Goal: Task Accomplishment & Management: Use online tool/utility

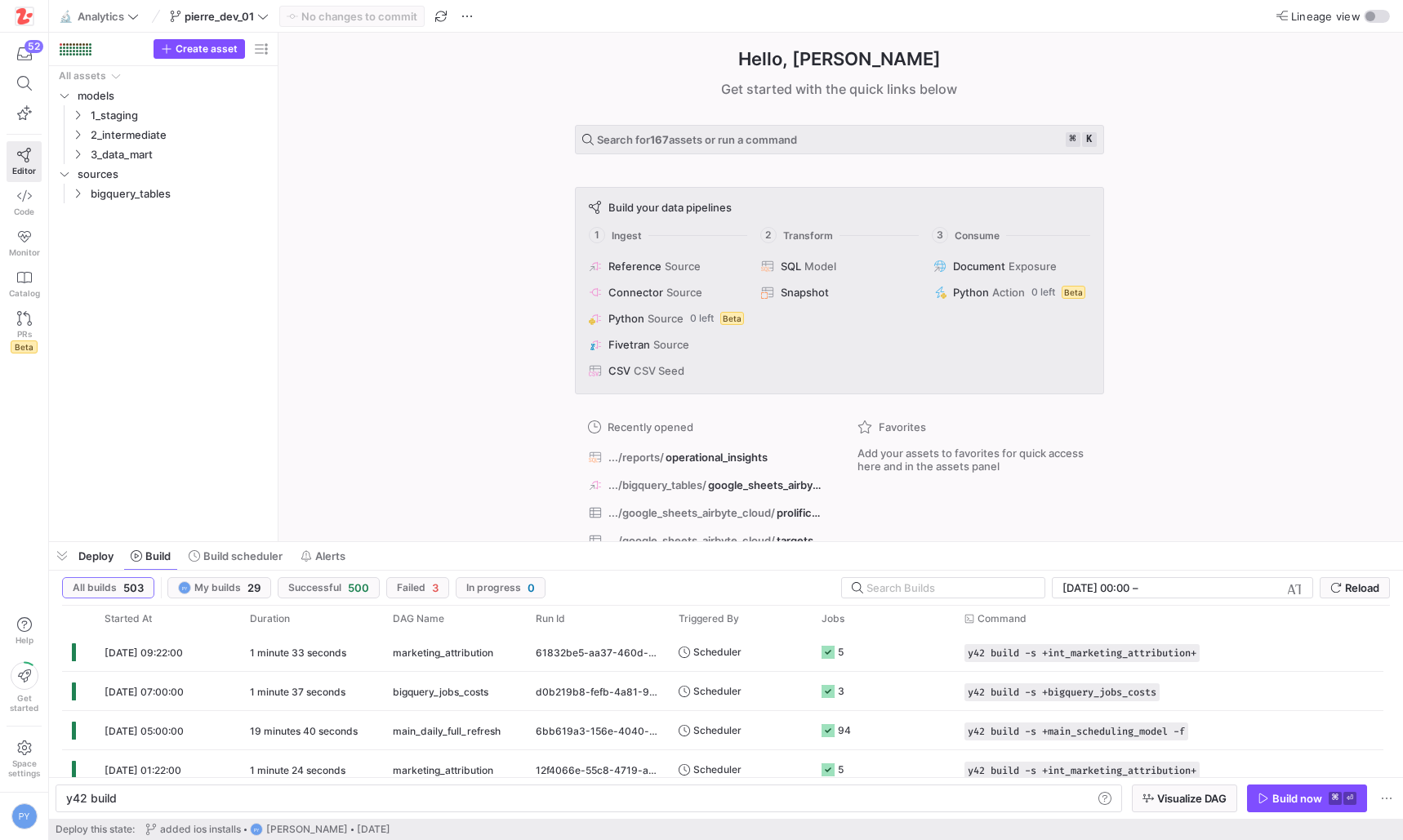
scroll to position [0, 49]
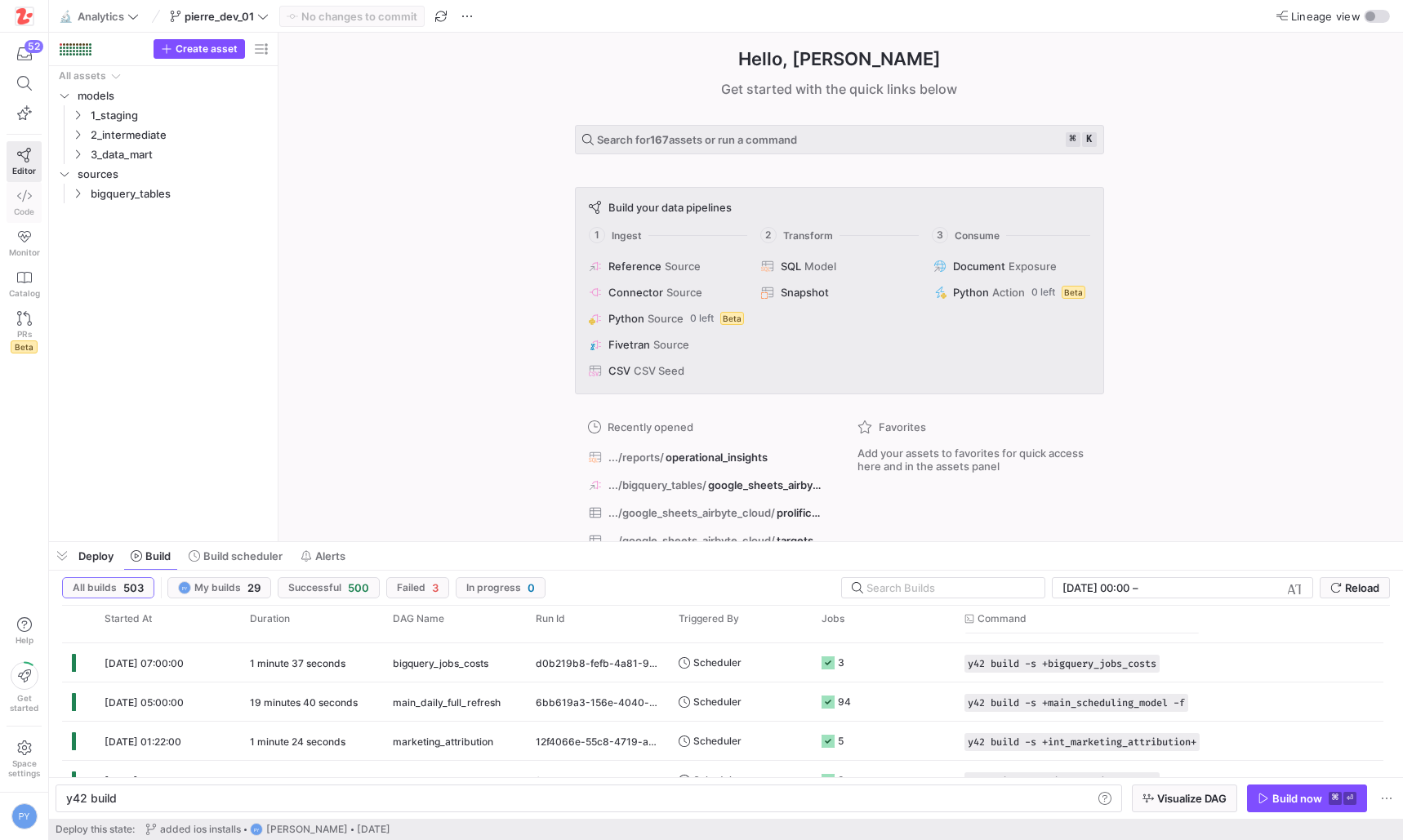
click at [19, 217] on link "Code" at bounding box center [25, 202] width 35 height 41
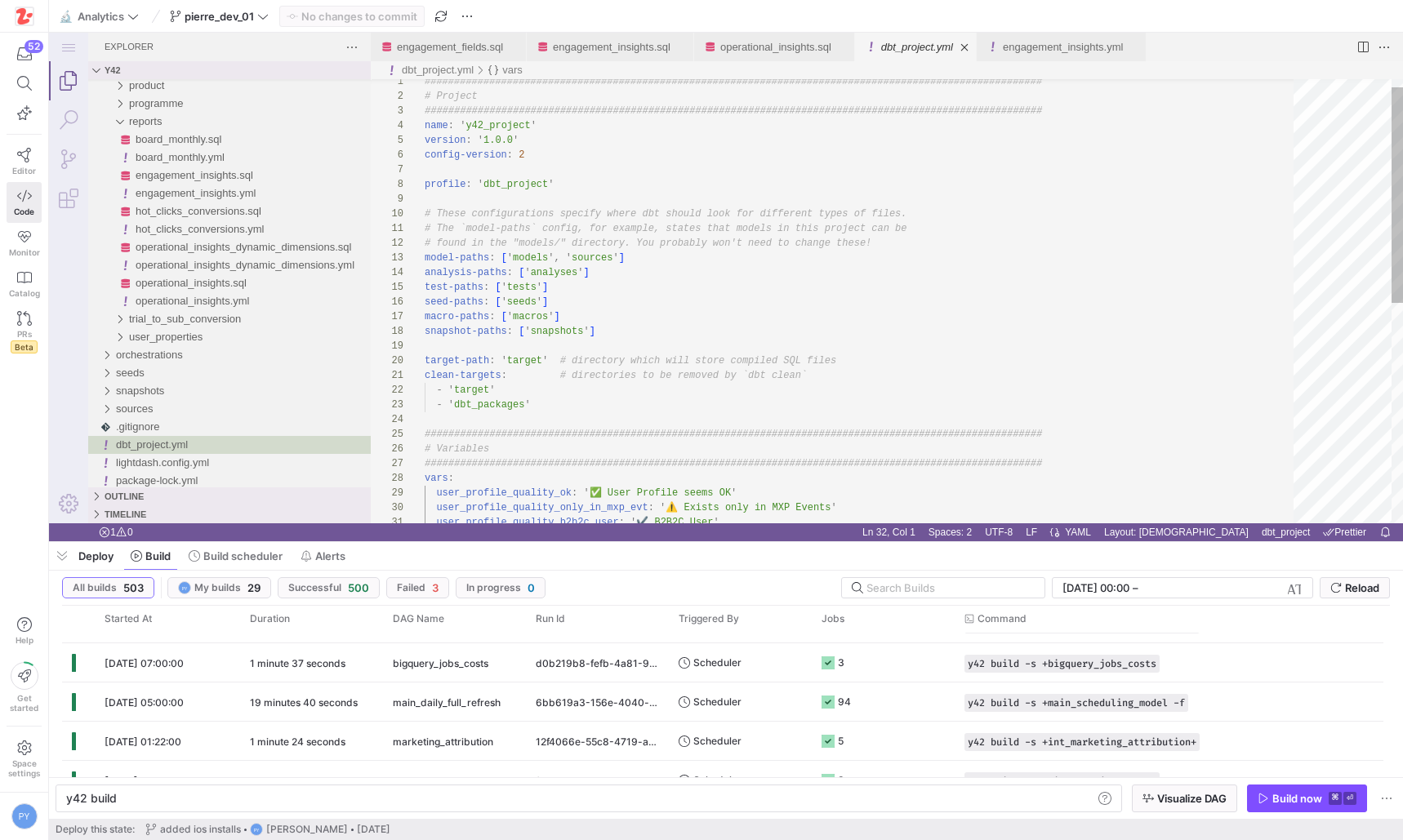
type textarea "# The `model-paths` config, for example, states that models in this project can…"
click at [631, 341] on div "################################################## ############################…" at bounding box center [865, 517] width 881 height 912
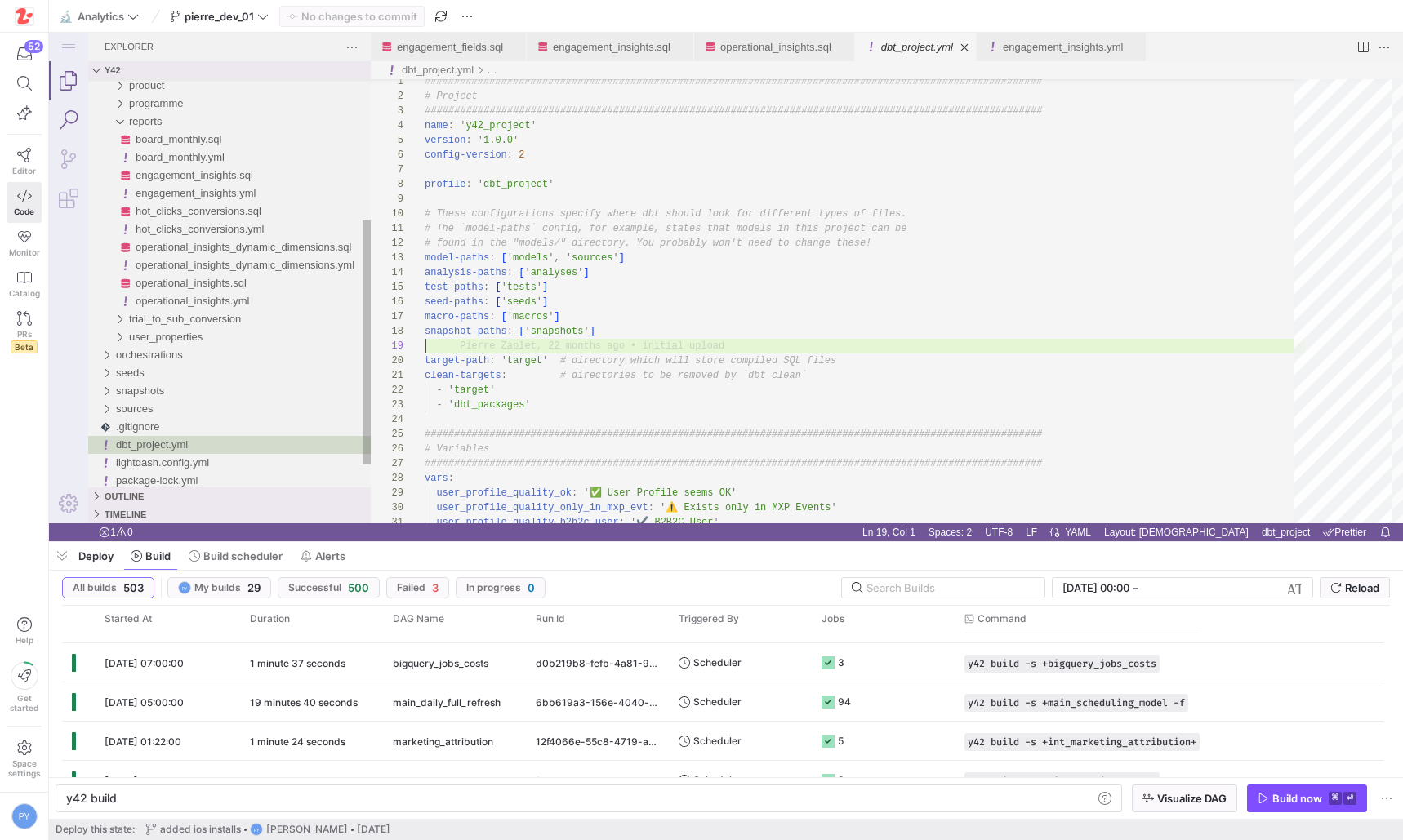
click at [83, 116] on link "Search (⇧⌘F)" at bounding box center [68, 120] width 39 height 39
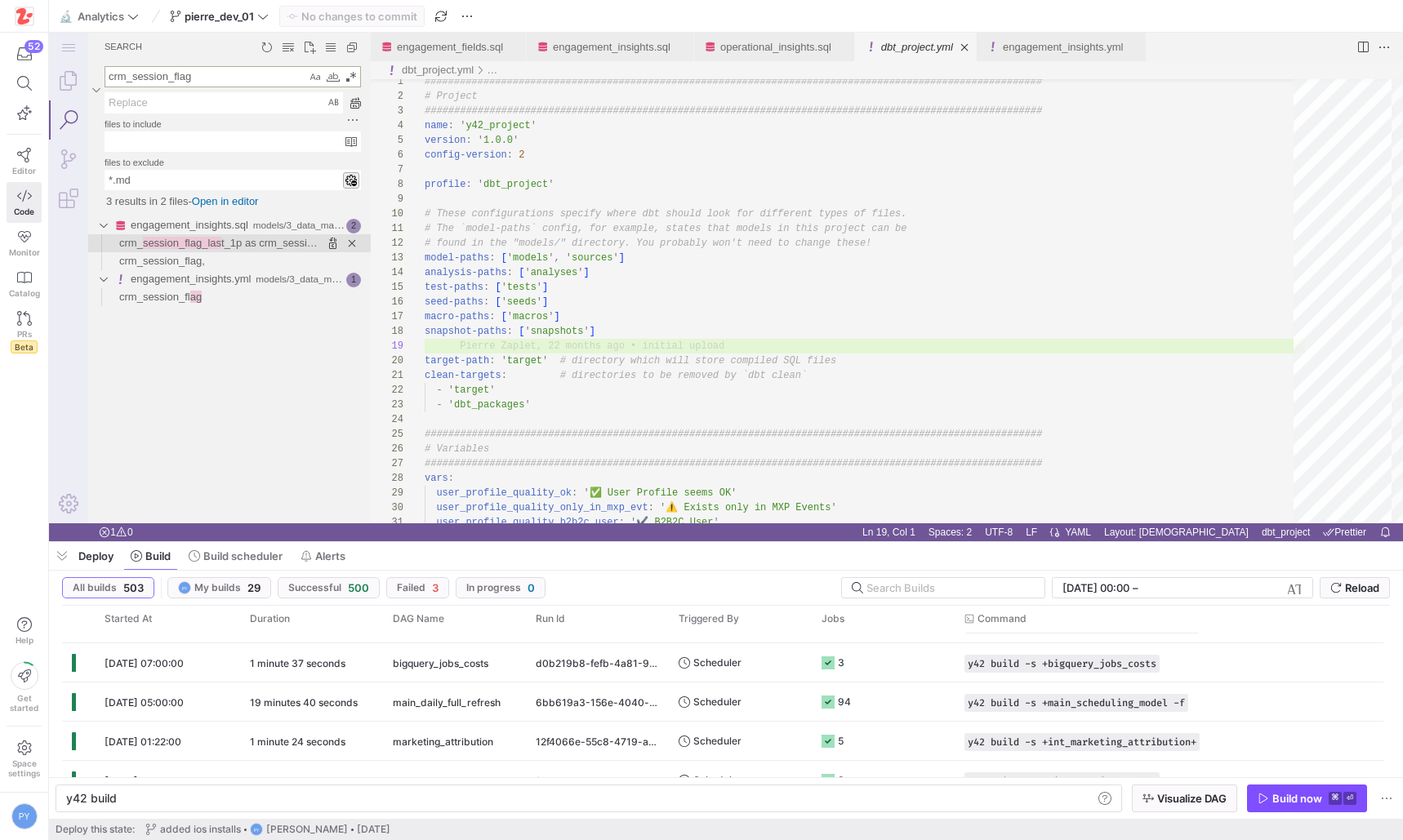
type textarea "crm_session_flag"
click at [221, 246] on span "session_flag_las" at bounding box center [182, 243] width 79 height 12
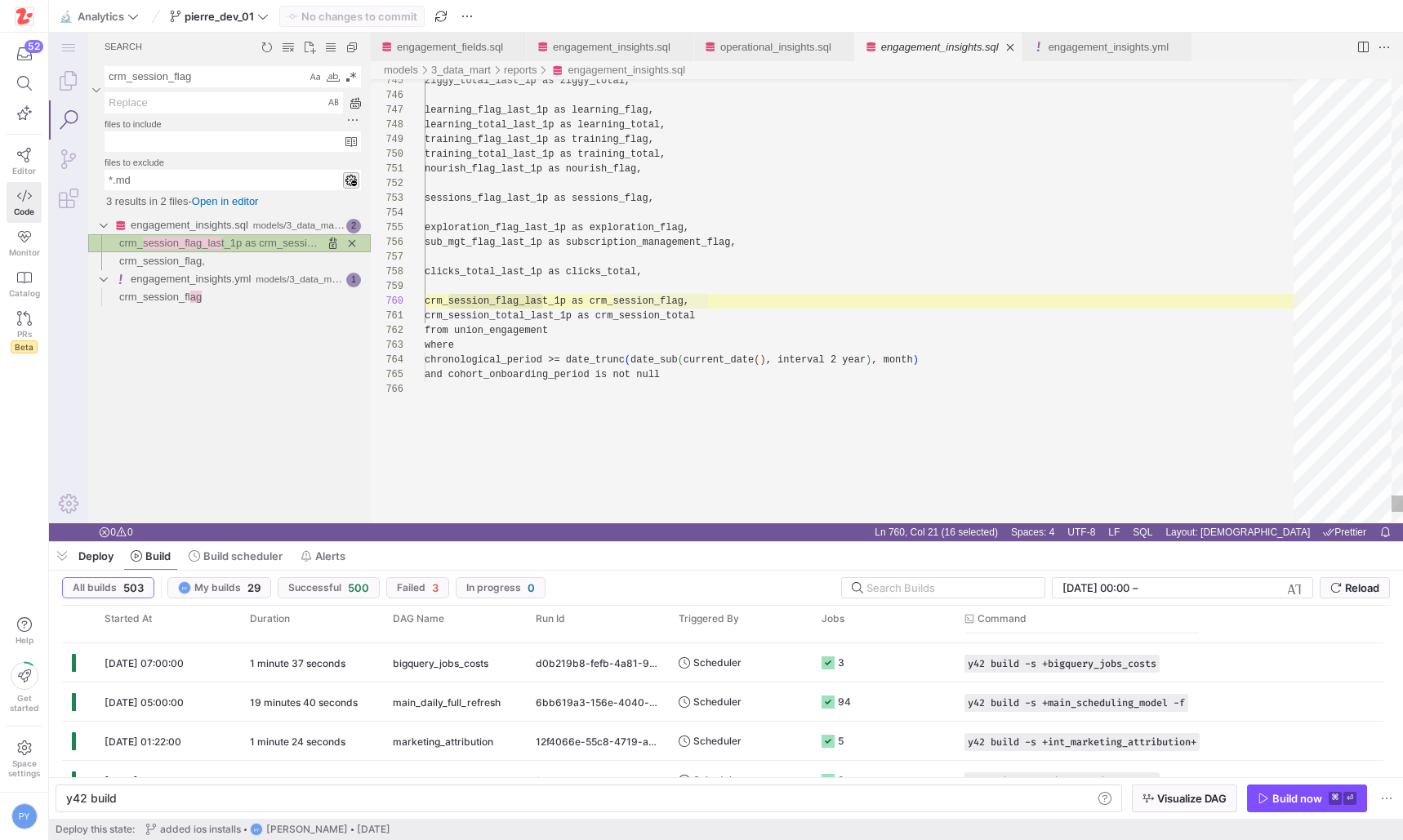
type textarea "y42 build -s engagement_insights"
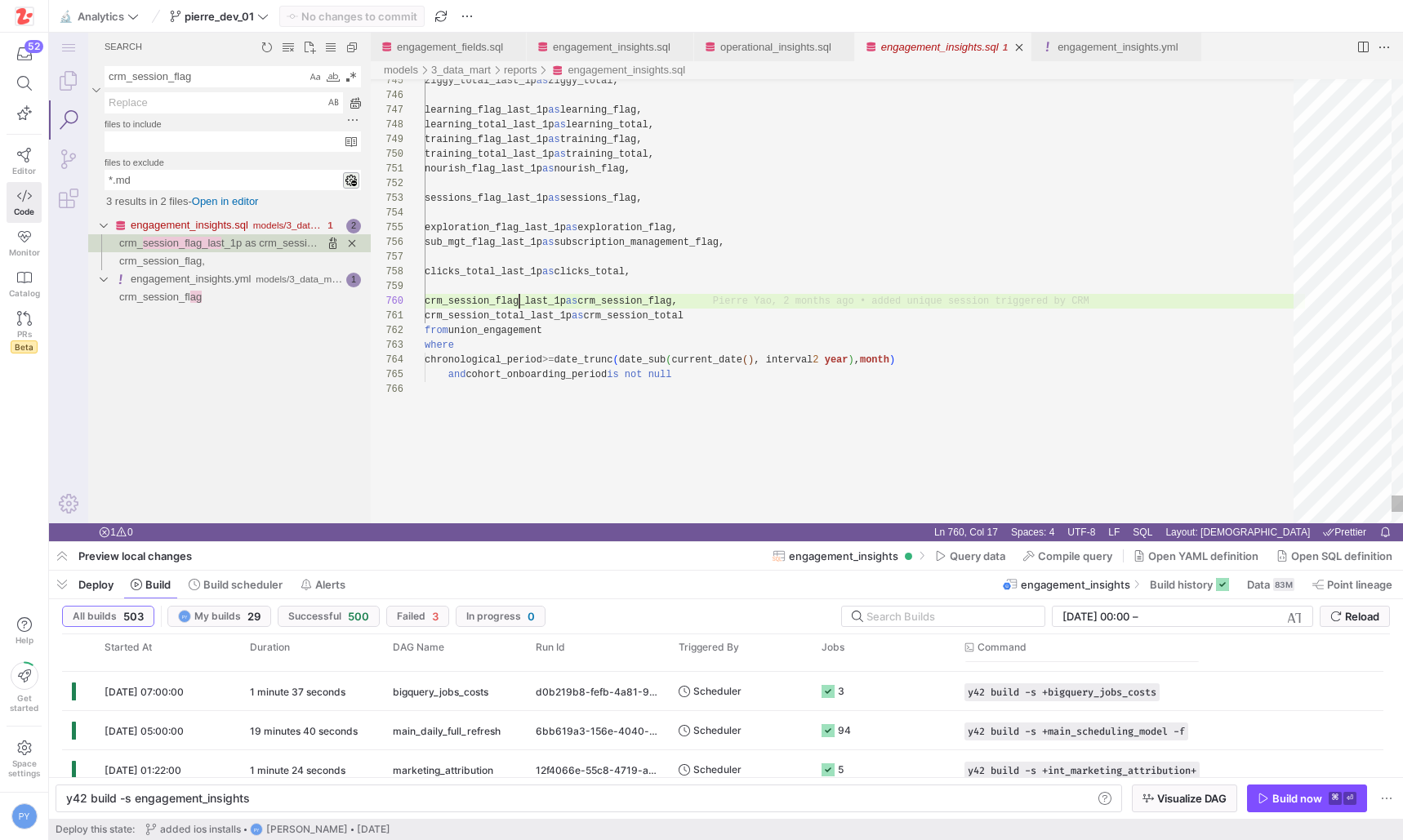
scroll to position [133, 95]
drag, startPoint x: 170, startPoint y: 70, endPoint x: 392, endPoint y: 100, distance: 224.0
click at [392, 100] on div "Search Search crm_session_flag crm_session_flag files to include files to exclu…" at bounding box center [726, 278] width 1354 height 491
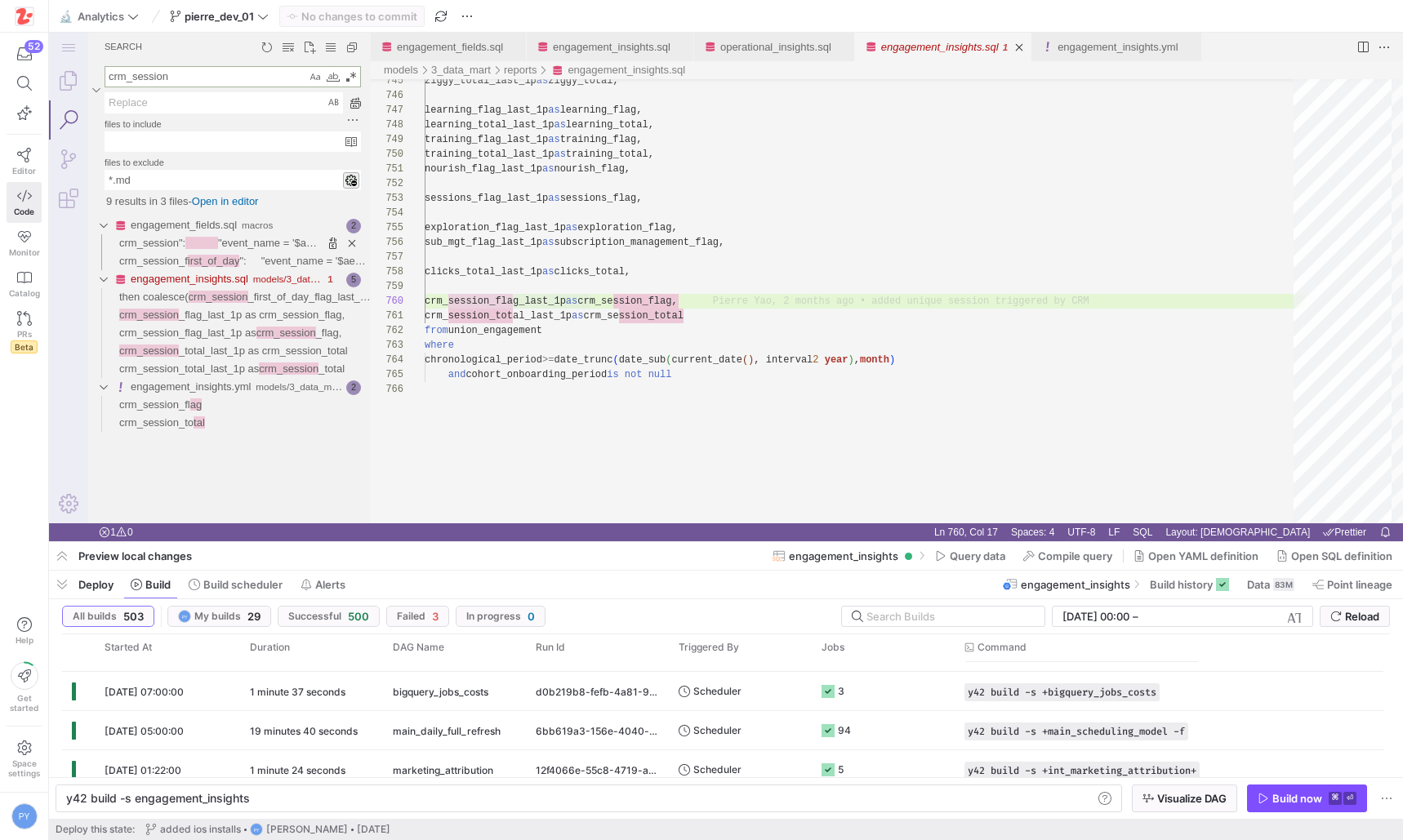
type textarea "crm_session"
click at [185, 241] on span "crm_session":" at bounding box center [152, 243] width 66 height 12
type textarea "y42 build"
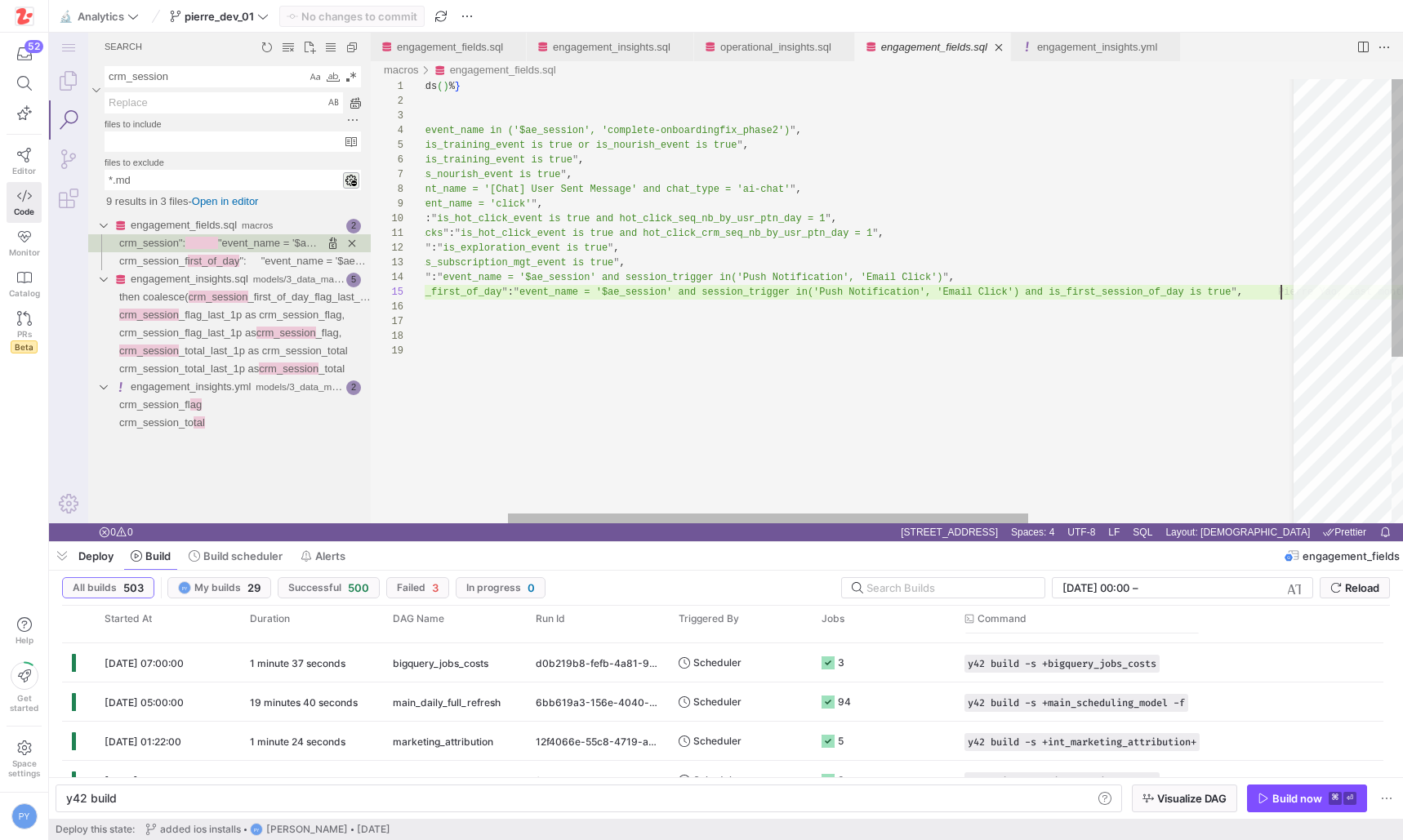
scroll to position [59, 996]
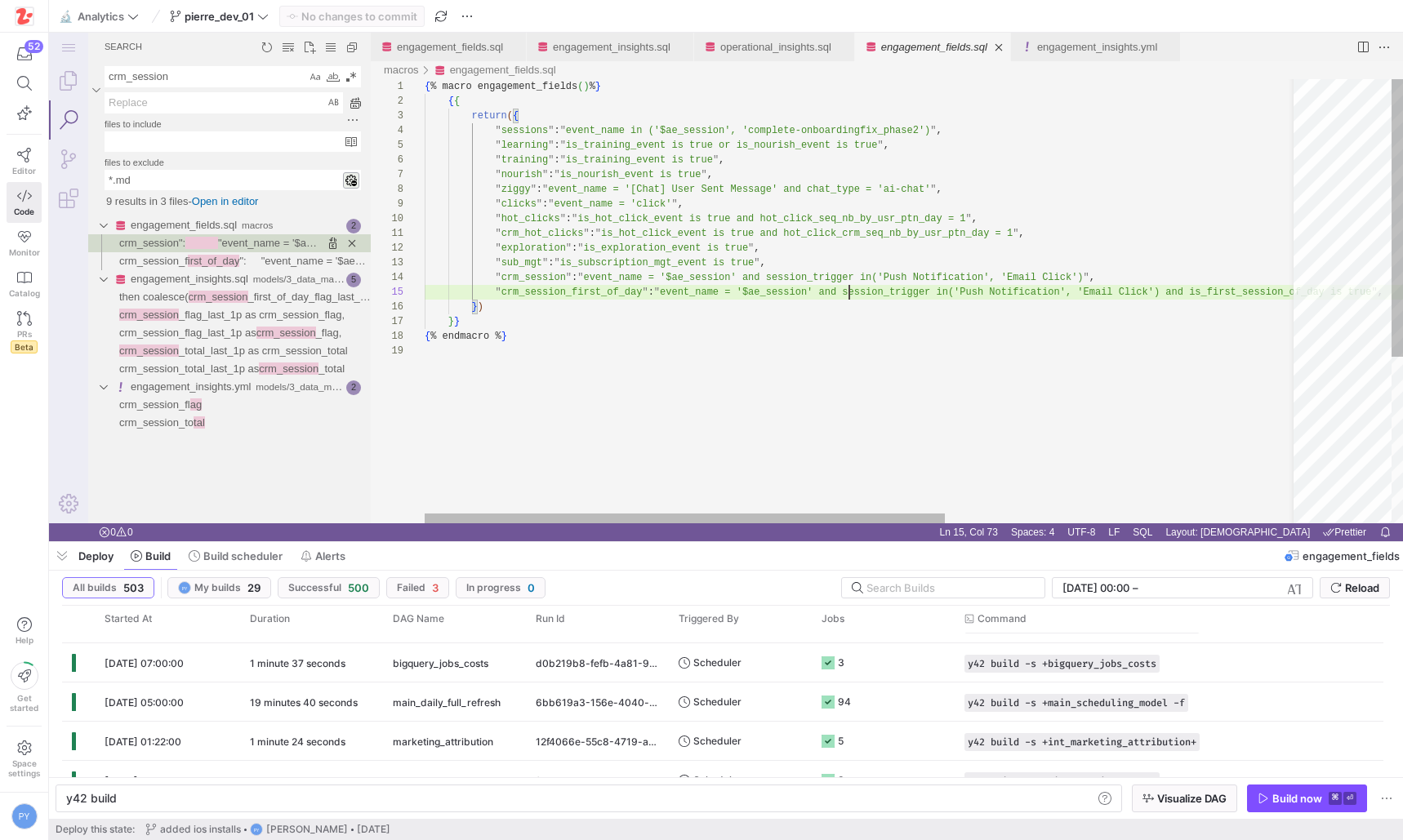
click at [850, 289] on div "{ % macro engagement_fields ( ) % } { { return ( { " sessions " : " event_name …" at bounding box center [1158, 434] width 1468 height 709
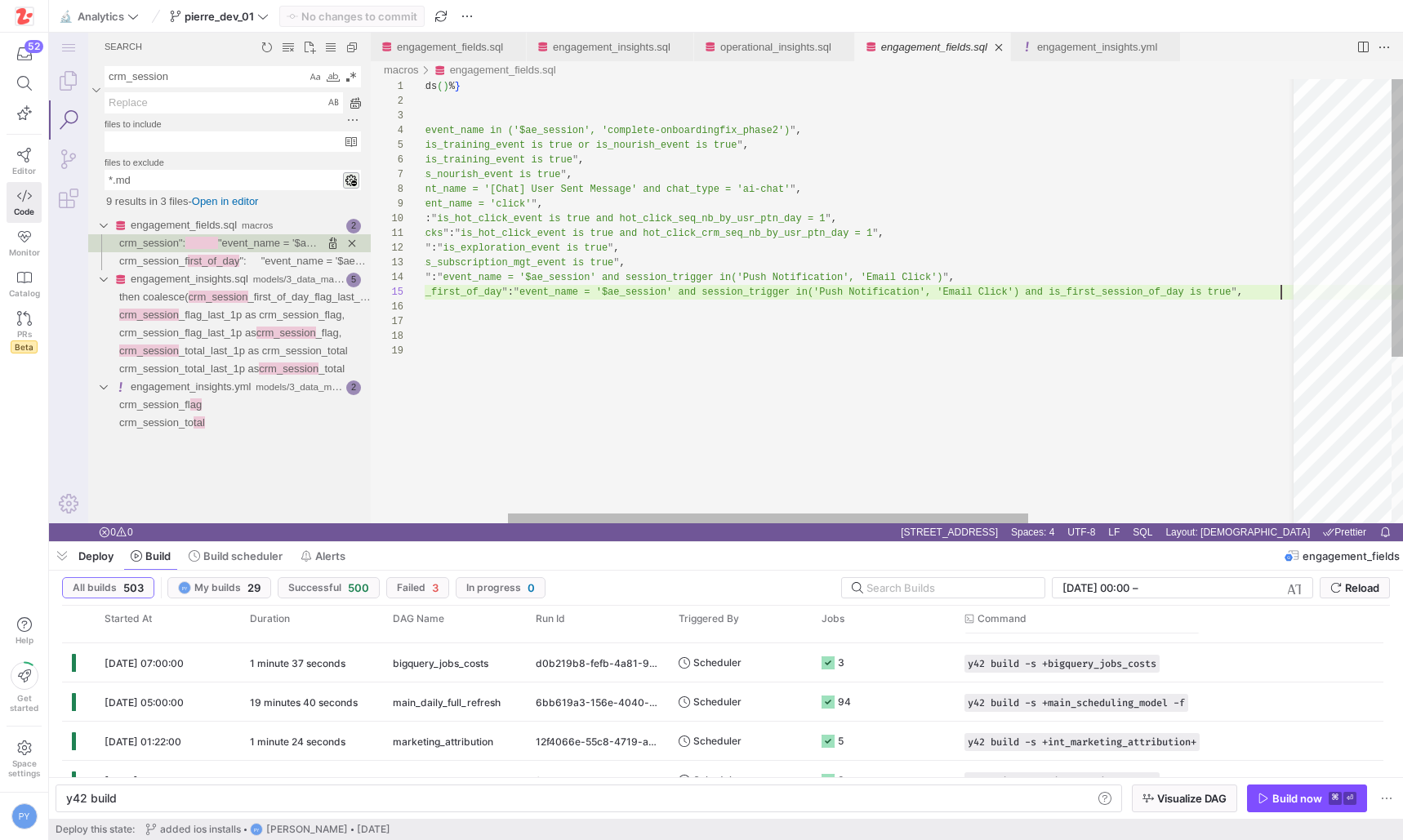
click at [1094, 278] on div "{ % macro engagement_fields ( ) % } { { return ( { " sessions " : " event_name …" at bounding box center [1018, 434] width 1468 height 709
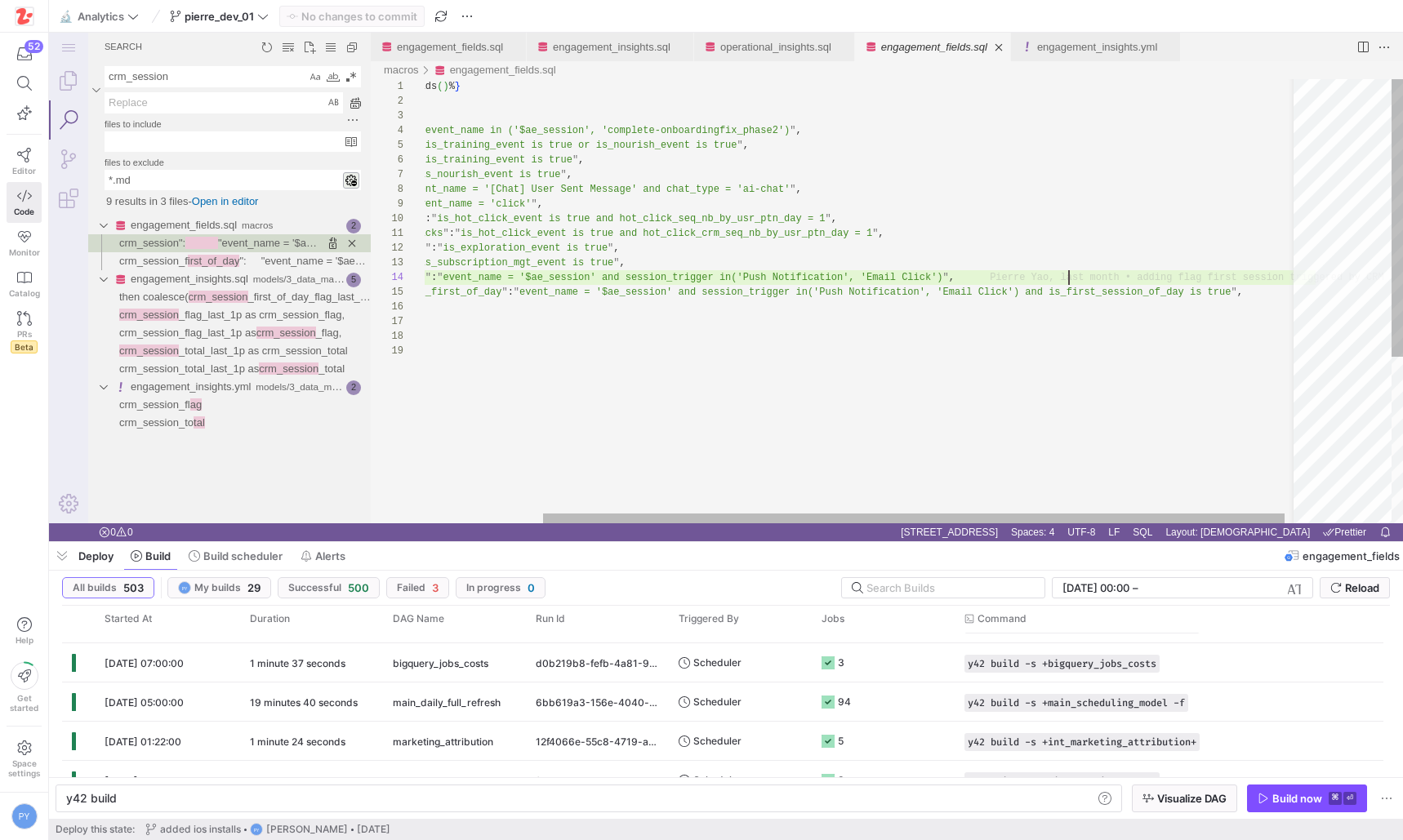
scroll to position [44, 71]
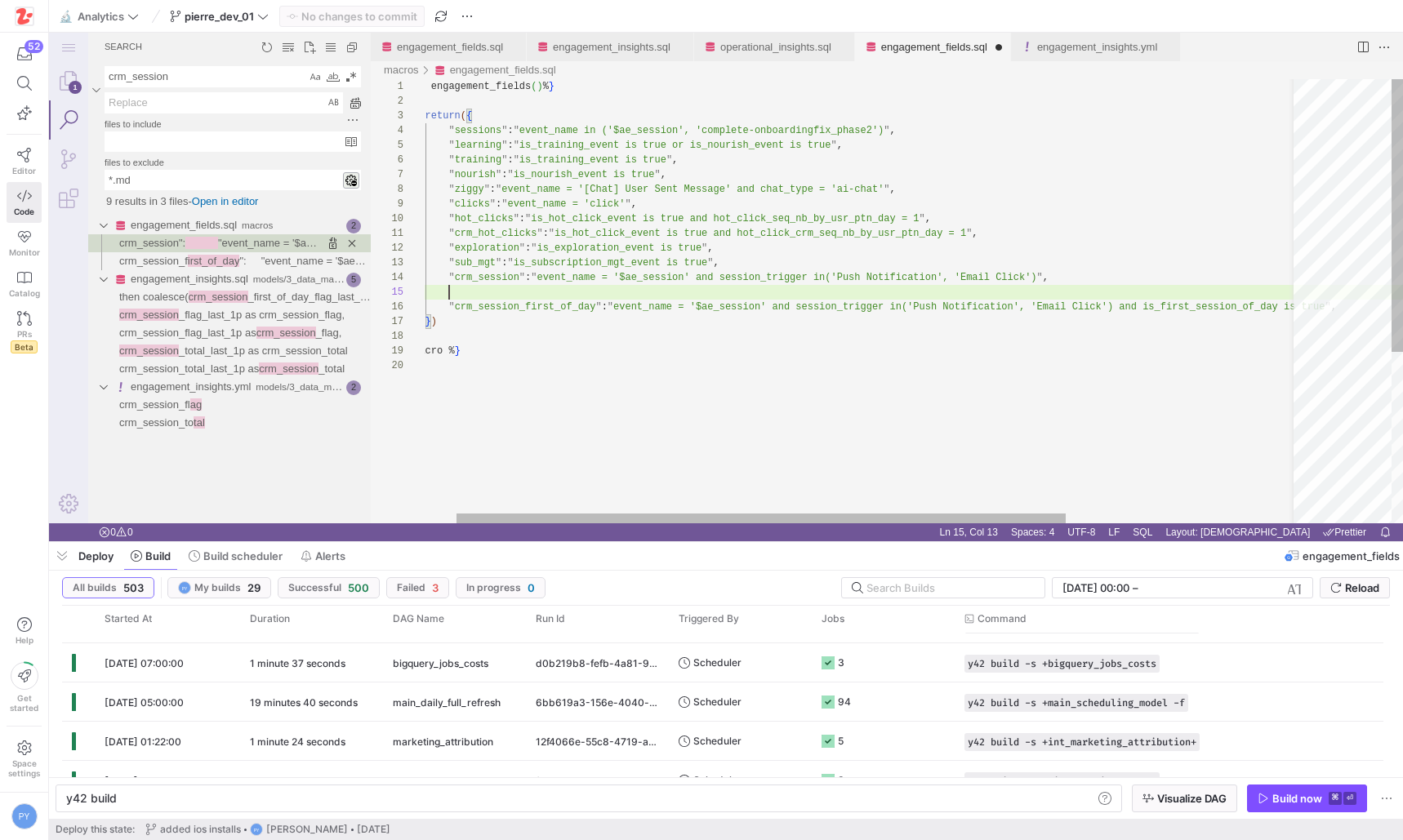
paste textarea ""is_hot_click_event is true and hot_click_crm_seq_nb_by_usr_ptn_day = 1", "expl…"
click at [664, 286] on div "{ % macro engagement_fields ( ) % } { { return ( { " sessions " : " event_name …" at bounding box center [893, 441] width 1031 height 723
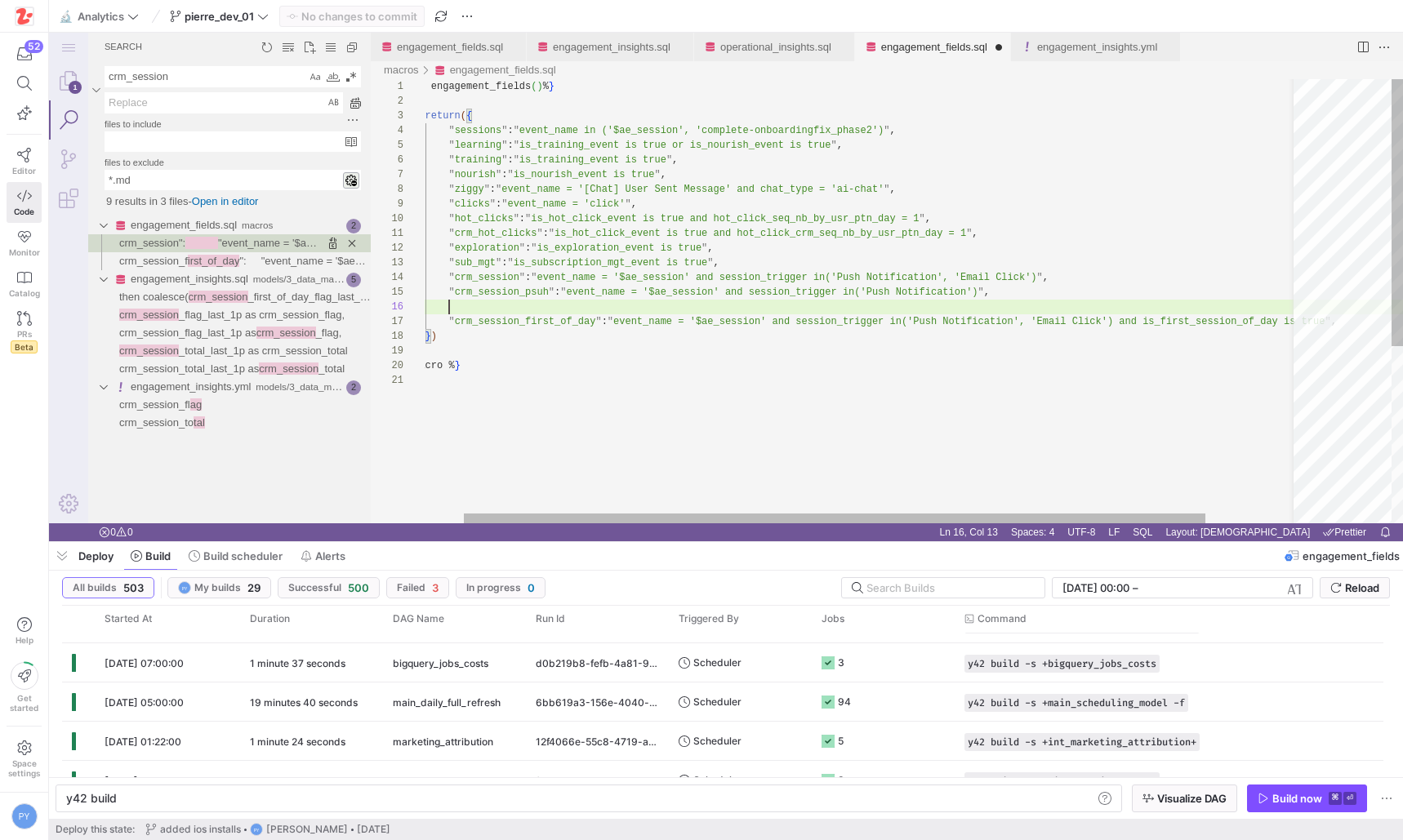
paste textarea ""is_exploration_event is true", "sub_mgt": "is_subscription_mgt_event is true",…"
click at [540, 291] on div "{ % macro engagement_fields ( ) % } { { return ( { " sessions " : " event_name …" at bounding box center [893, 448] width 1031 height 738
click at [1050, 300] on div "{ % macro engagement_fields ( ) % } { { return ( { " sessions " : " event_name …" at bounding box center [893, 448] width 1031 height 738
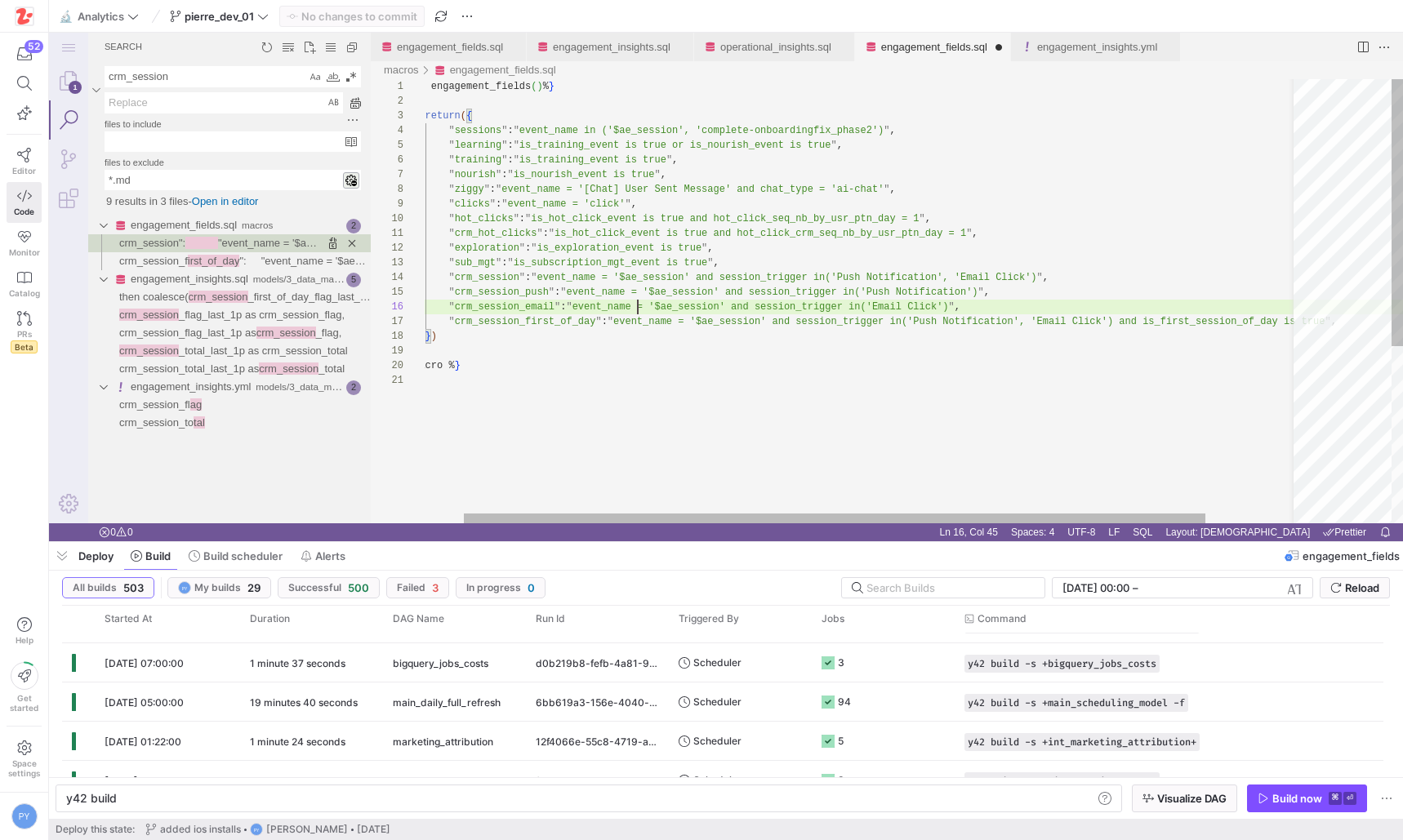
scroll to position [59, 661]
click at [499, 288] on div "{ % macro engagement_fields ( ) % } { { return ( { " sessions " : " event_name …" at bounding box center [893, 448] width 1031 height 738
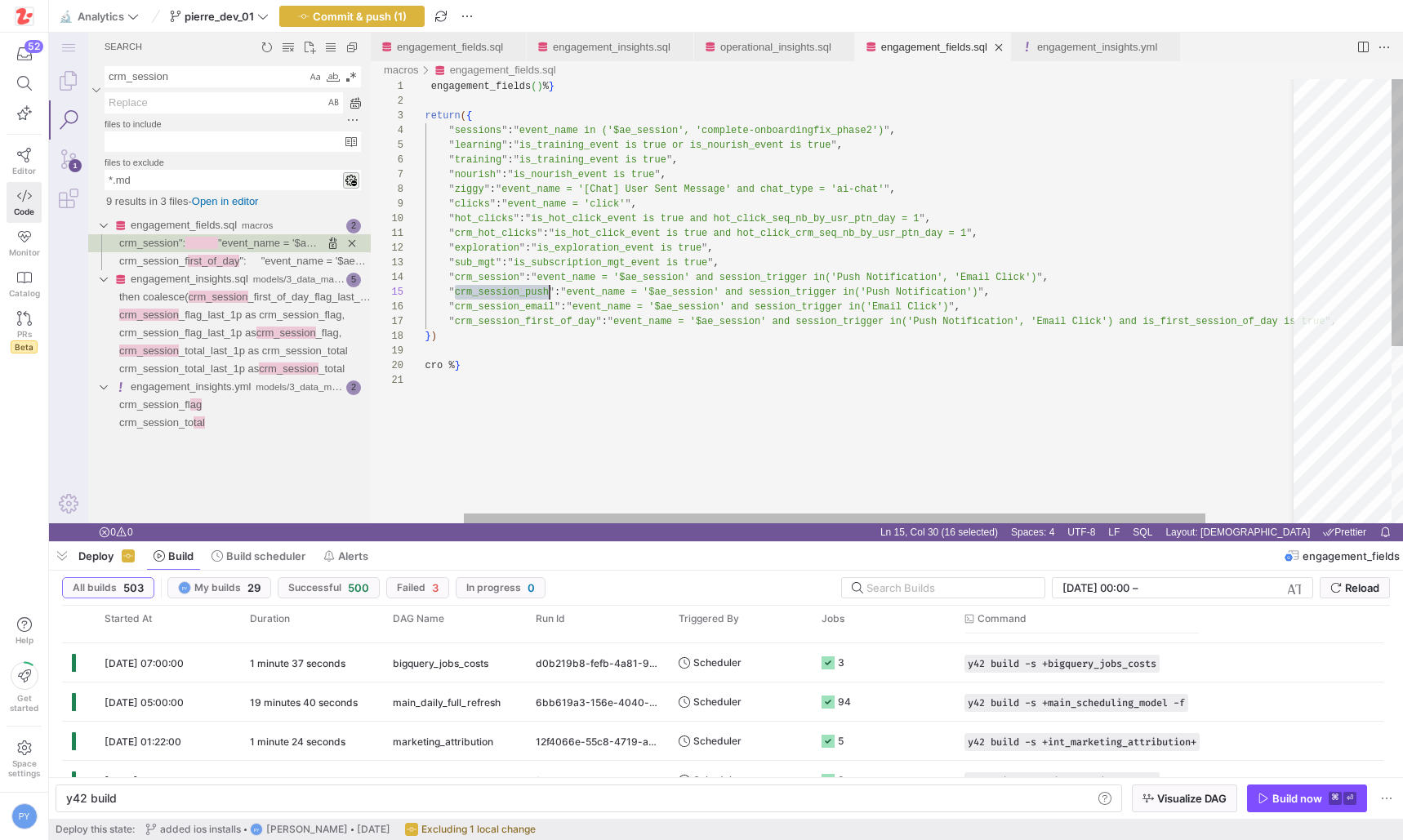
scroll to position [59, 172]
click at [493, 273] on div "{ % macro engagement_fields ( ) % } { { return ( { " sessions " : " event_name …" at bounding box center [893, 448] width 1031 height 738
type textarea ""crm_hot_clicks": "is_hot_click_event is true and hot_click_crm_seq_nb_by_usr_p…"
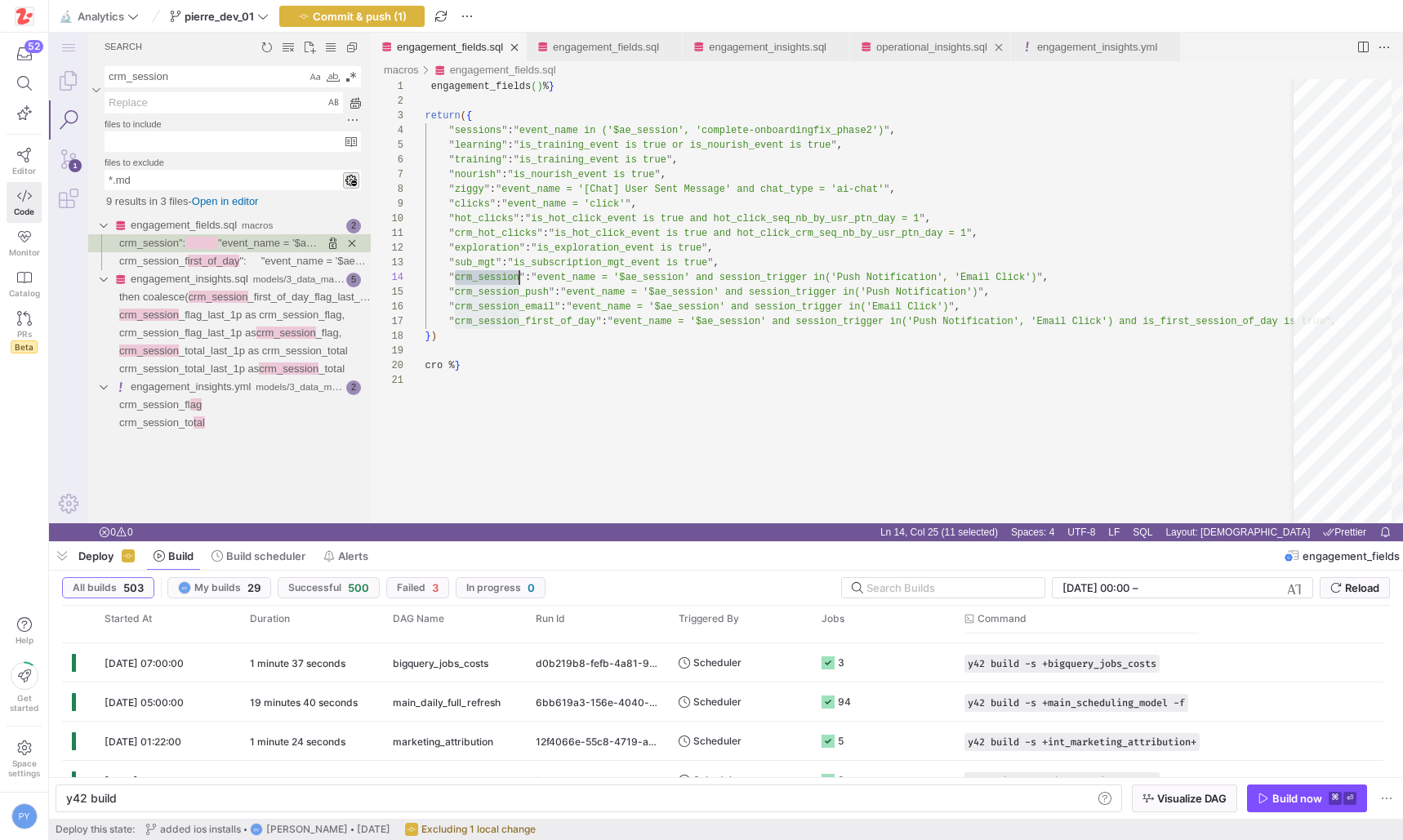
click at [913, 42] on link "operational_insights.sql" at bounding box center [931, 46] width 111 height 12
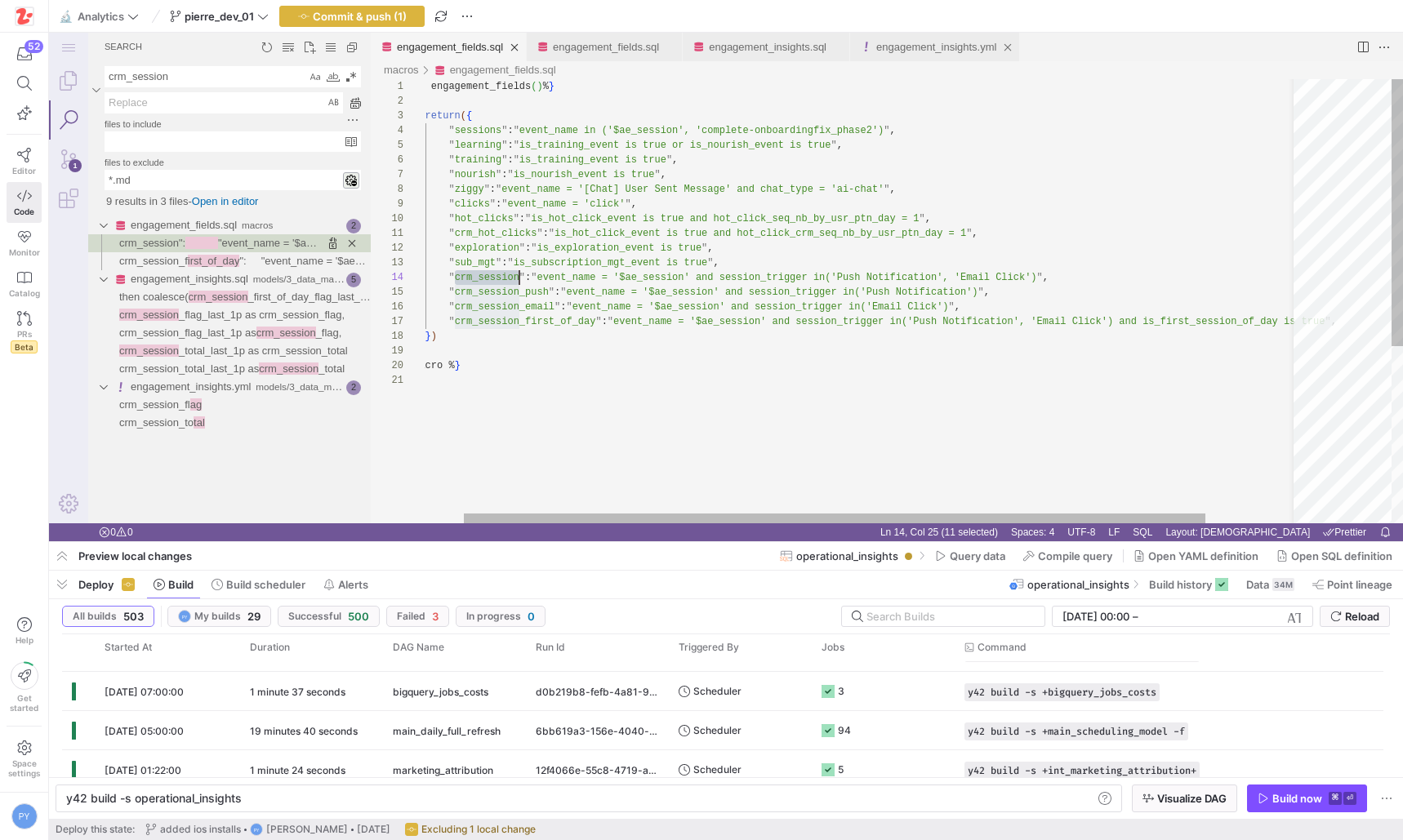
scroll to position [44, 141]
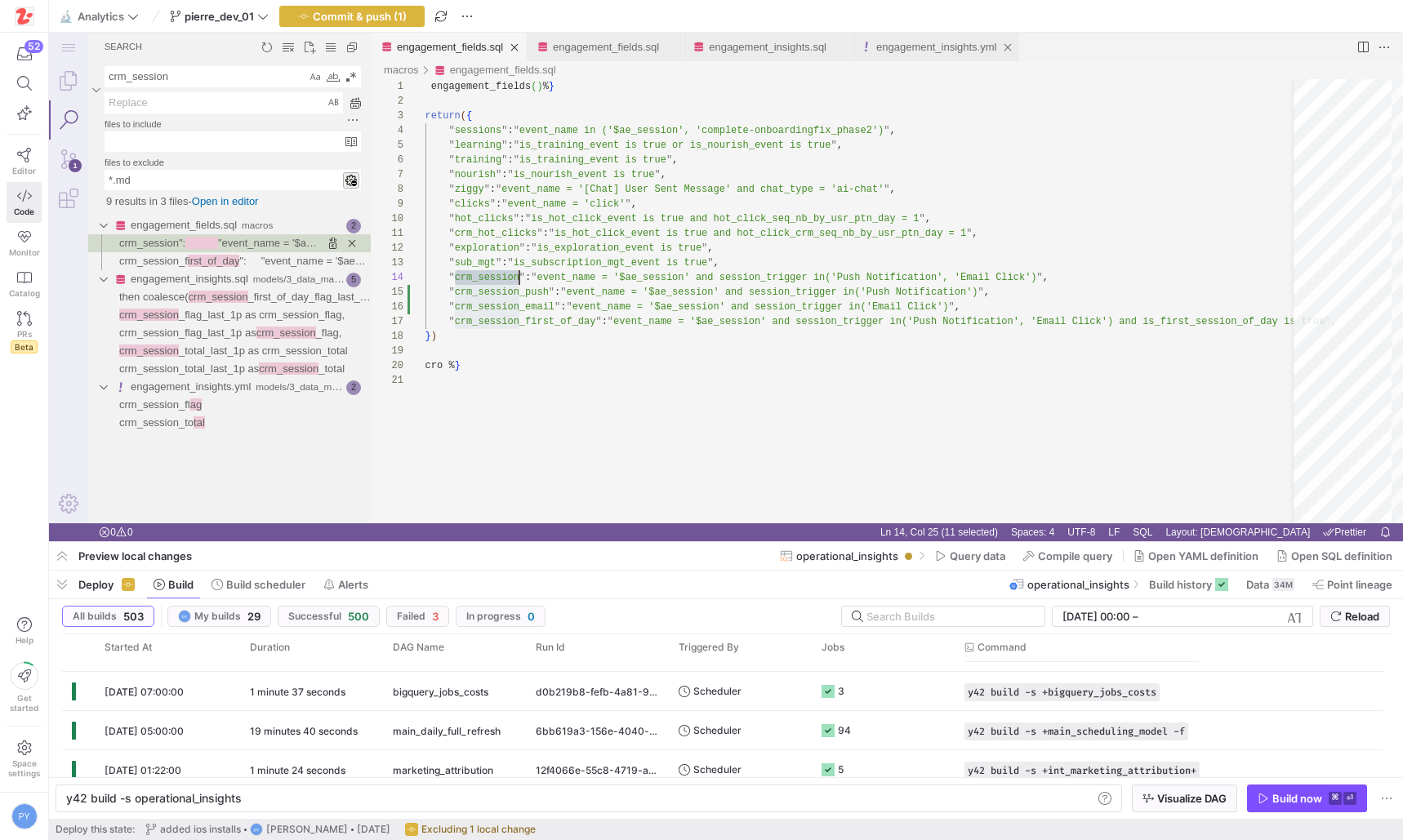
click at [922, 55] on div "engagement_insights.yml" at bounding box center [936, 47] width 120 height 29
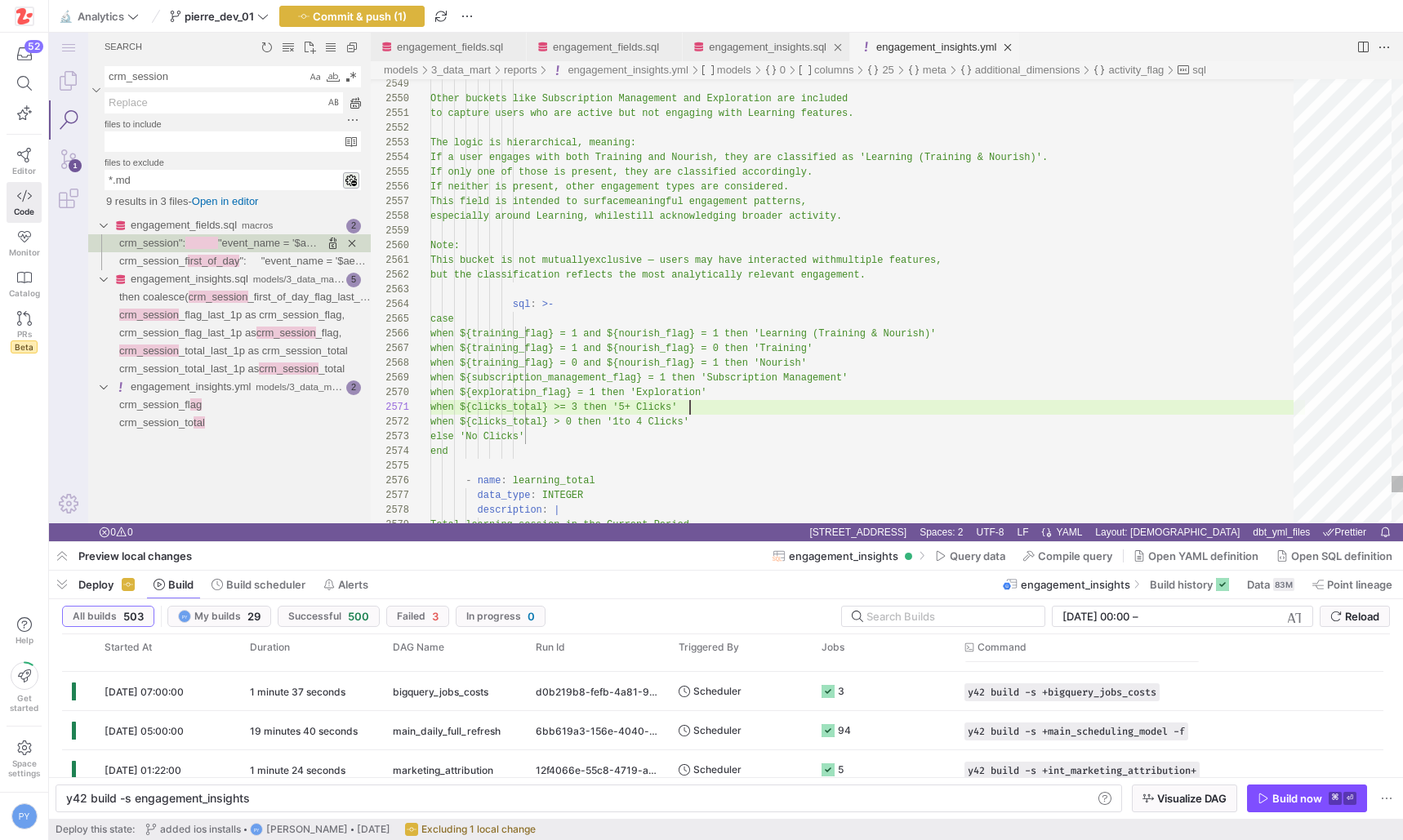
scroll to position [0, 259]
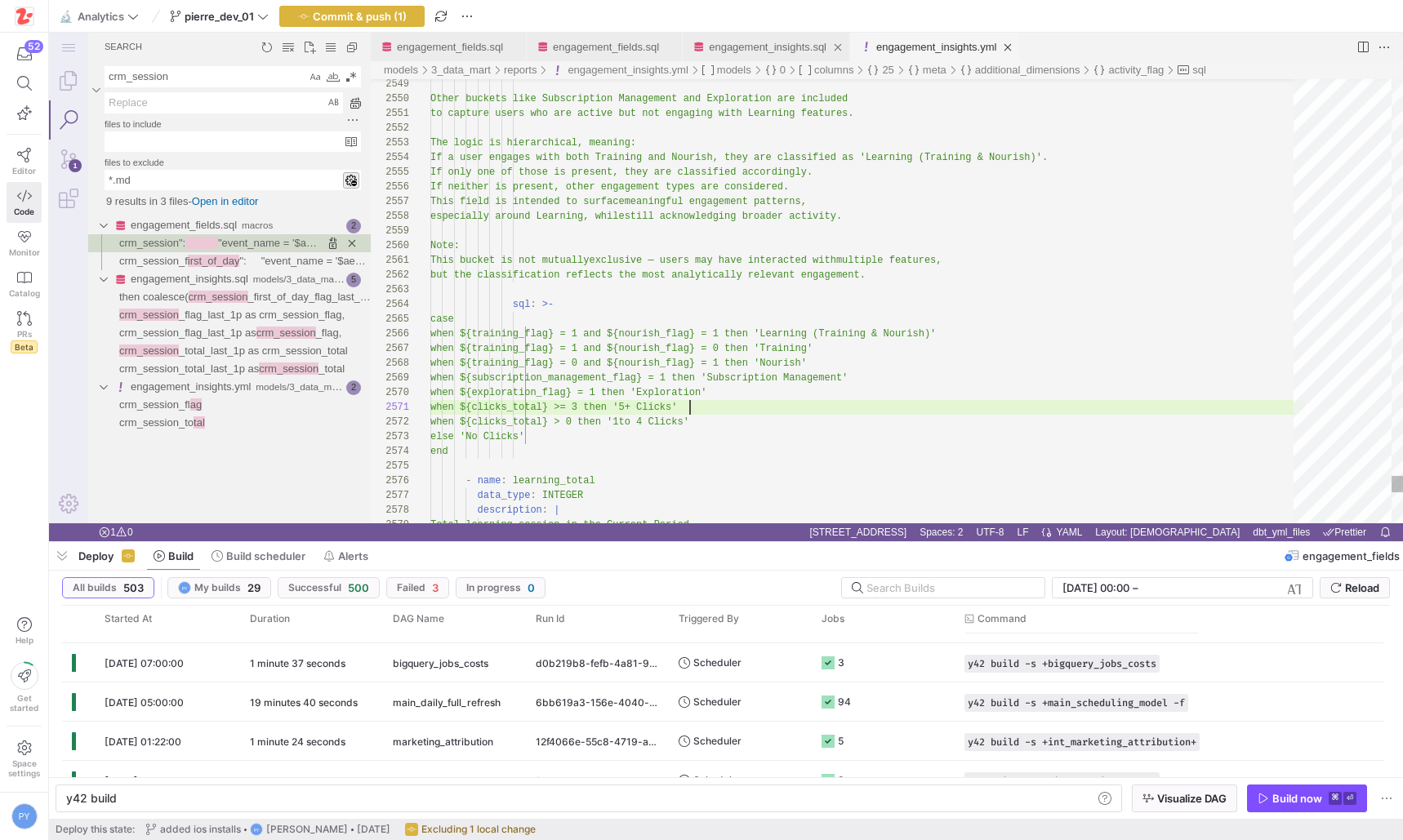
click at [769, 36] on div "engagement_insights.sql" at bounding box center [767, 47] width 117 height 29
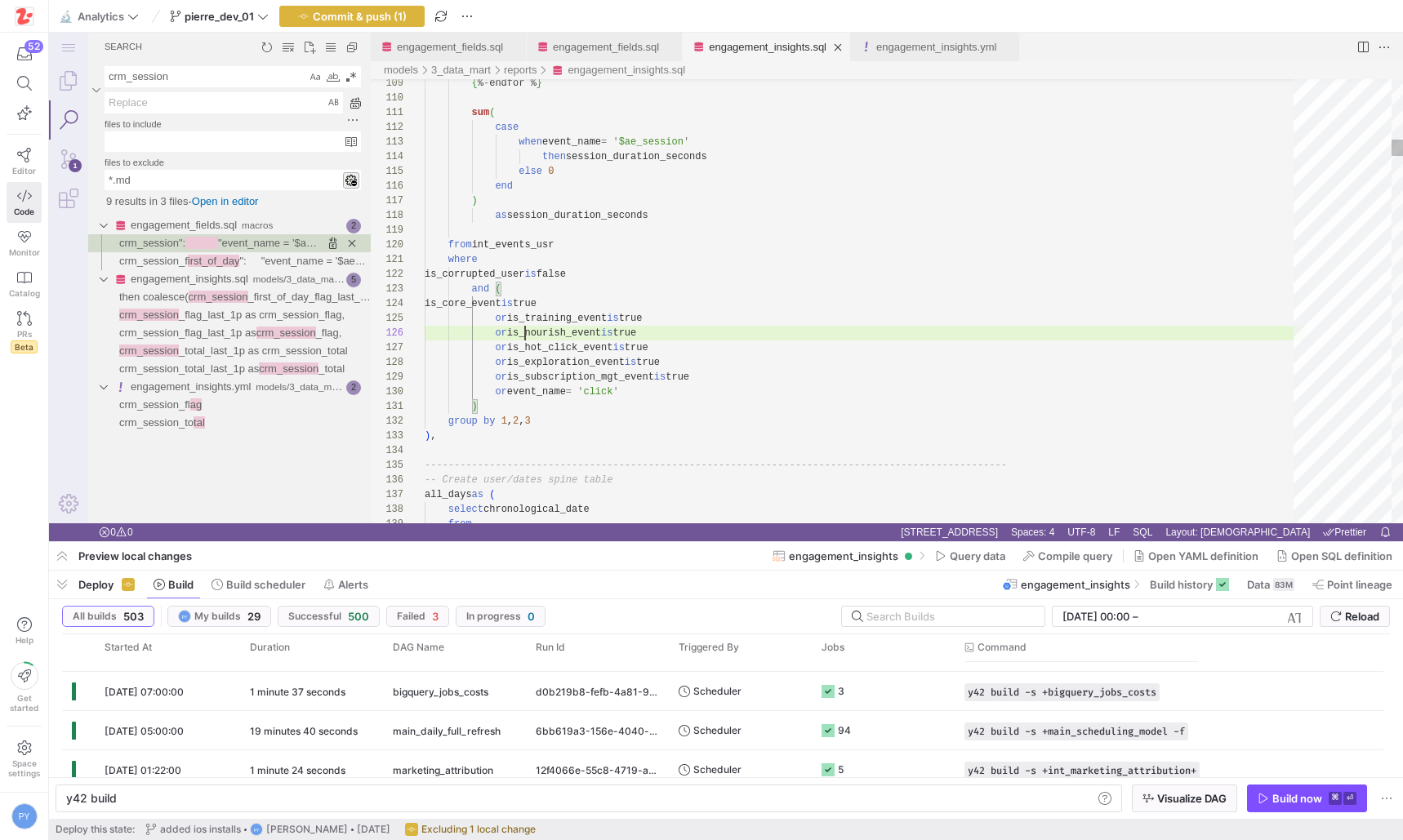
scroll to position [74, 101]
click at [584, 51] on link "engagement_fields.sql" at bounding box center [606, 46] width 106 height 12
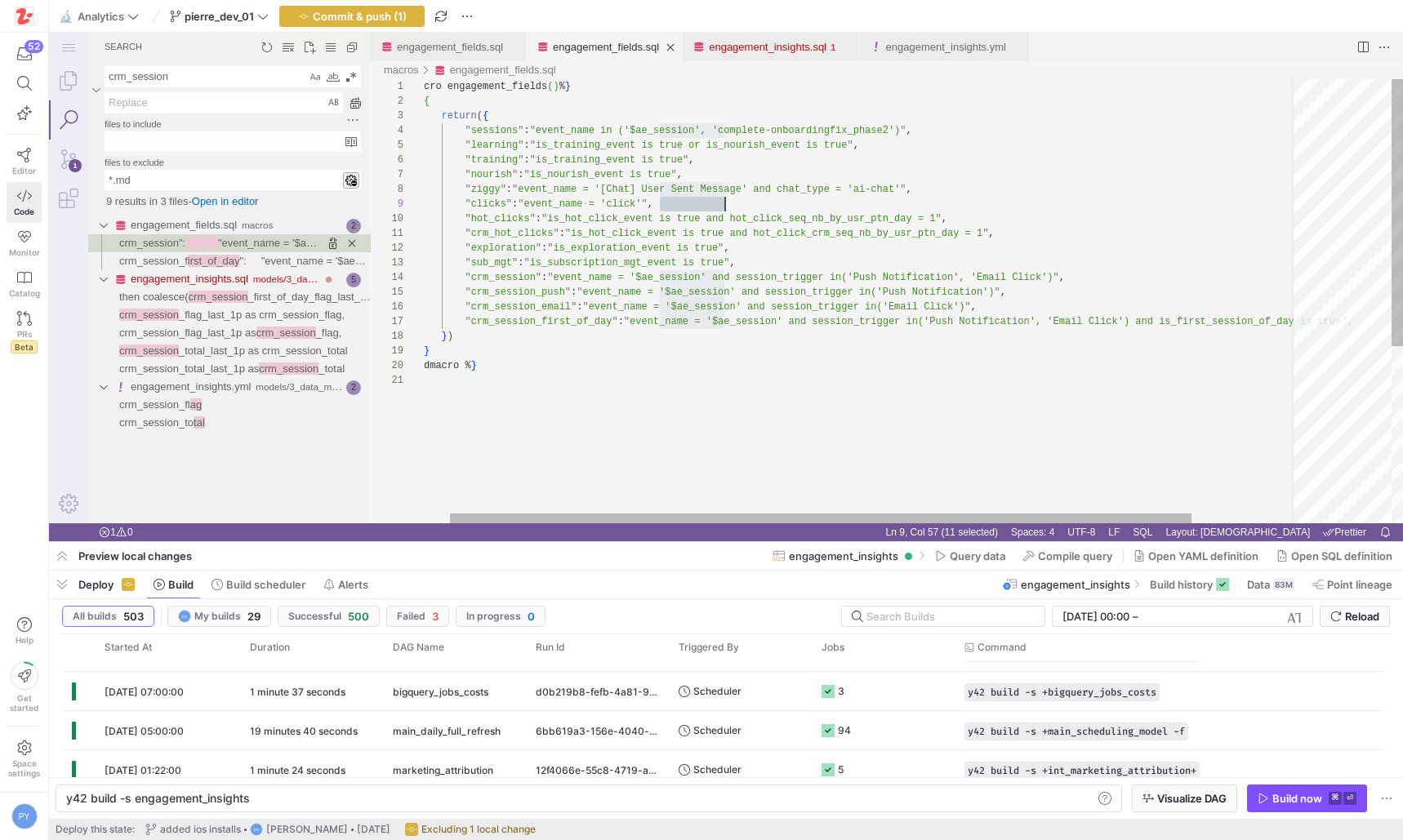
scroll to position [74, 330]
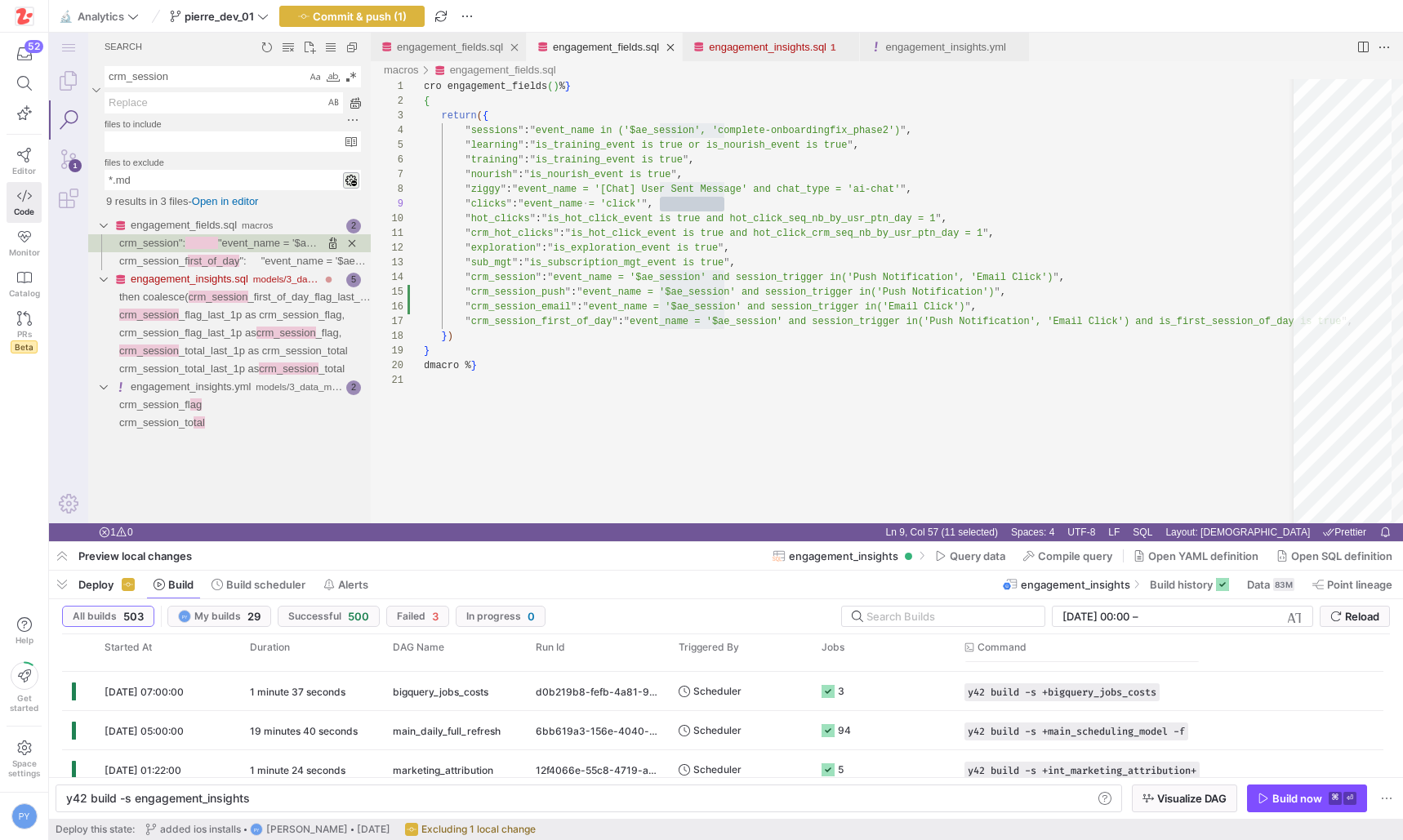
click at [445, 58] on div "engagement_fields.sql" at bounding box center [450, 47] width 106 height 29
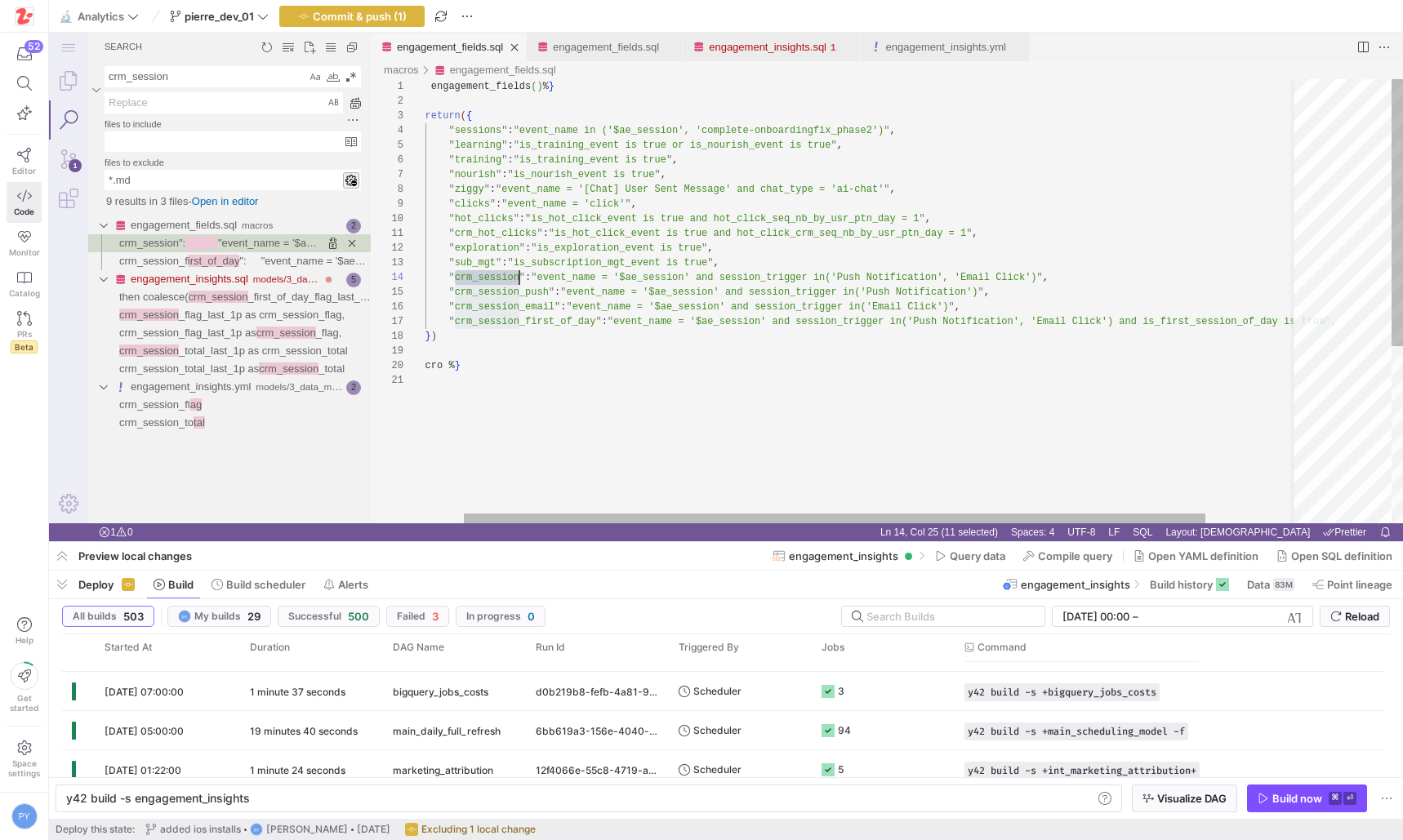
scroll to position [44, 141]
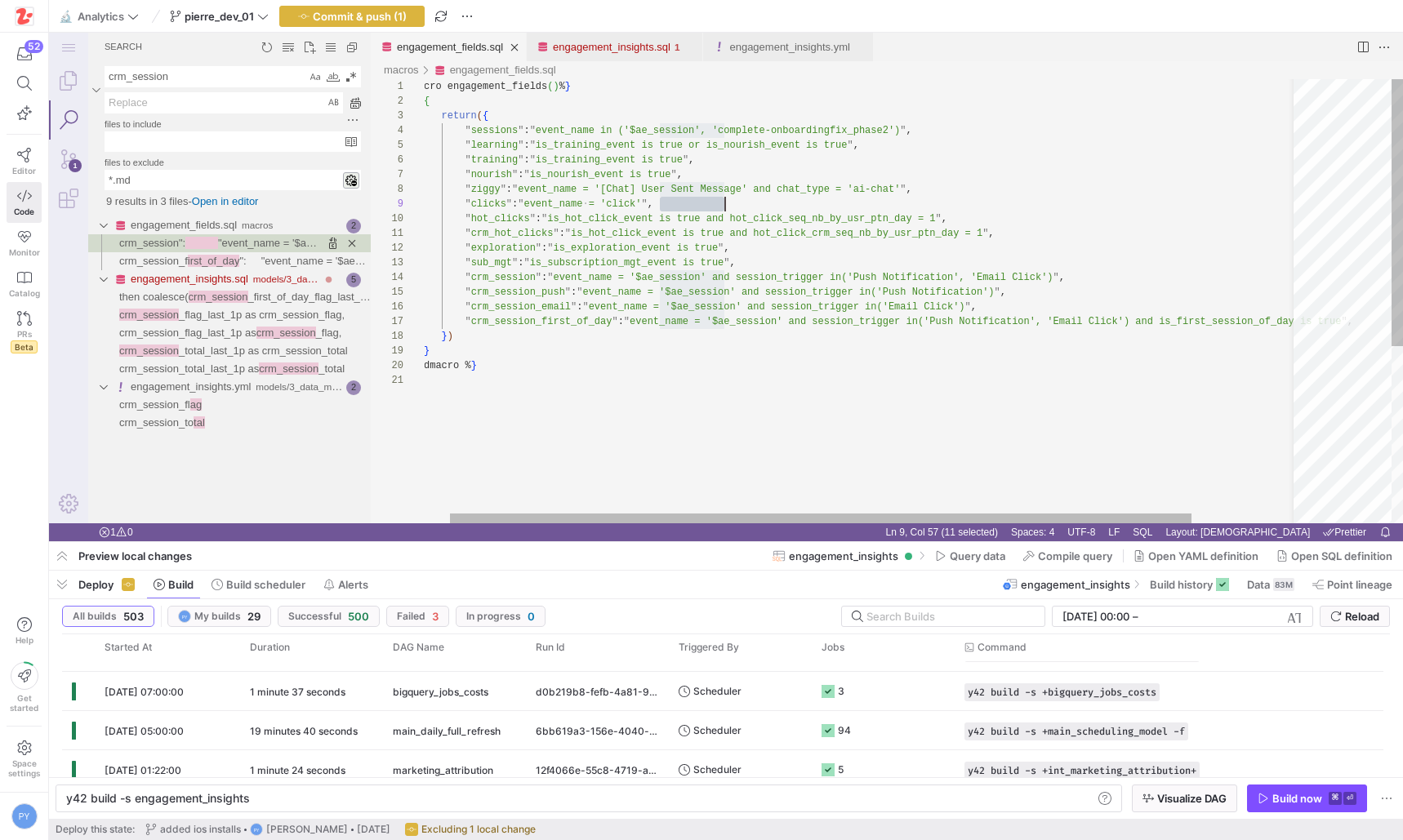
scroll to position [74, 330]
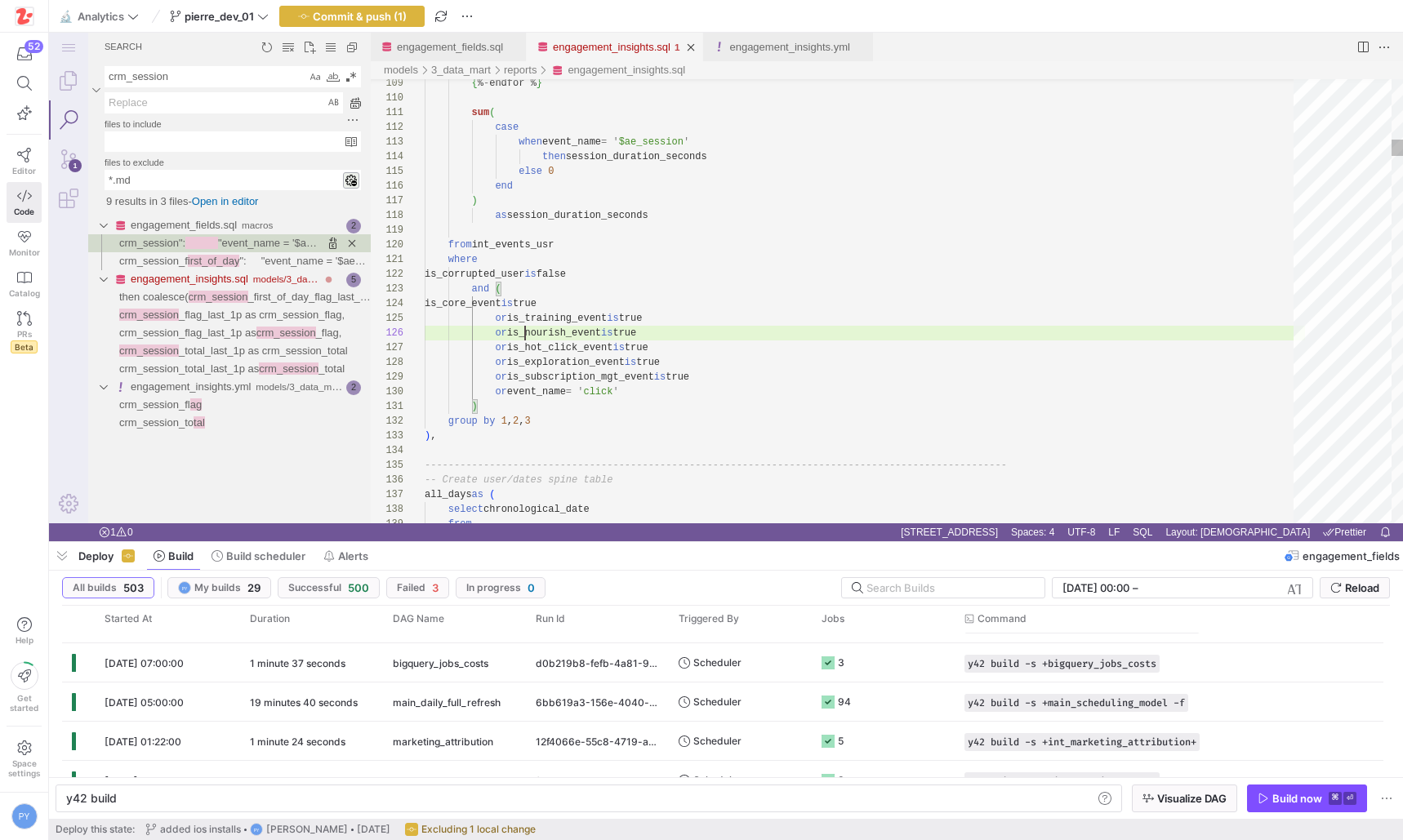
click at [606, 48] on link "engagement_insights.sql" at bounding box center [611, 46] width 117 height 12
type textarea "y42 build -s engagement_insights"
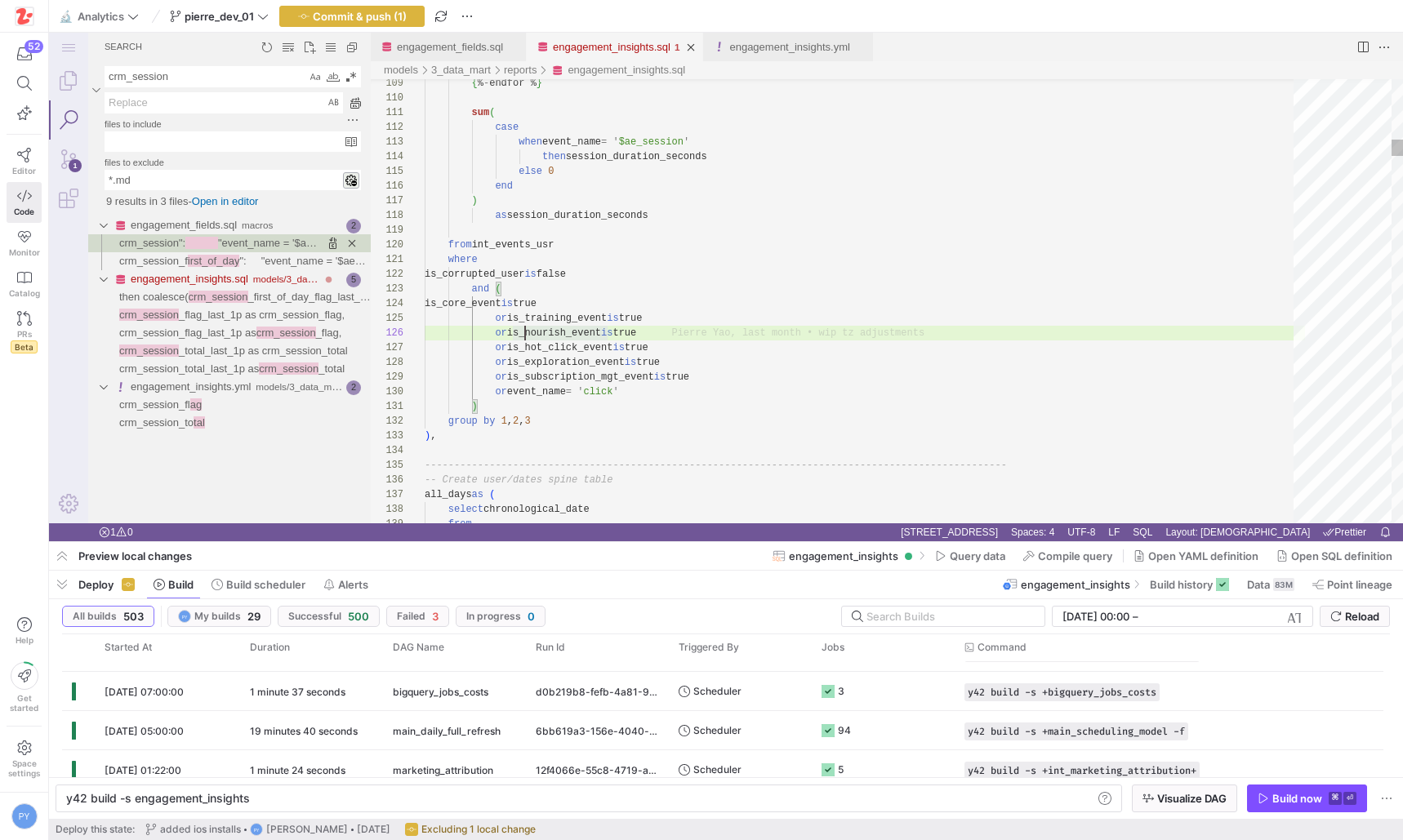
type textarea "concat(granularity, '_', session_id) as session_id, crm_campaign_id, crm_campai…"
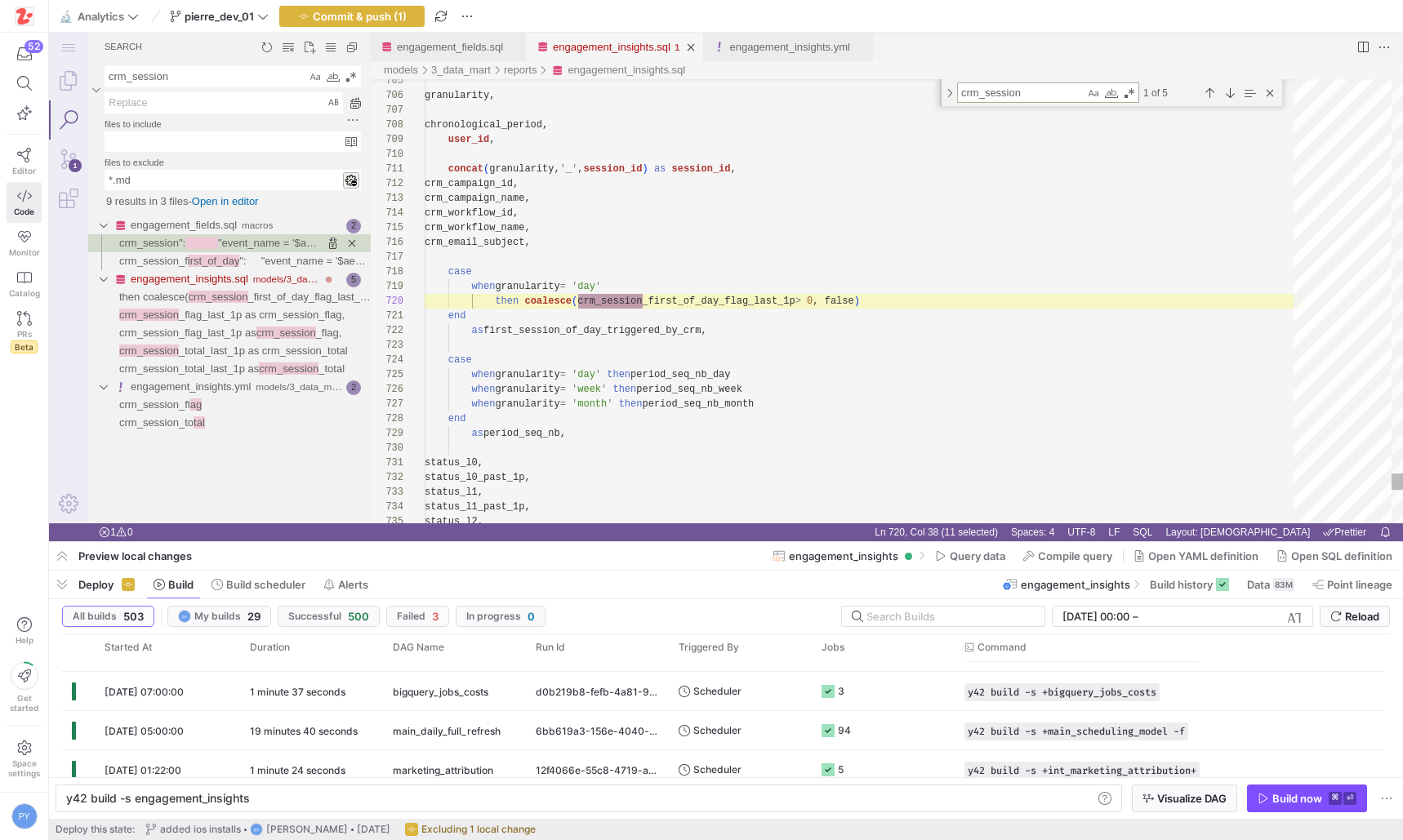
scroll to position [147, 218]
type textarea "crm_session"
click at [1207, 88] on div "Previous Match (⇧Enter)" at bounding box center [1209, 93] width 18 height 18
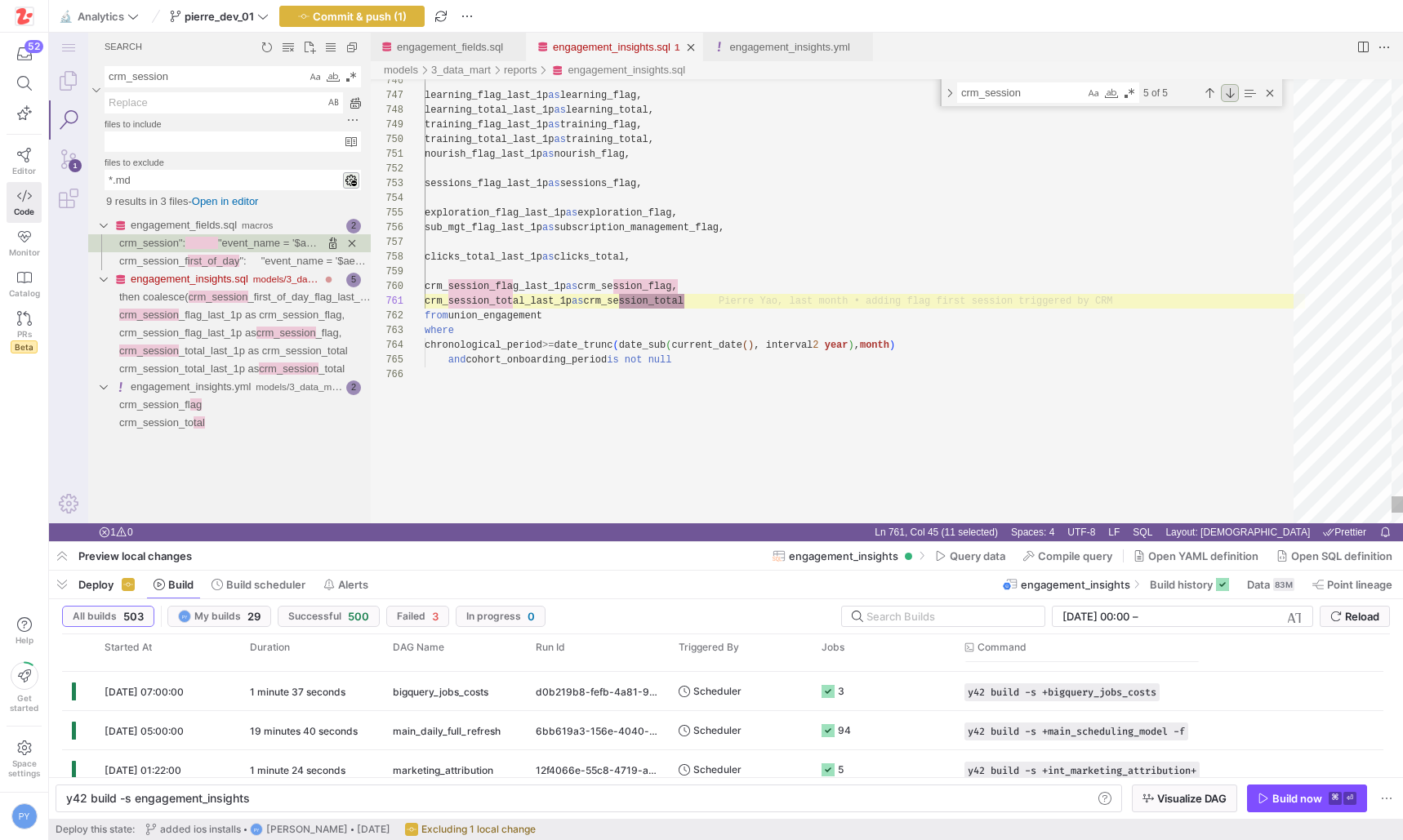
click at [1232, 90] on div "Next Match (Enter)" at bounding box center [1229, 93] width 18 height 18
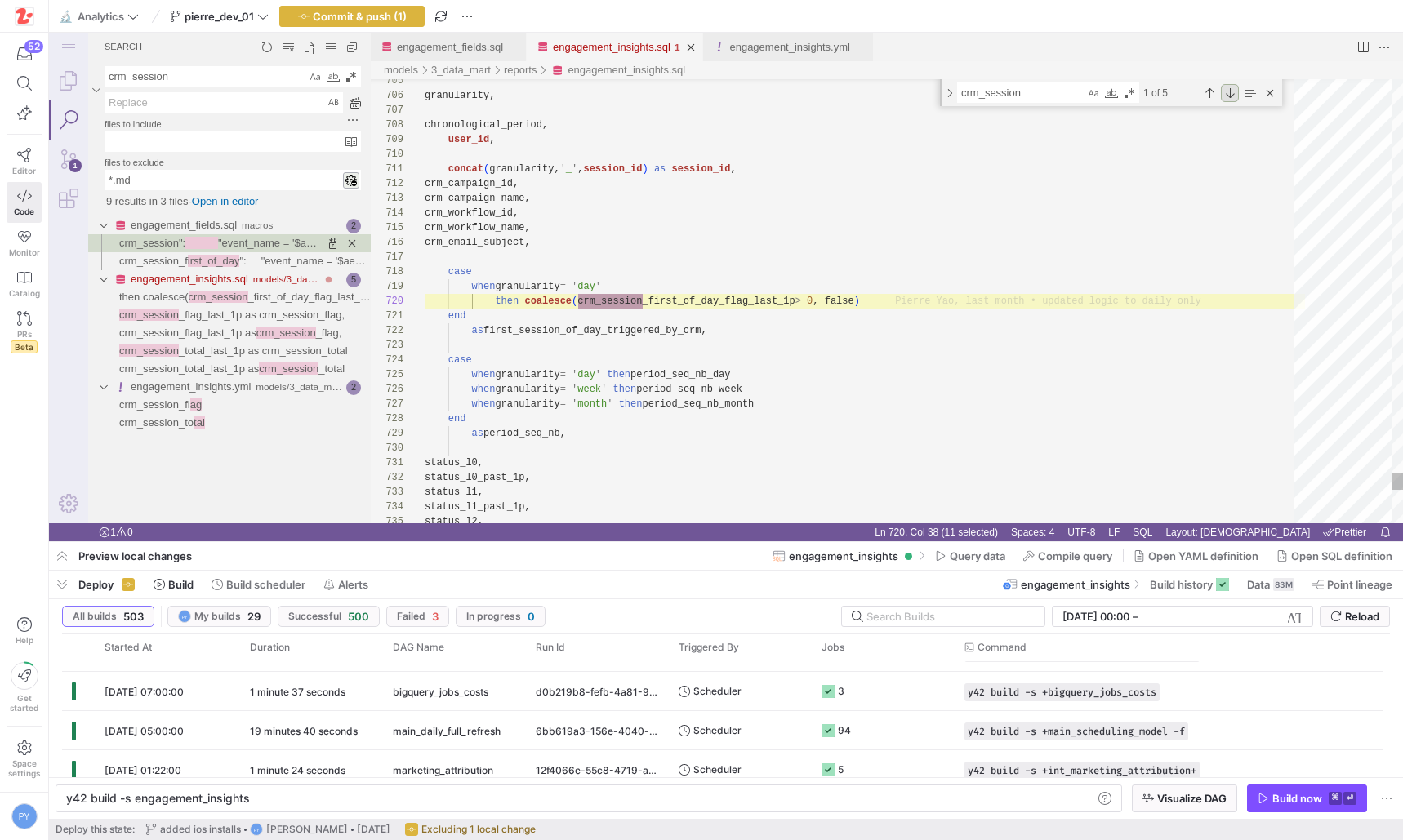
click at [1232, 90] on div "Next Match (Enter)" at bounding box center [1229, 93] width 18 height 18
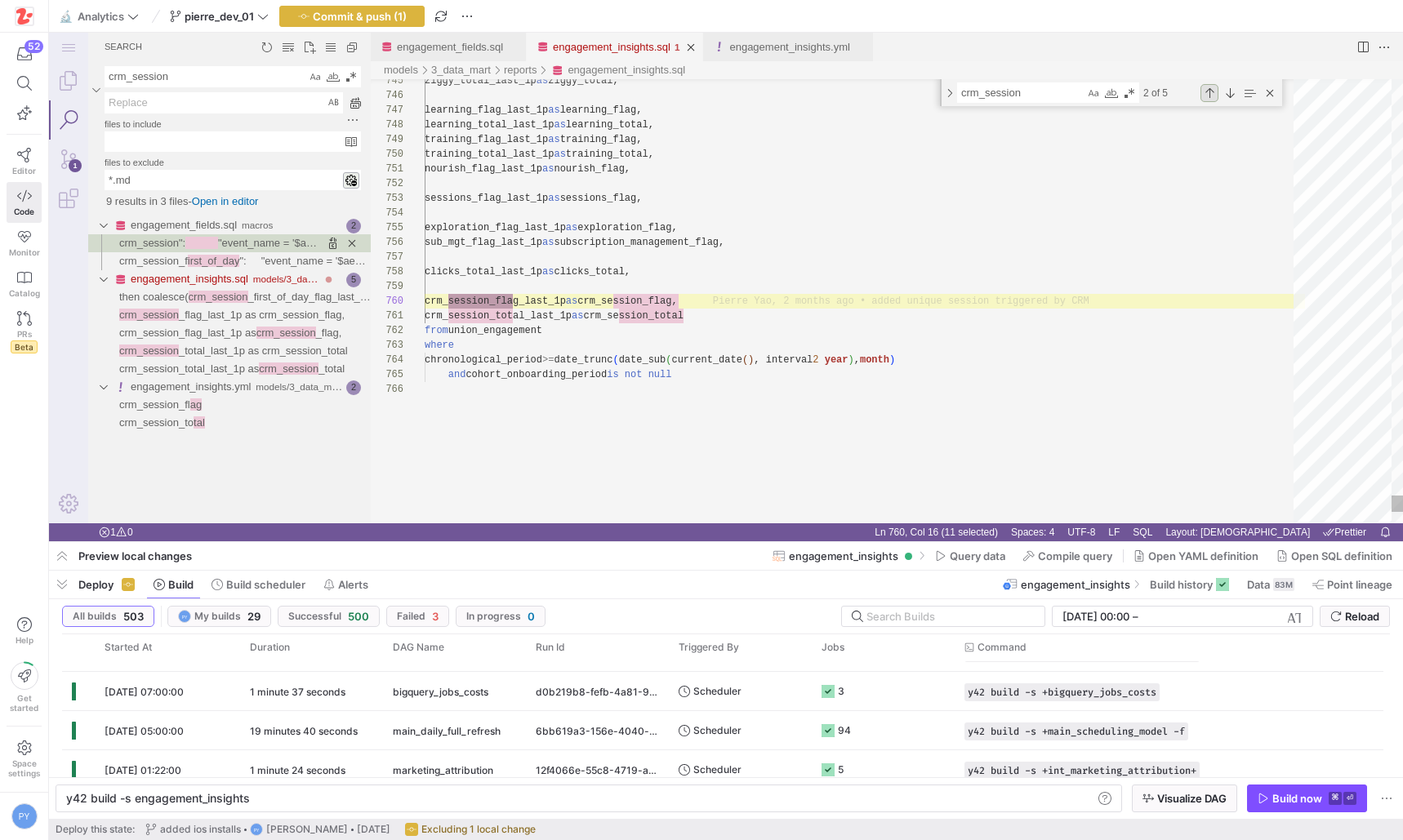
click at [1209, 92] on div "Previous Match (⇧Enter)" at bounding box center [1209, 93] width 18 height 18
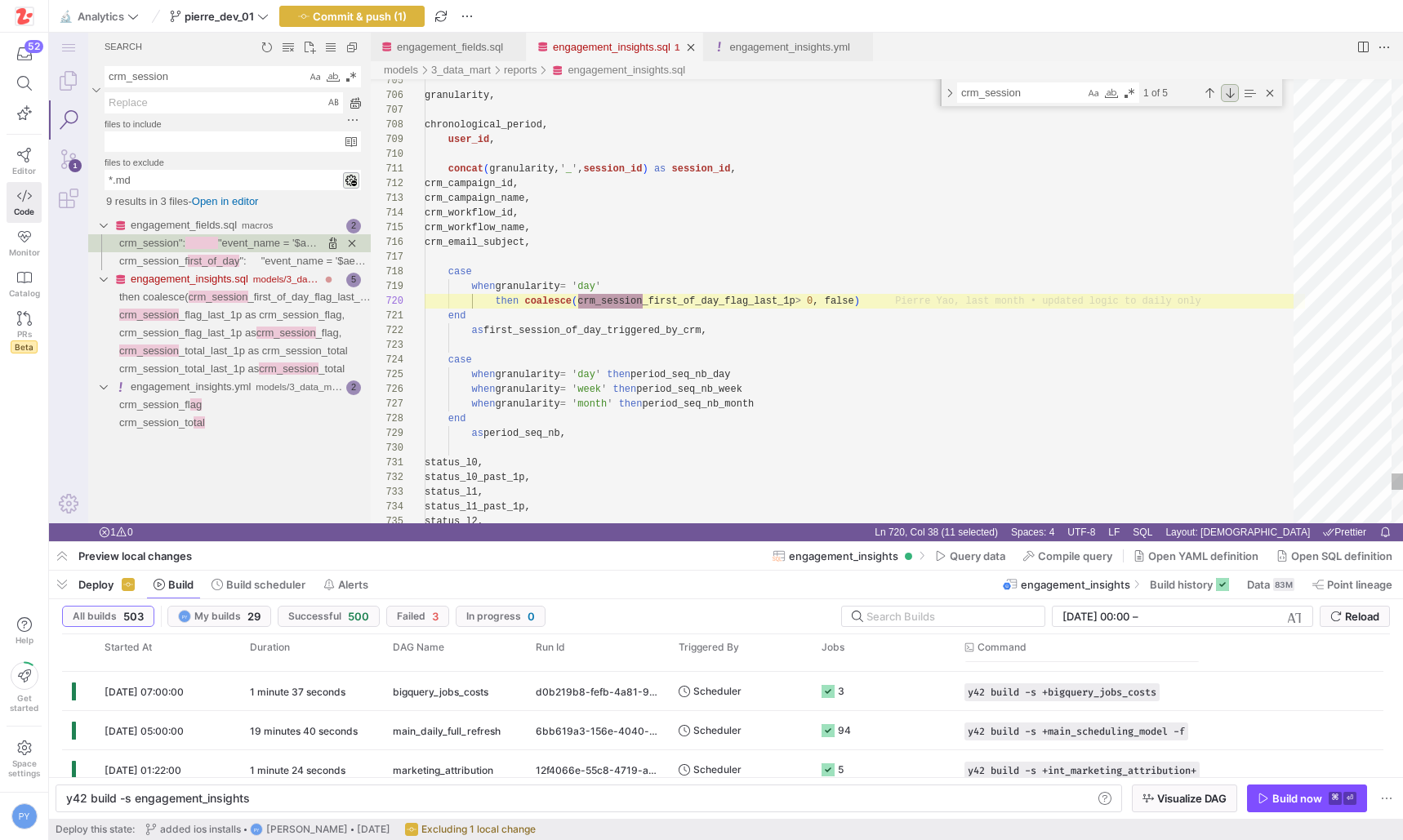
click at [1228, 93] on div "Next Match (Enter)" at bounding box center [1229, 93] width 18 height 18
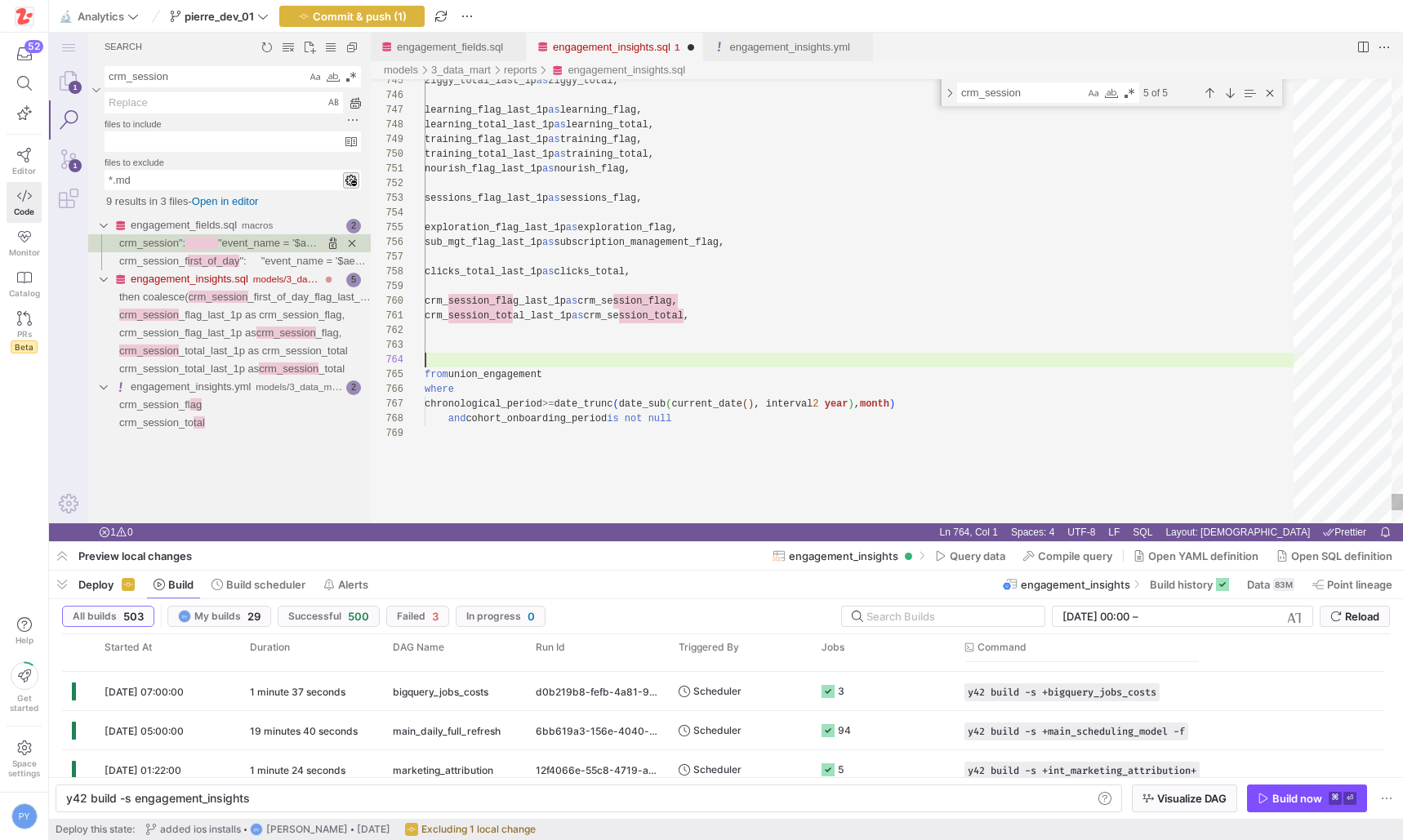
scroll to position [30, 0]
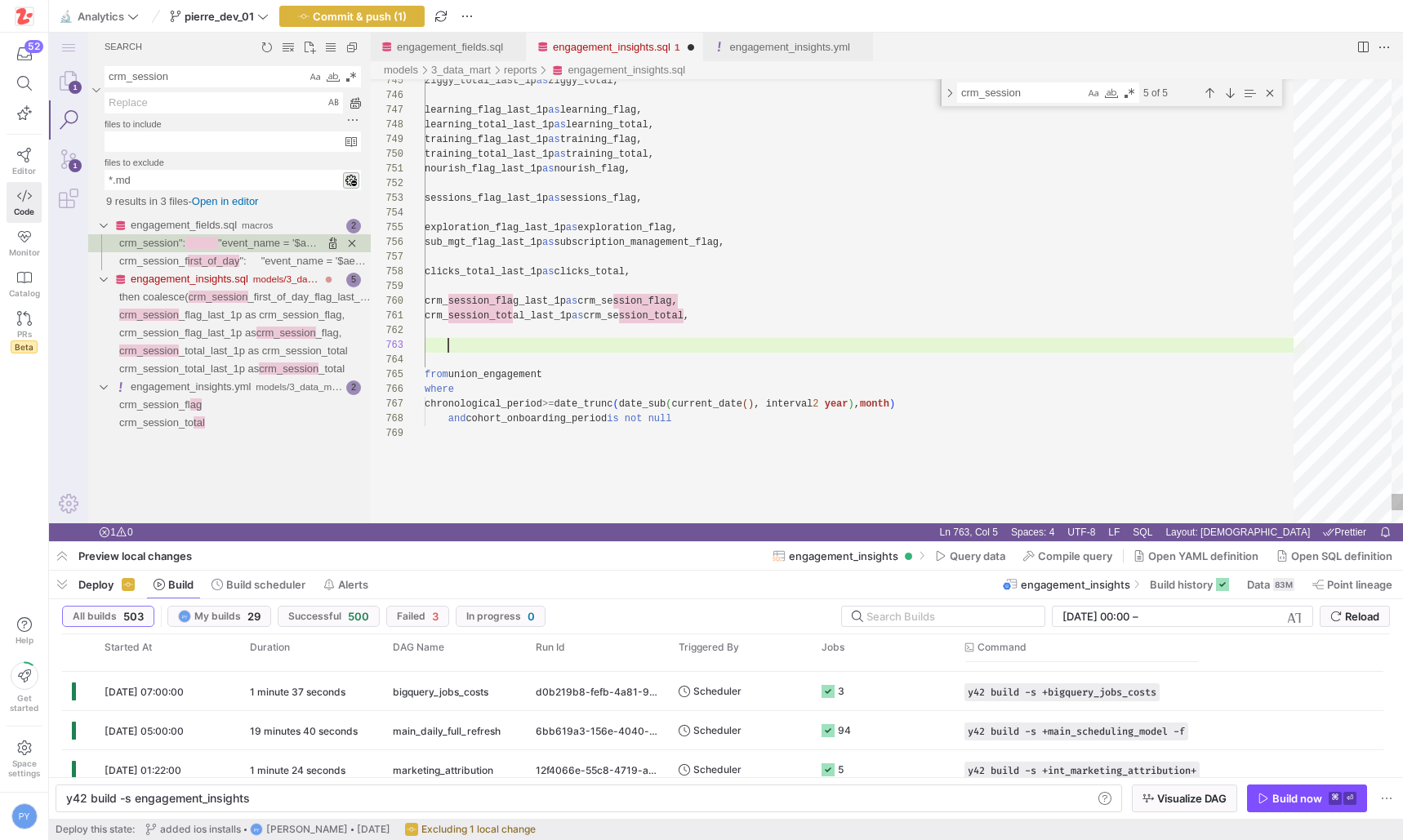
paste textarea "crm_session_flag_last_1p as crm_session_flag,"
paste textarea "crm_session_push_flag_last_1p as crm_session_push_flag,"
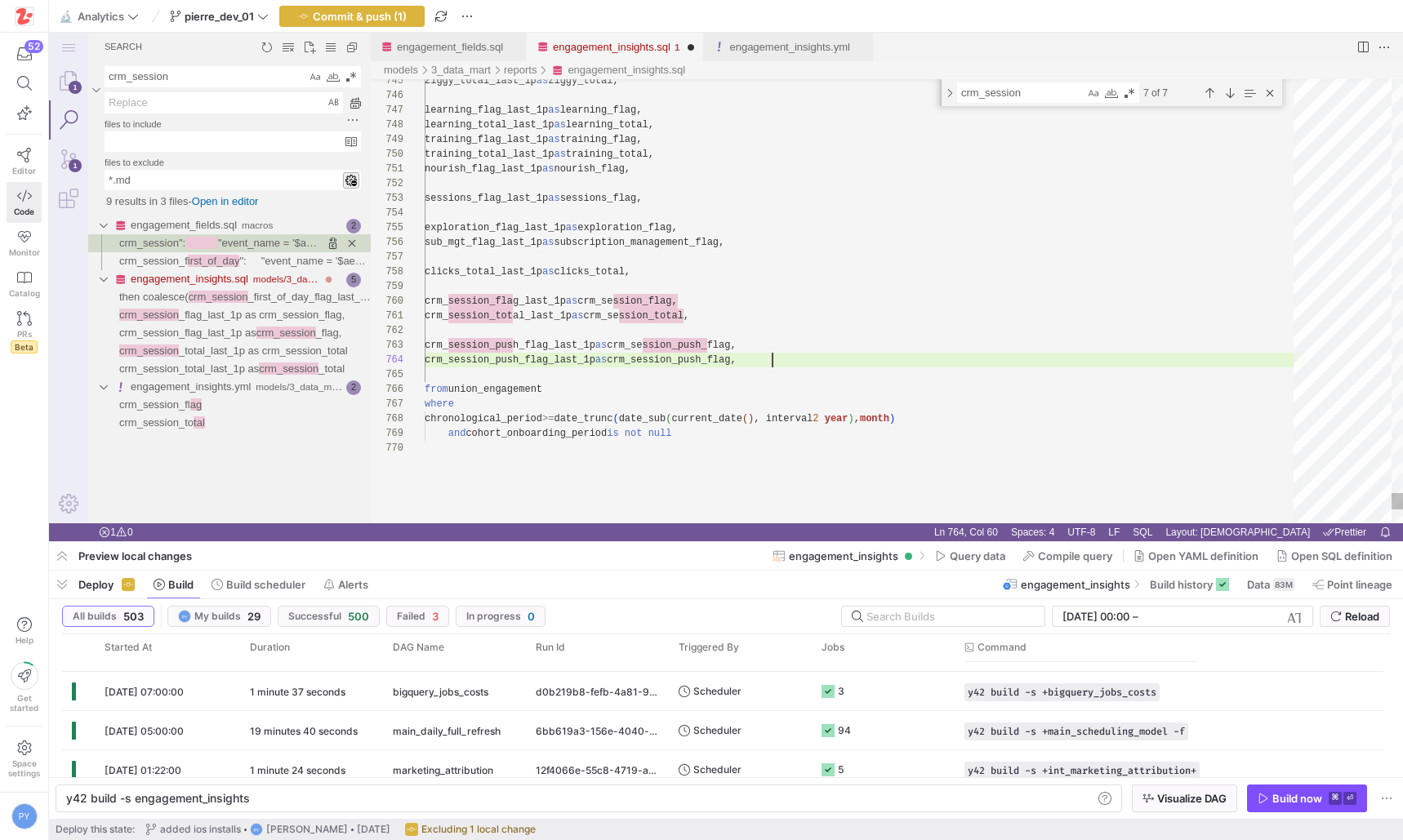
scroll to position [44, 348]
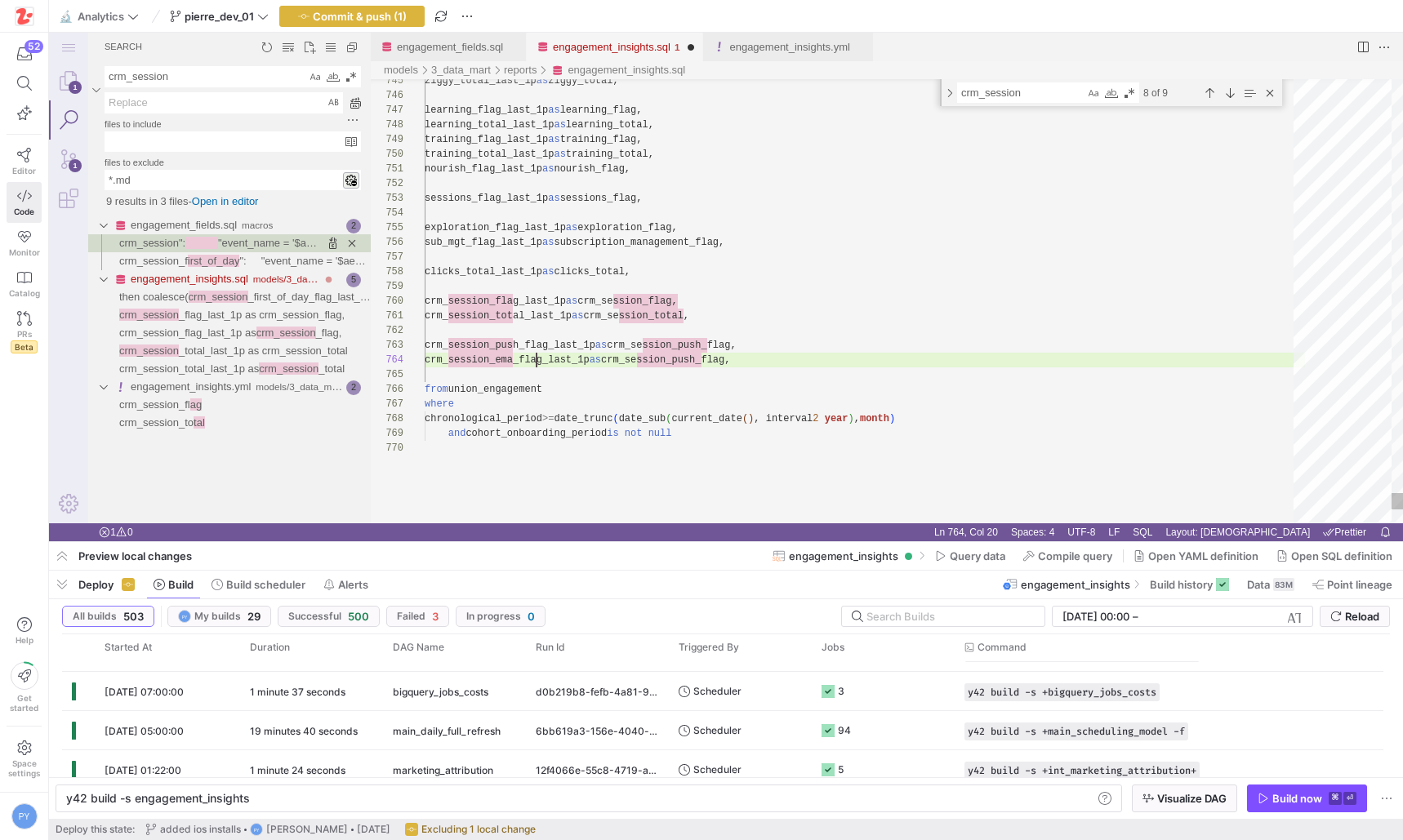
scroll to position [44, 124]
type textarea "crm_session_total_last_1p as crm_session_total, crm_session_push_flag_last_1p a…"
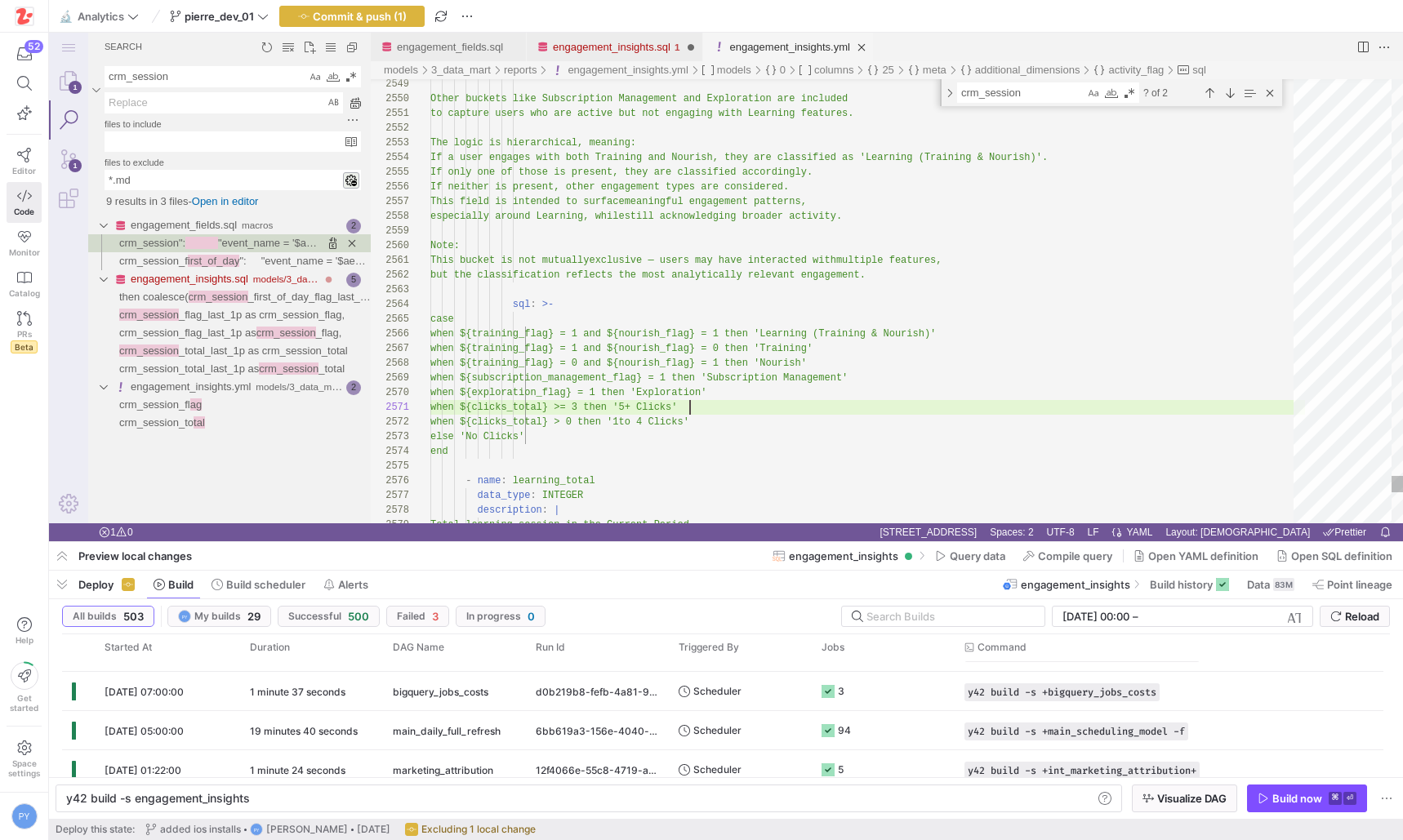
click at [767, 50] on link "engagement_insights.yml" at bounding box center [789, 46] width 120 height 12
click at [658, 58] on div "engagement_insights.sql" at bounding box center [611, 47] width 117 height 29
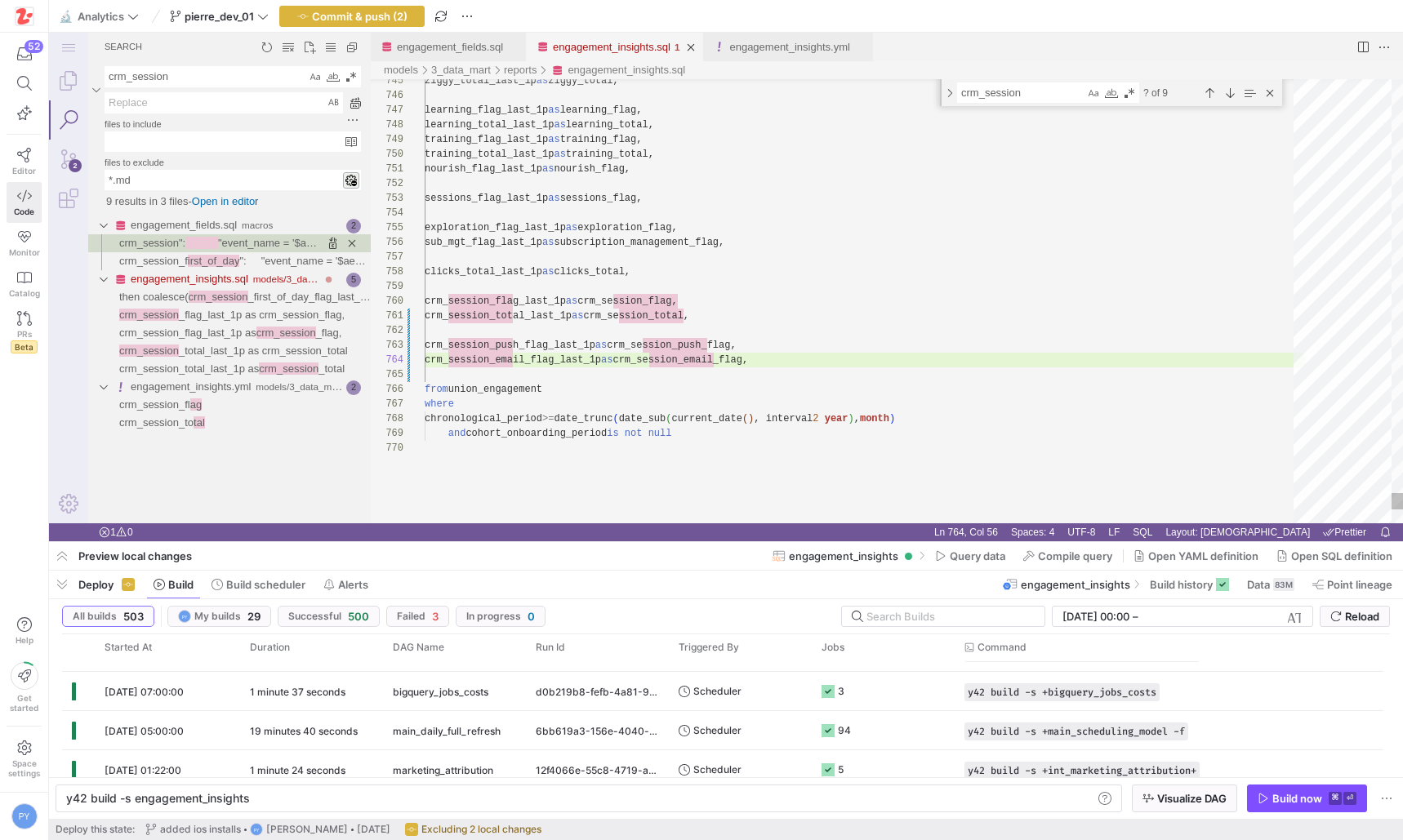
type textarea "crm_session_total_last_1p as crm_session_total, crm_session_push_flag_last_1p a…"
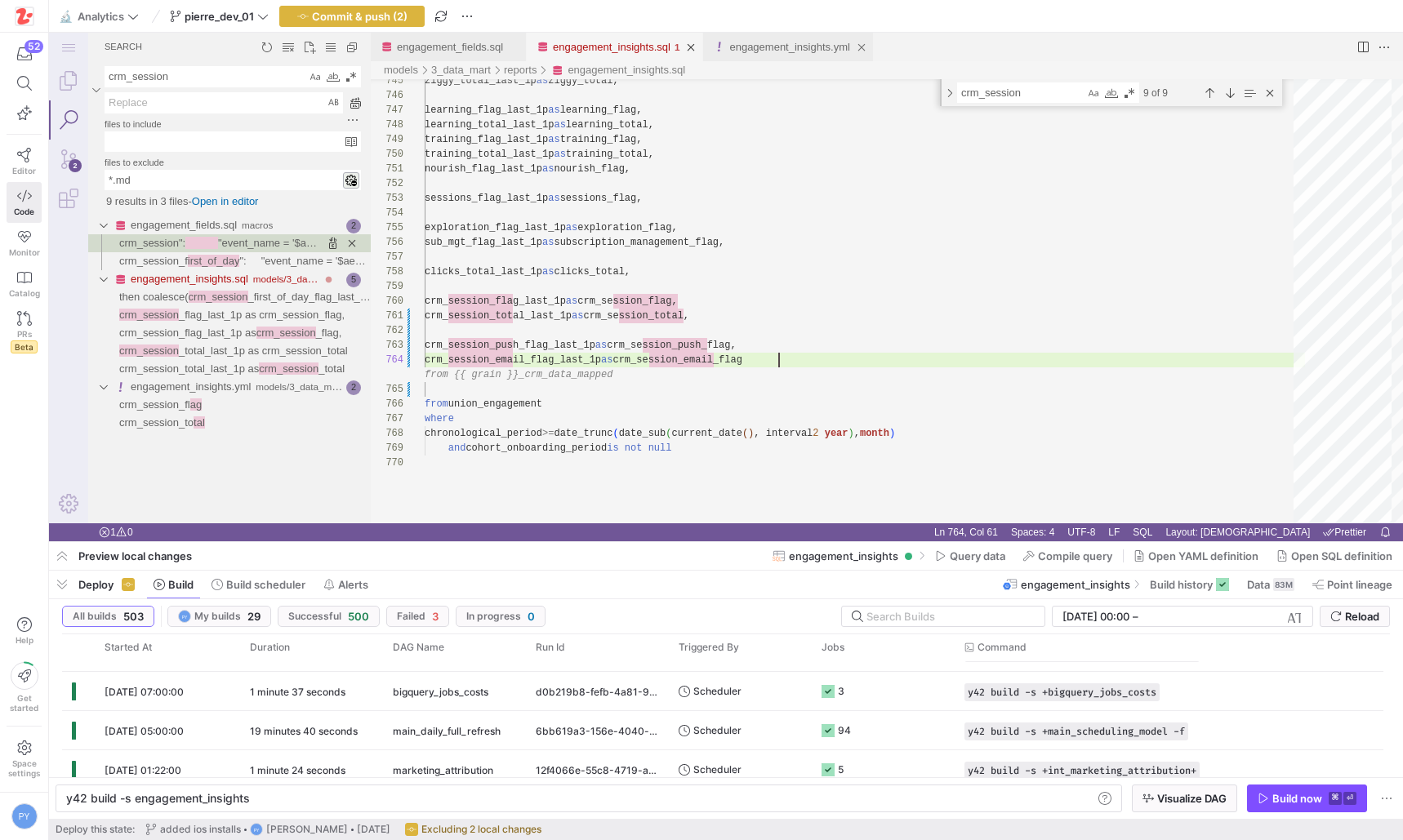
click at [778, 52] on link "engagement_insights.yml" at bounding box center [789, 46] width 120 height 12
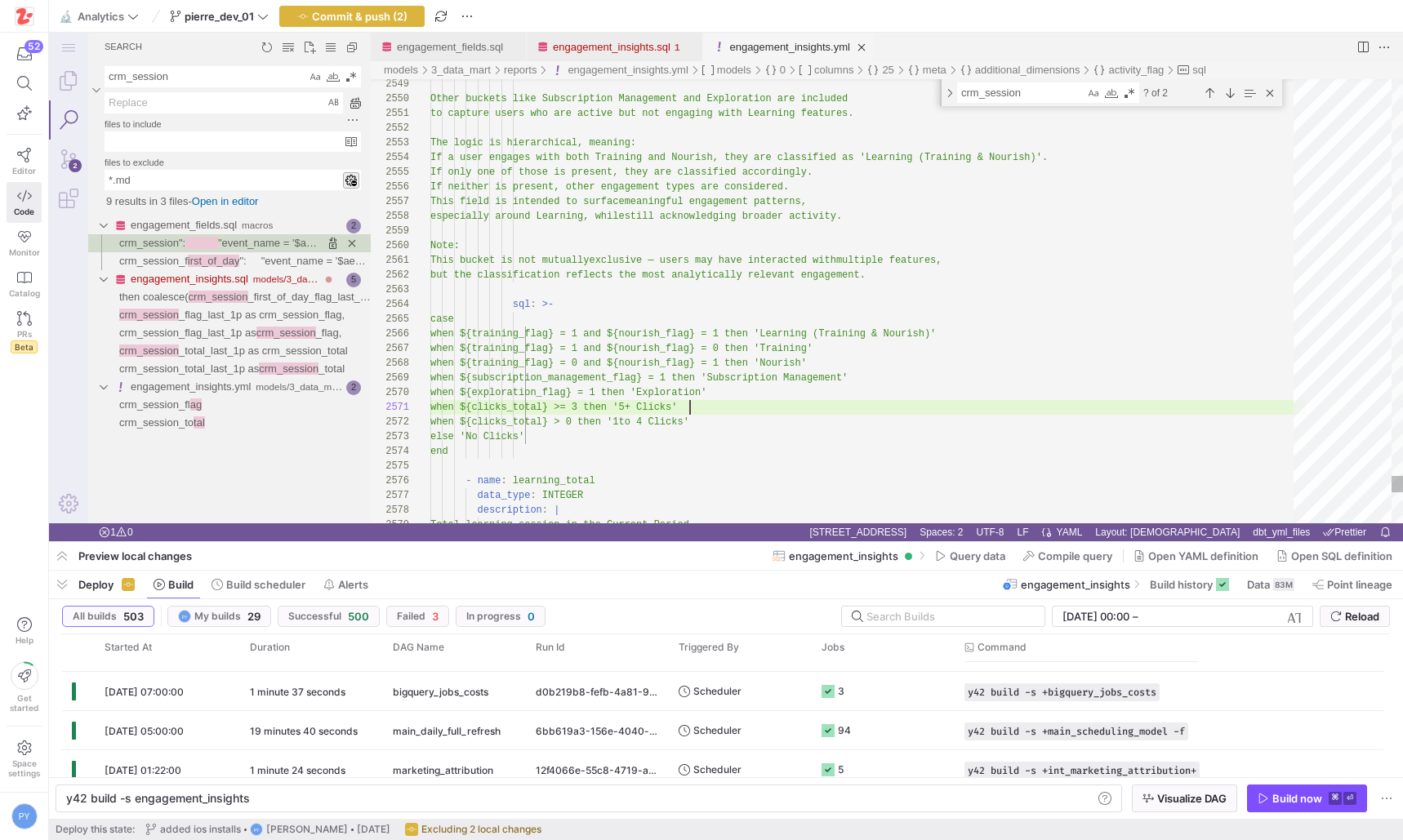
scroll to position [0, 259]
click at [1234, 99] on div "Next Match (Enter)" at bounding box center [1229, 93] width 18 height 18
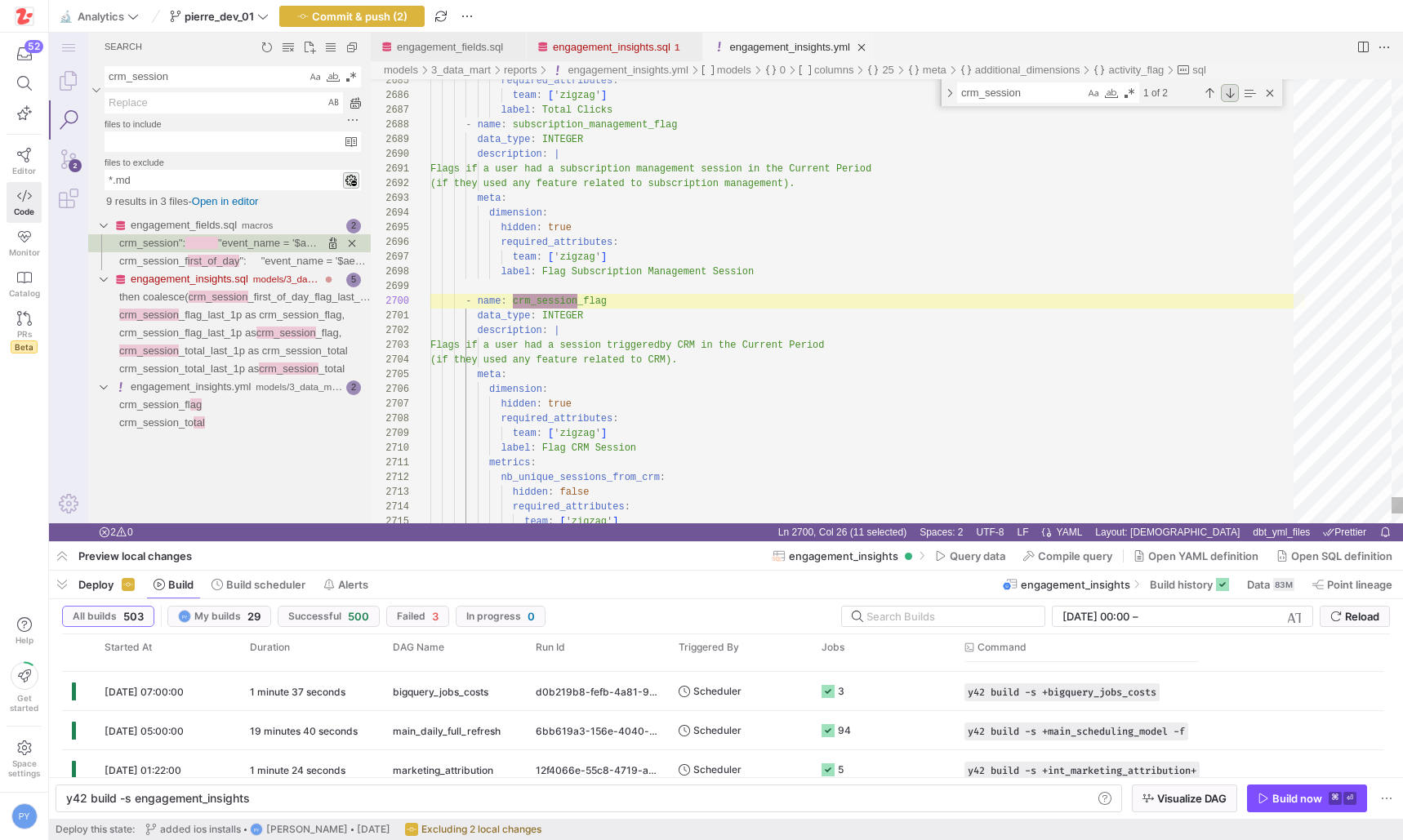
scroll to position [0, 148]
click at [1228, 95] on div "Next Match (Enter)" at bounding box center [1229, 93] width 18 height 18
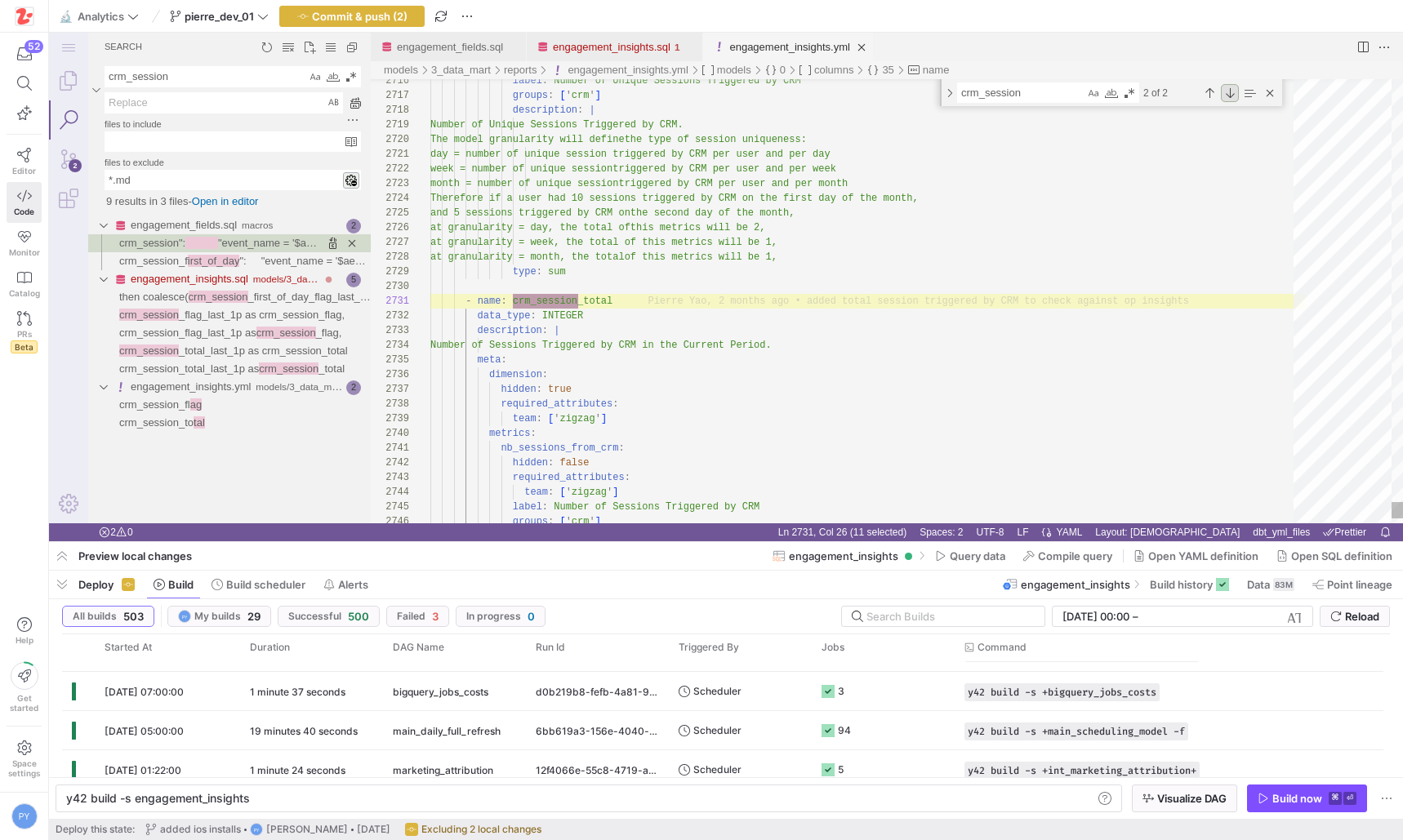
click at [1228, 95] on div "Next Match (Enter)" at bounding box center [1229, 93] width 18 height 18
type textarea "Flags if a user had a subscription management session in the Current Period (if…"
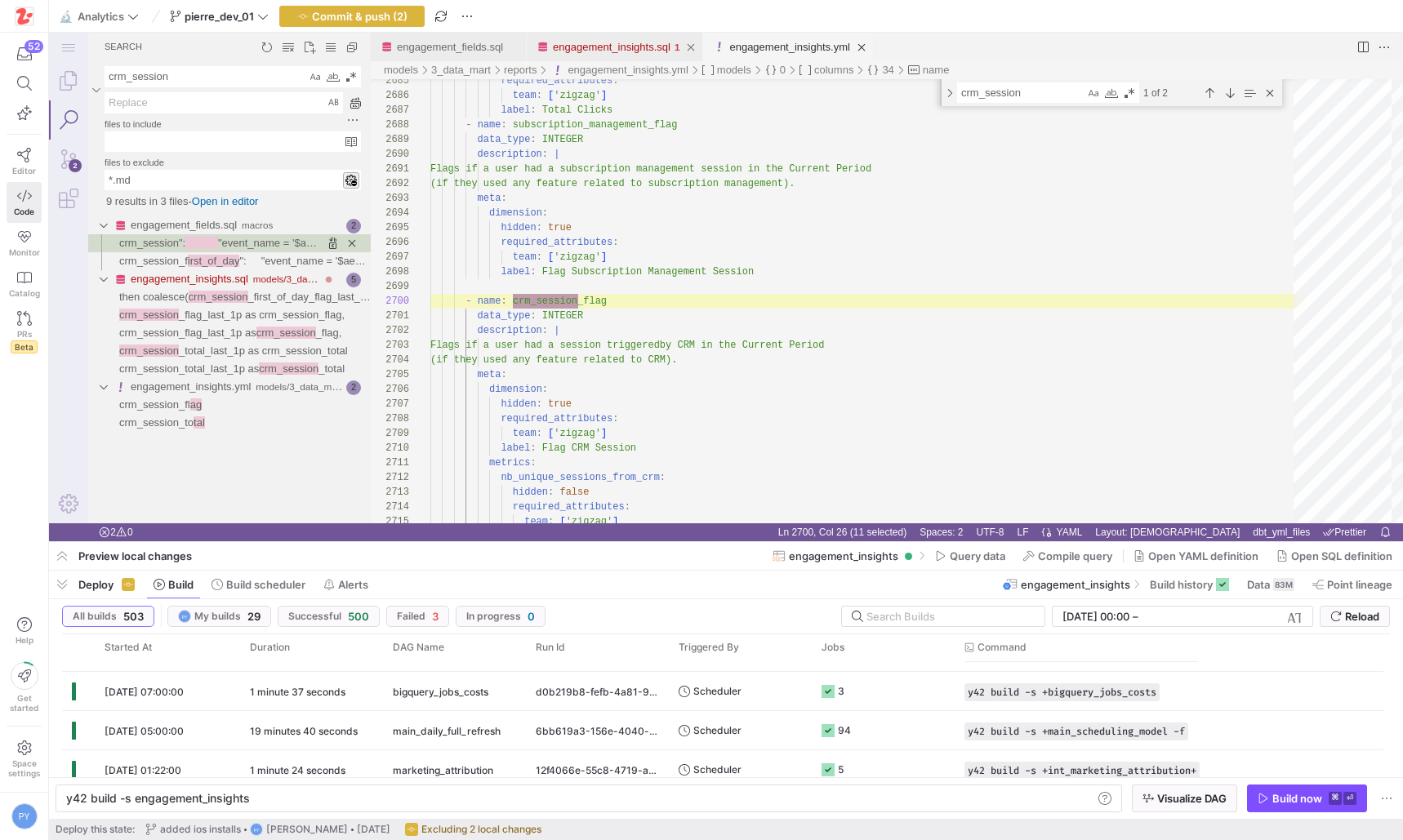
click at [614, 41] on link "engagement_insights.sql" at bounding box center [611, 46] width 117 height 12
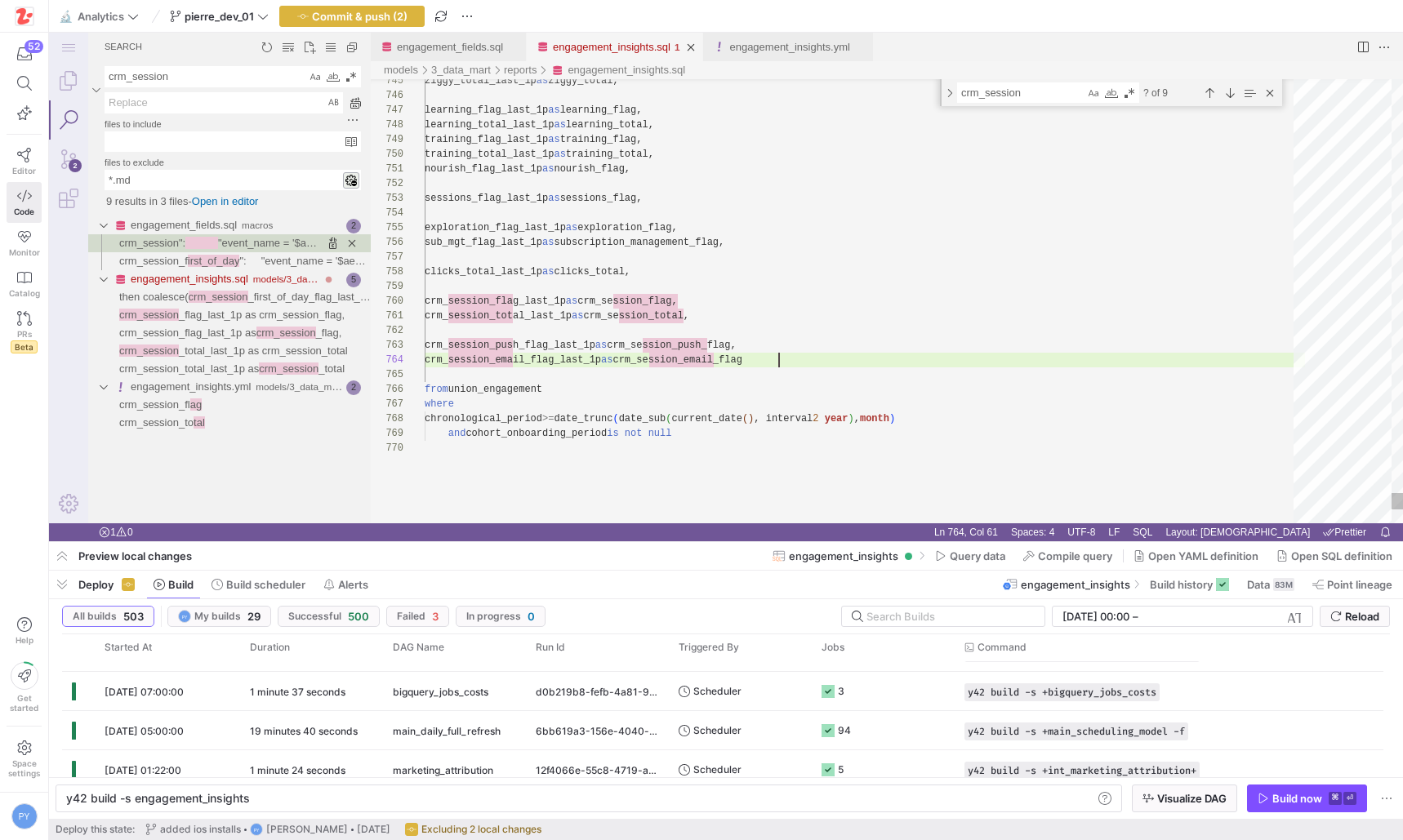
scroll to position [44, 354]
click at [777, 47] on link "engagement_insights.yml" at bounding box center [789, 46] width 120 height 12
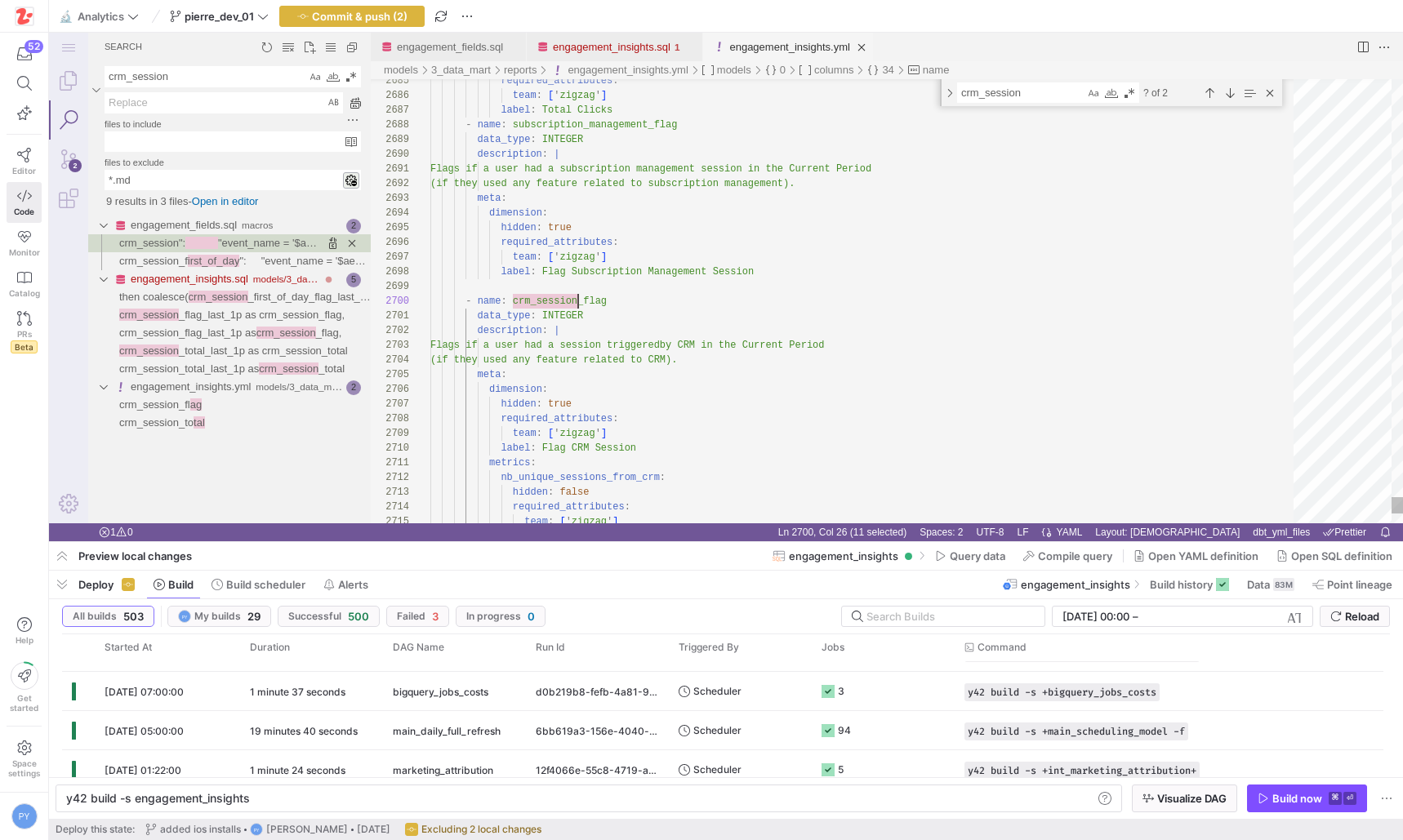
scroll to position [133, 148]
drag, startPoint x: 1228, startPoint y: 93, endPoint x: 794, endPoint y: 394, distance: 528.2
click at [794, 394] on div "2685 2686 2687 2688 2689 2690 2691 2692 2693 2694 2695 2696 2697 2698 2699 2700…" at bounding box center [887, 302] width 1032 height 445
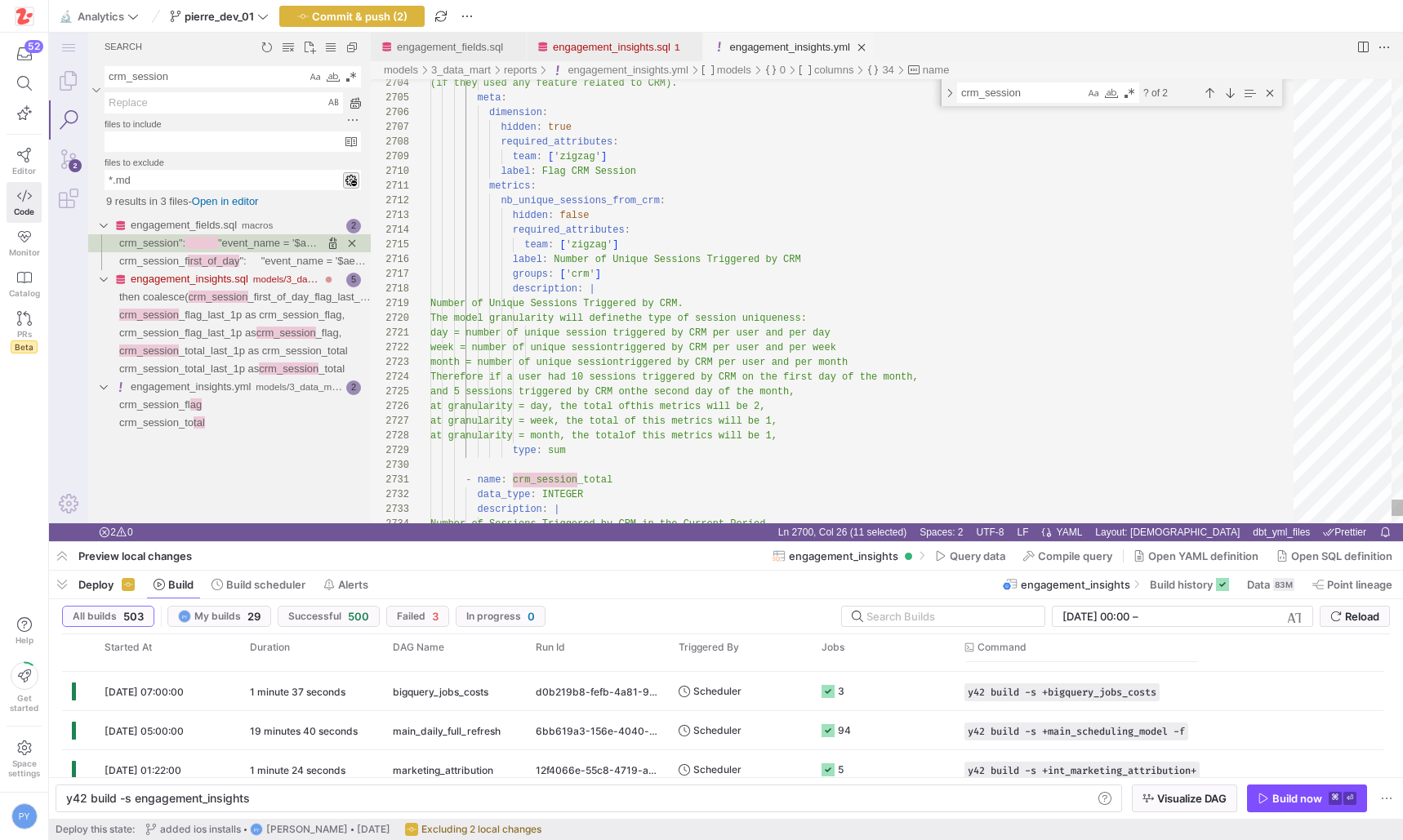
scroll to position [88, 135]
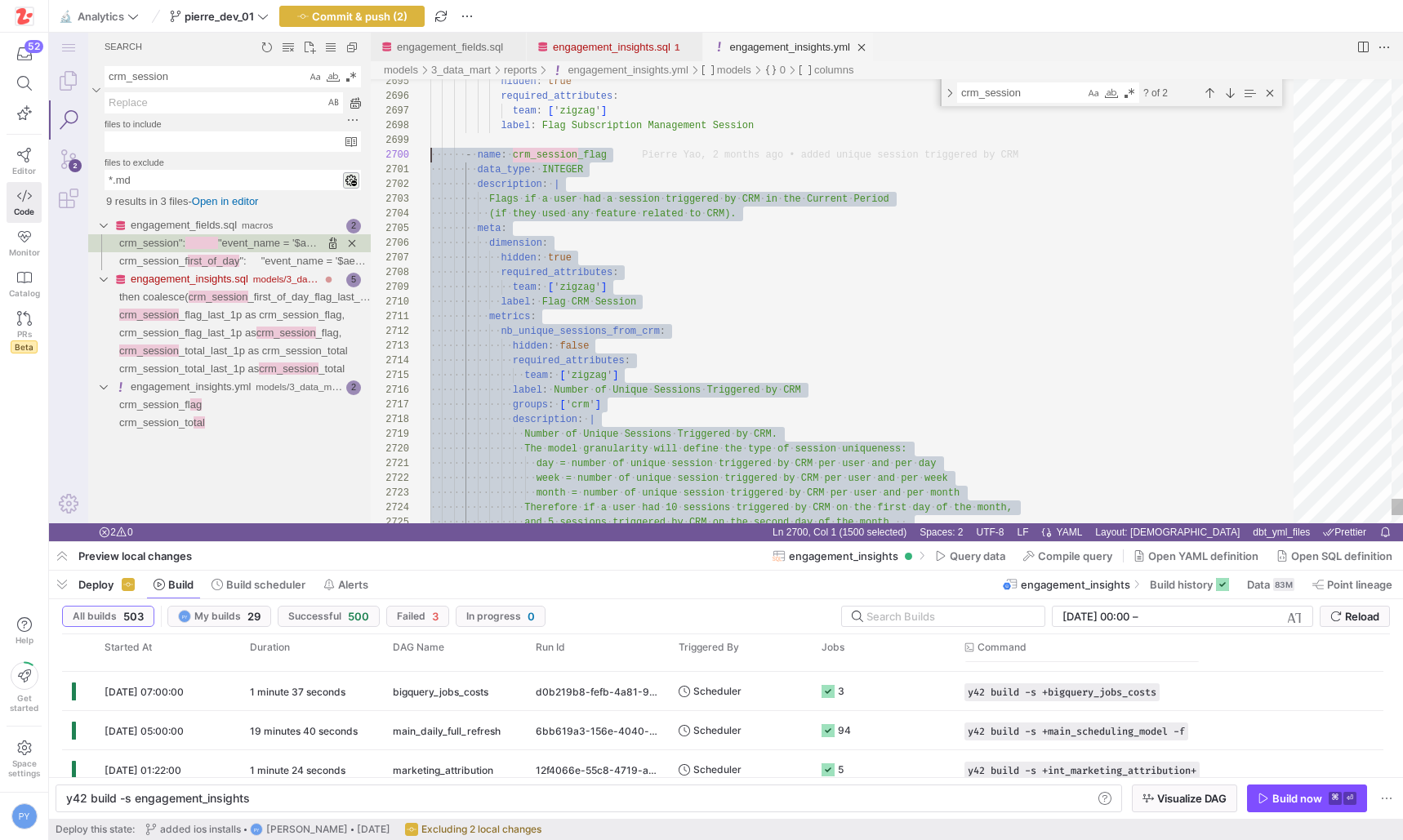
scroll to position [133, 0]
drag, startPoint x: 463, startPoint y: 155, endPoint x: 392, endPoint y: 155, distance: 71.0
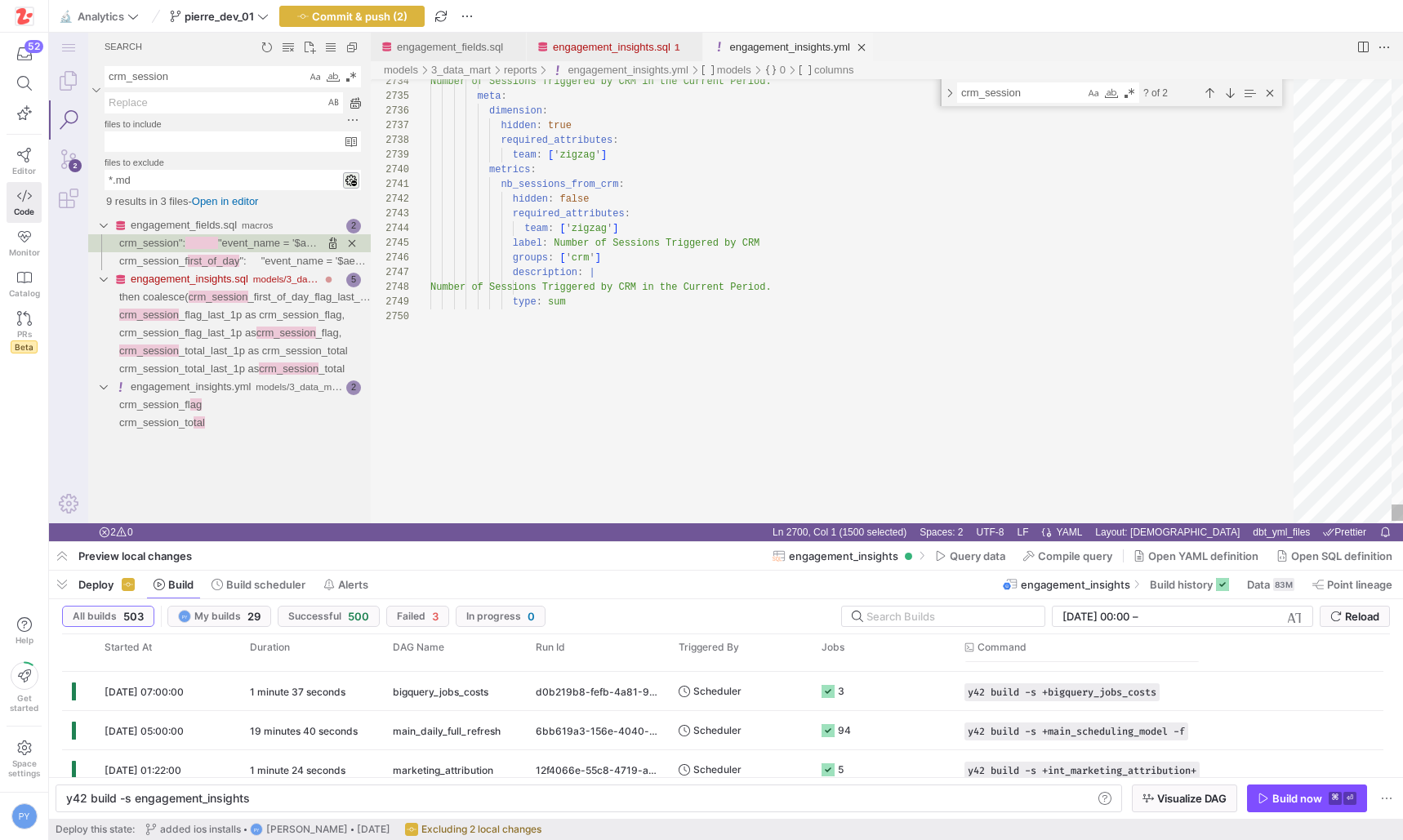
type textarea "nb_sessions_from_crm: hidden: false required_attributes: team: ['zigzag'] label…"
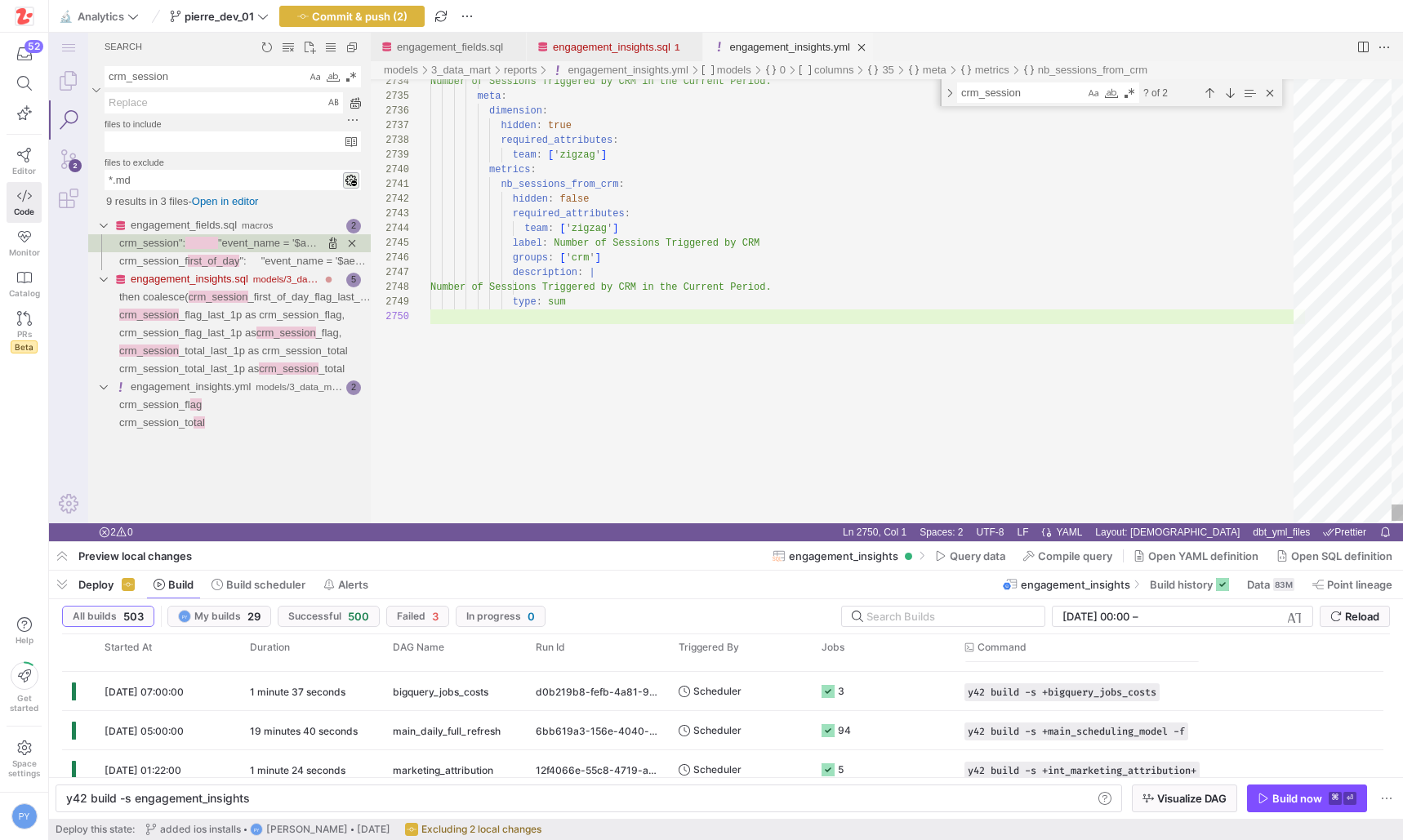
scroll to position [0, 82]
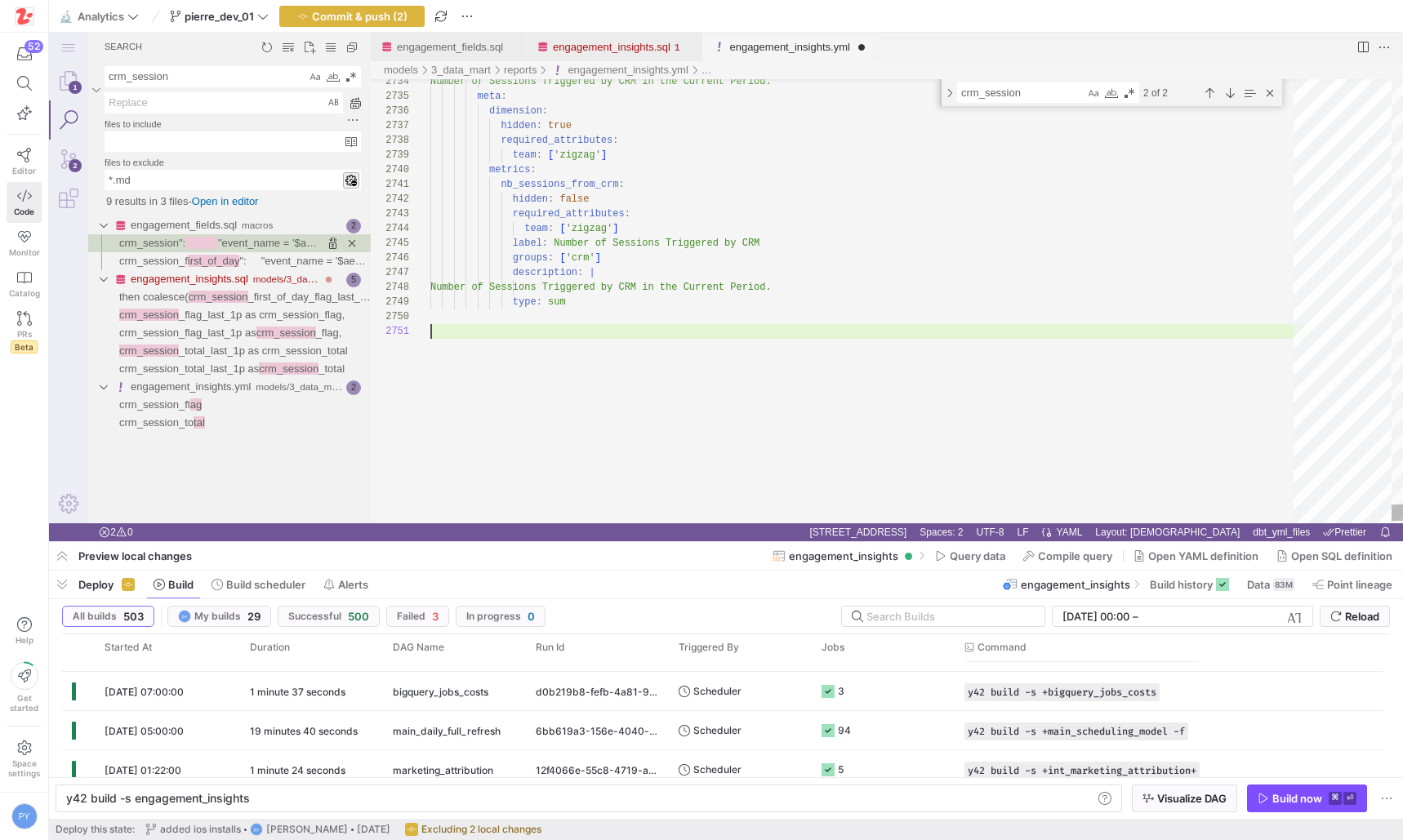
paste textarea "M per user and per month Therefore if a user had 10 sessions triggered by CRM o…"
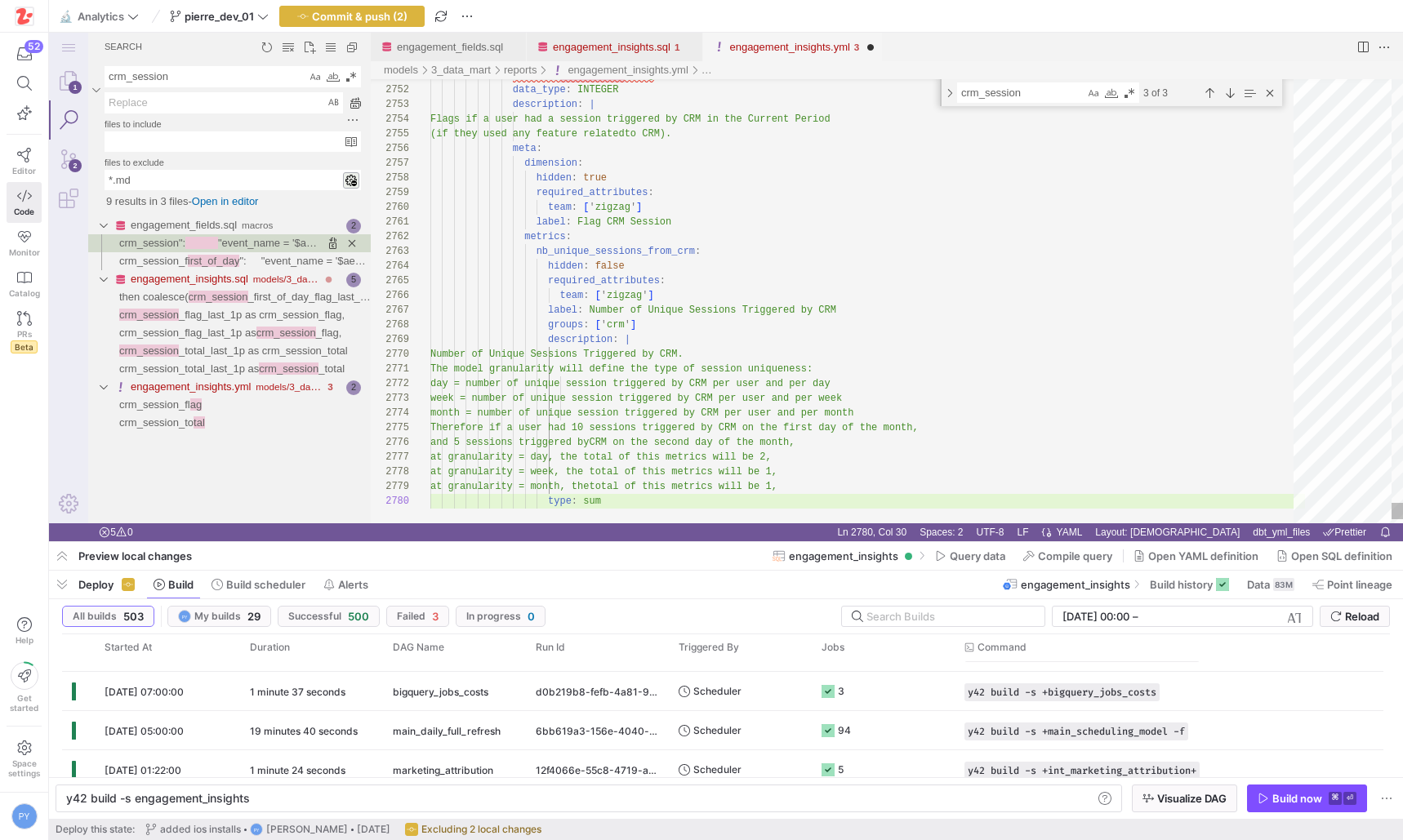
scroll to position [88, 135]
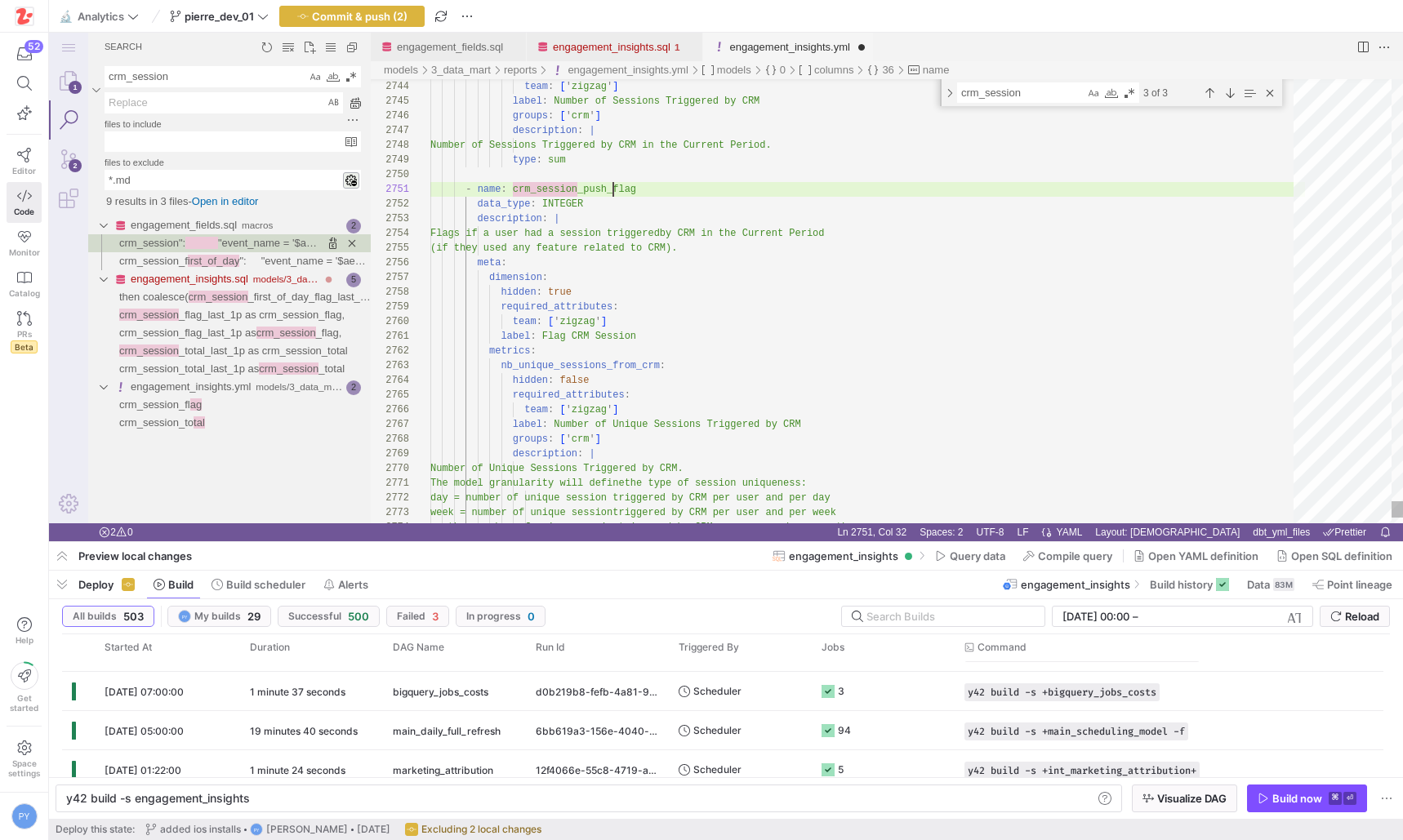
scroll to position [0, 183]
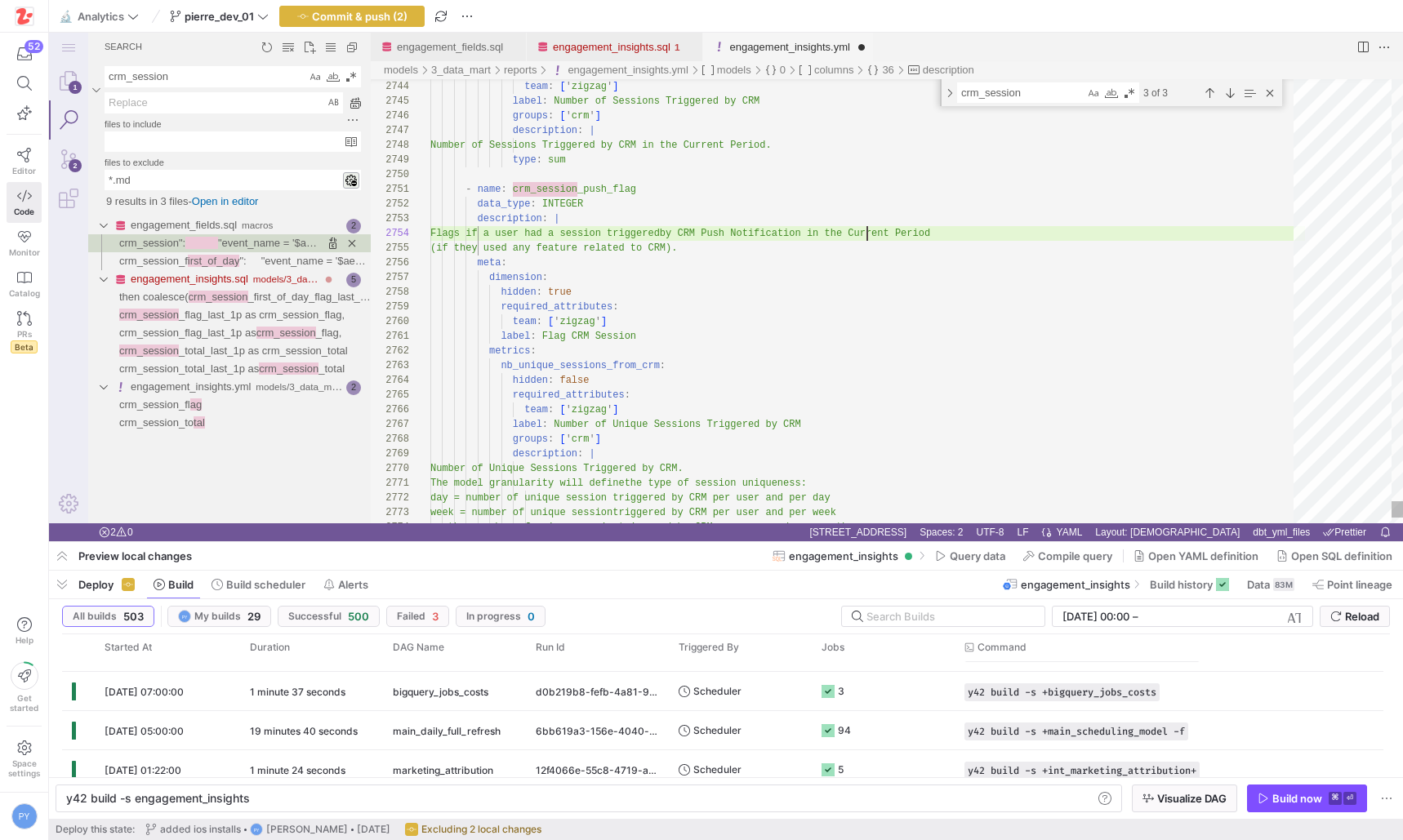
scroll to position [44, 437]
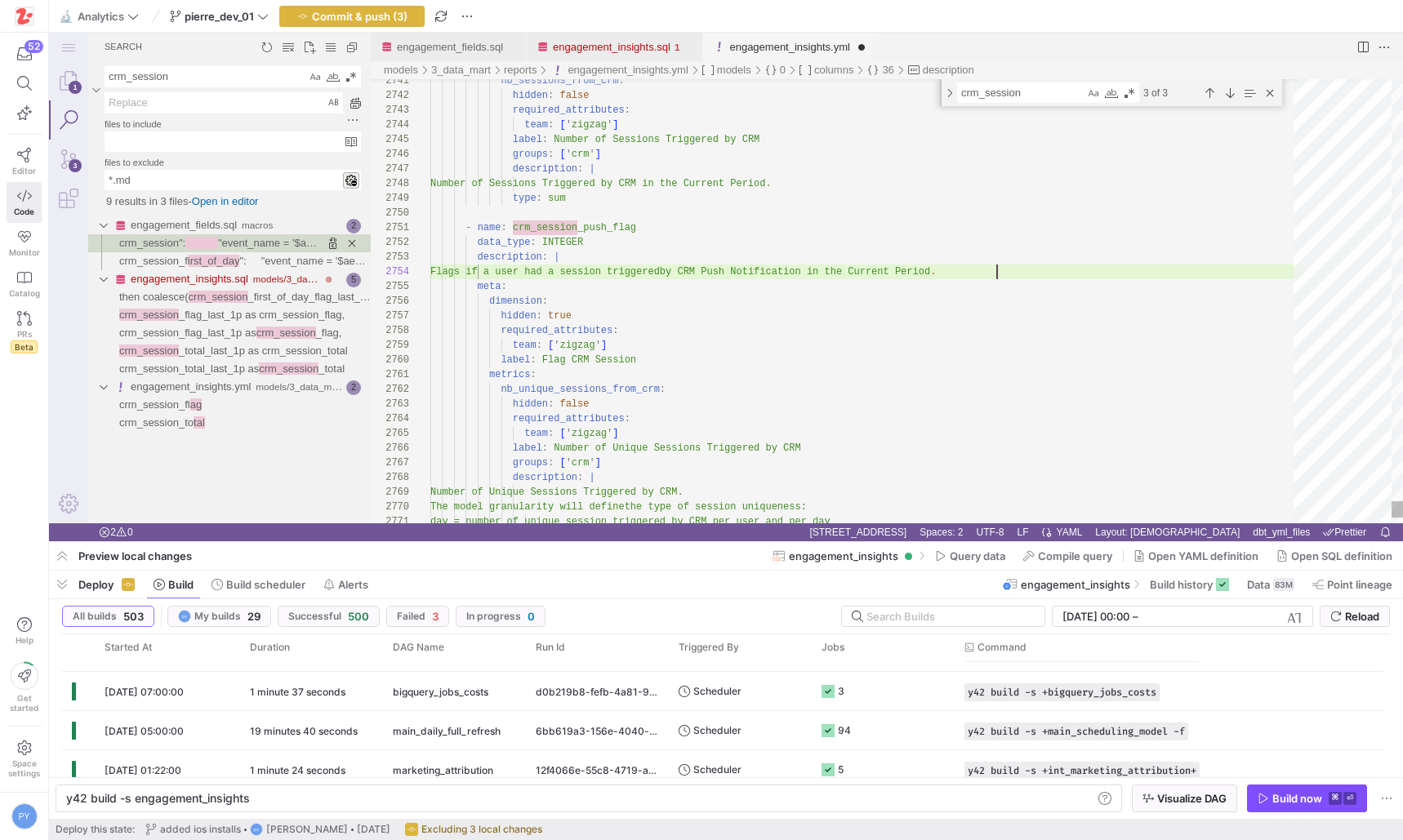
scroll to position [44, 567]
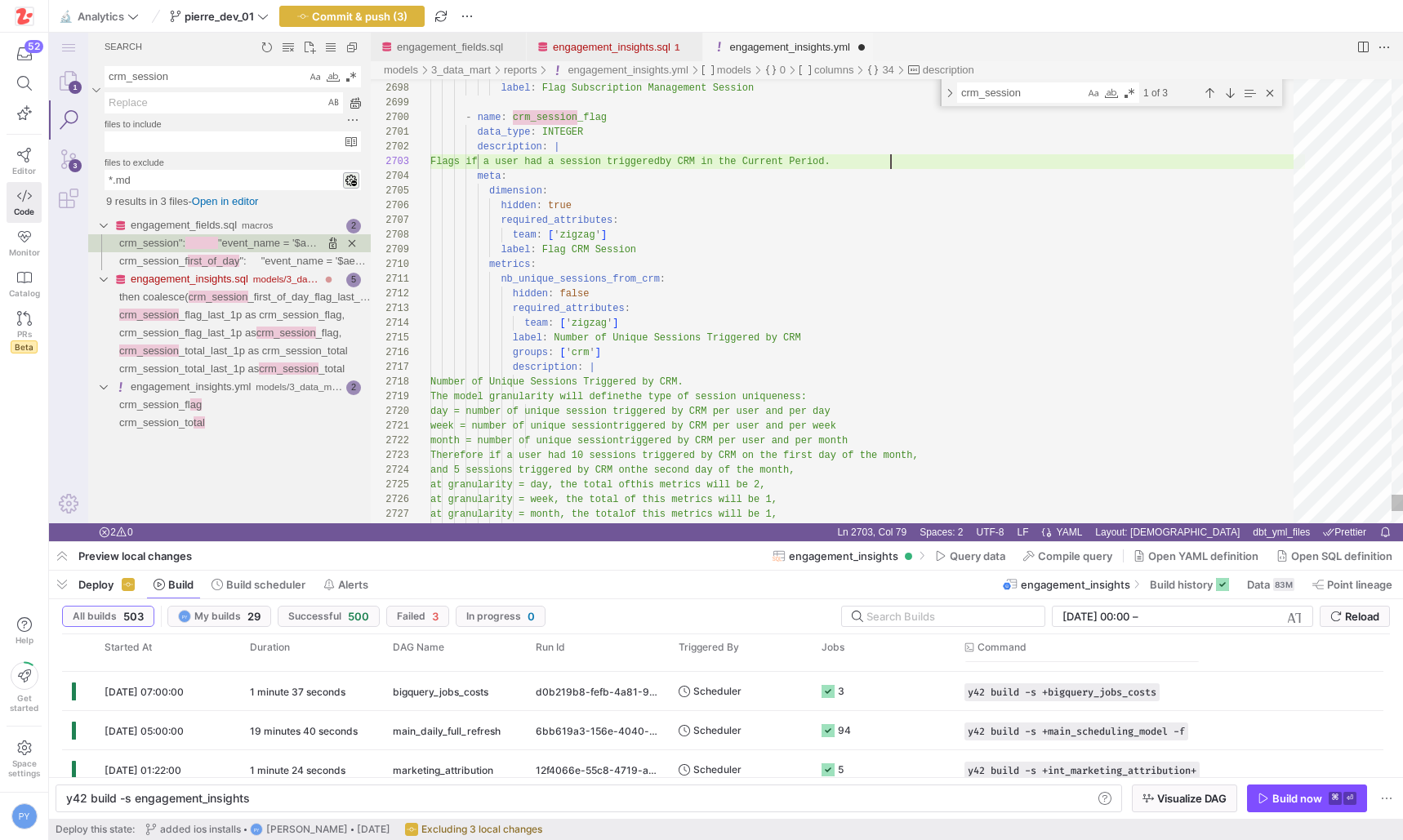
scroll to position [30, 461]
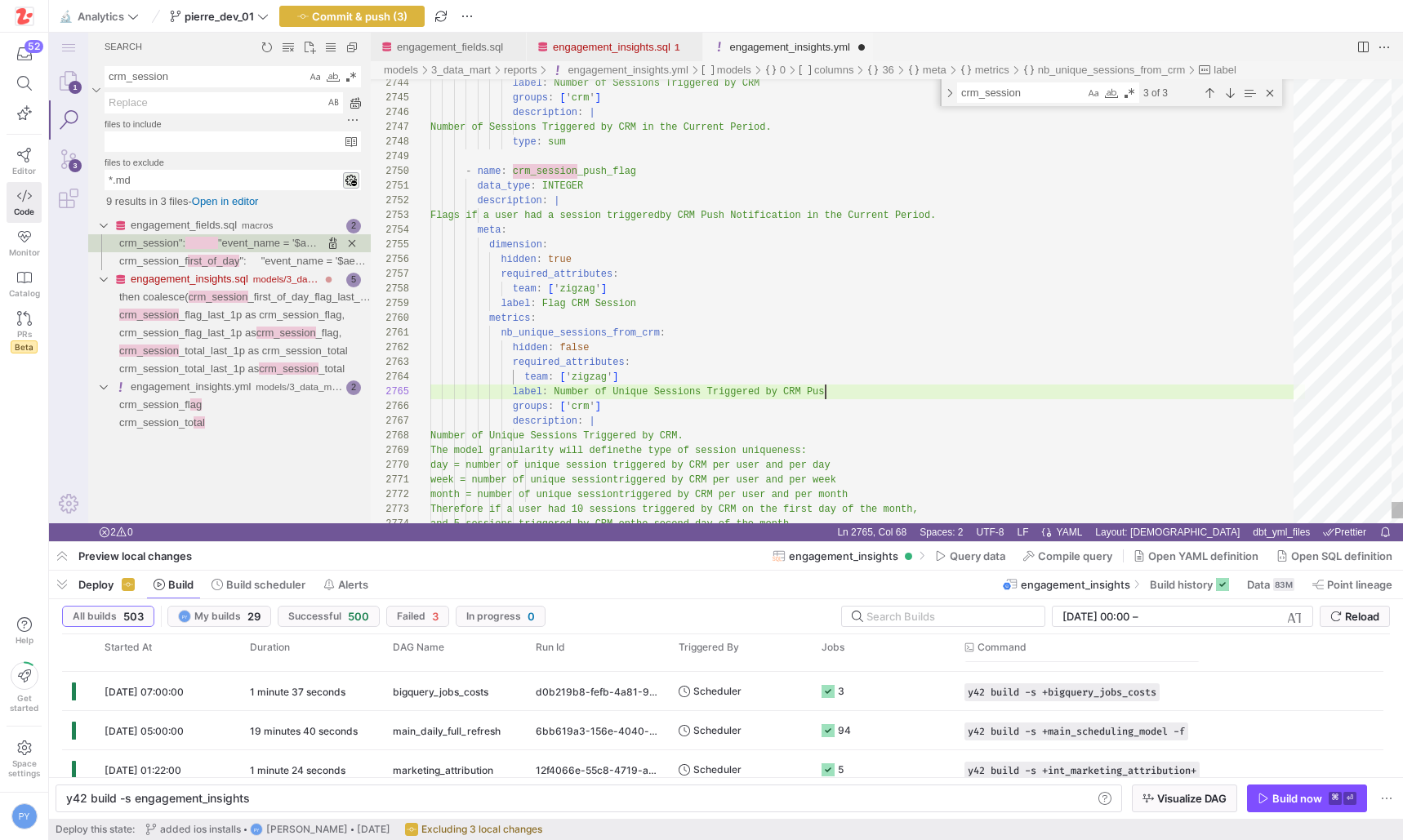
scroll to position [59, 401]
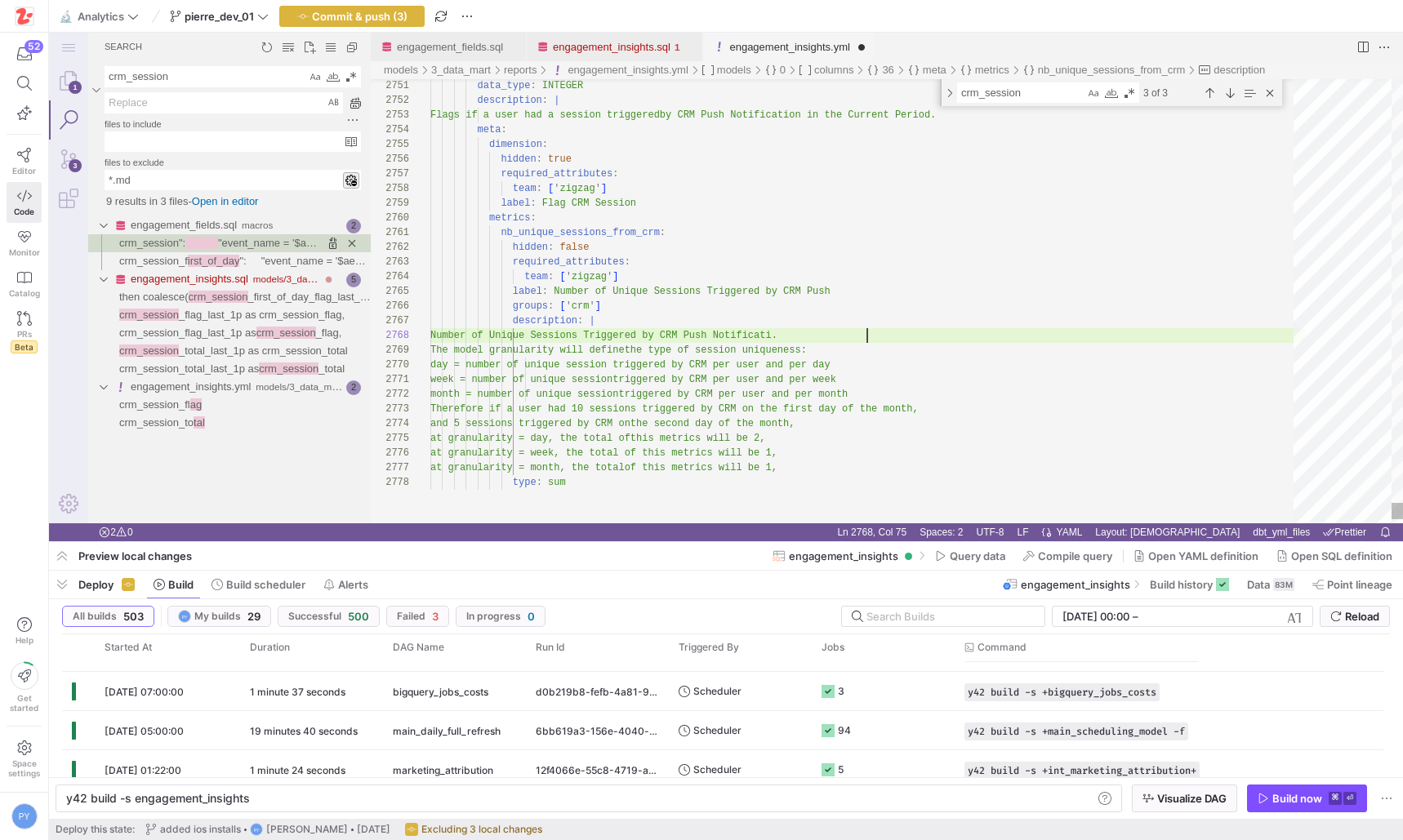
scroll to position [103, 448]
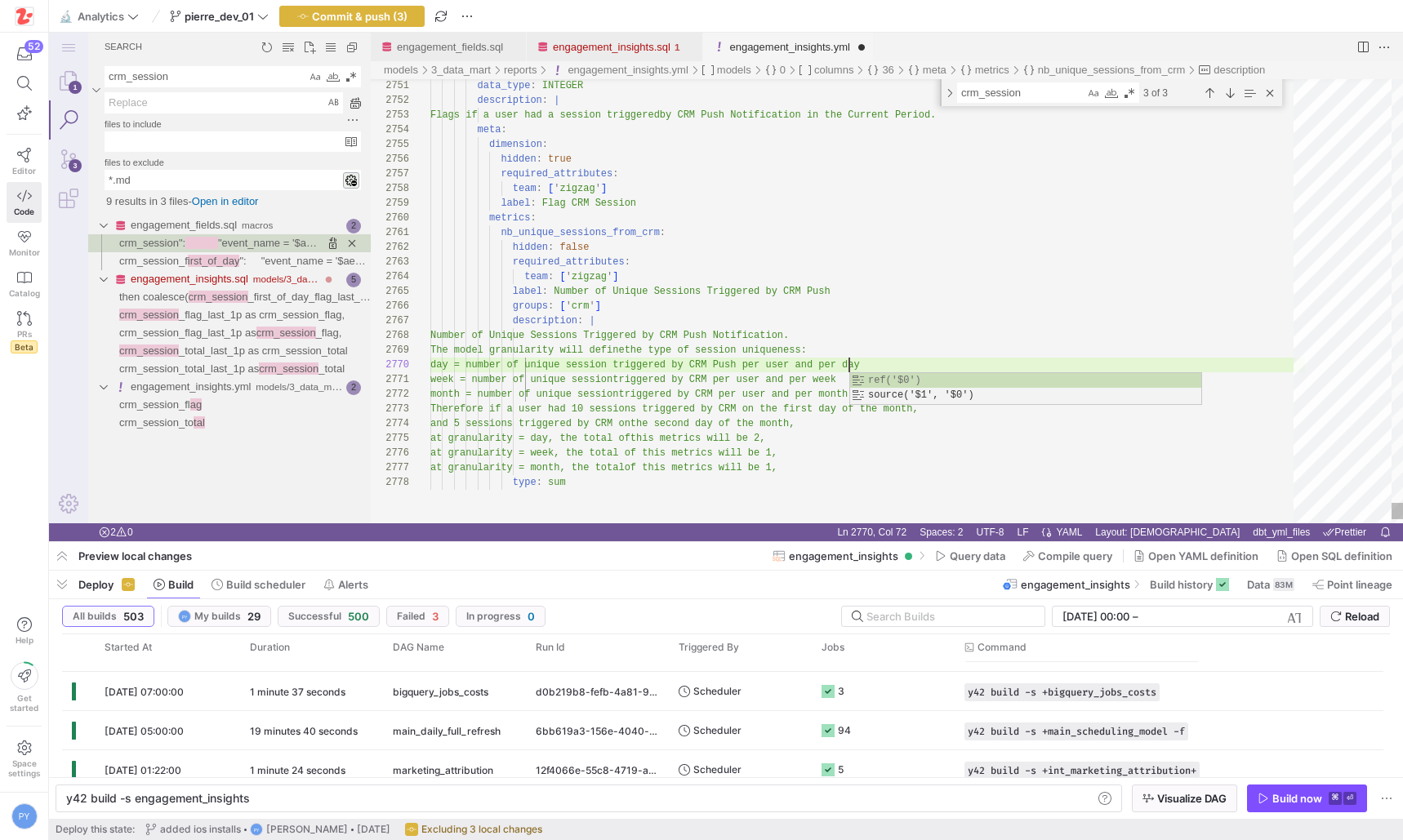
scroll to position [133, 390]
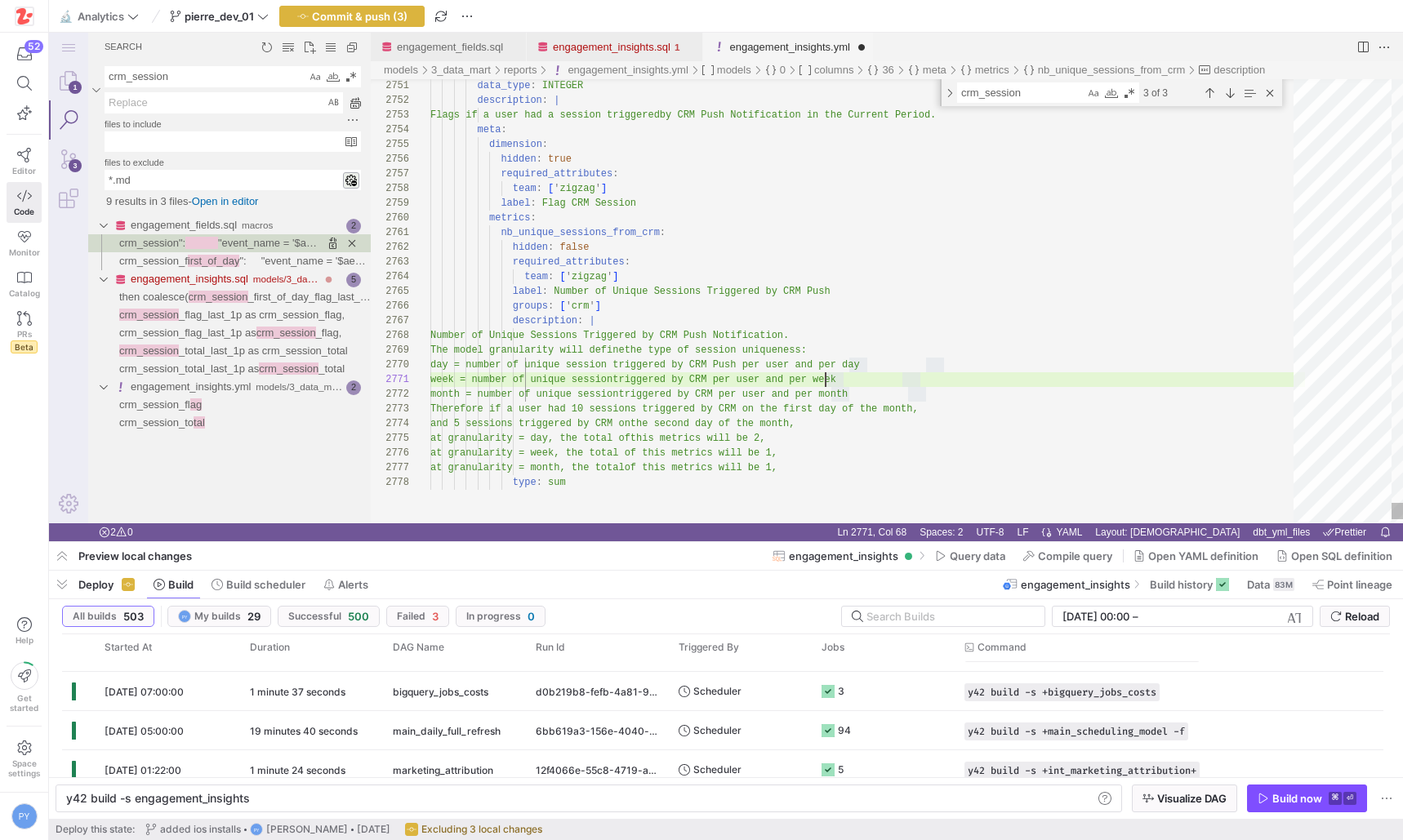
paste textarea "Push"
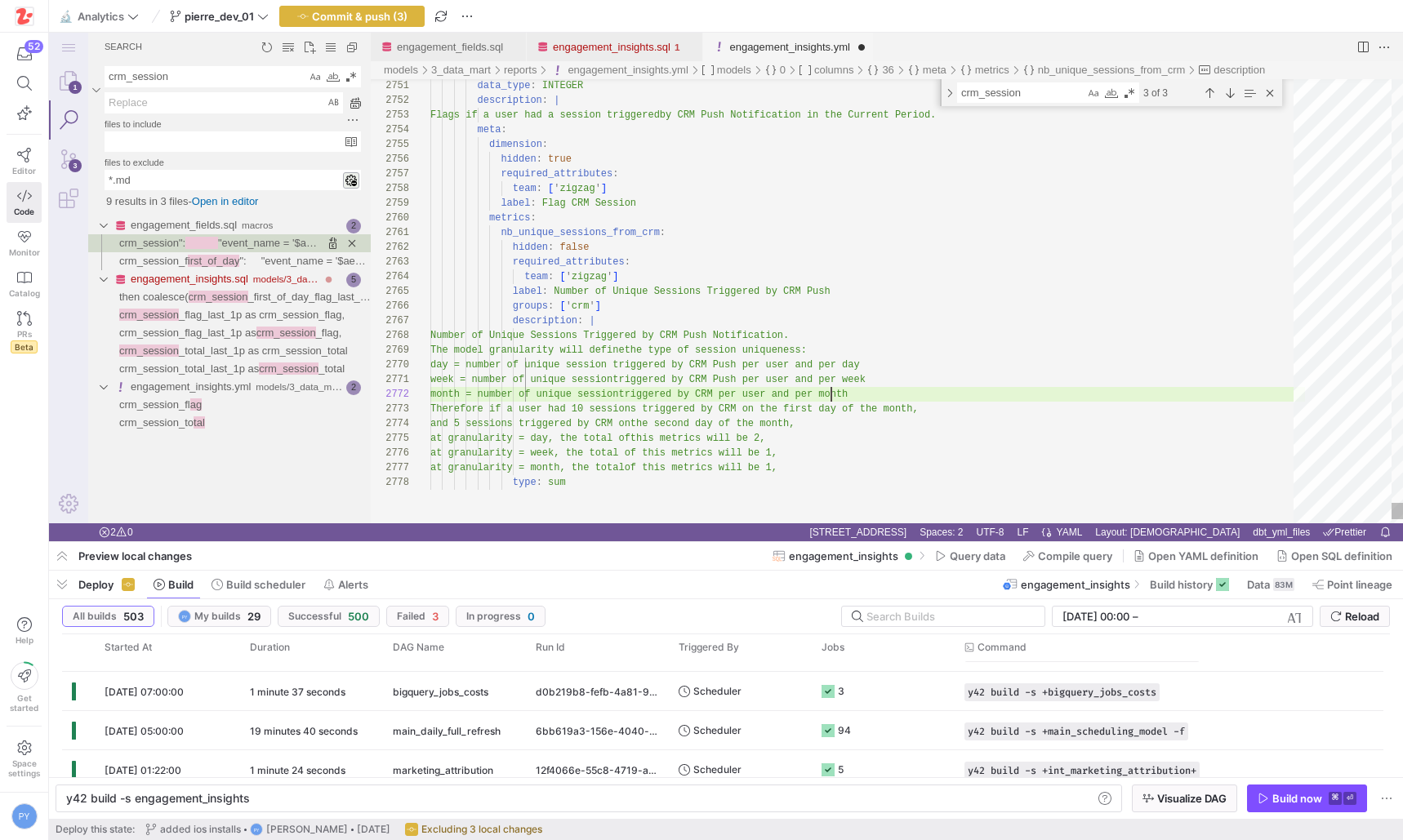
paste textarea "Push"
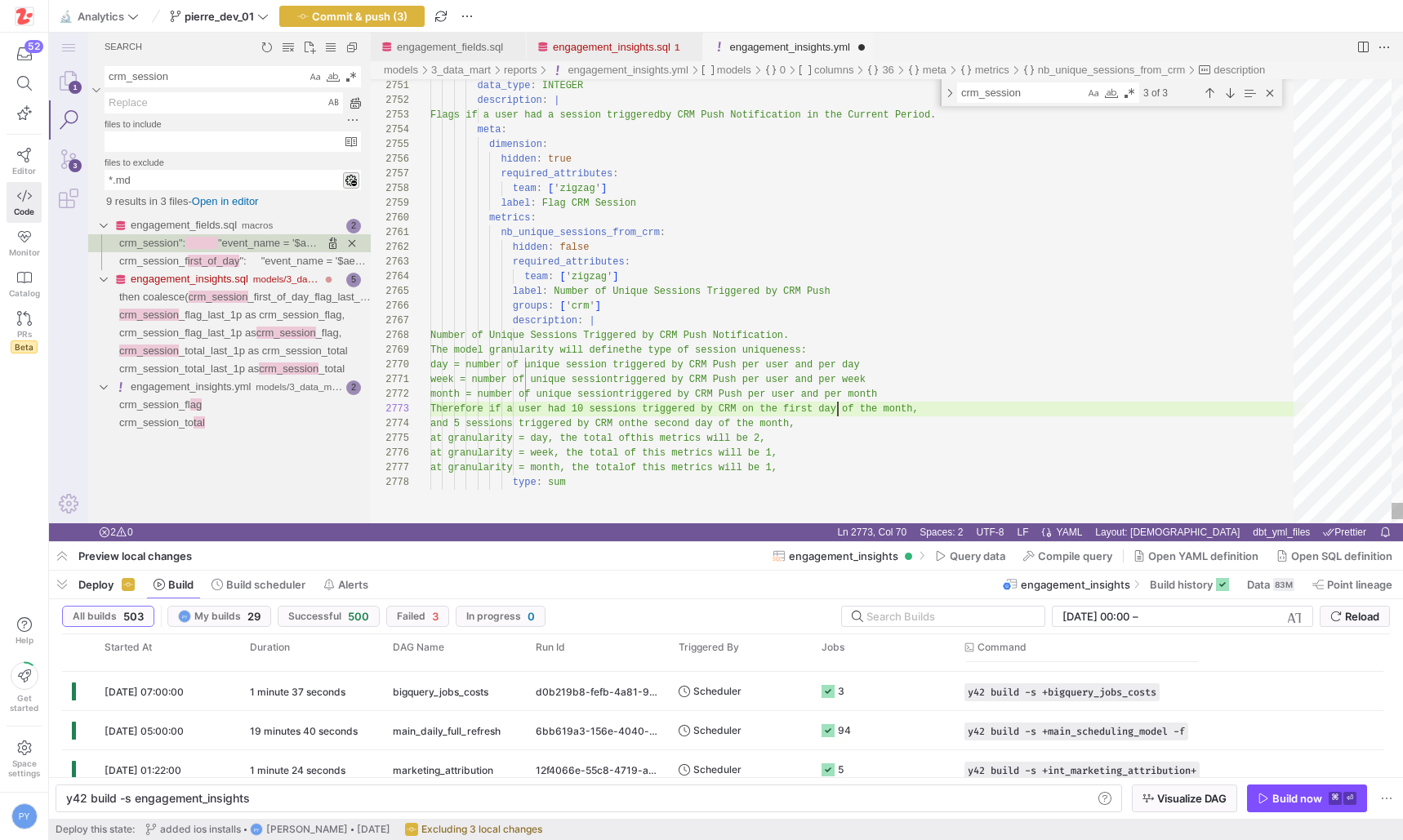
paste textarea "Push"
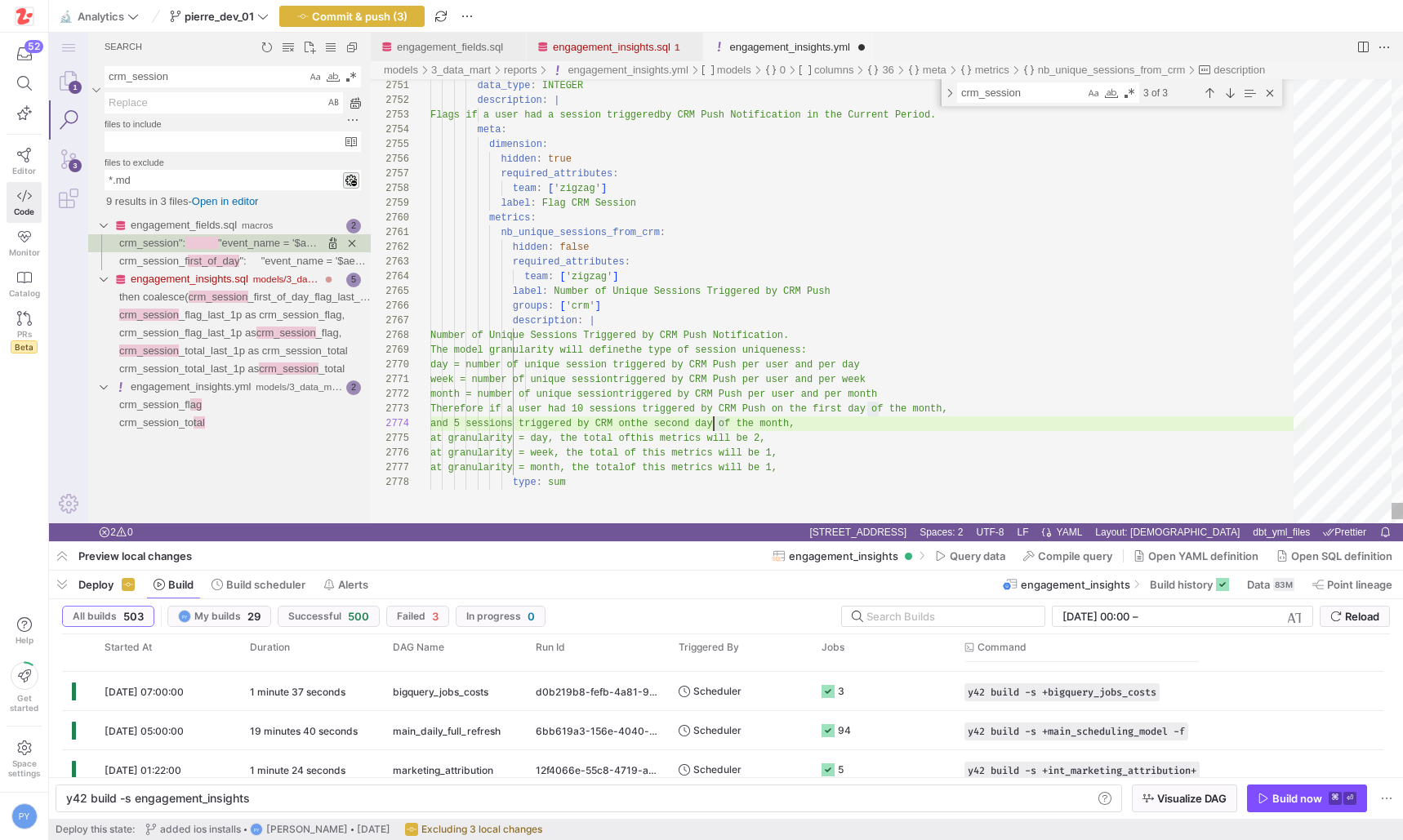
paste textarea "Push"
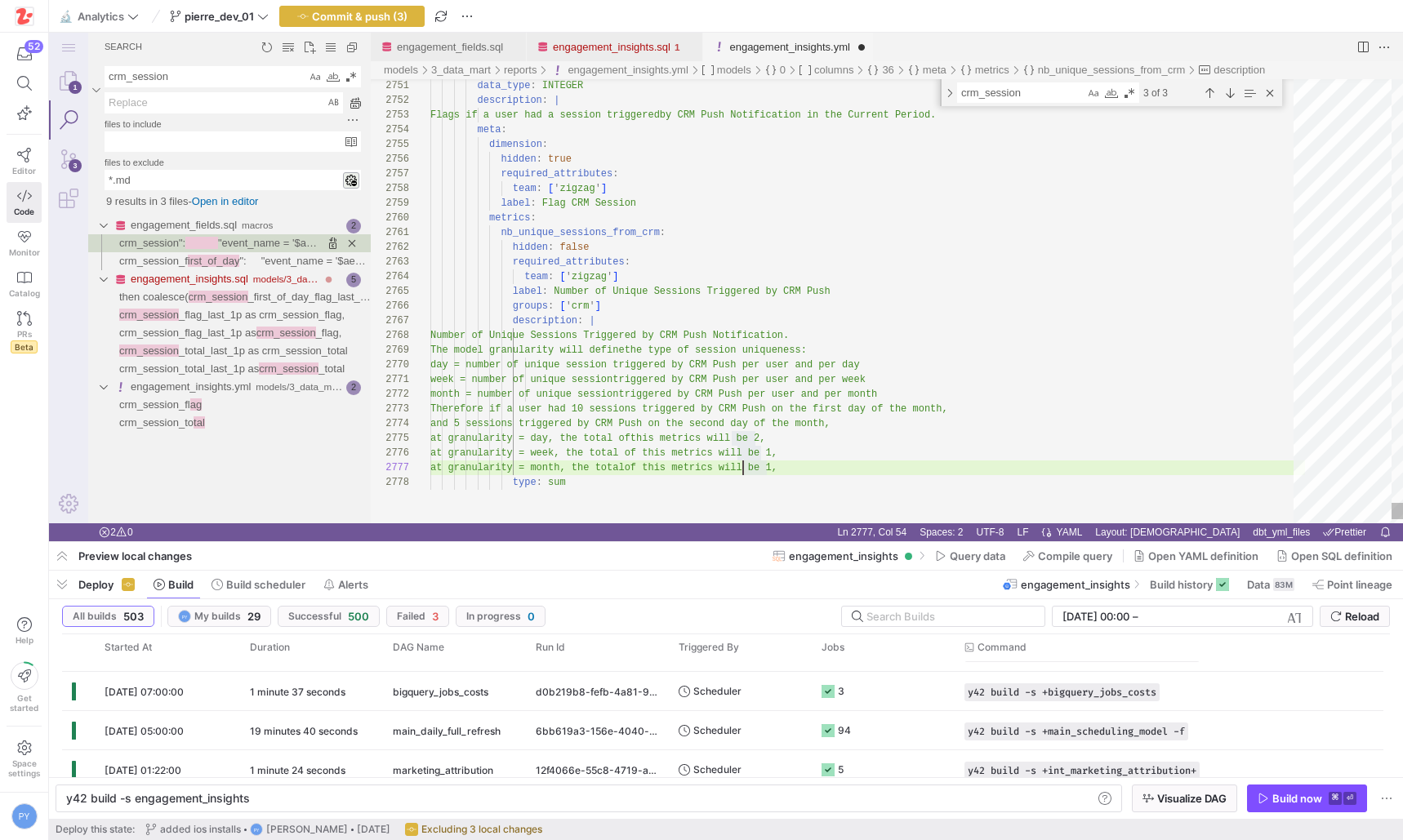
scroll to position [88, 135]
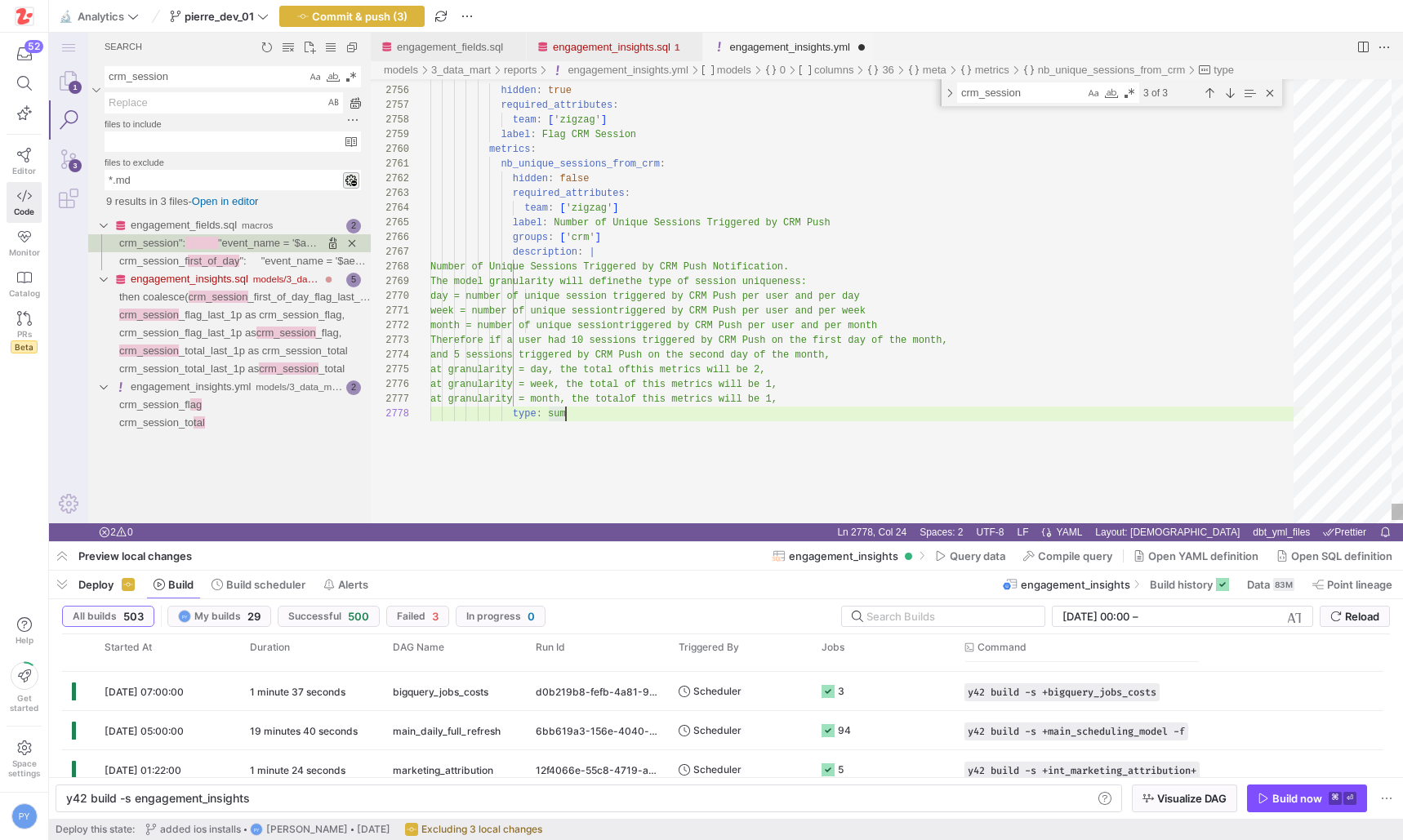
paste textarea "th Therefore if a user had 10 sessions triggered by CRM Push on the first day o…"
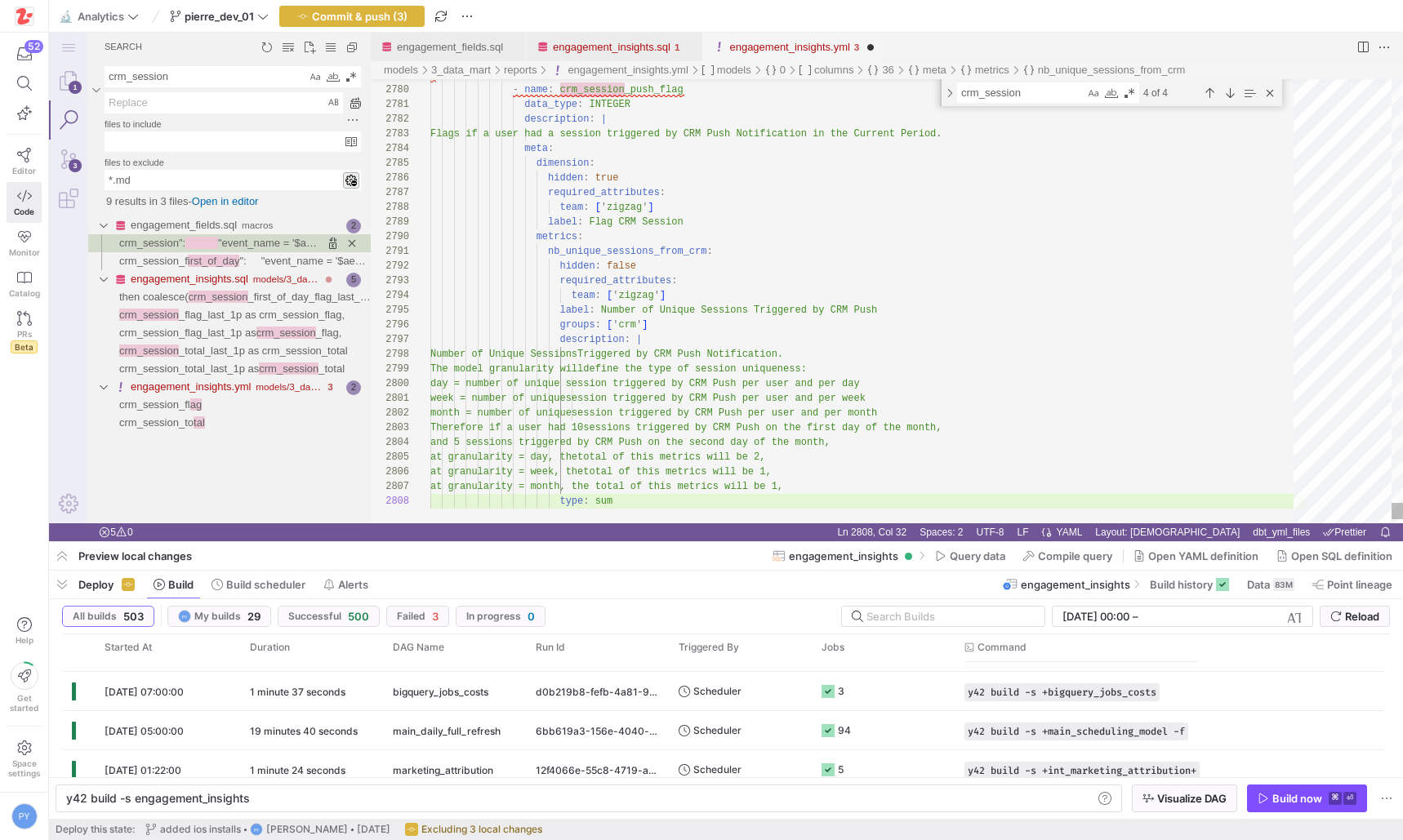
scroll to position [88, 135]
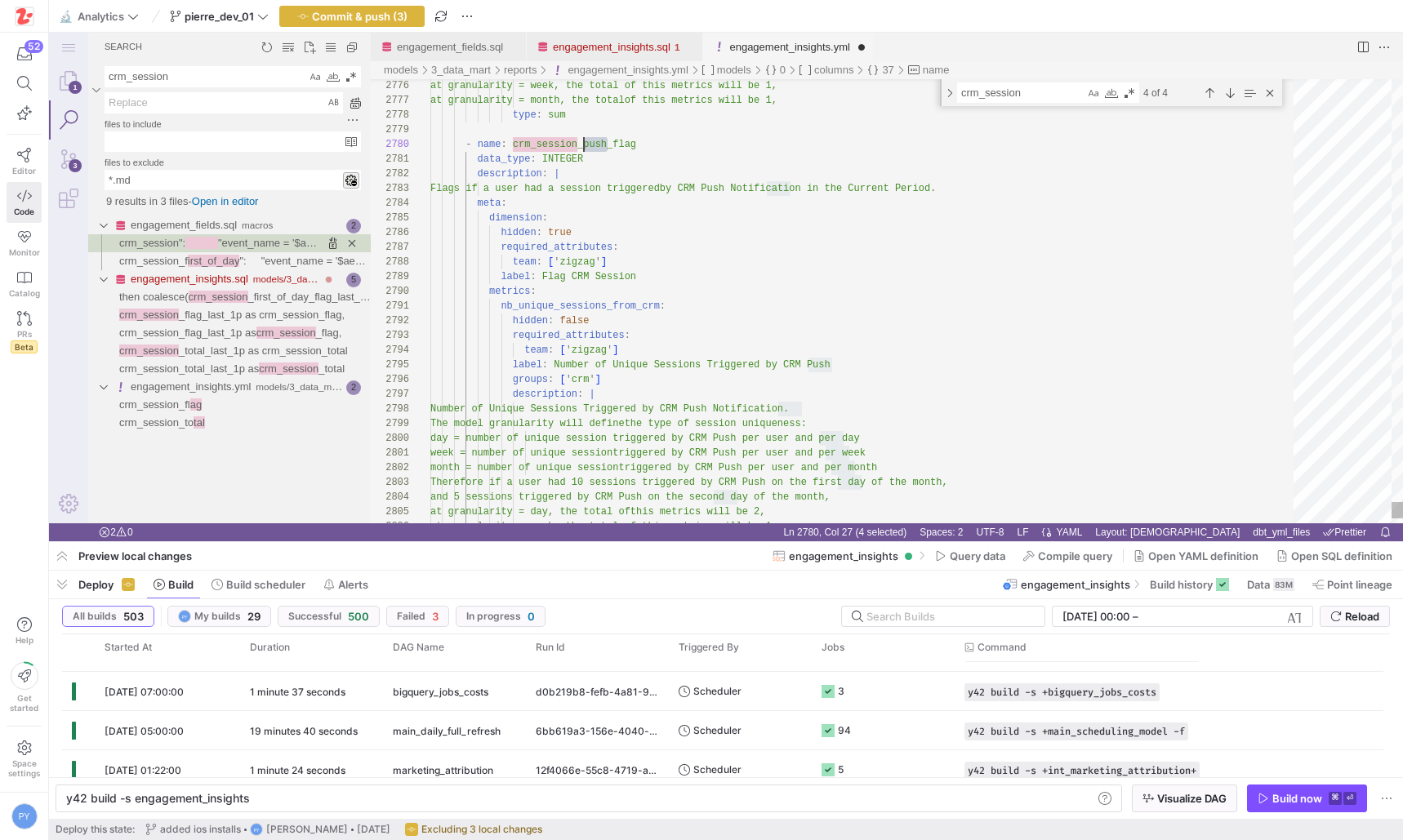
scroll to position [117, 154]
type textarea "per user and per month Therefore if a user had 10 sessions triggered by CRM Pus…"
type textarea "push"
click at [945, 93] on div "Toggle Replace" at bounding box center [949, 93] width 14 height 27
click at [980, 114] on textarea "Replace" at bounding box center [1040, 117] width 164 height 19
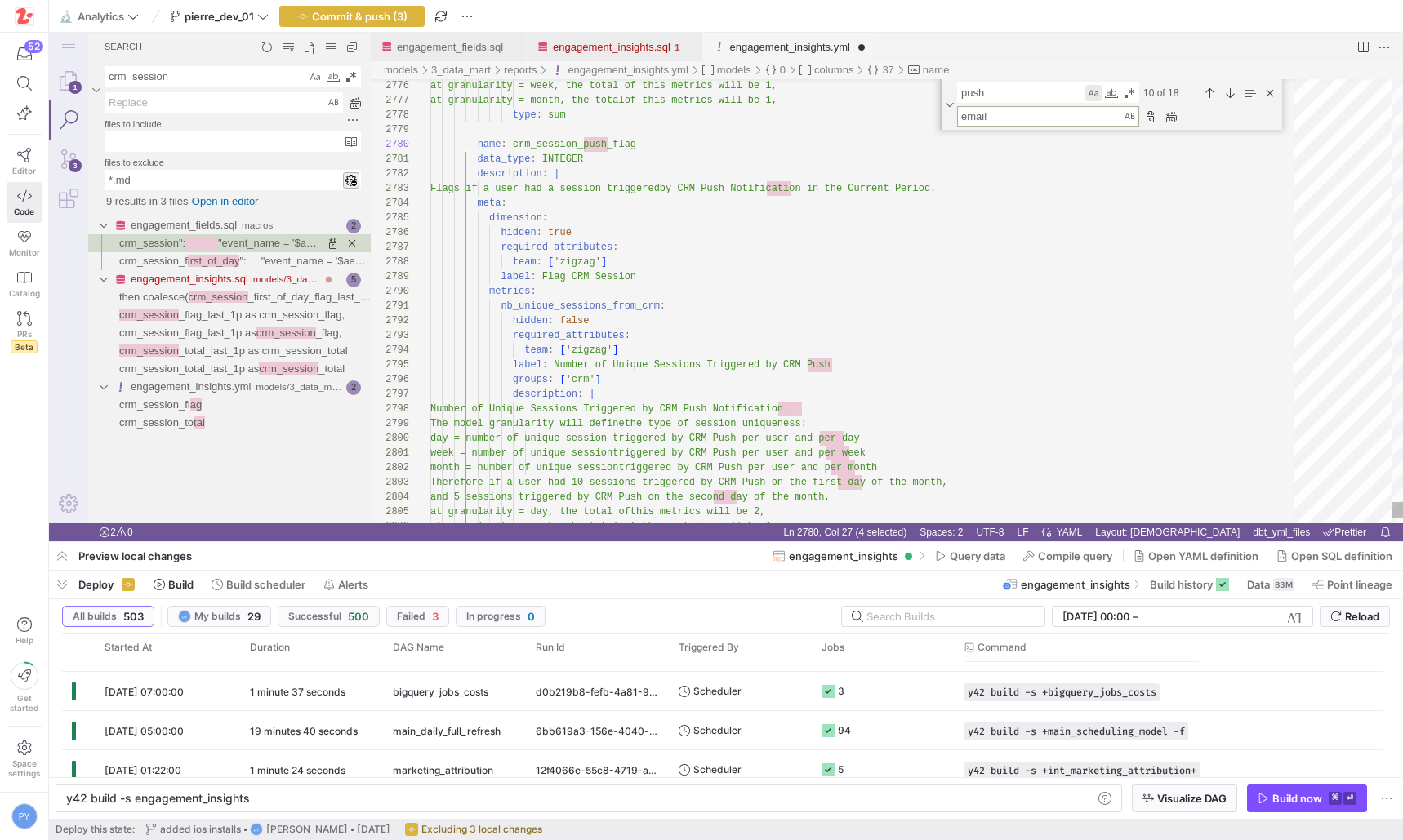
type textarea "email"
click at [1094, 95] on div "Match Case (⌥⌘C)" at bounding box center [1093, 92] width 16 height 16
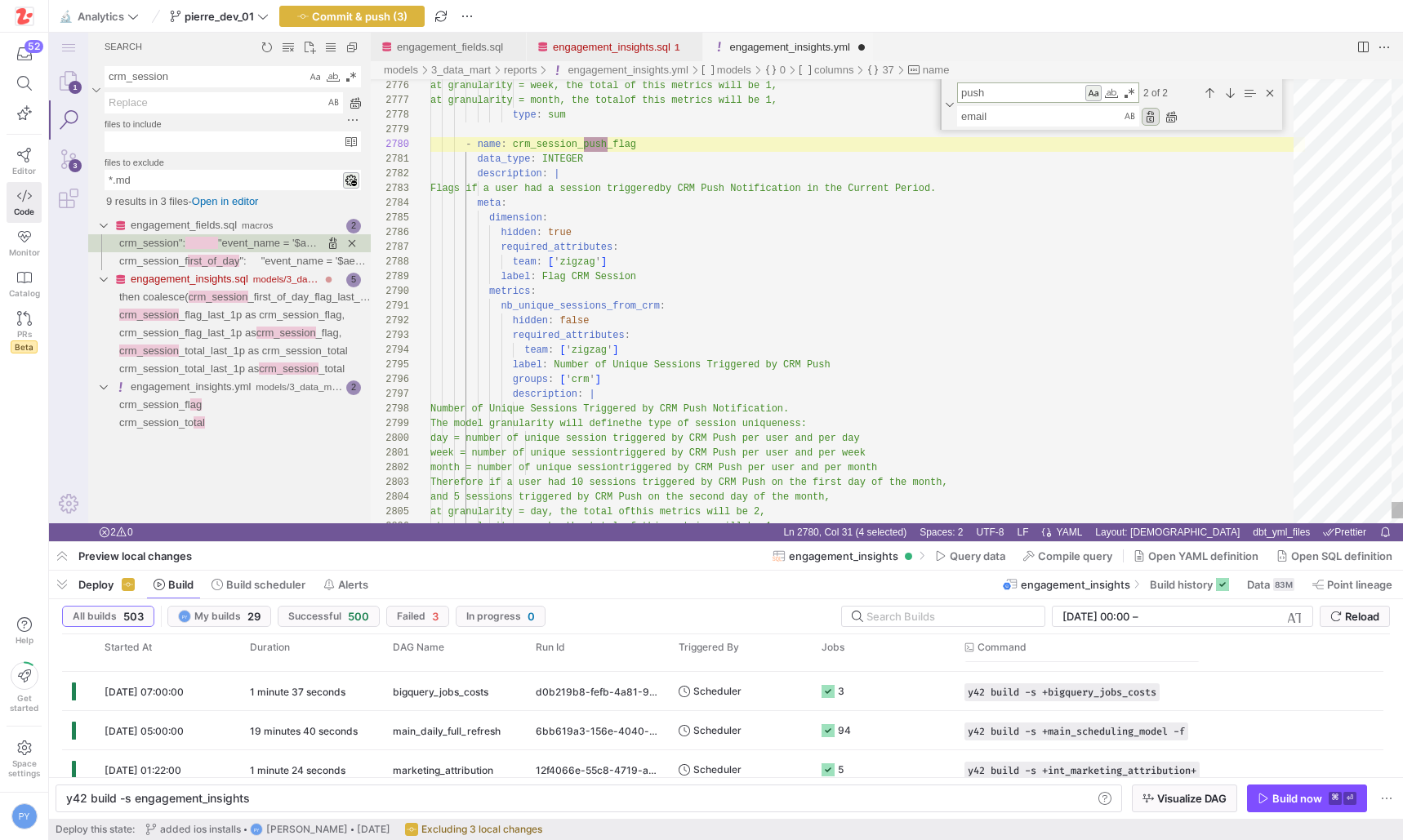
click at [1149, 117] on div "Replace (Enter)" at bounding box center [1150, 117] width 18 height 18
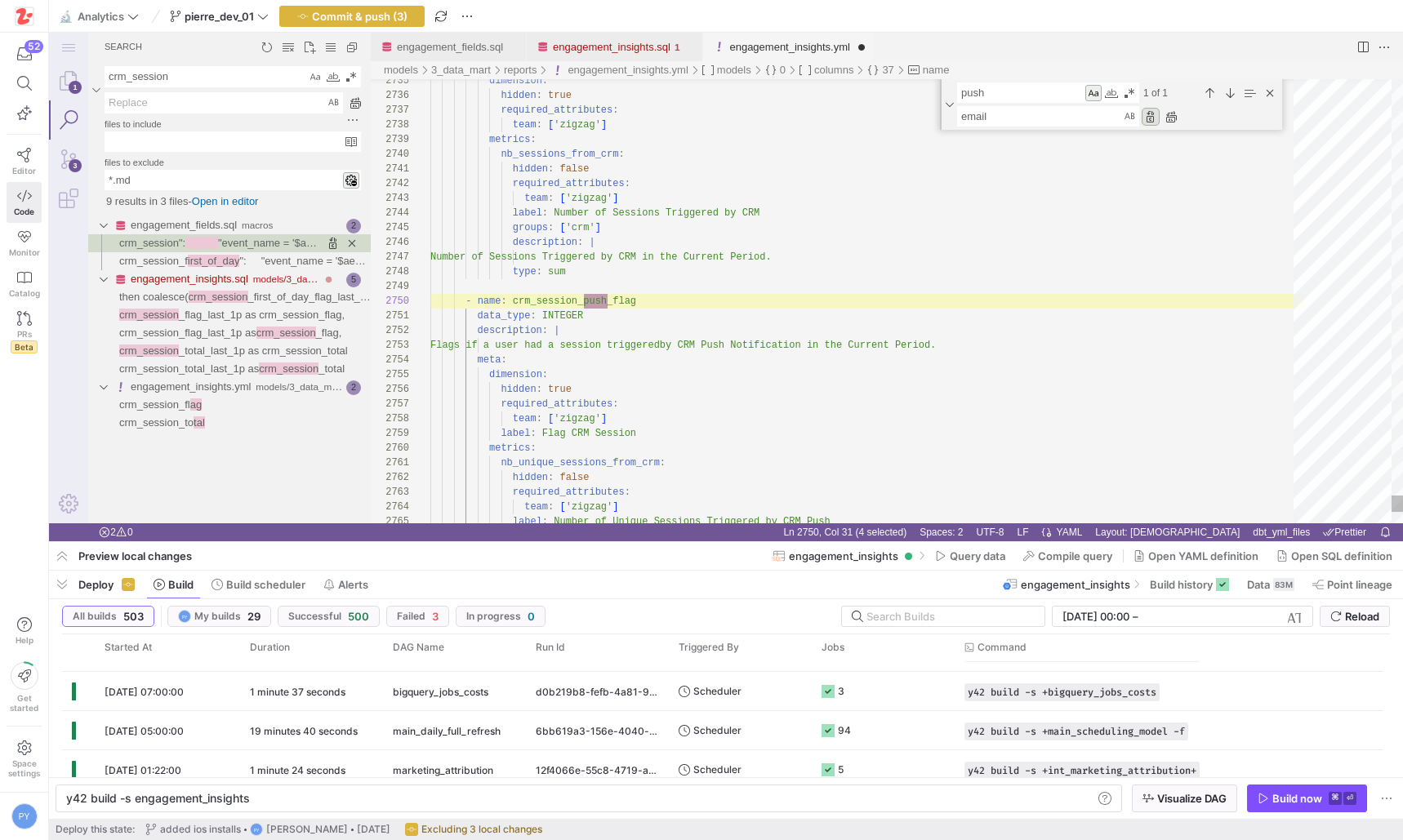
scroll to position [147, 177]
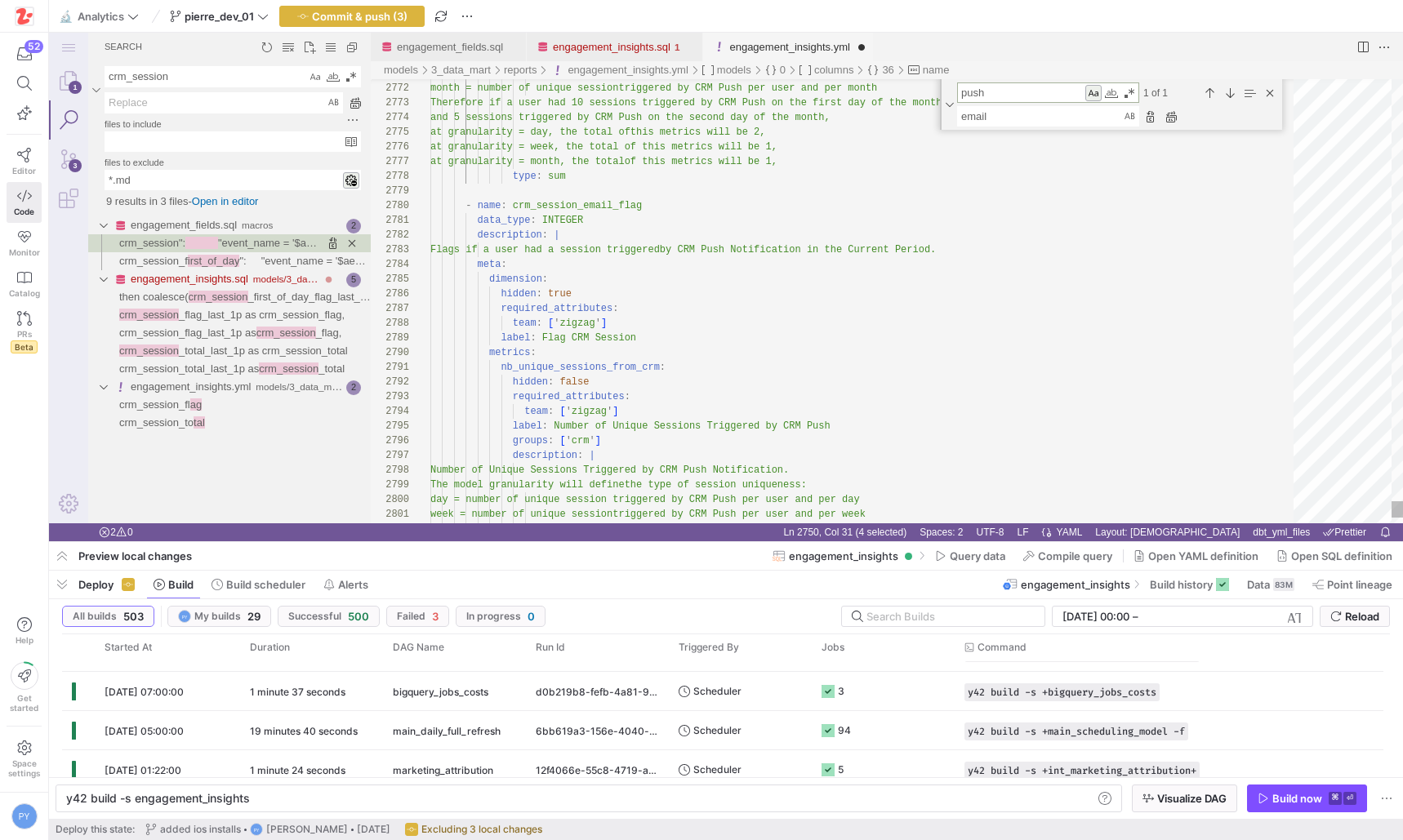
click at [971, 96] on textarea "push" at bounding box center [1021, 93] width 127 height 19
type textarea "data_type: INTEGER description: | Flags if a user had a session triggered by CR…"
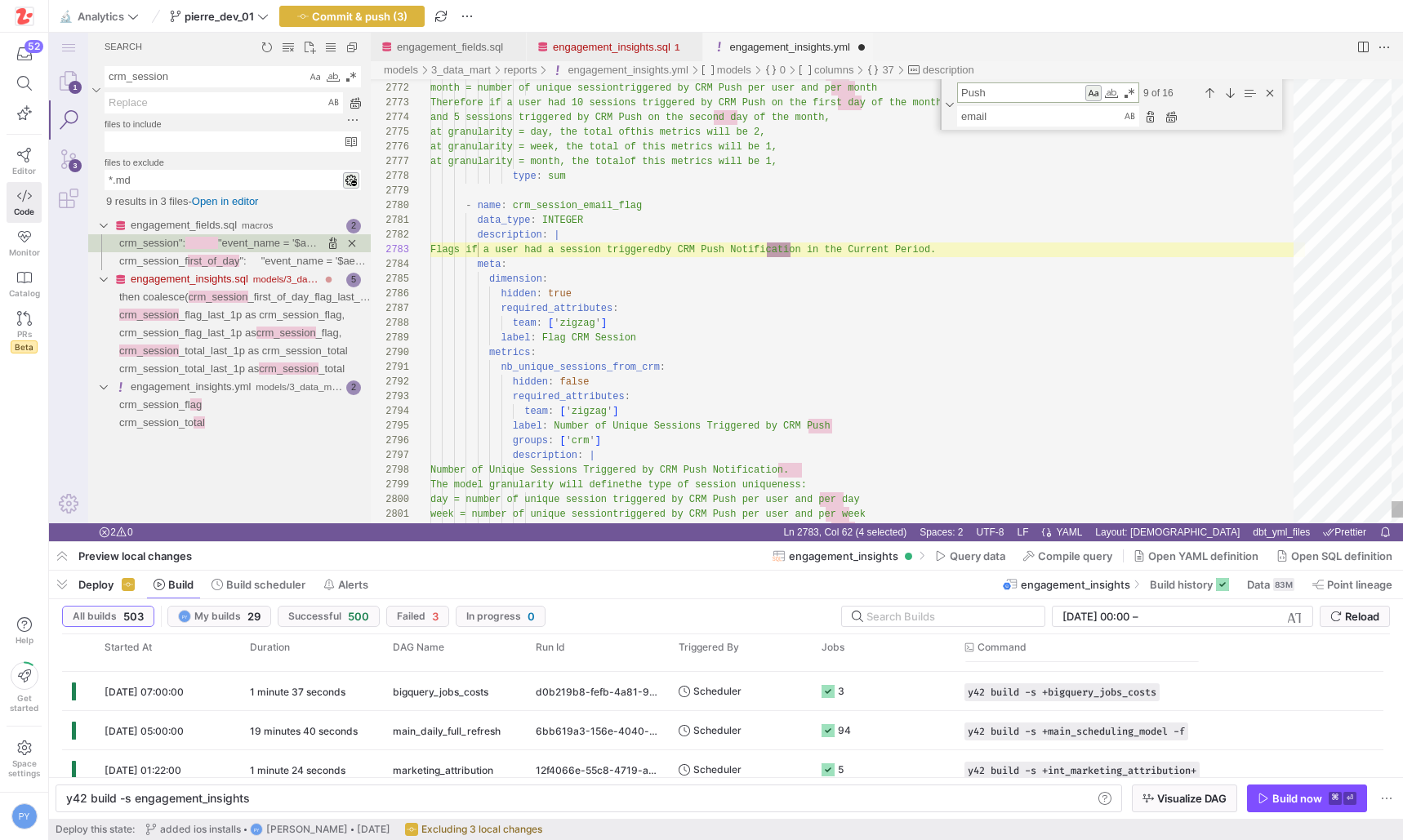
type textarea "Push"
click at [965, 117] on textarea "email" at bounding box center [1040, 117] width 164 height 19
type textarea "Email"
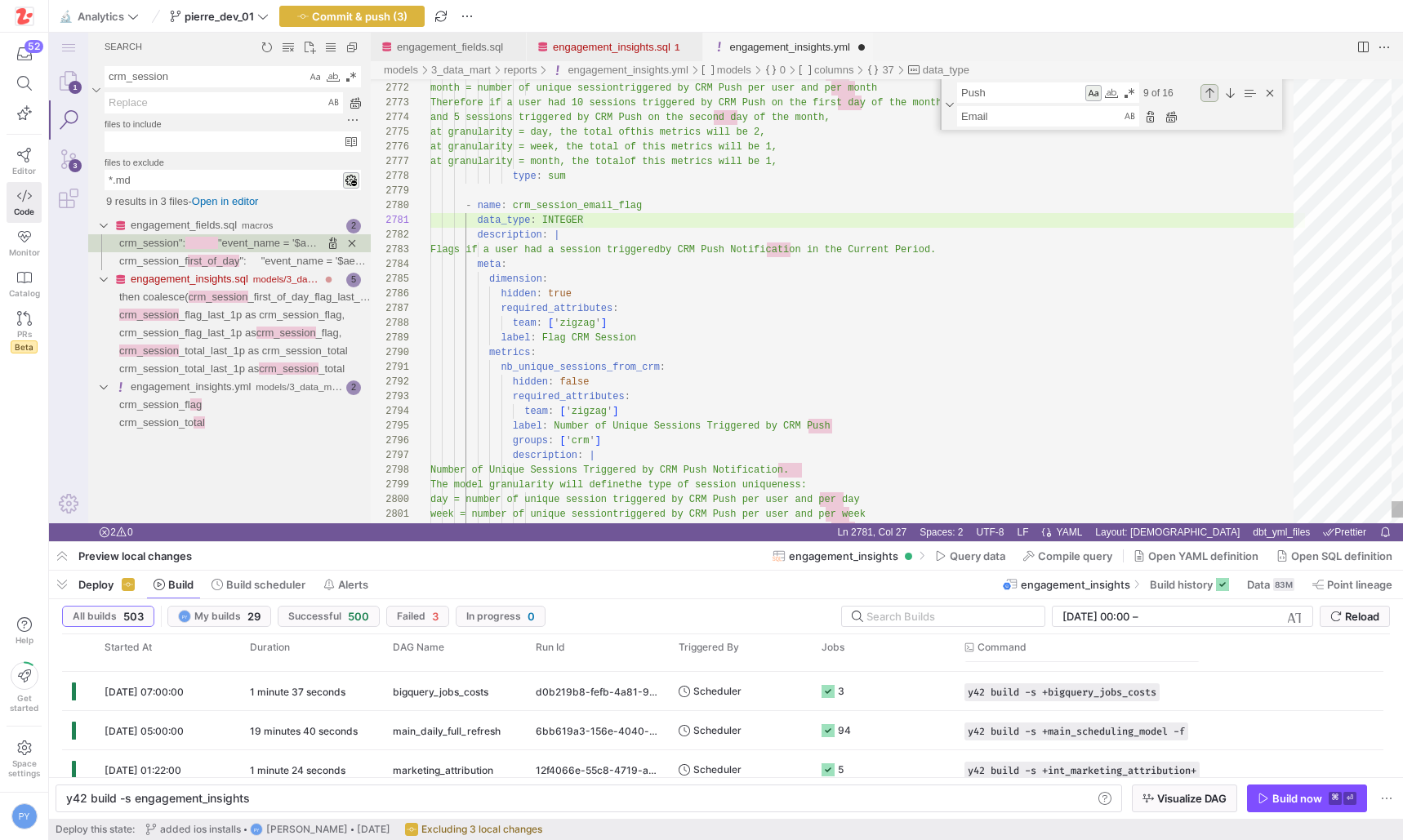
click at [1215, 92] on div "Previous Match (⇧Enter)" at bounding box center [1209, 93] width 18 height 18
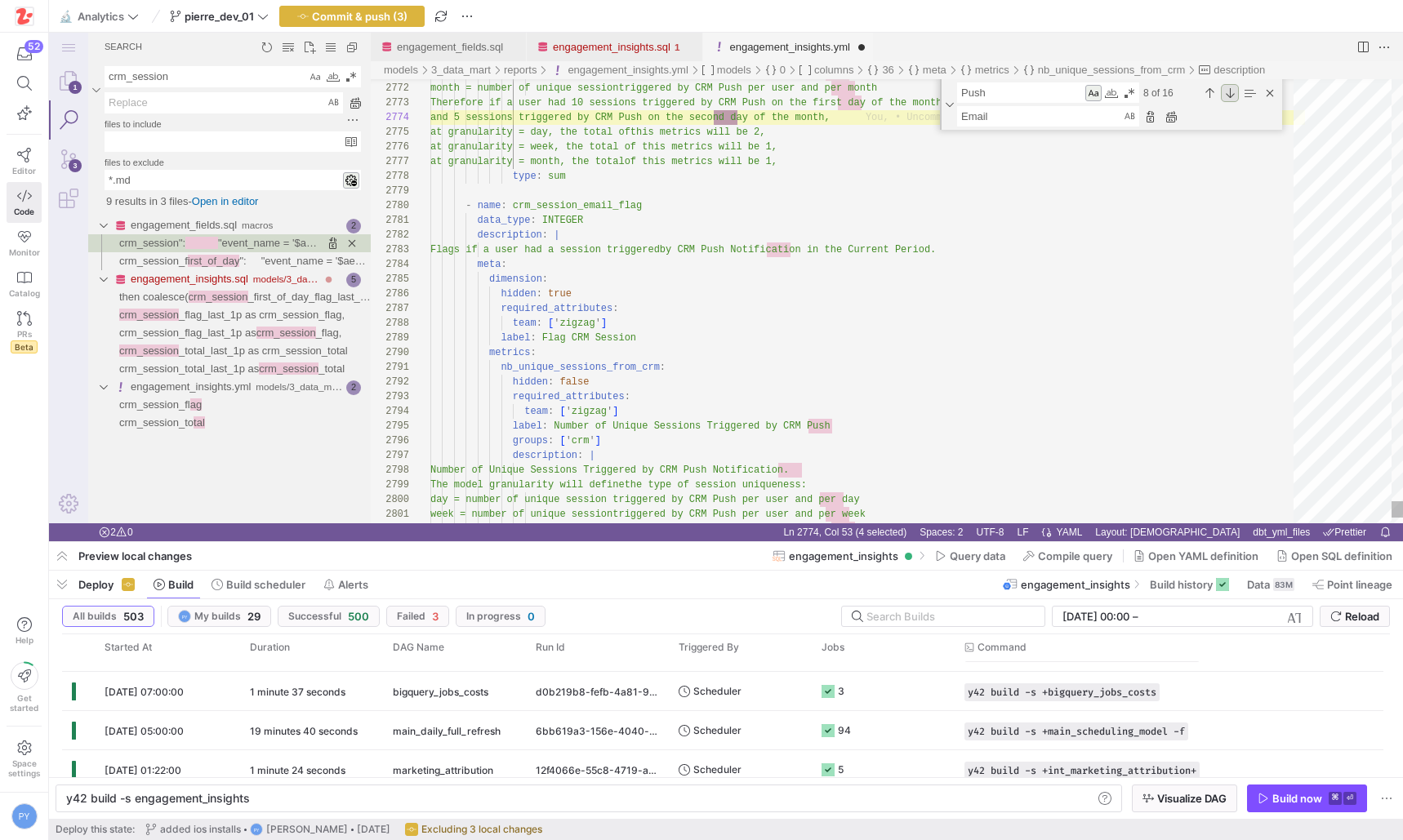
click at [1225, 97] on div "Next Match (Enter)" at bounding box center [1229, 93] width 18 height 18
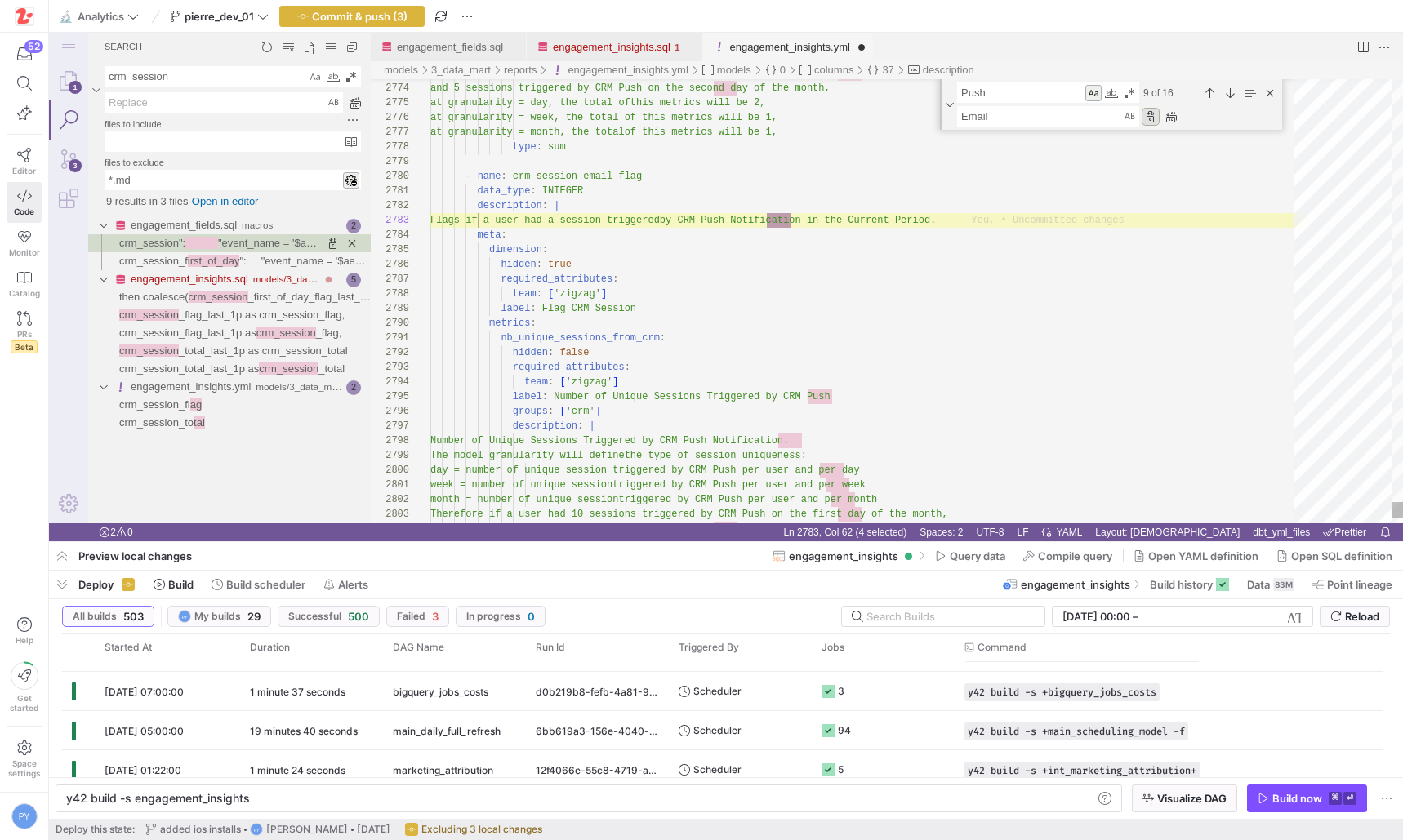
click at [1152, 113] on div "Replace (Enter)" at bounding box center [1150, 117] width 18 height 18
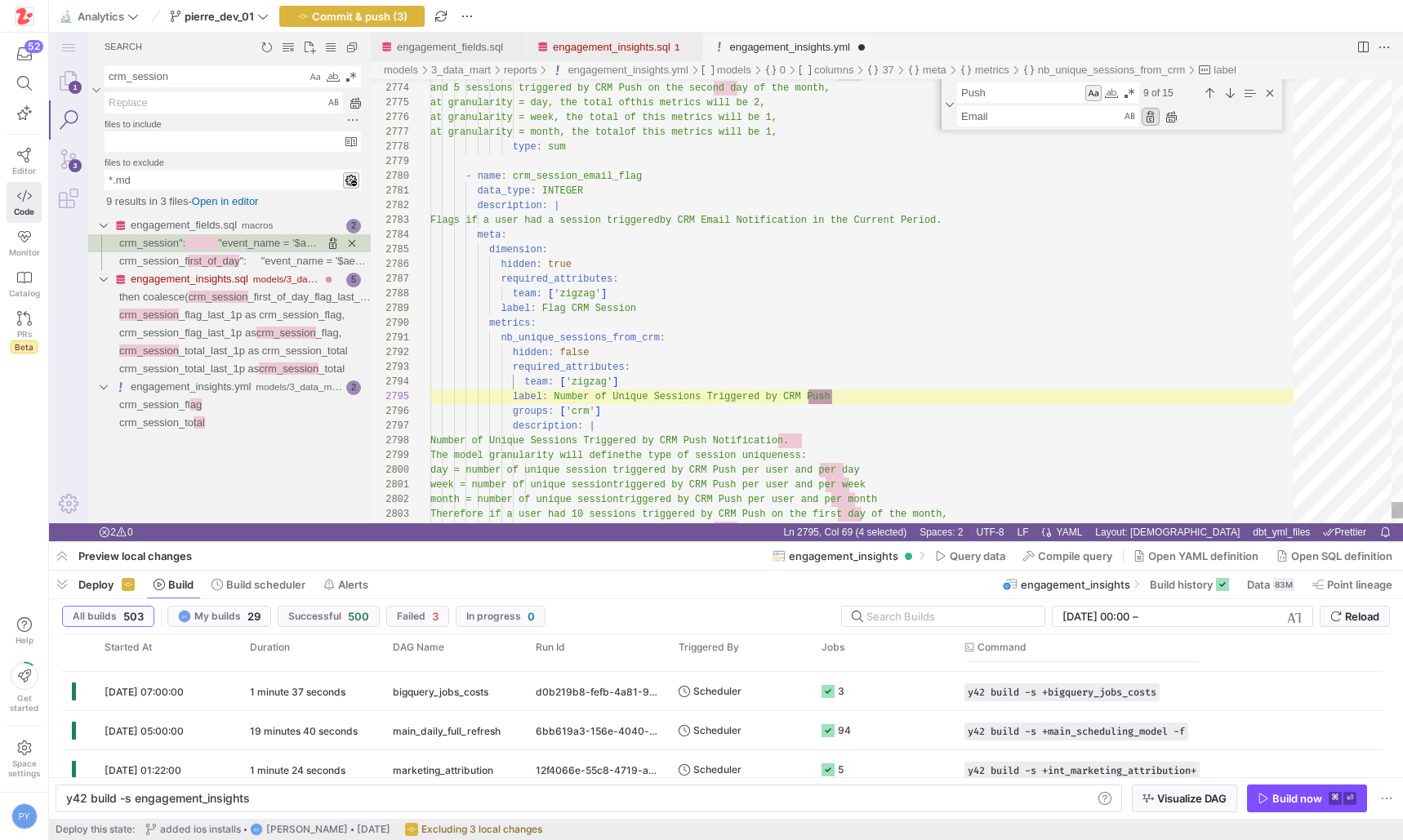
click at [1152, 113] on div "Replace (Enter)" at bounding box center [1150, 117] width 18 height 18
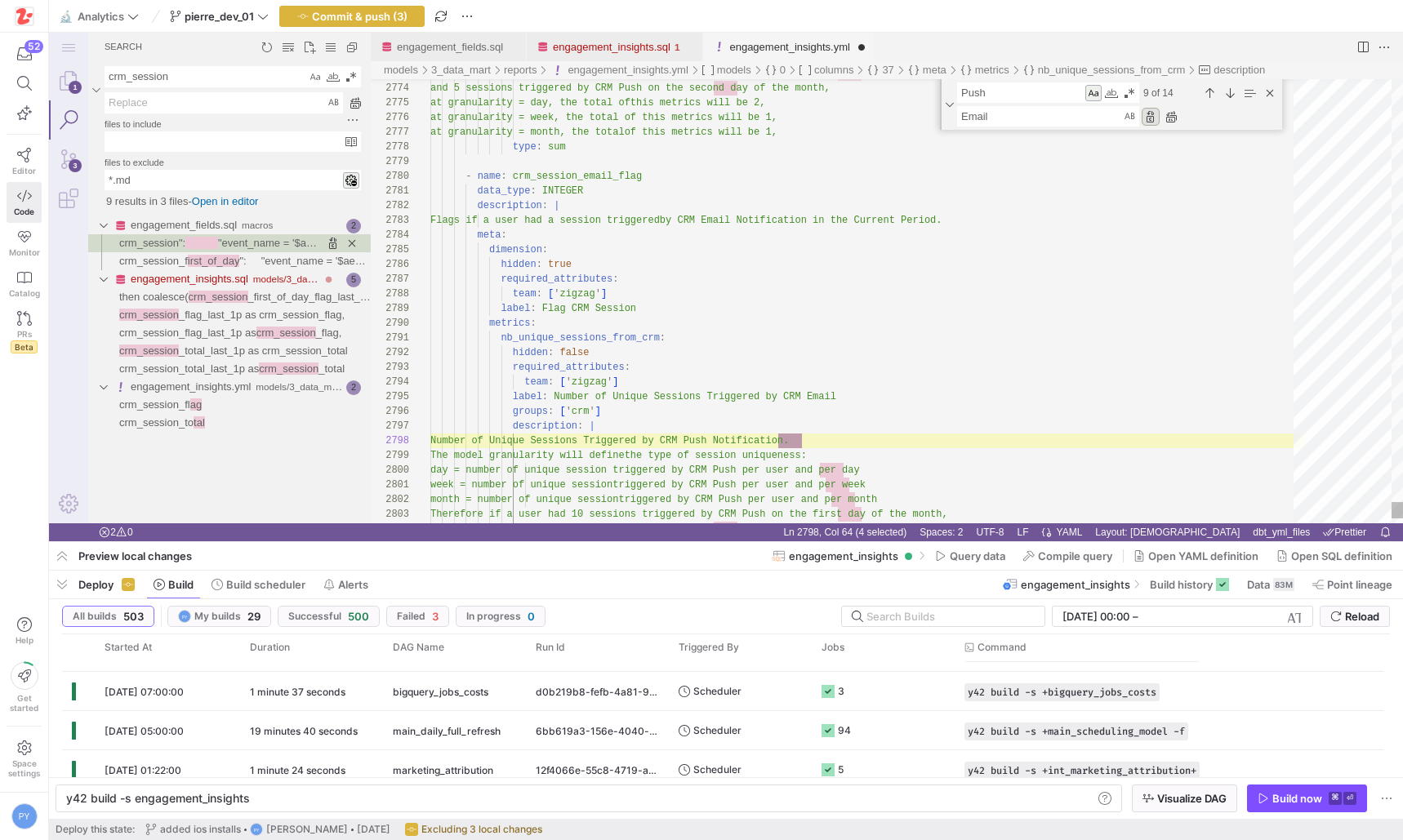
click at [1152, 113] on div "Replace (Enter)" at bounding box center [1150, 117] width 18 height 18
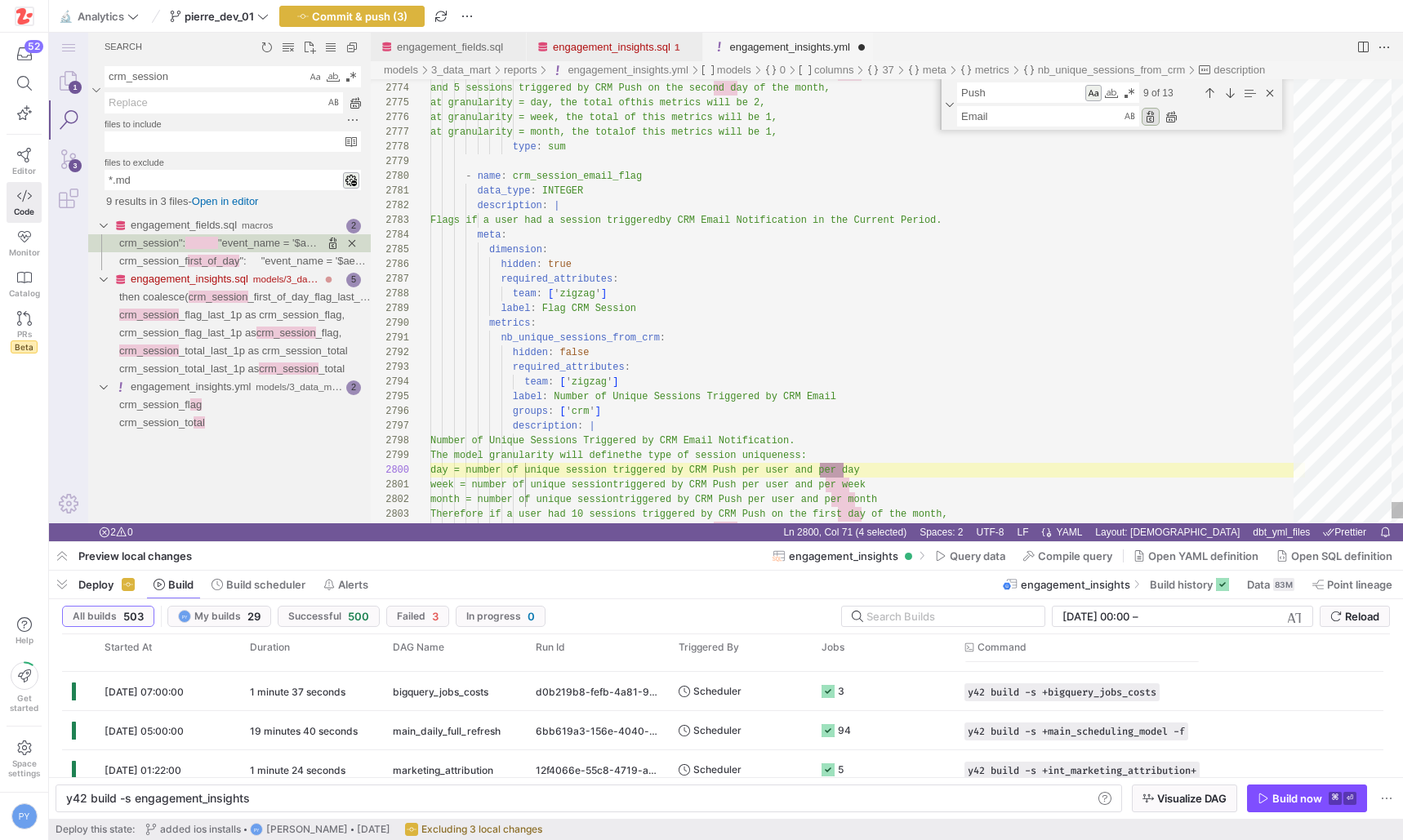
click at [1152, 113] on div "Replace (Enter)" at bounding box center [1150, 117] width 18 height 18
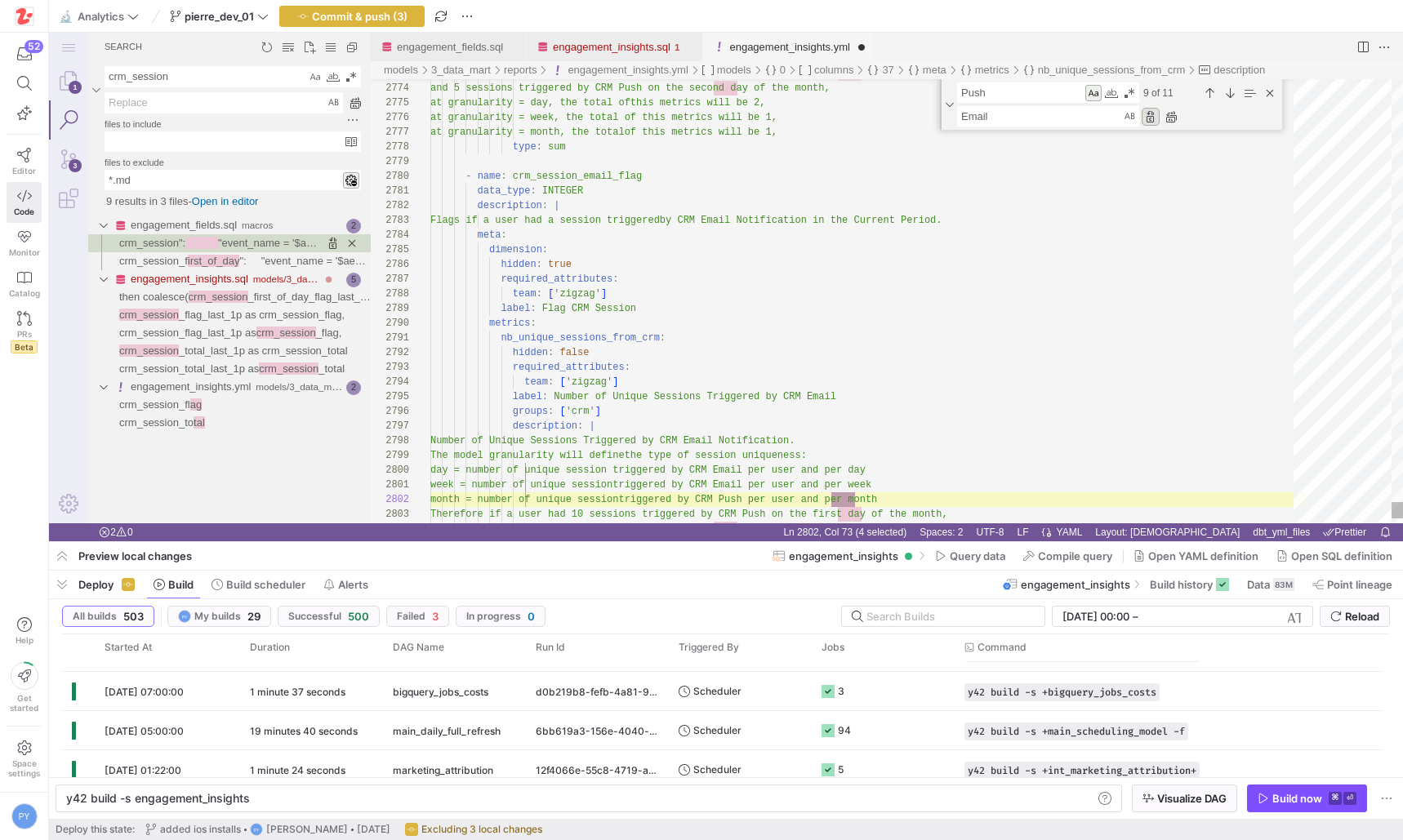
click at [1152, 113] on div "Replace (Enter)" at bounding box center [1150, 117] width 18 height 18
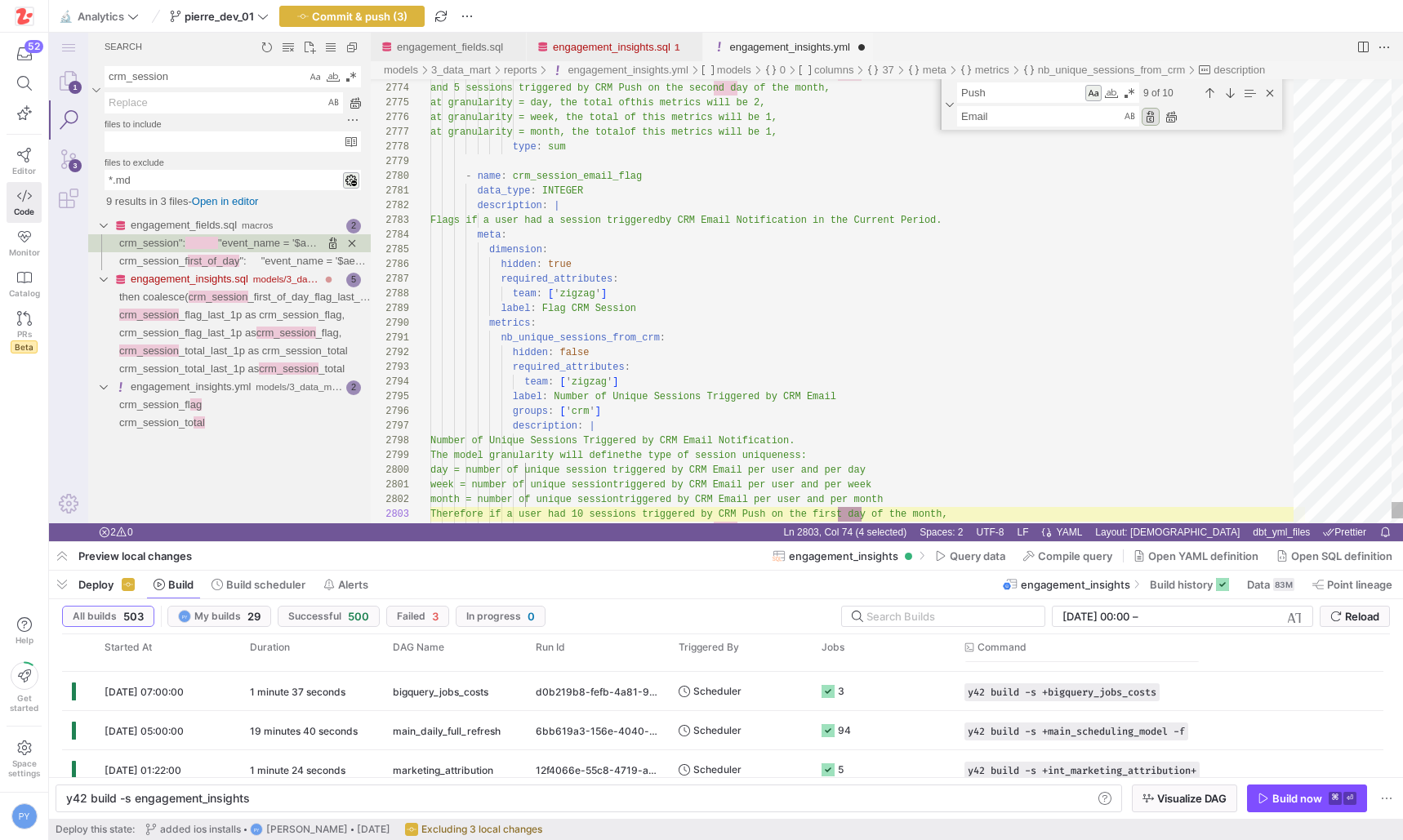
click at [1152, 113] on div "Replace (Enter)" at bounding box center [1150, 117] width 18 height 18
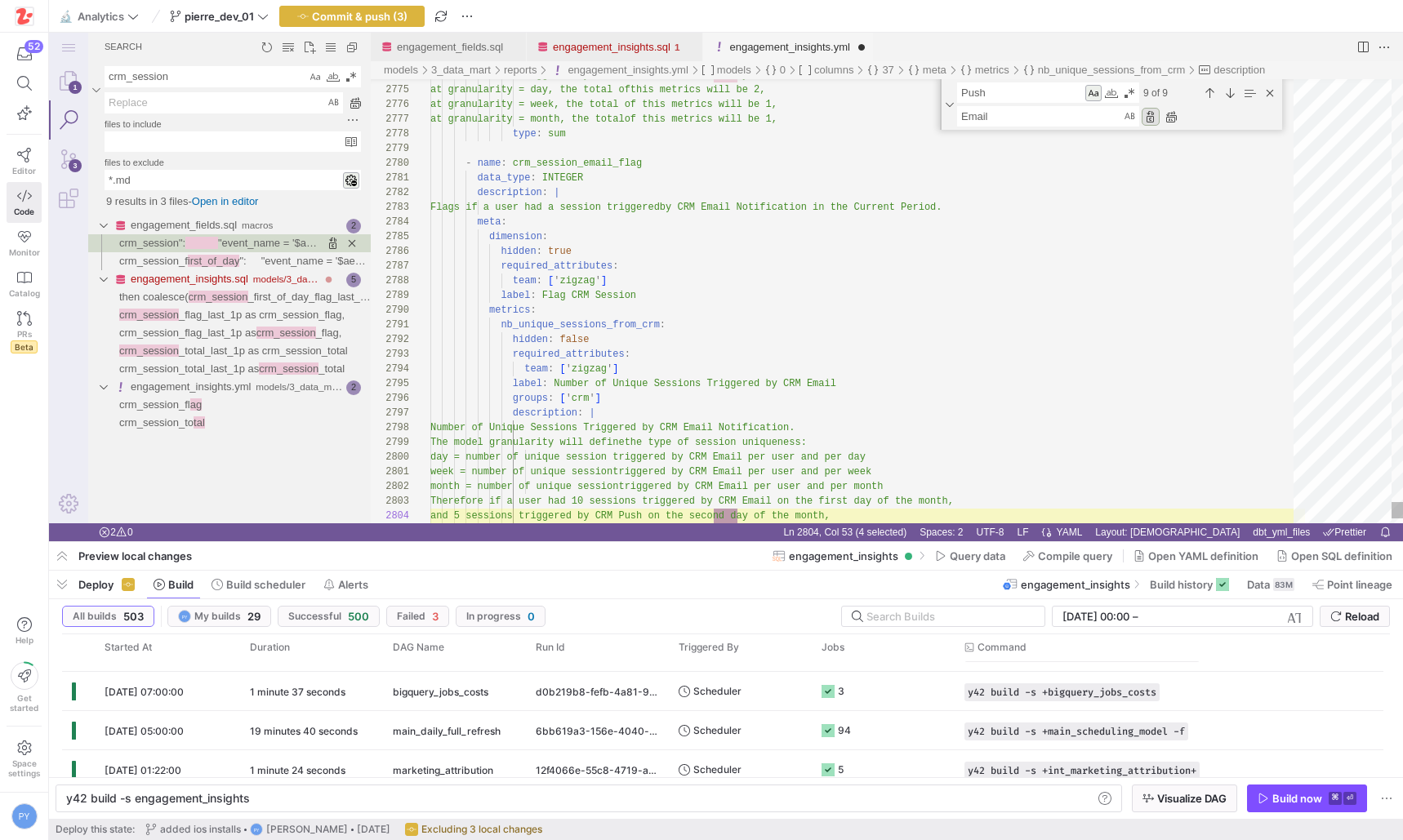
click at [1152, 113] on div "Replace (Enter)" at bounding box center [1150, 117] width 18 height 18
type textarea "data_type: INTEGER description: | Flags if a user had a session triggered by CR…"
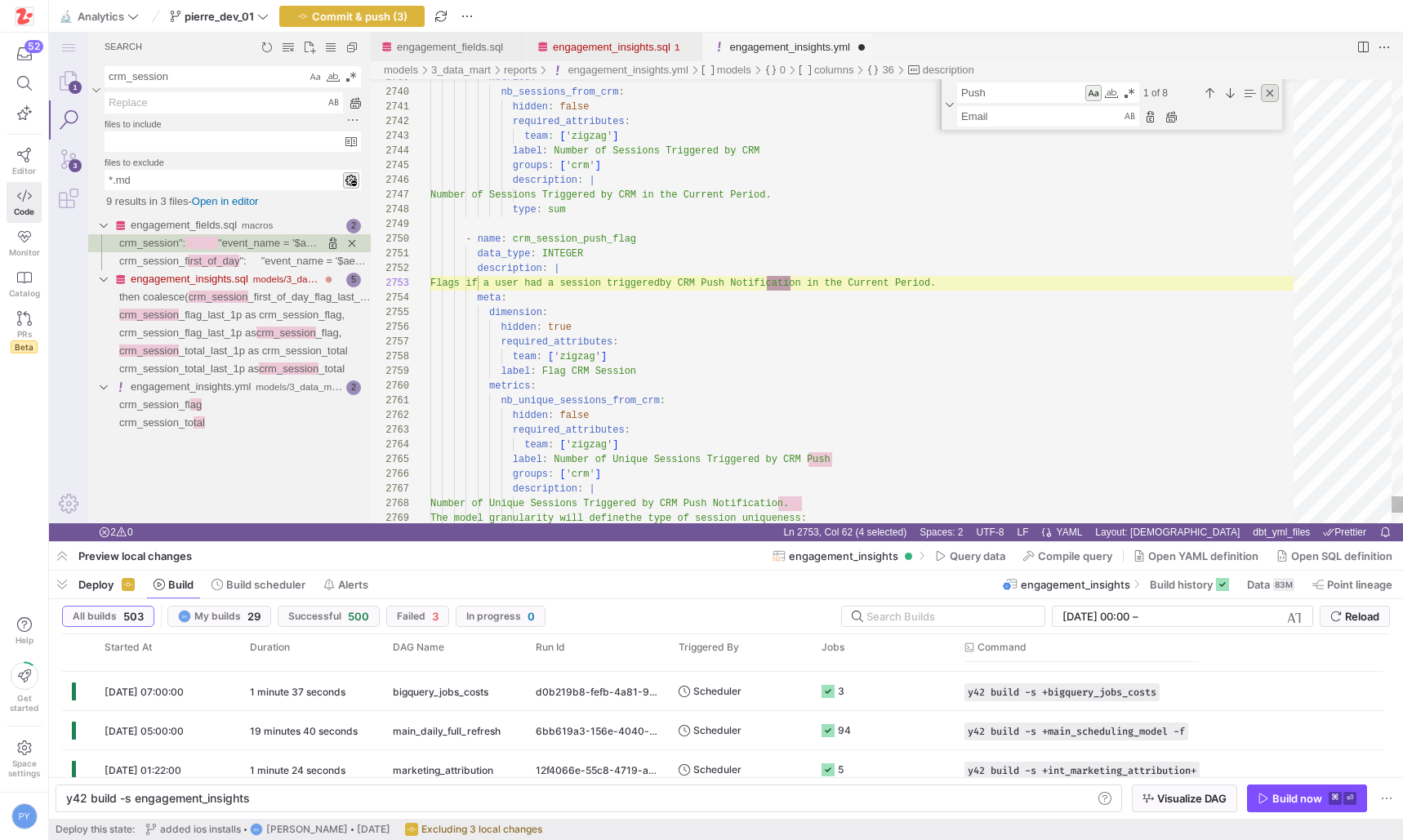
click at [1269, 88] on div "Close (Escape)" at bounding box center [1269, 93] width 18 height 18
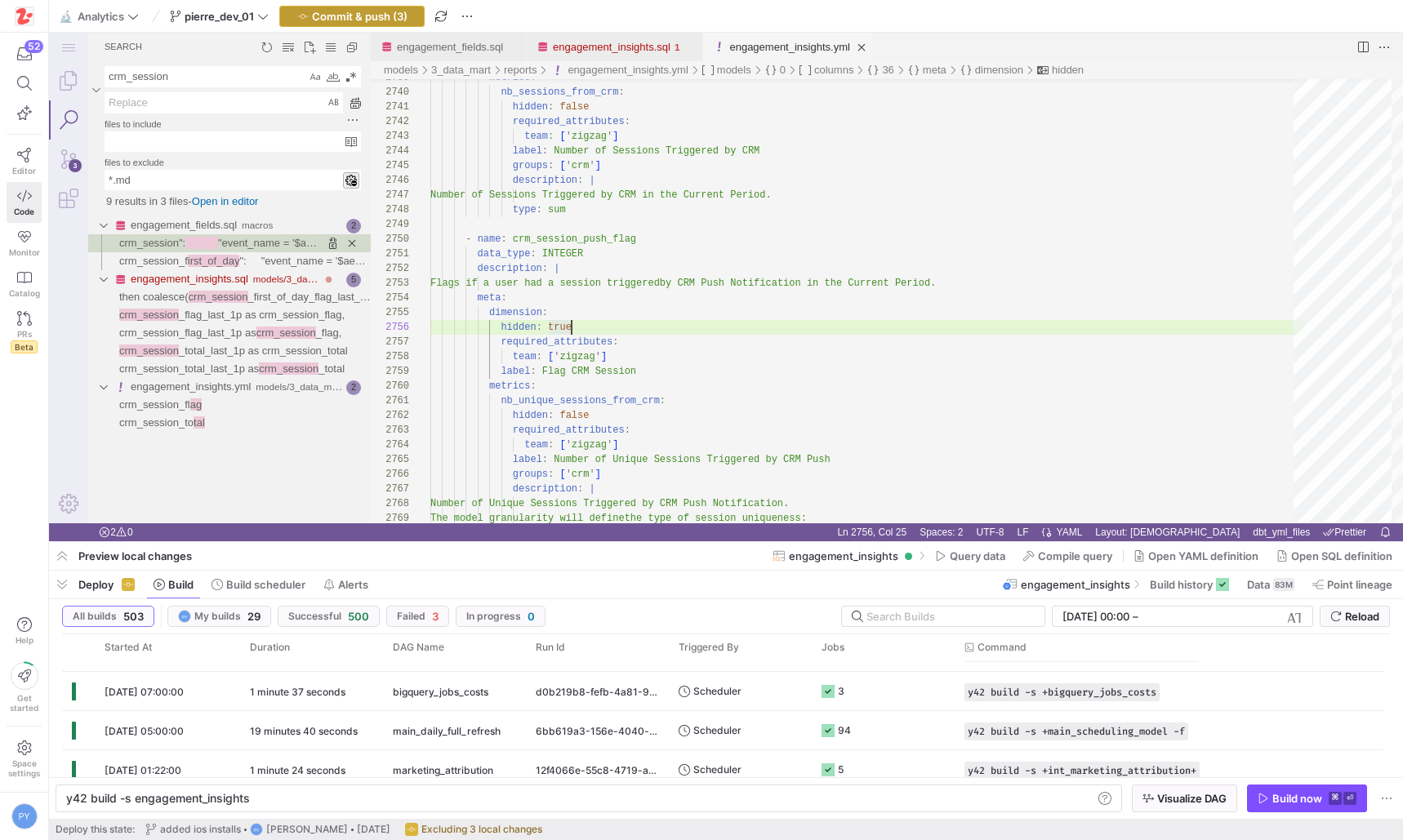
click at [392, 16] on span "Commit & push (3)" at bounding box center [359, 16] width 96 height 13
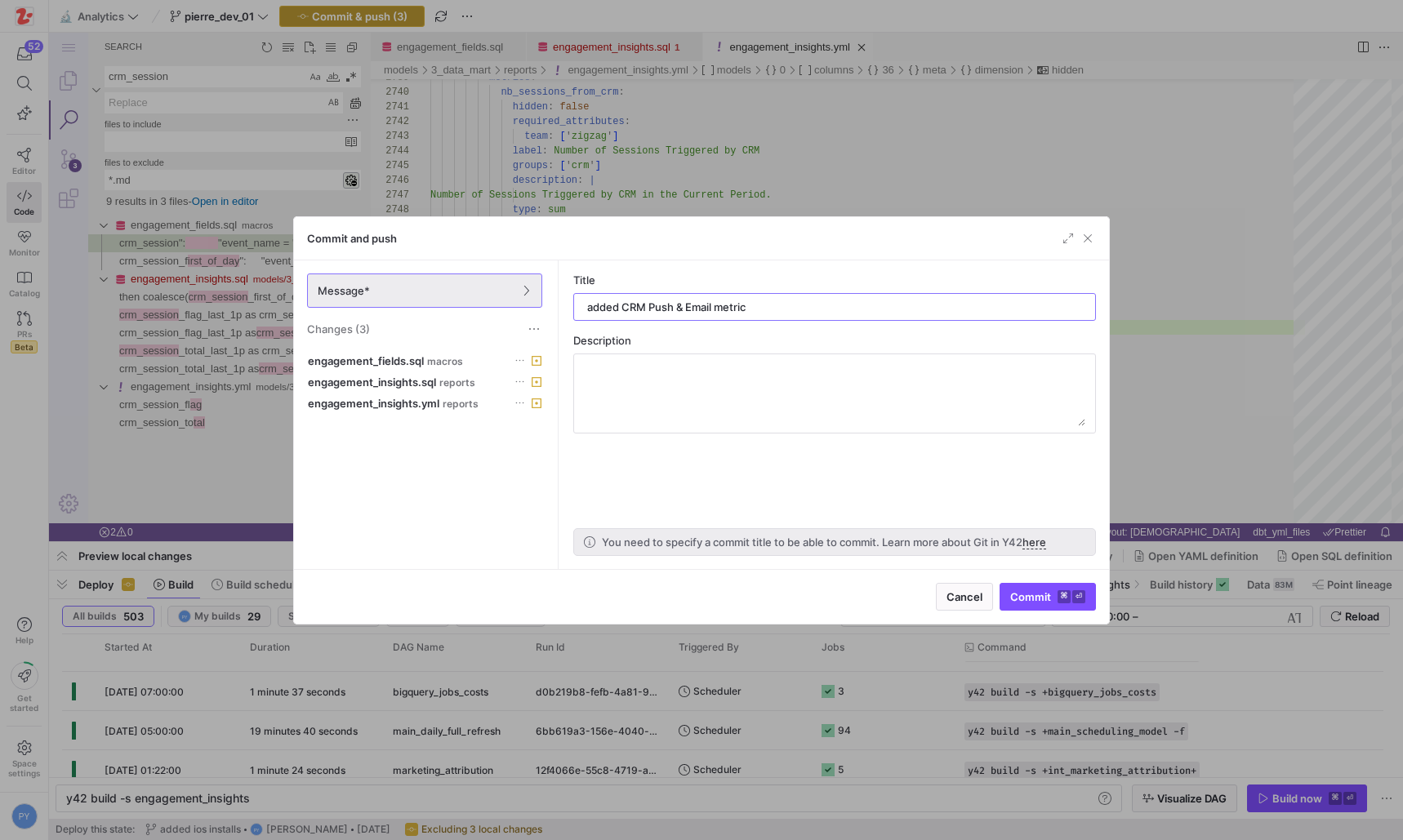
type input "added CRM Push & Email metrics"
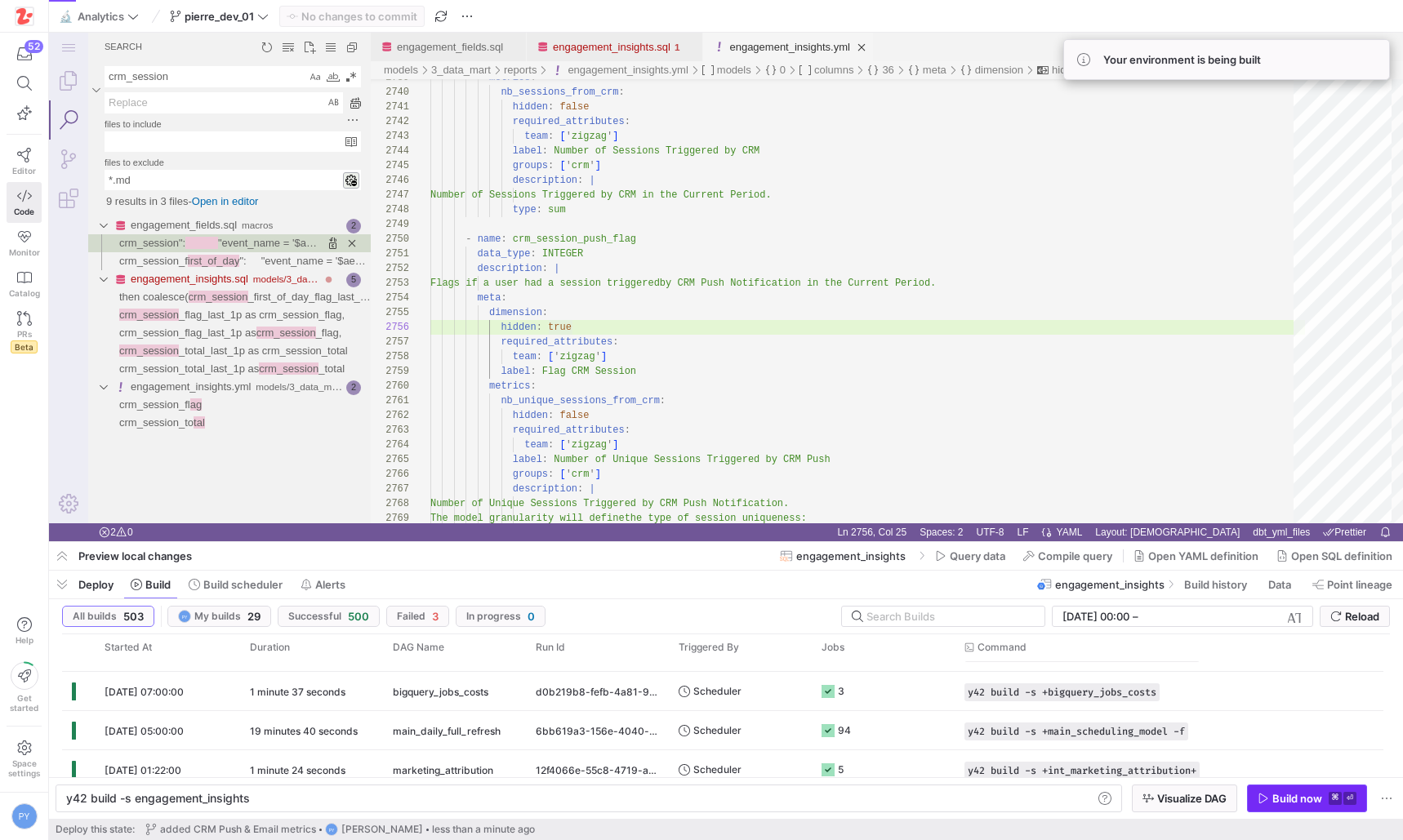
click at [1284, 799] on div "Build now" at bounding box center [1297, 798] width 50 height 13
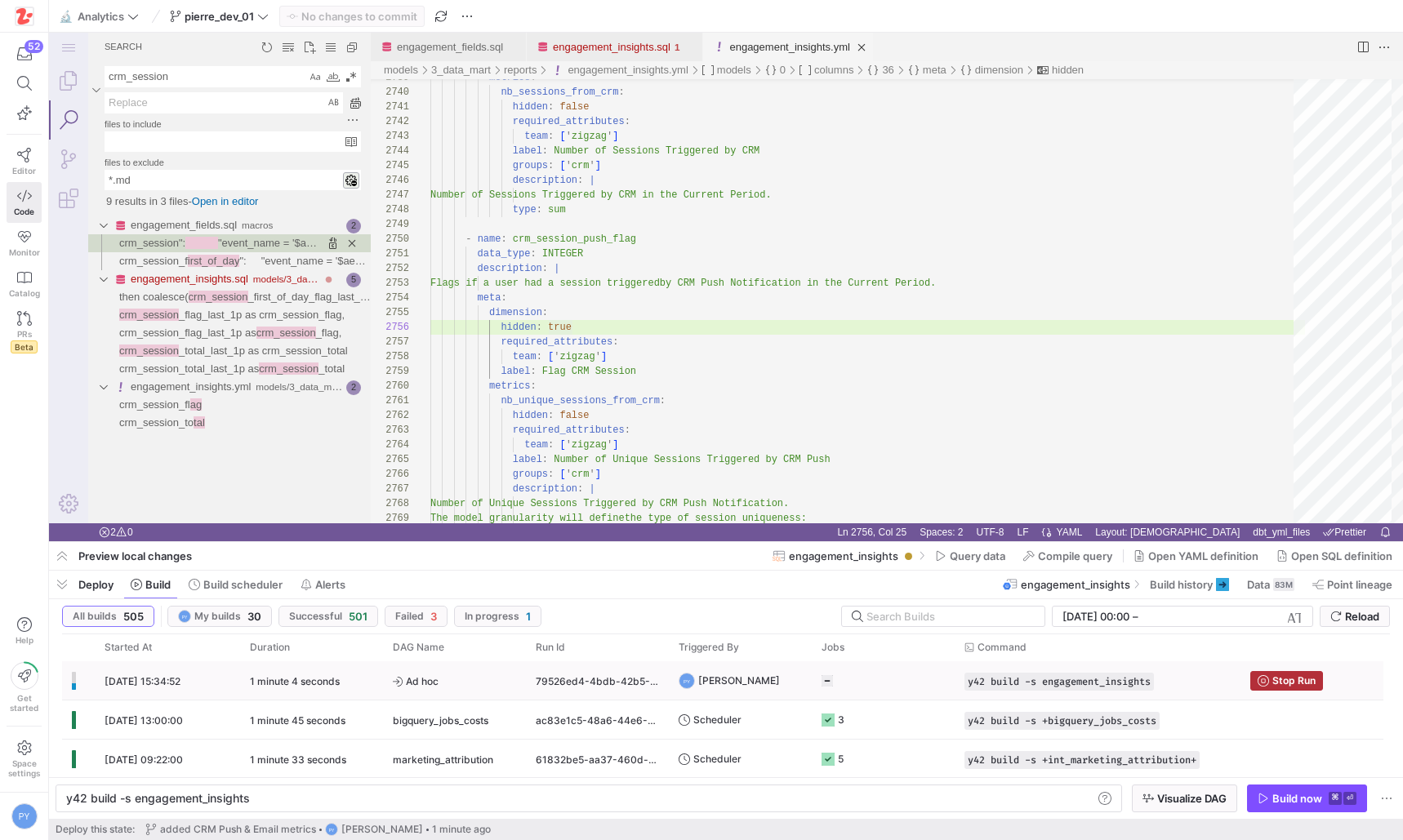
click at [429, 676] on span "Ad hoc" at bounding box center [455, 681] width 123 height 38
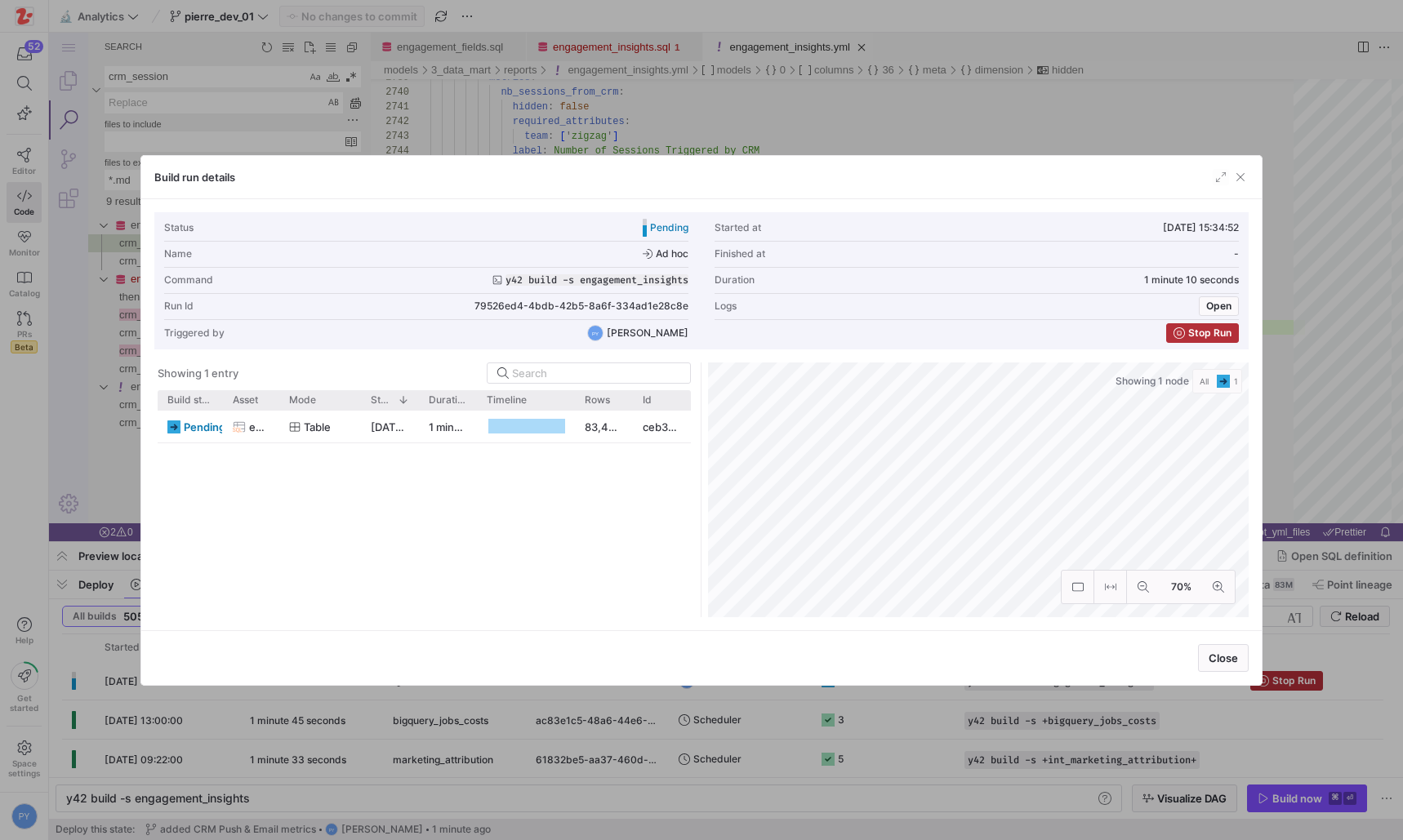
click at [437, 689] on div at bounding box center [702, 420] width 1403 height 840
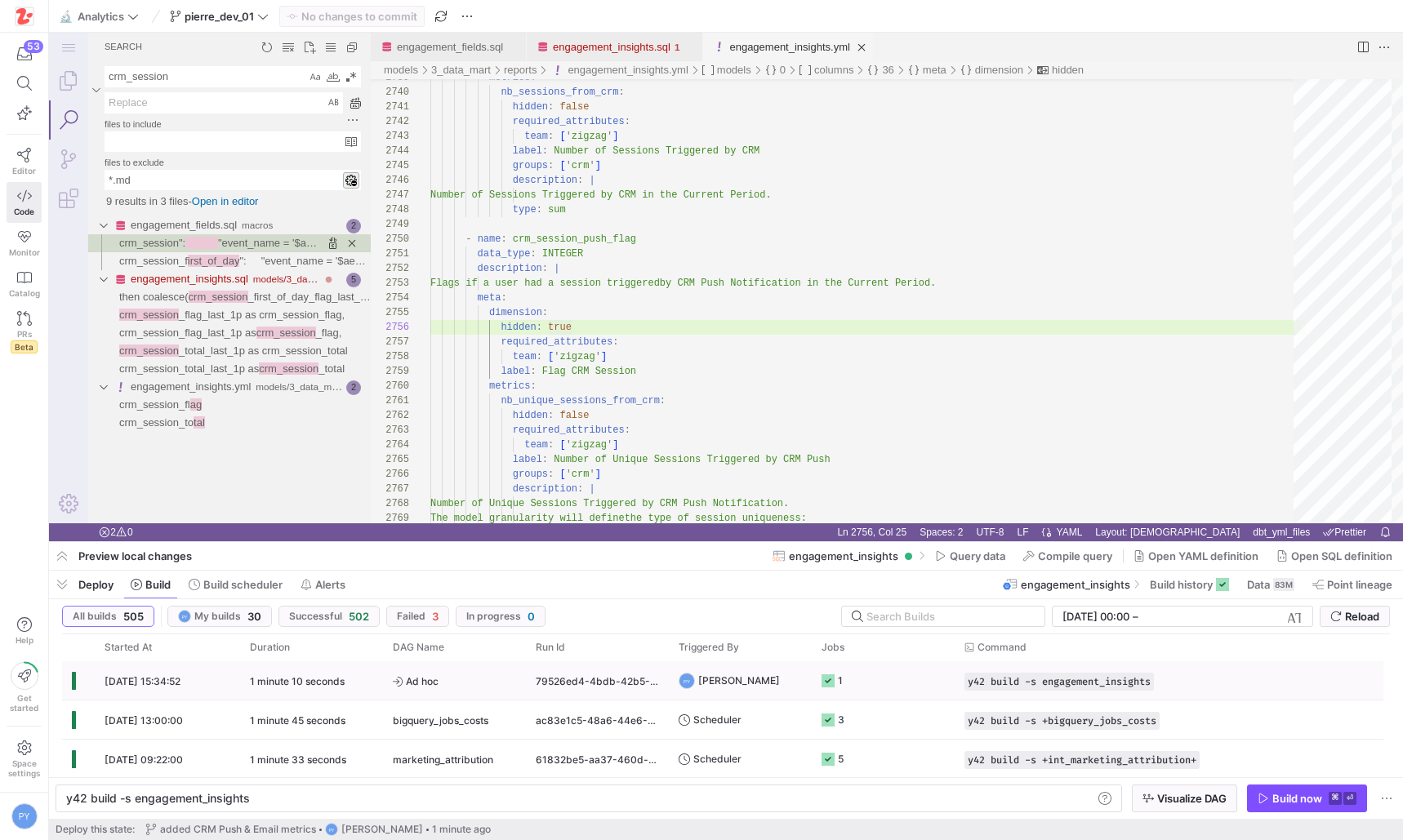
click at [255, 679] on y42-duration "1 minute 10 seconds" at bounding box center [298, 681] width 95 height 12
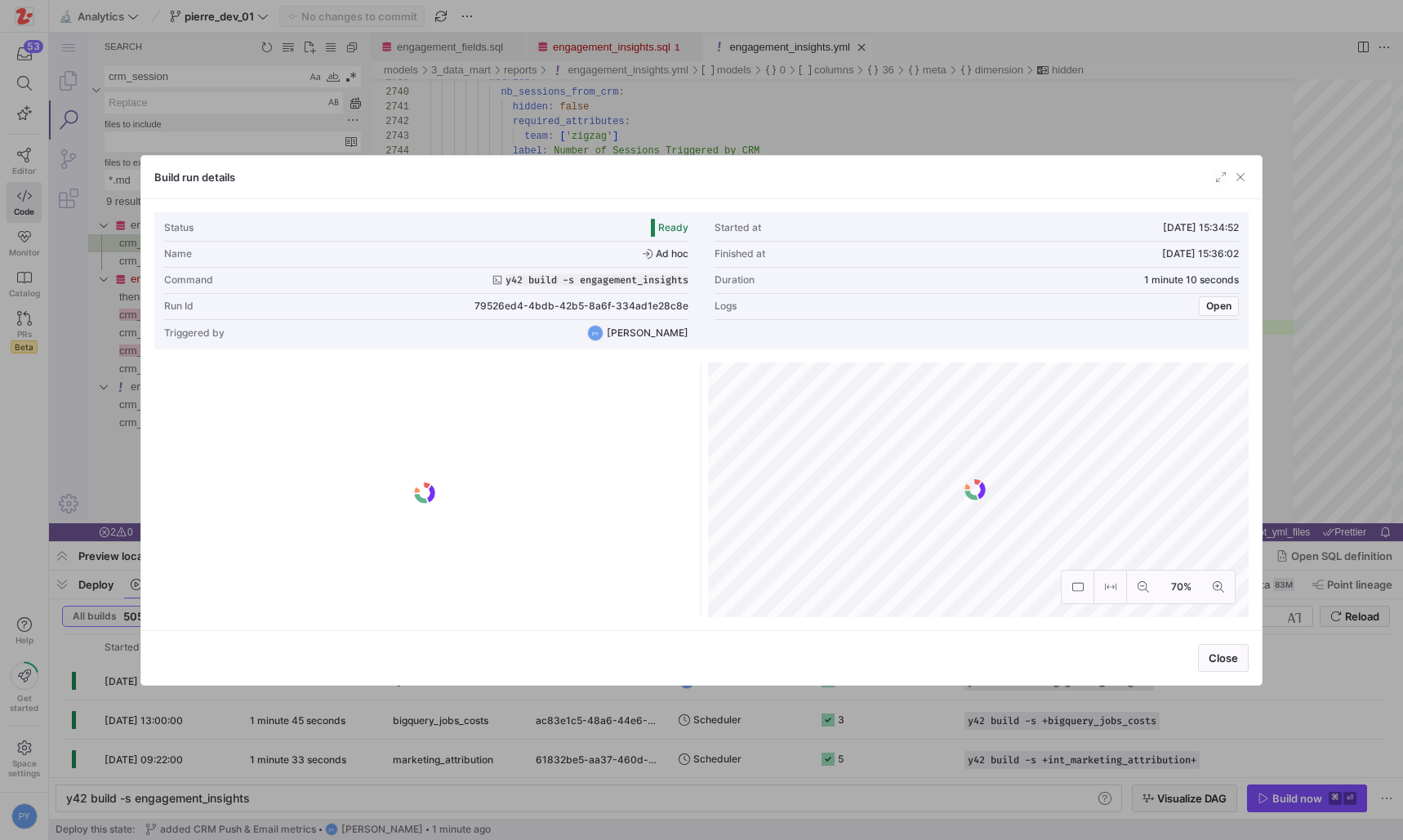
click at [438, 734] on div at bounding box center [702, 420] width 1403 height 840
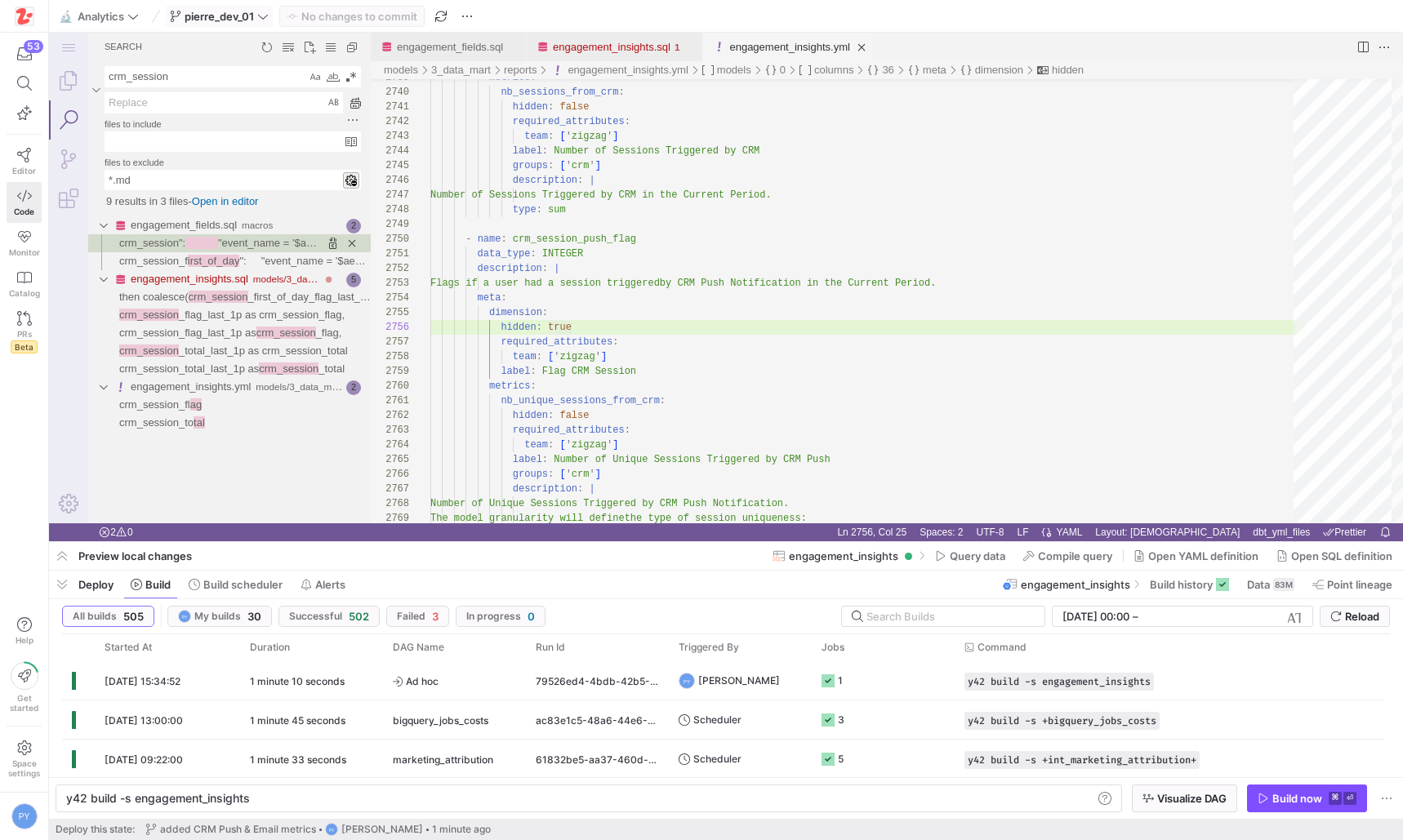
click at [262, 16] on icon at bounding box center [263, 16] width 10 height 5
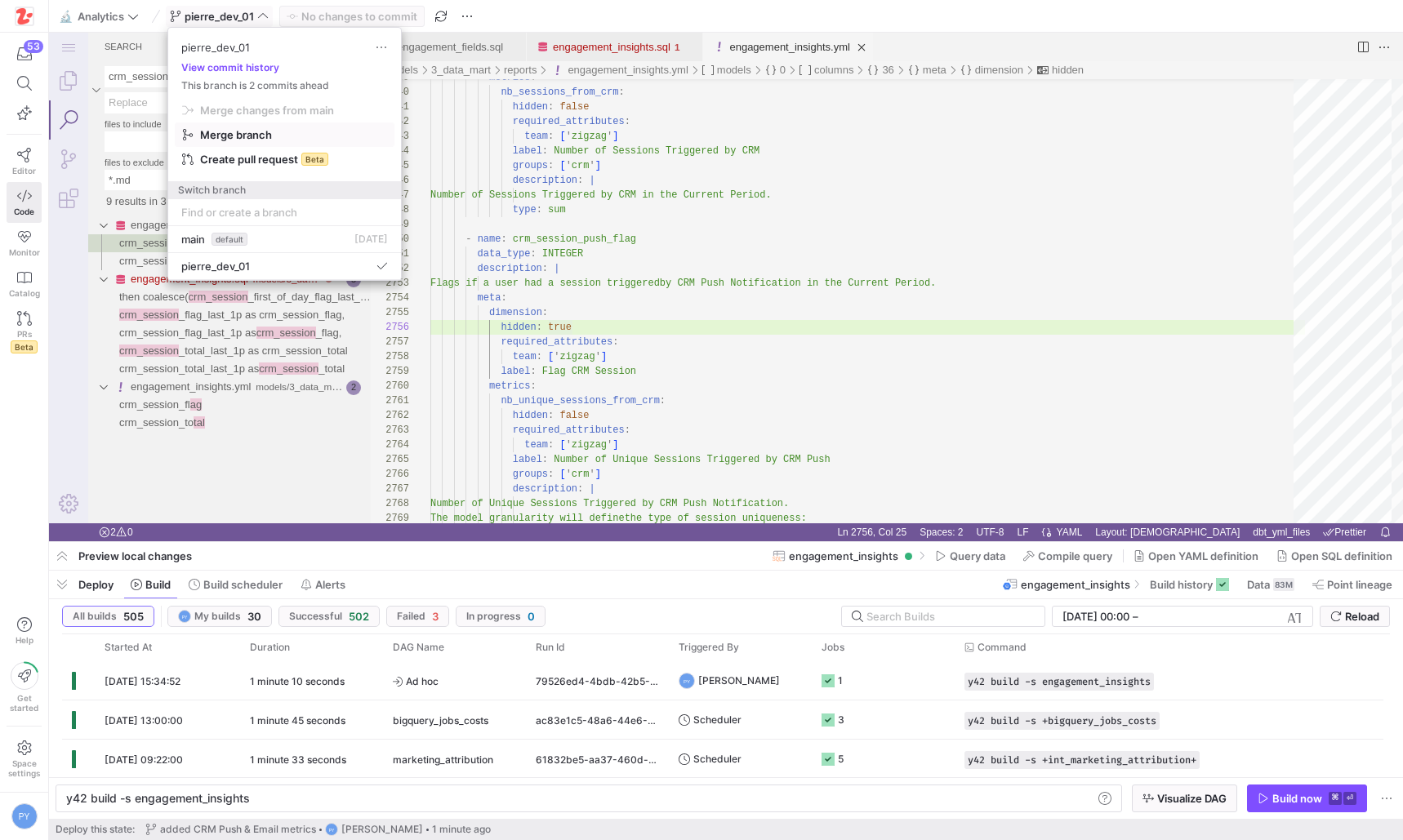
click at [253, 141] on span "button" at bounding box center [285, 134] width 218 height 23
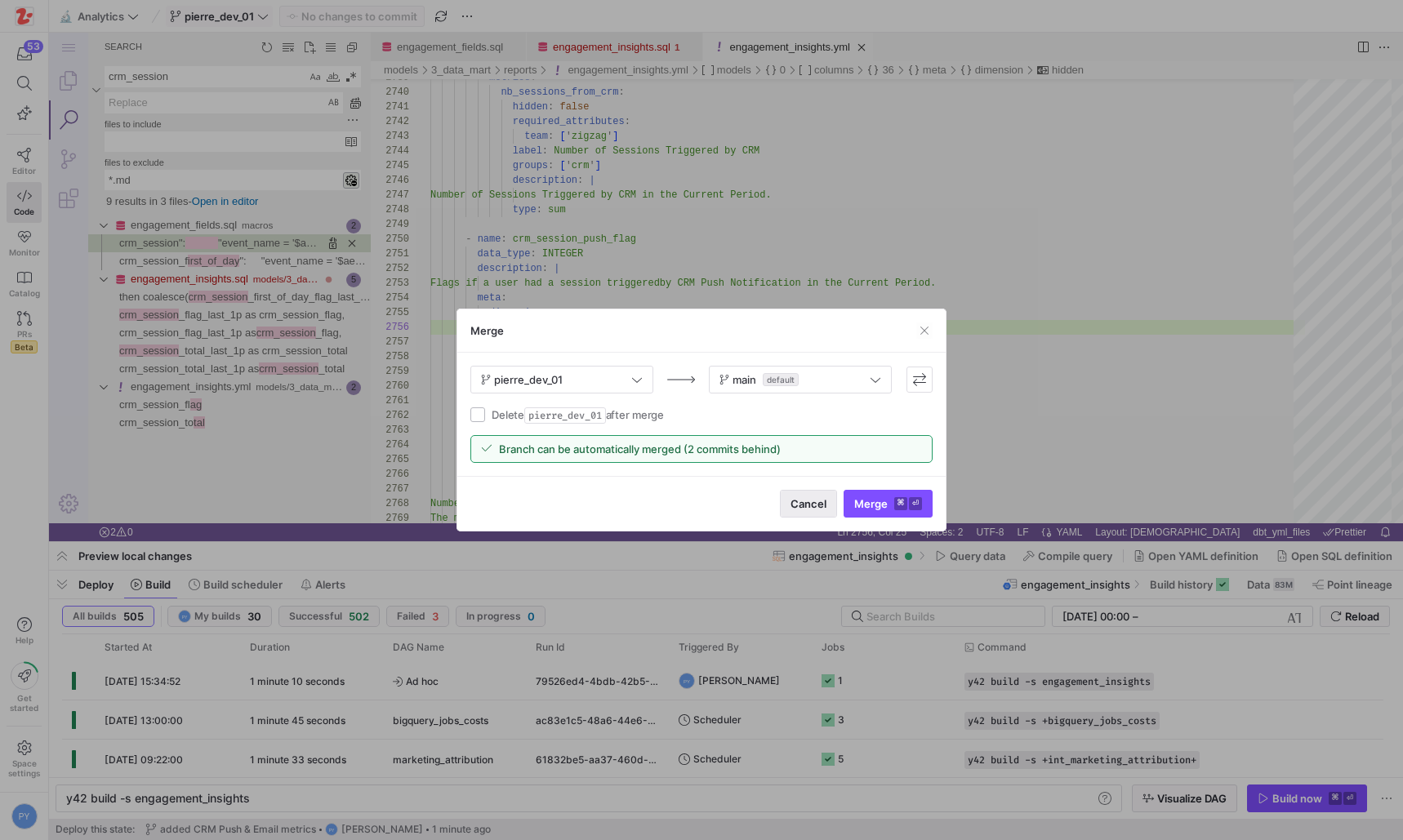
click at [801, 508] on span "Cancel" at bounding box center [808, 503] width 36 height 13
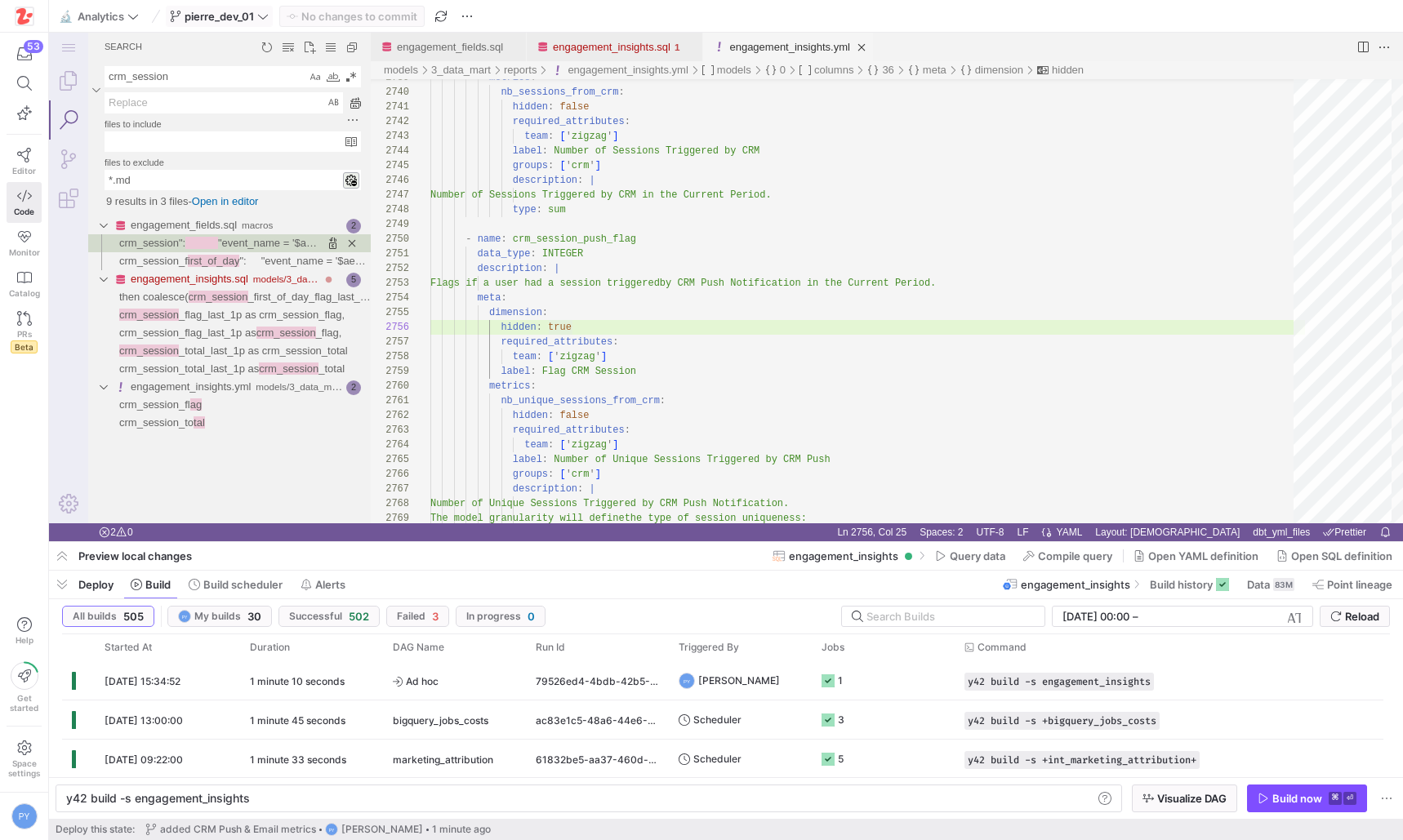
click at [226, 24] on span at bounding box center [219, 16] width 106 height 19
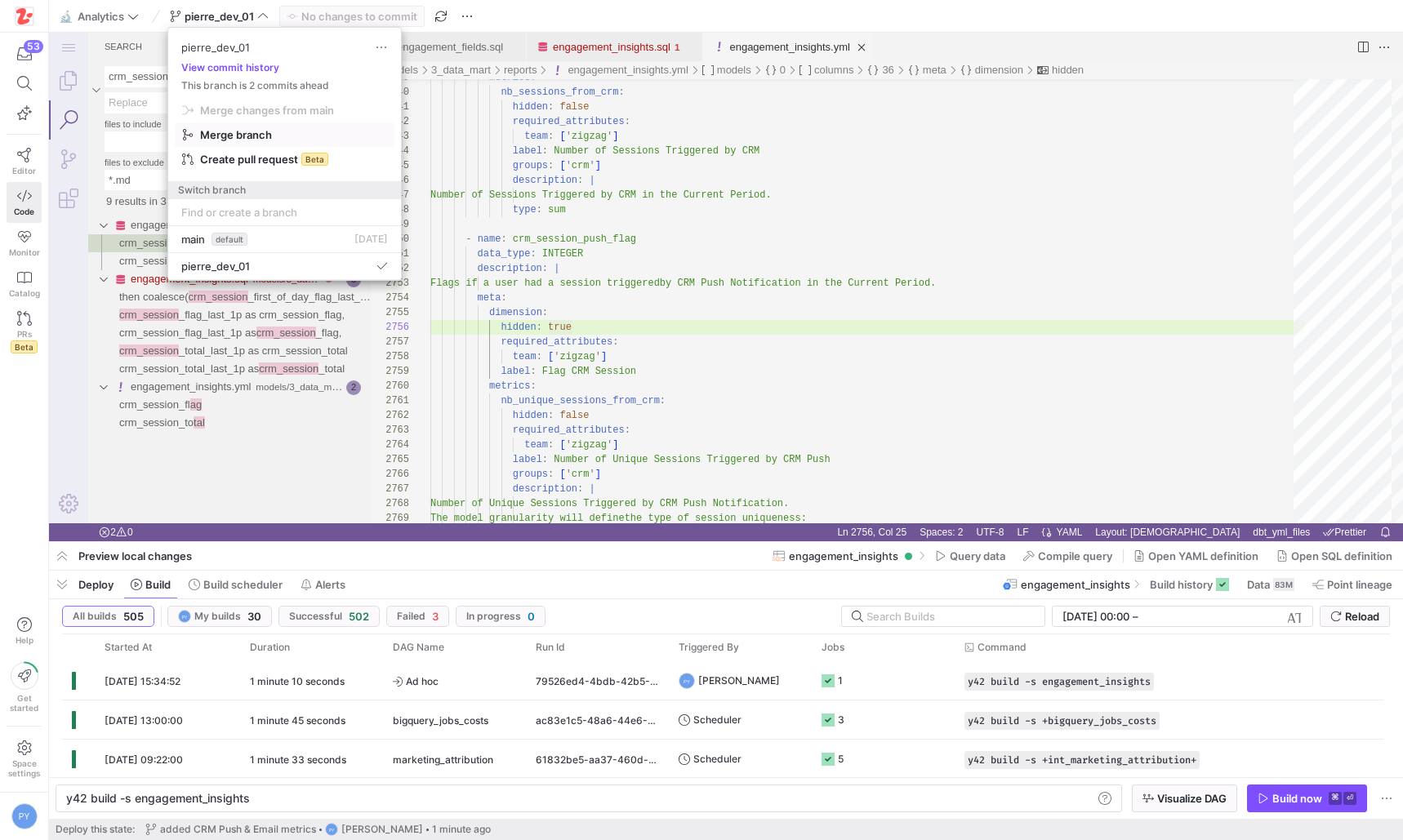
click at [259, 139] on span "Merge branch" at bounding box center [236, 134] width 72 height 13
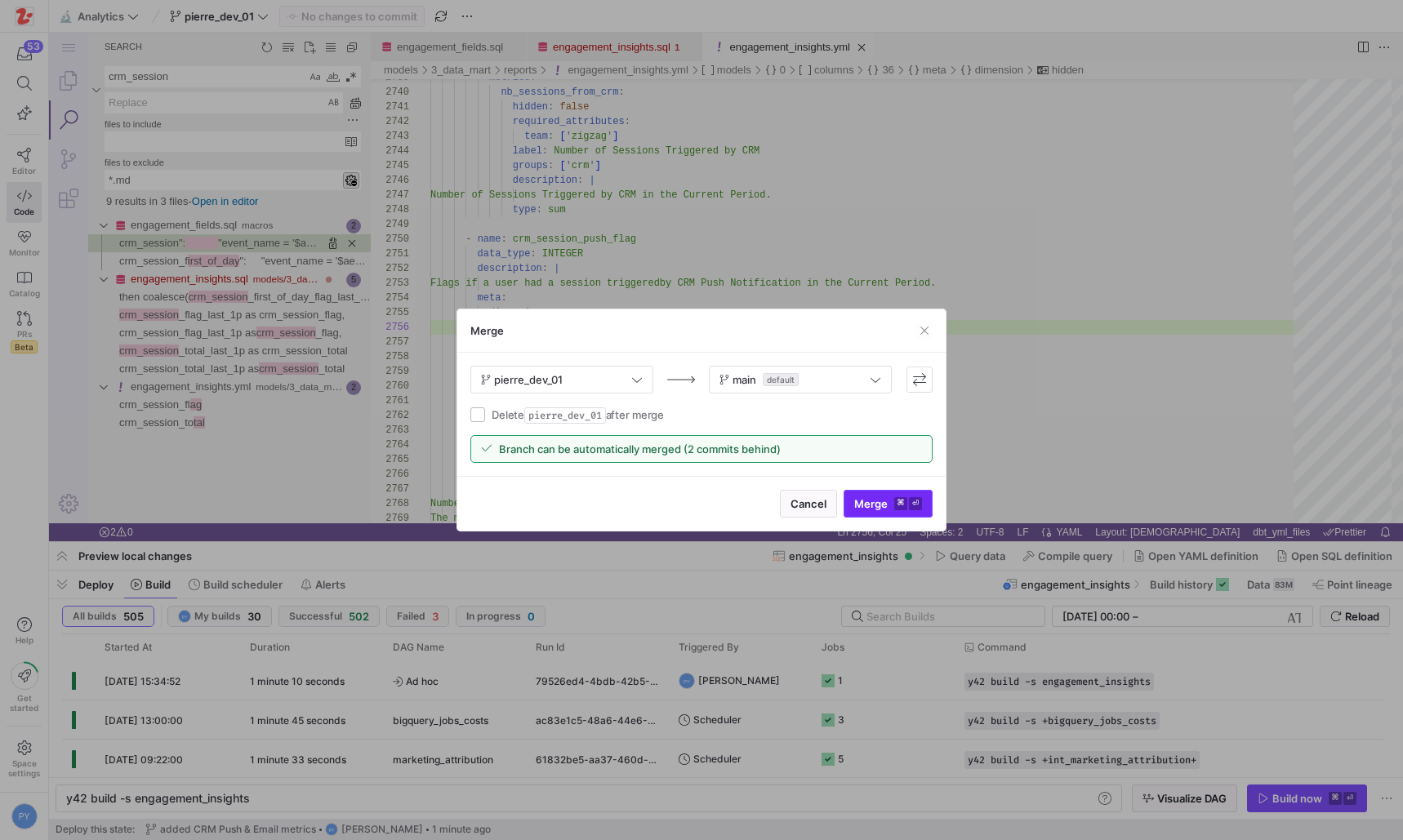
click at [854, 505] on span "Merge ⌘ ⏎" at bounding box center [888, 503] width 68 height 13
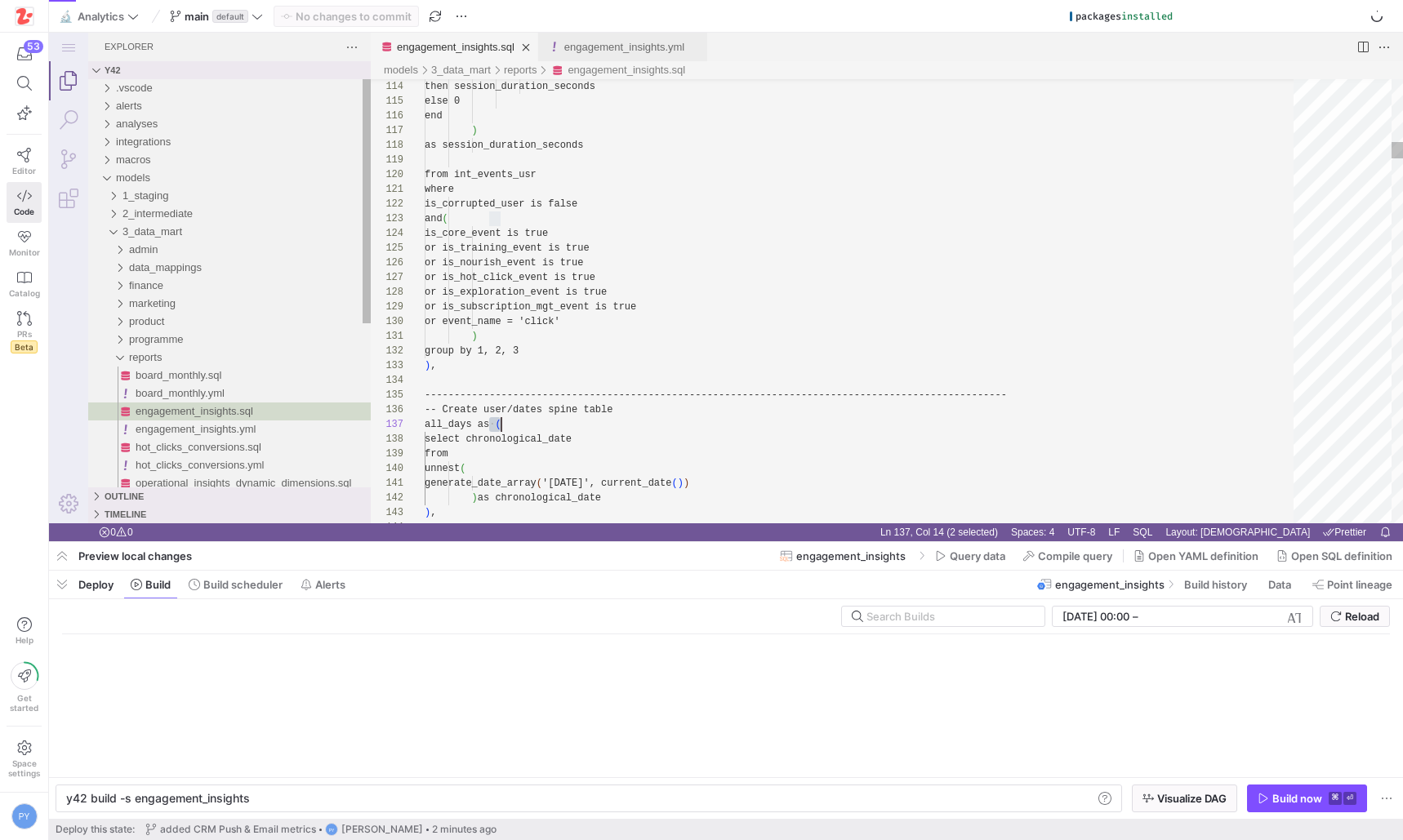
scroll to position [88, 77]
click at [262, 19] on icon at bounding box center [258, 17] width 12 height 12
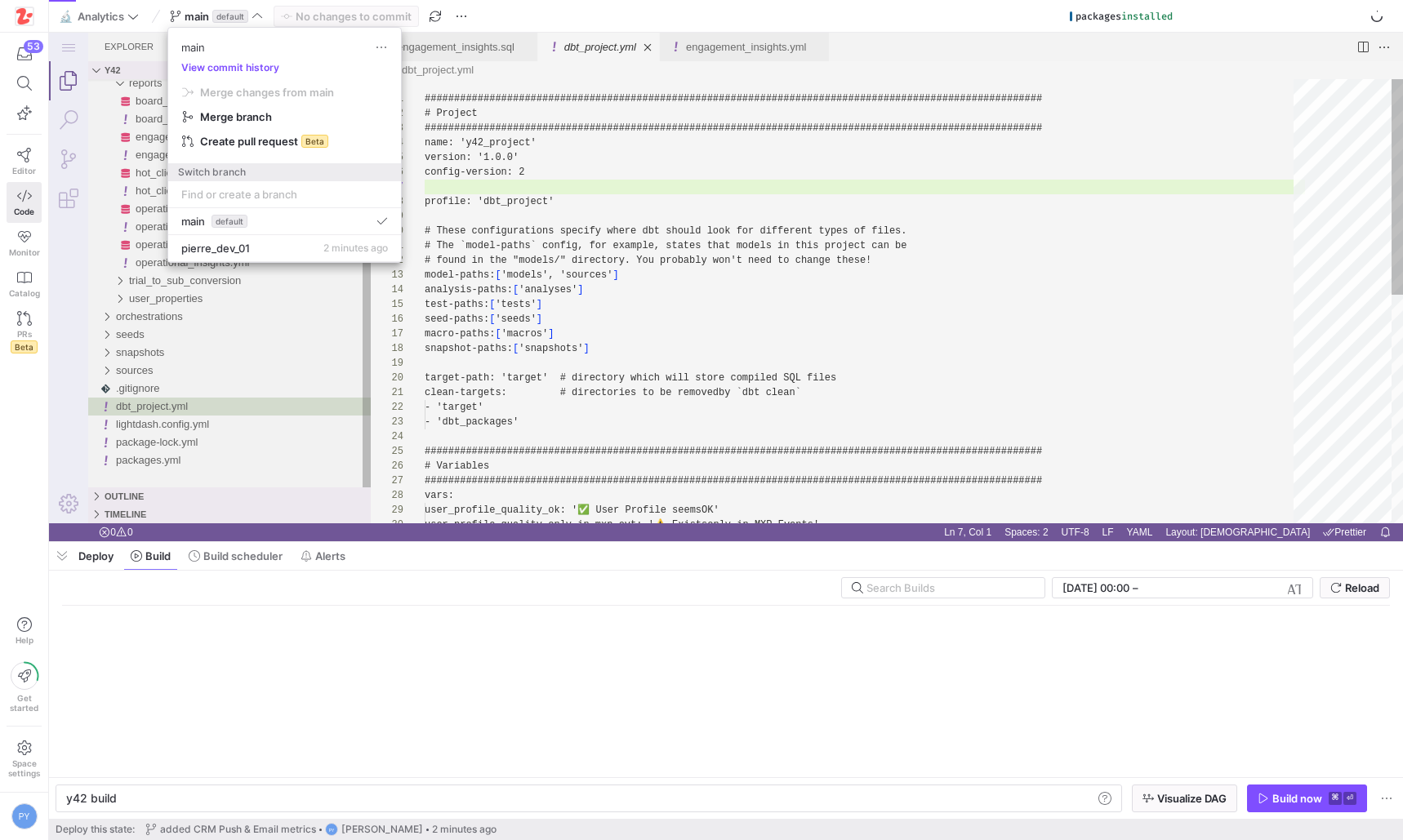
scroll to position [88, 0]
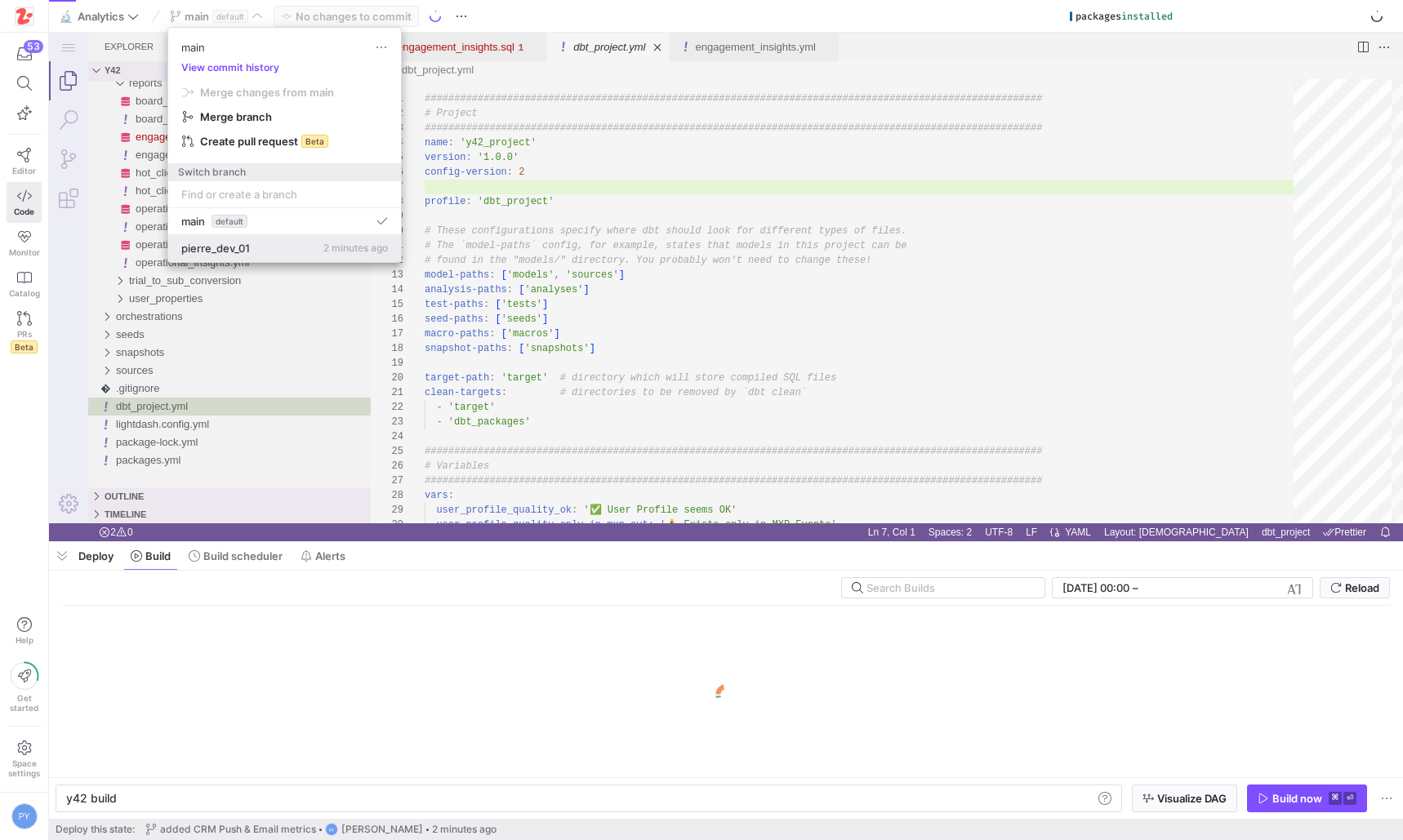
click at [226, 250] on span "pierre_dev_01" at bounding box center [215, 248] width 68 height 13
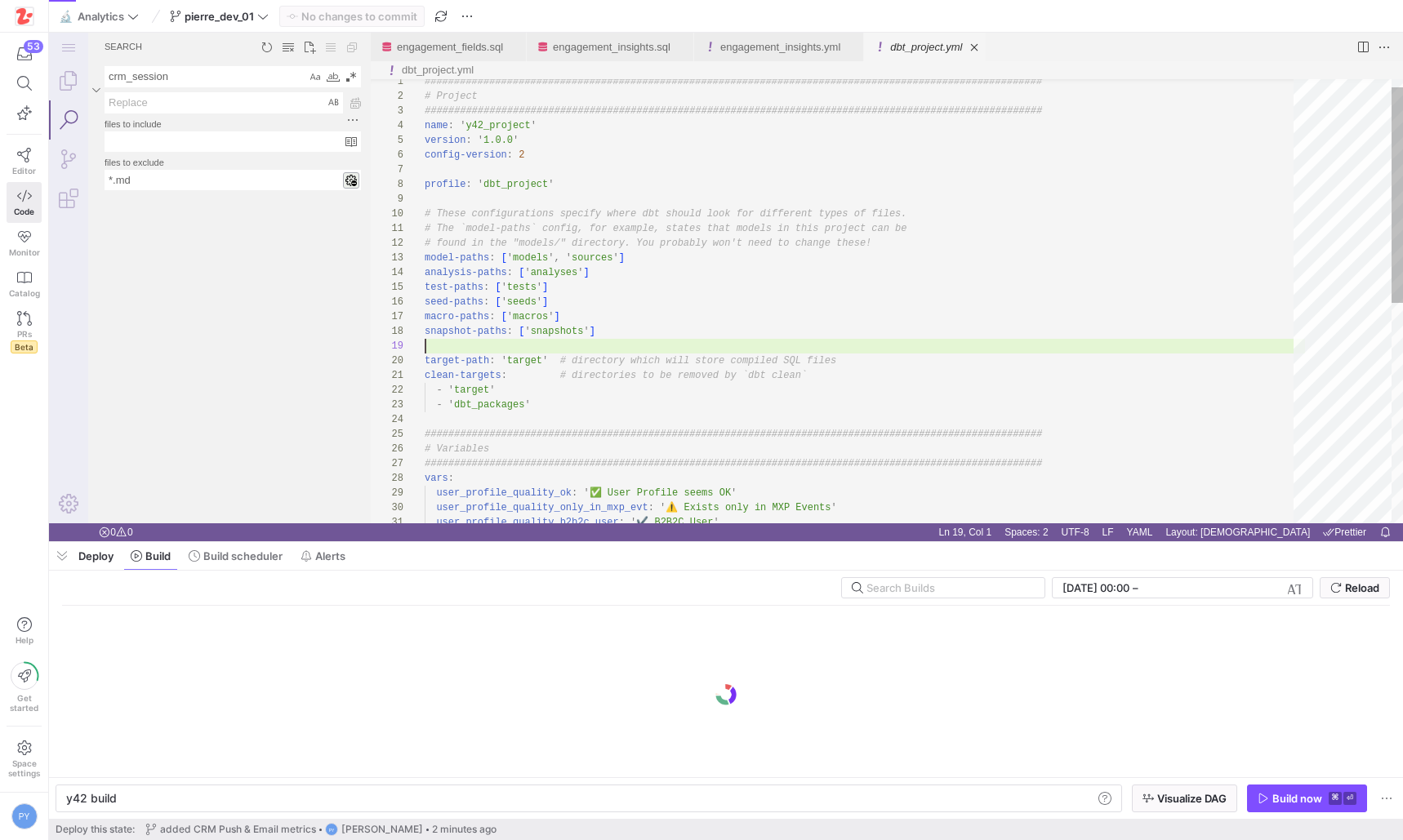
scroll to position [117, 0]
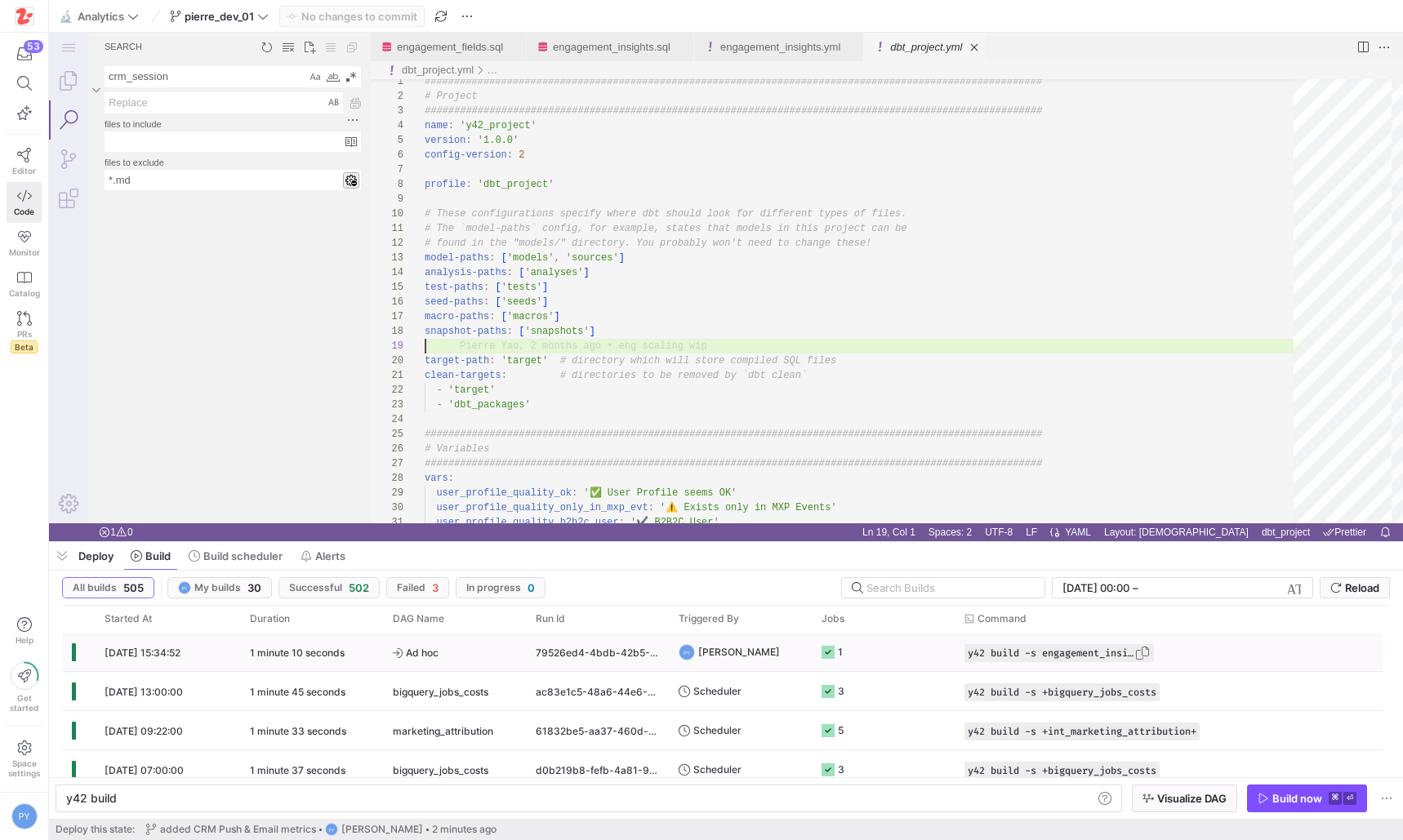
click at [1148, 652] on span "button" at bounding box center [1142, 652] width 16 height 16
click at [705, 798] on div "y42 build" at bounding box center [579, 798] width 1027 height 13
type textarea "y42 build -s engagement_insights"
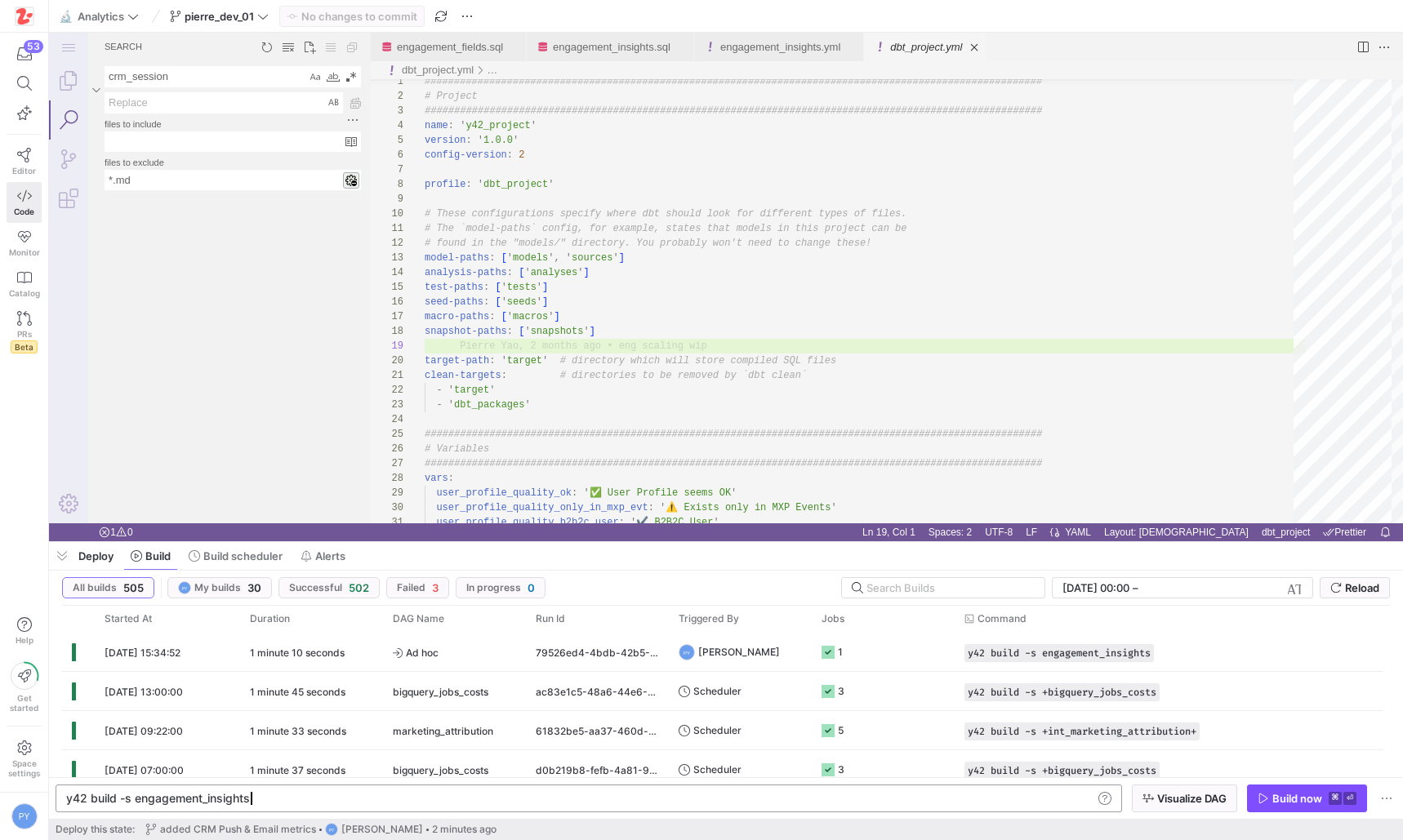
scroll to position [0, 182]
click at [1318, 794] on div "Build now" at bounding box center [1297, 798] width 50 height 13
click at [622, 43] on link "engagement_insights.sql" at bounding box center [611, 46] width 117 height 12
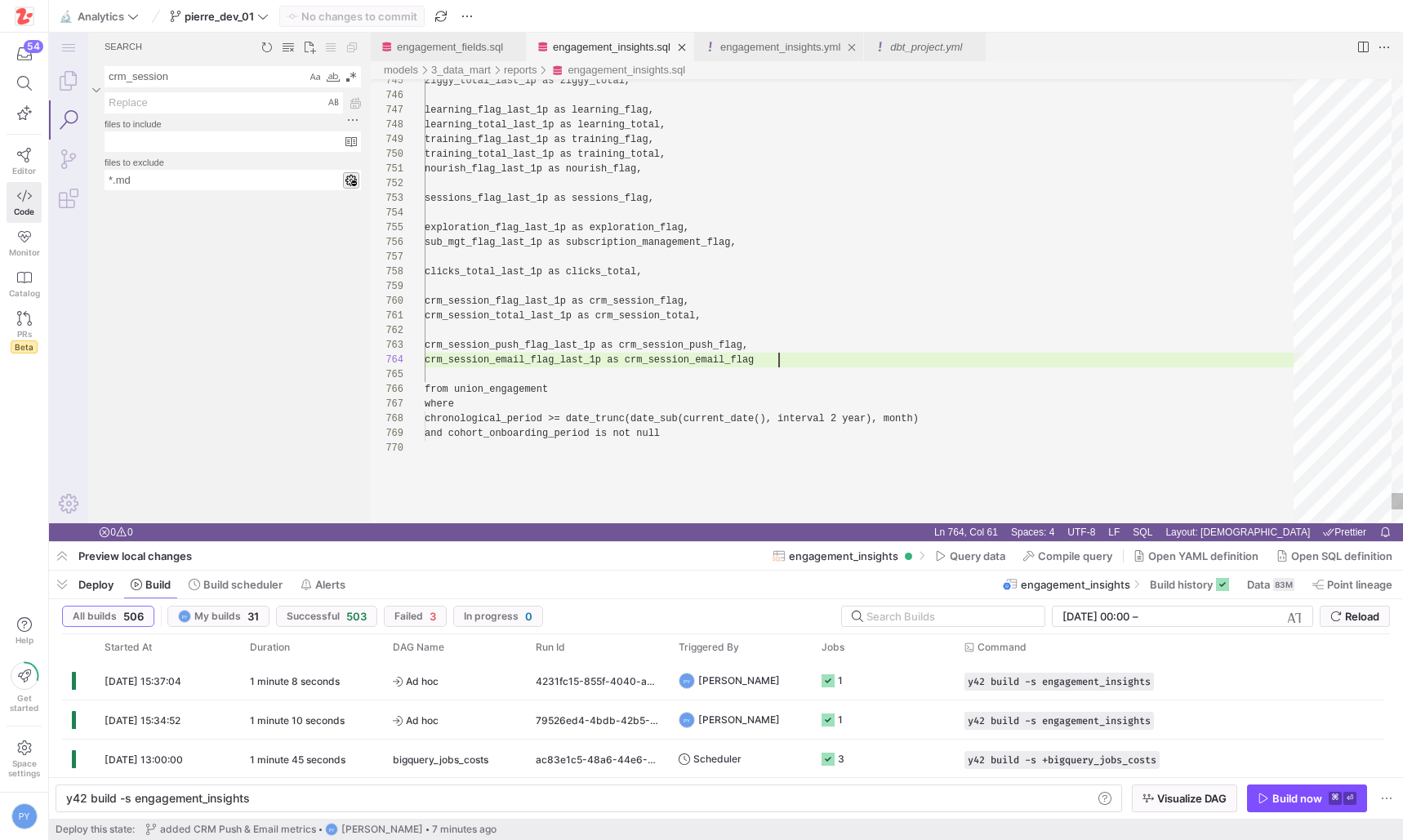
scroll to position [44, 354]
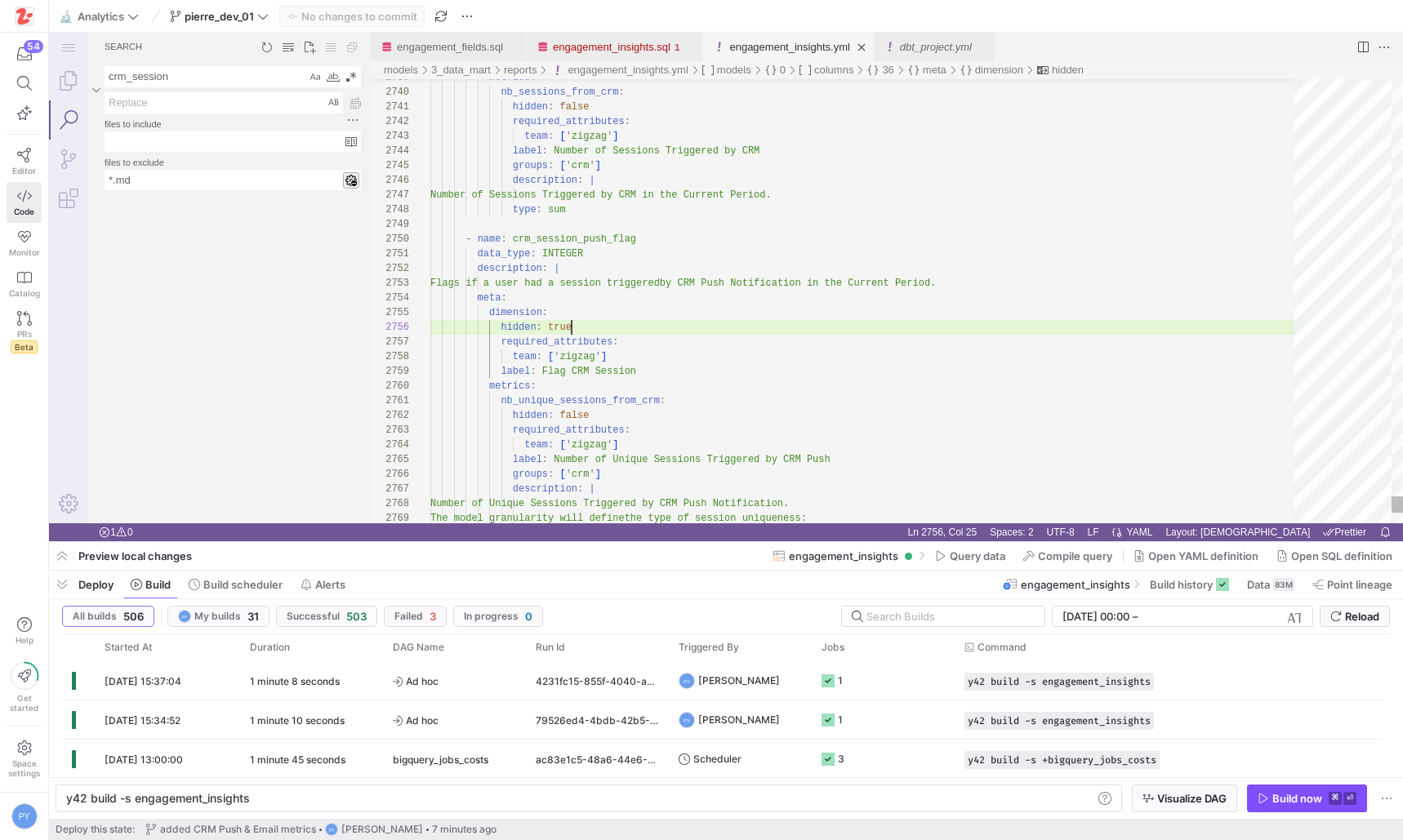
click at [754, 46] on link "engagement_insights.yml" at bounding box center [789, 46] width 120 height 12
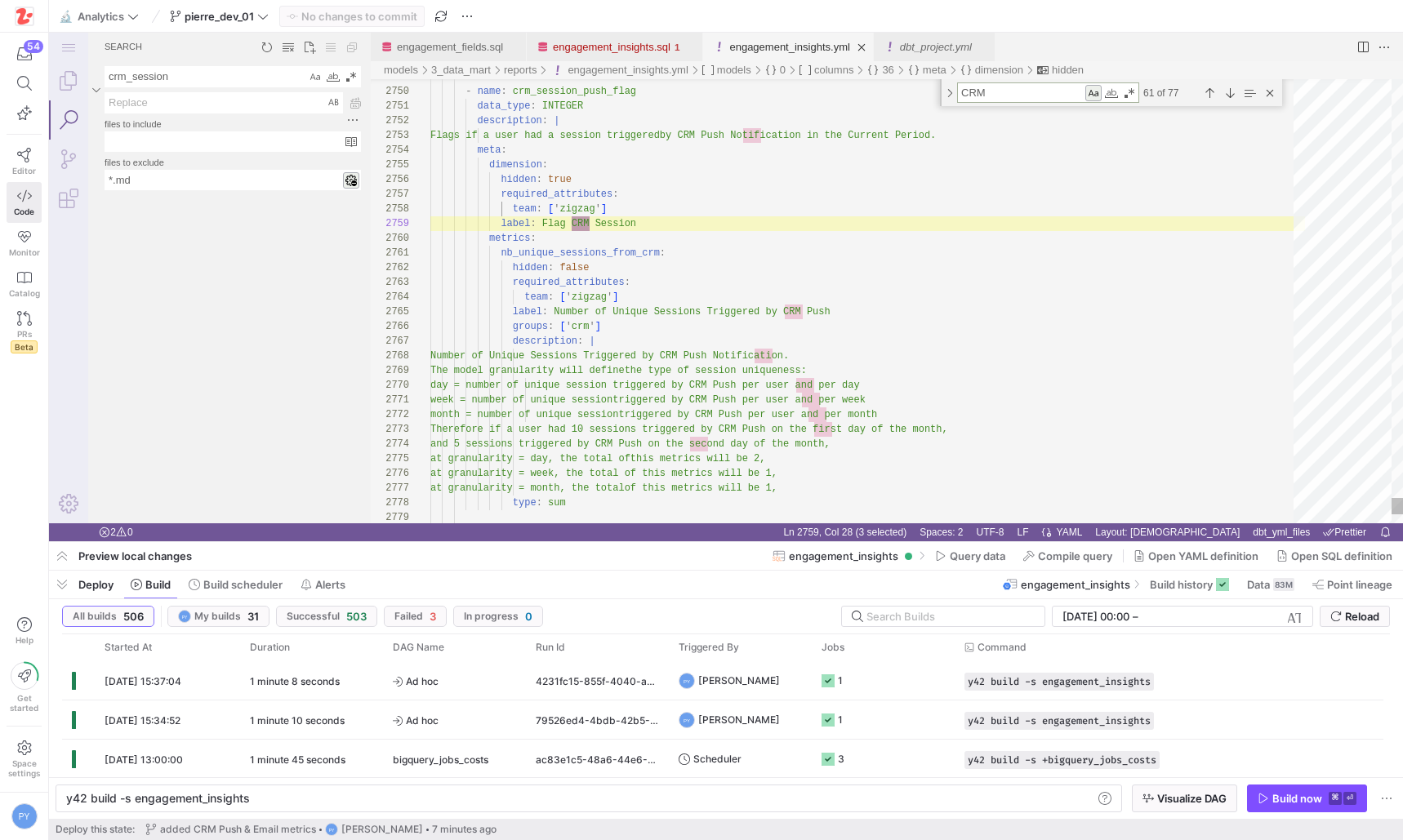
type textarea "CRM"
type textarea "data_type: INTEGER description: | Flags if a user had a session triggered by CR…"
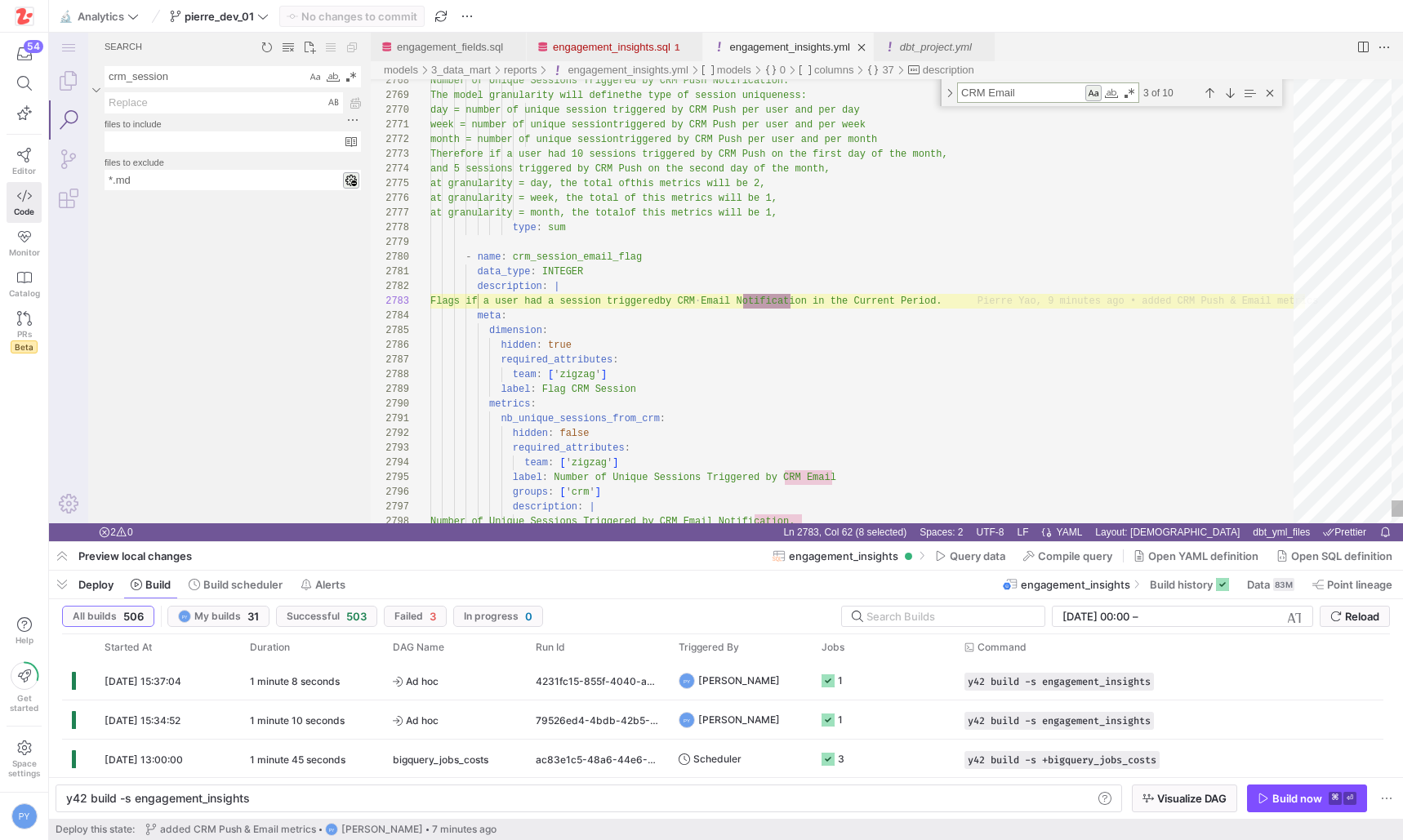
scroll to position [147, 366]
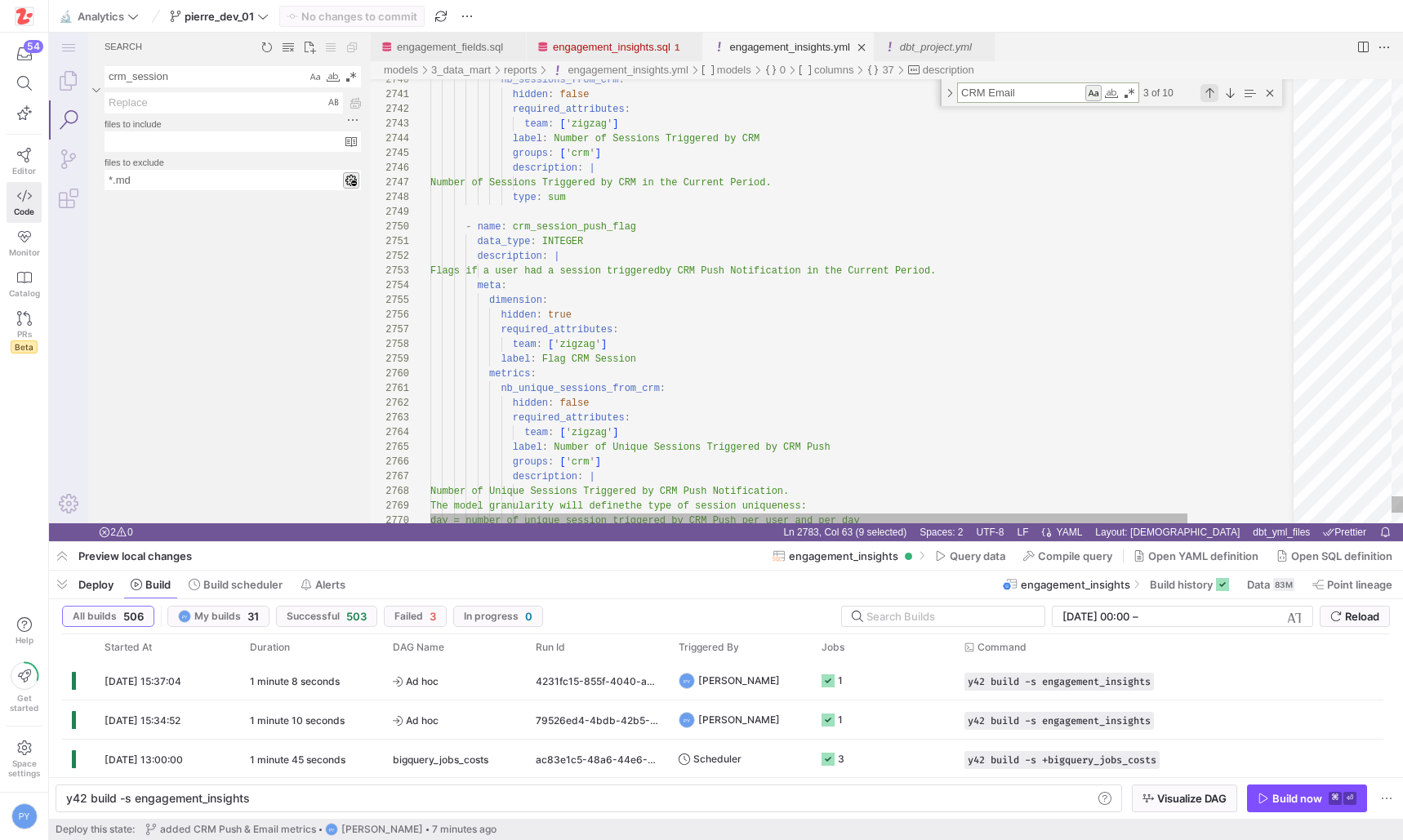
type textarea "CRM Email"
click at [1211, 94] on div "Previous Match (⇧Enter)" at bounding box center [1209, 93] width 18 height 18
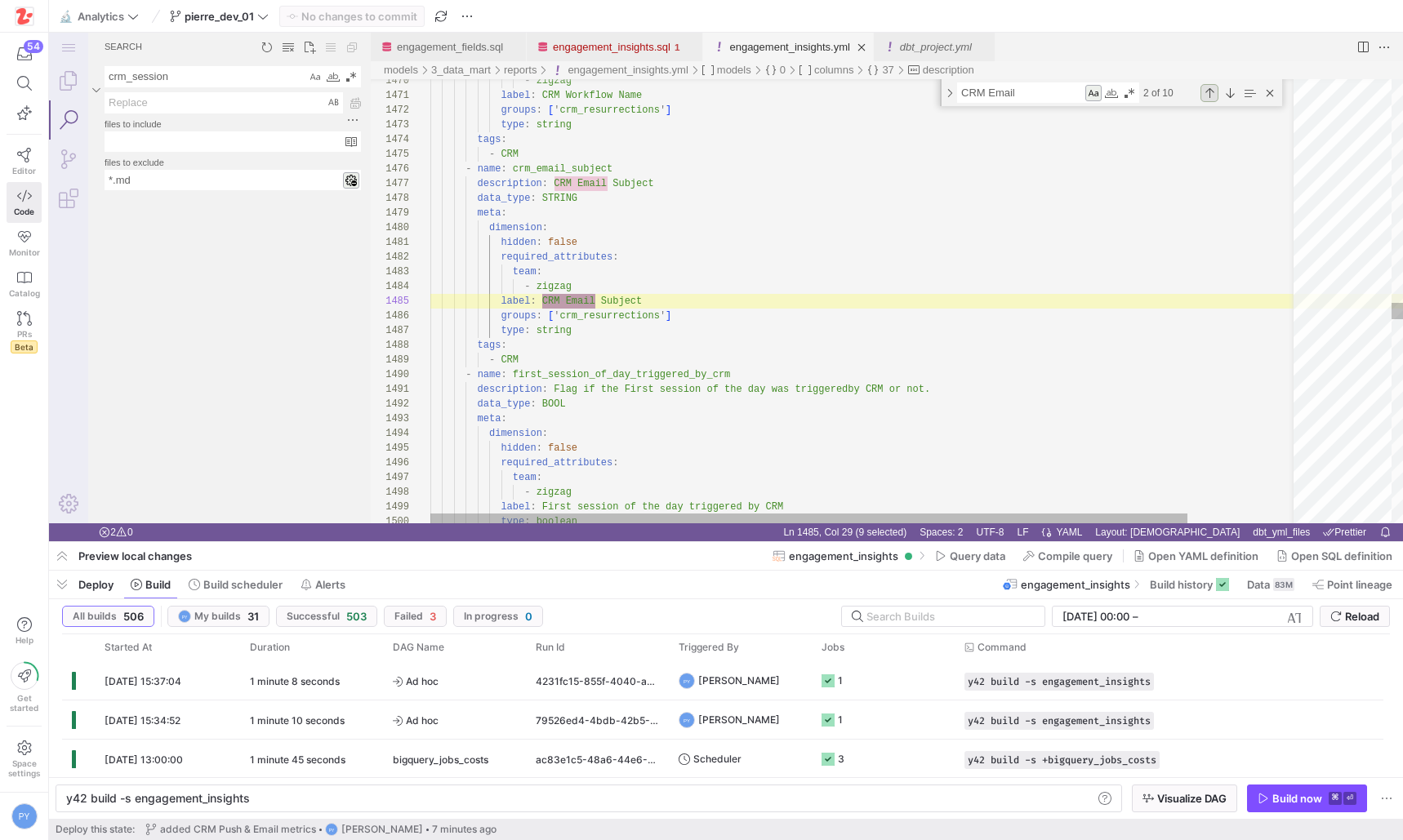
scroll to position [147, 165]
click at [1214, 87] on div "Previous Match (⇧Enter)" at bounding box center [1209, 93] width 18 height 18
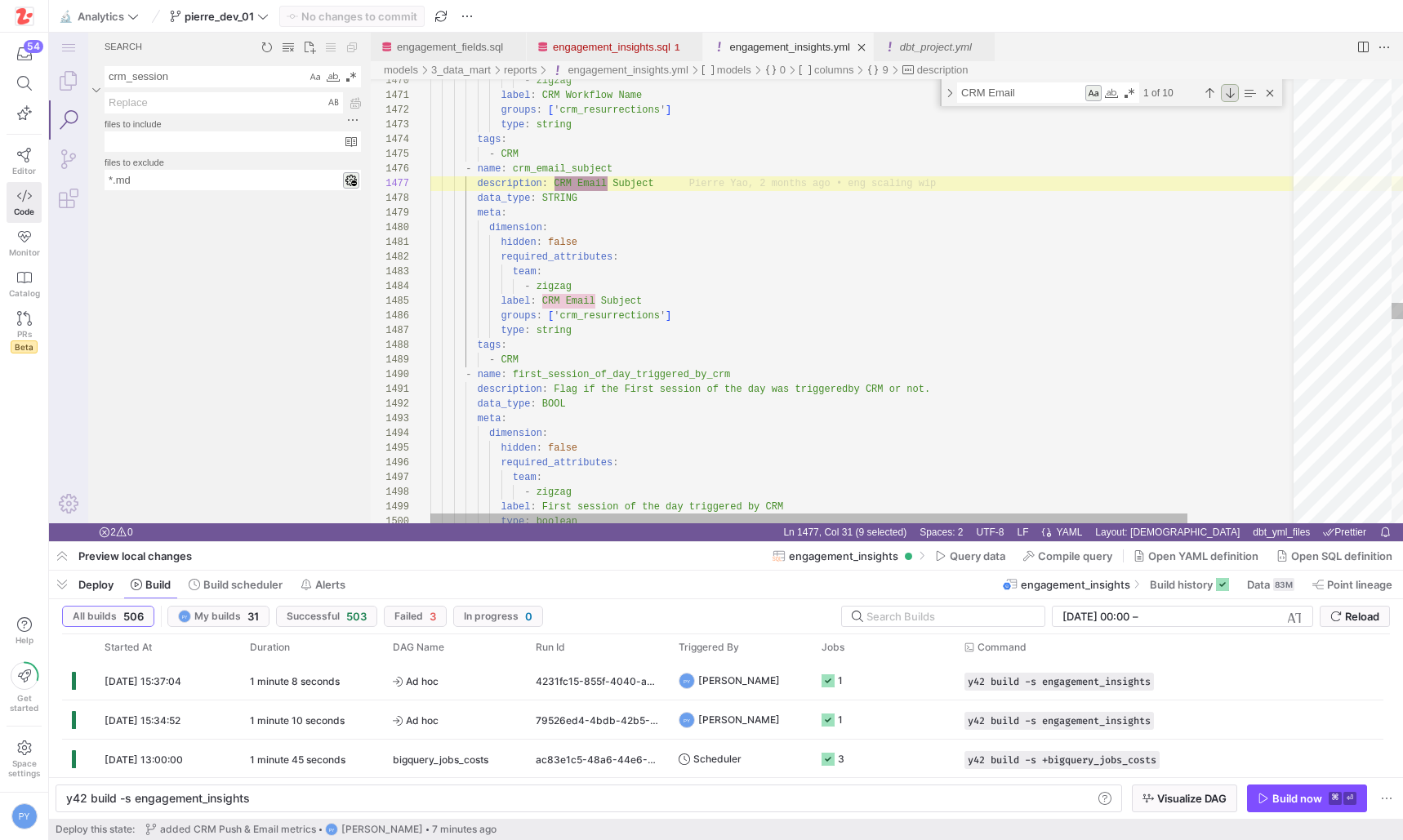
click at [1230, 91] on div "Next Match (Enter)" at bounding box center [1229, 93] width 18 height 18
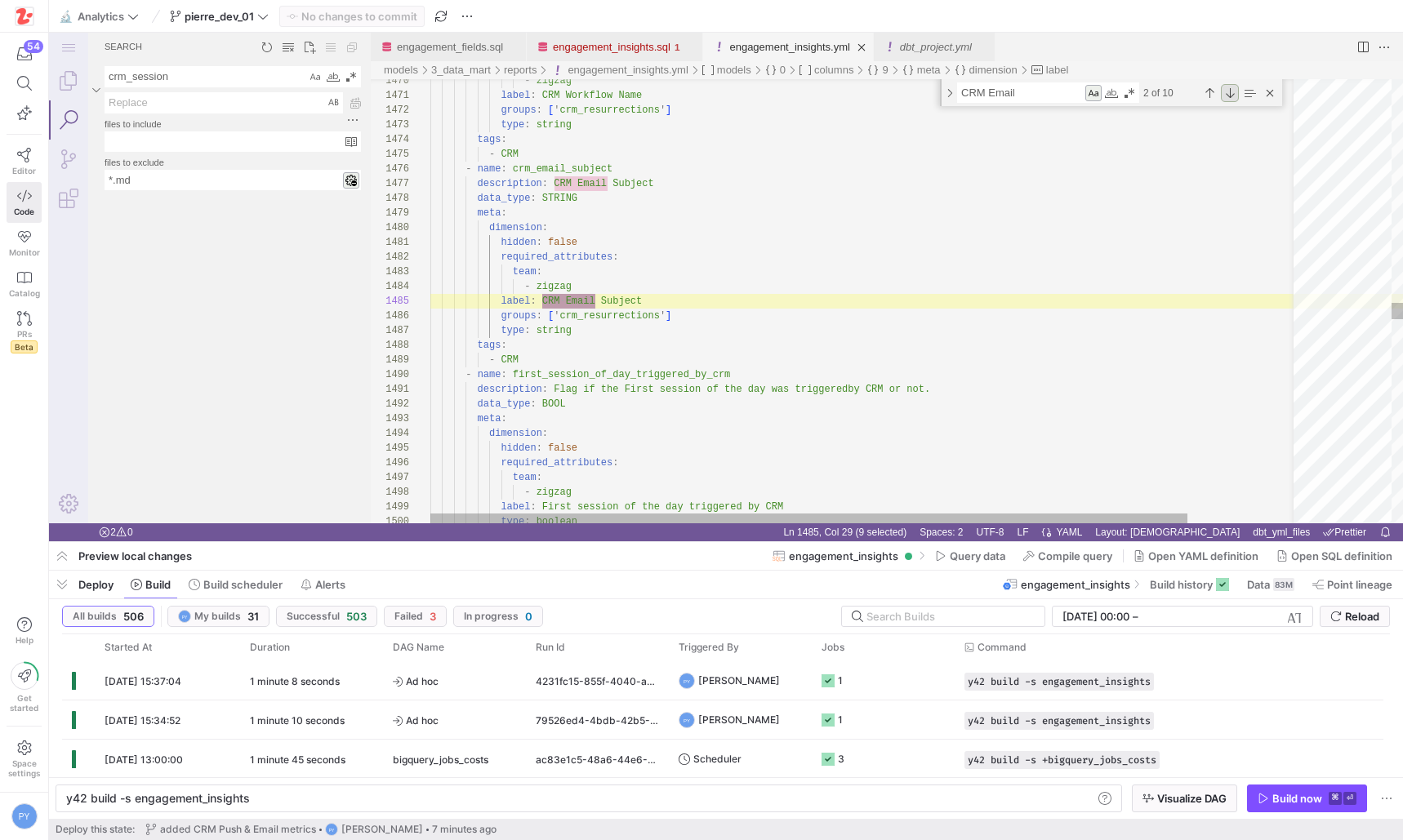
click at [1230, 91] on div "Next Match (Enter)" at bounding box center [1229, 93] width 18 height 18
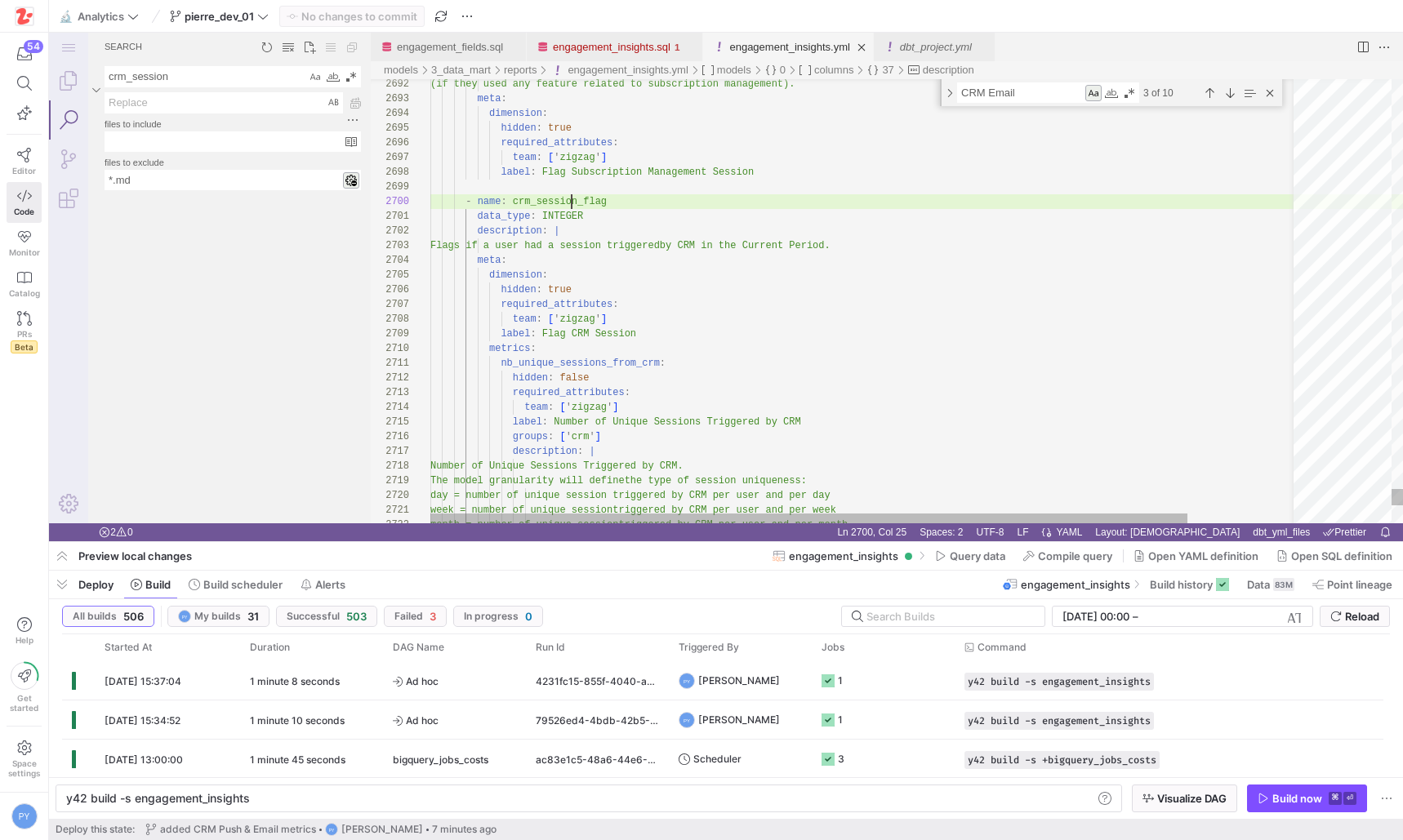
scroll to position [133, 177]
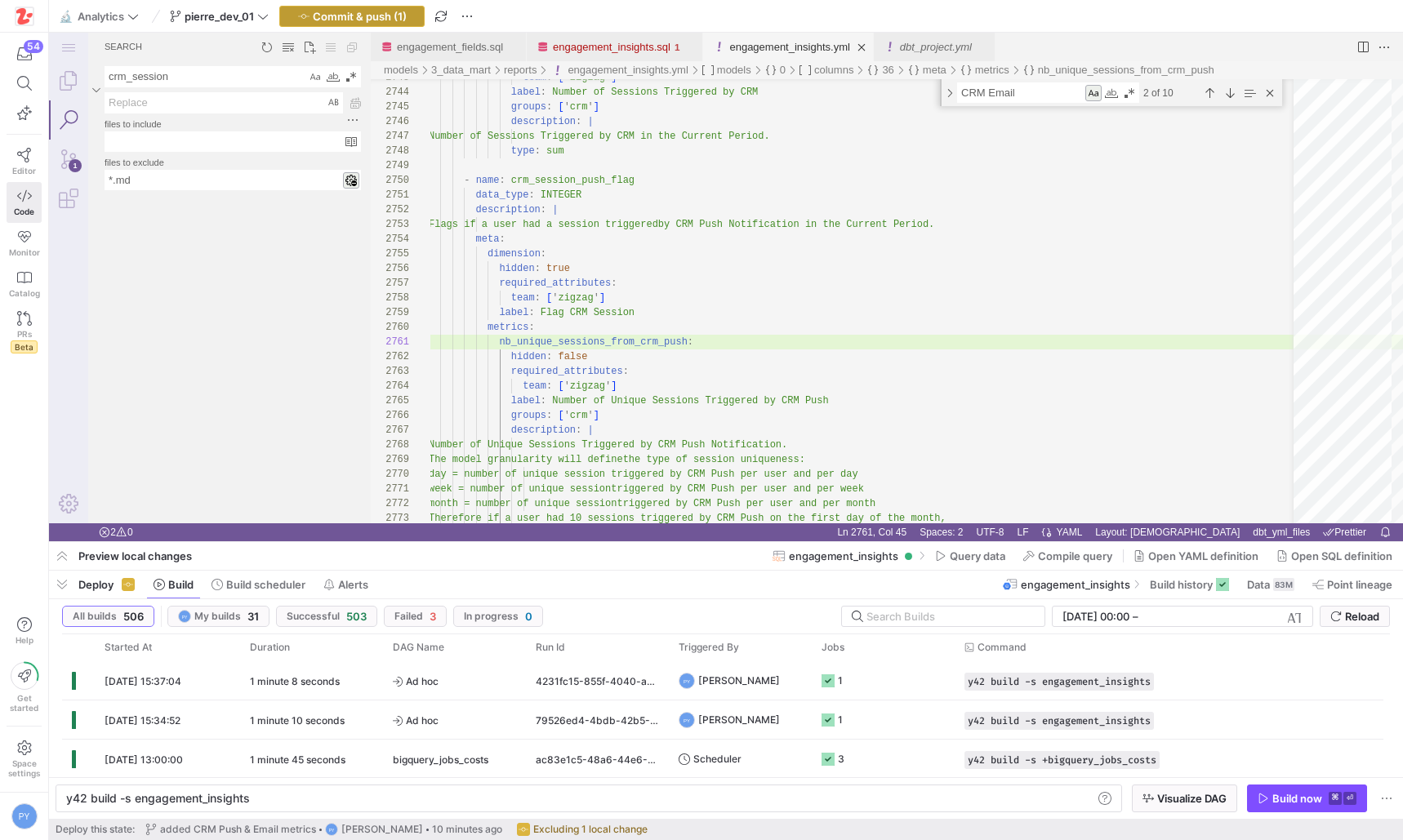
type textarea "nb_unique_sessions_from_crm_push: hidden: false required_attributes: team: ['zi…"
click at [361, 19] on span "Commit & push (1)" at bounding box center [359, 16] width 94 height 13
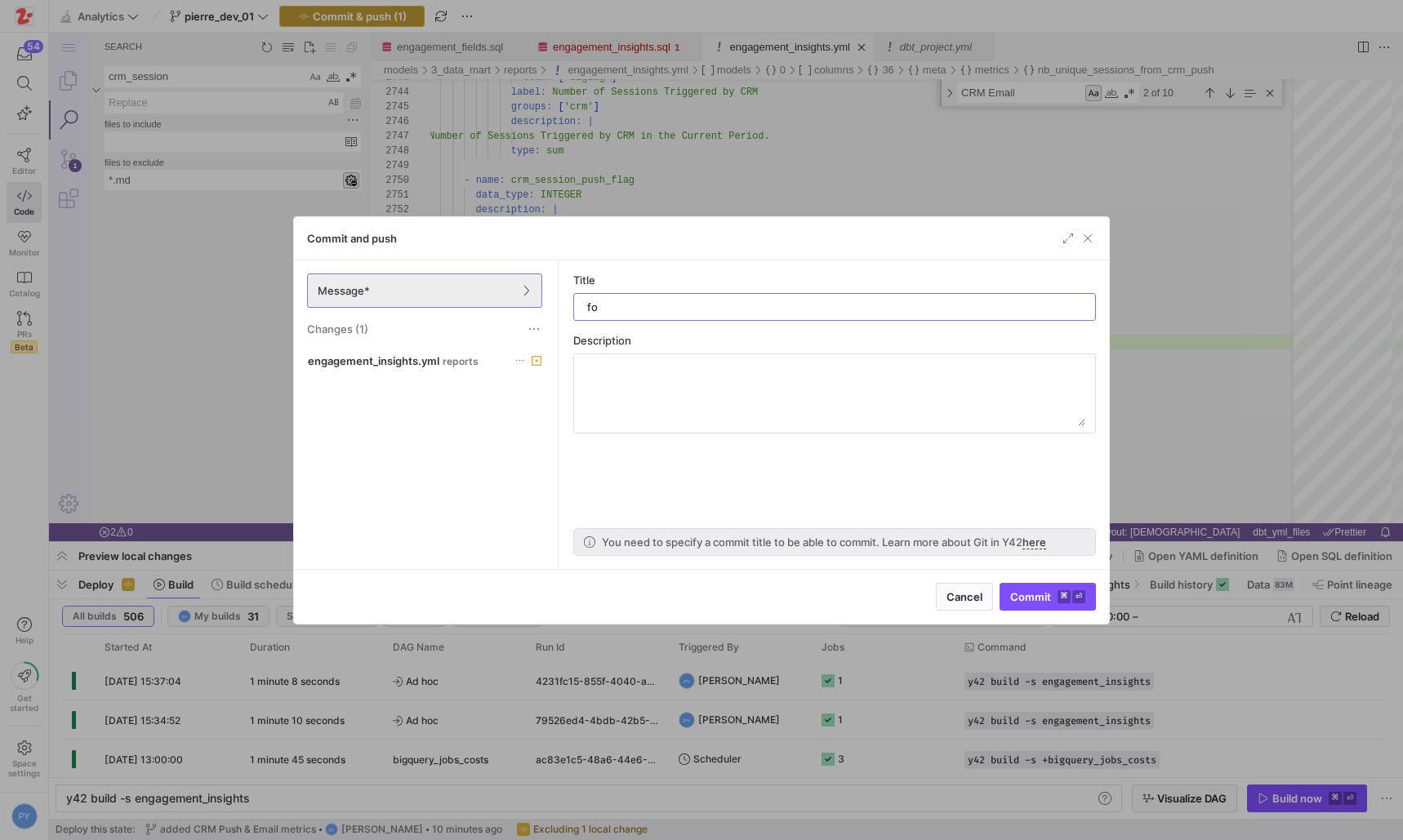
type input "f"
type input "fix metric names"
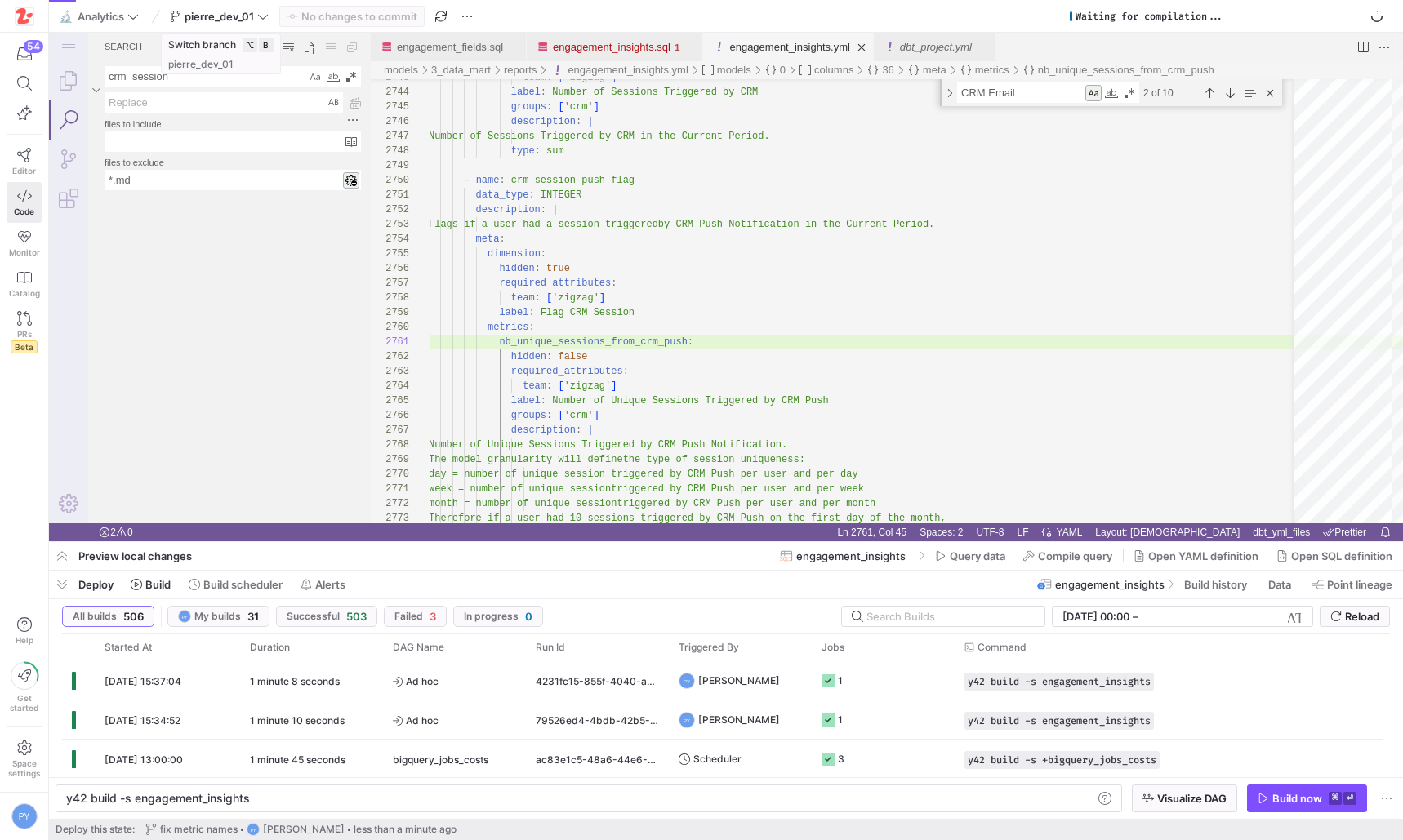
click at [257, 17] on span "pierre_dev_01" at bounding box center [219, 16] width 99 height 13
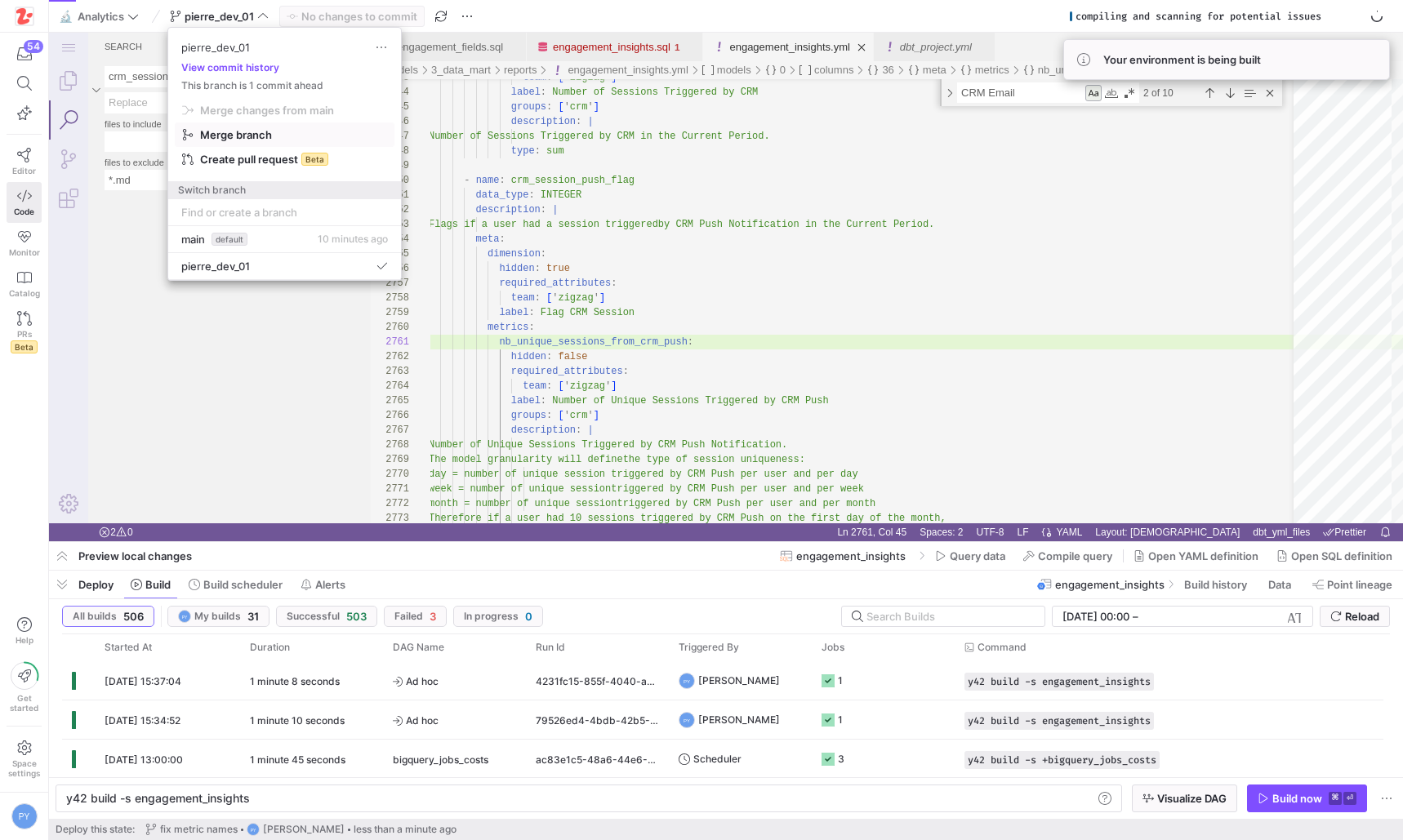
click at [227, 134] on span "Merge branch" at bounding box center [236, 134] width 72 height 13
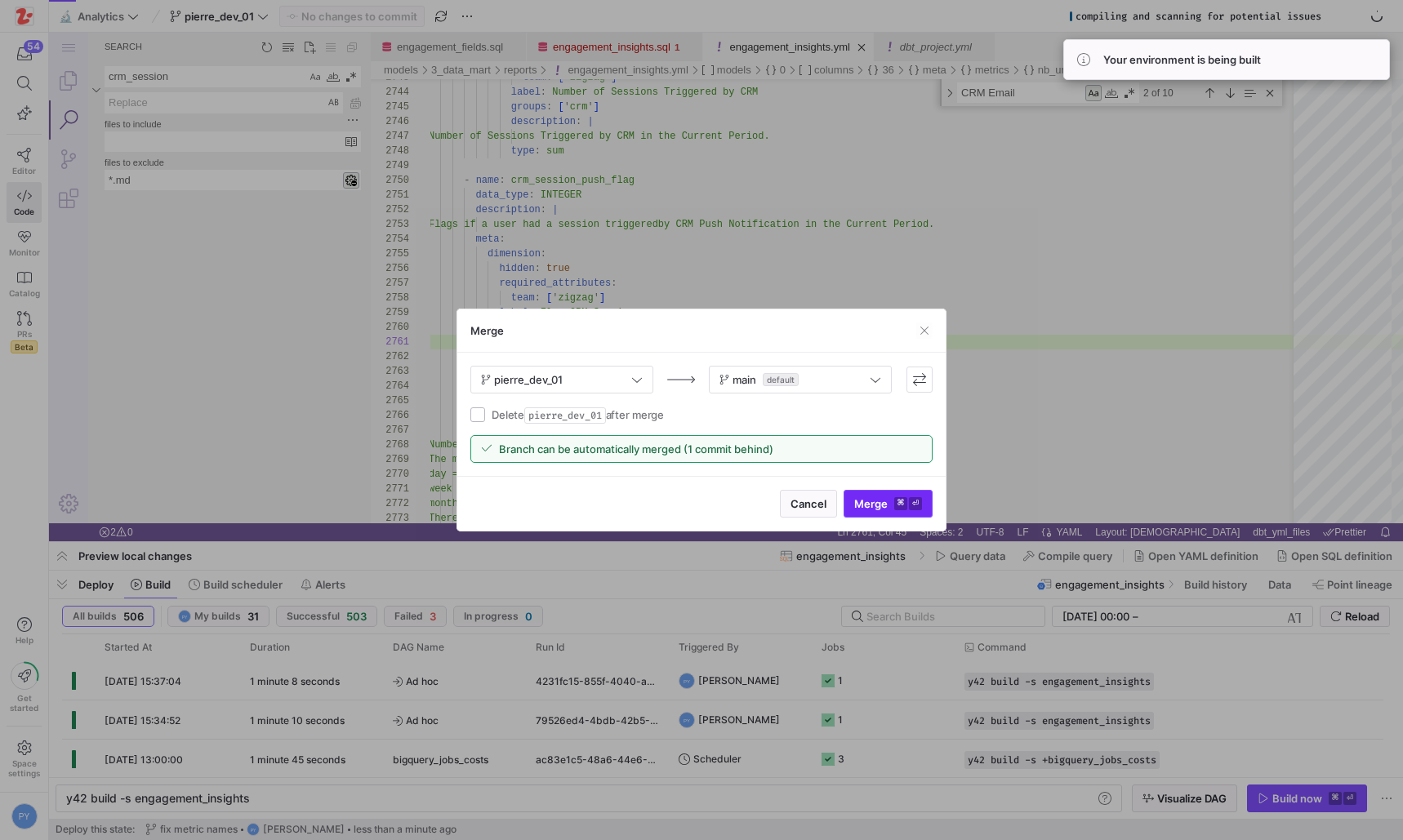
click at [860, 503] on span "Merge ⌘ ⏎" at bounding box center [888, 503] width 68 height 13
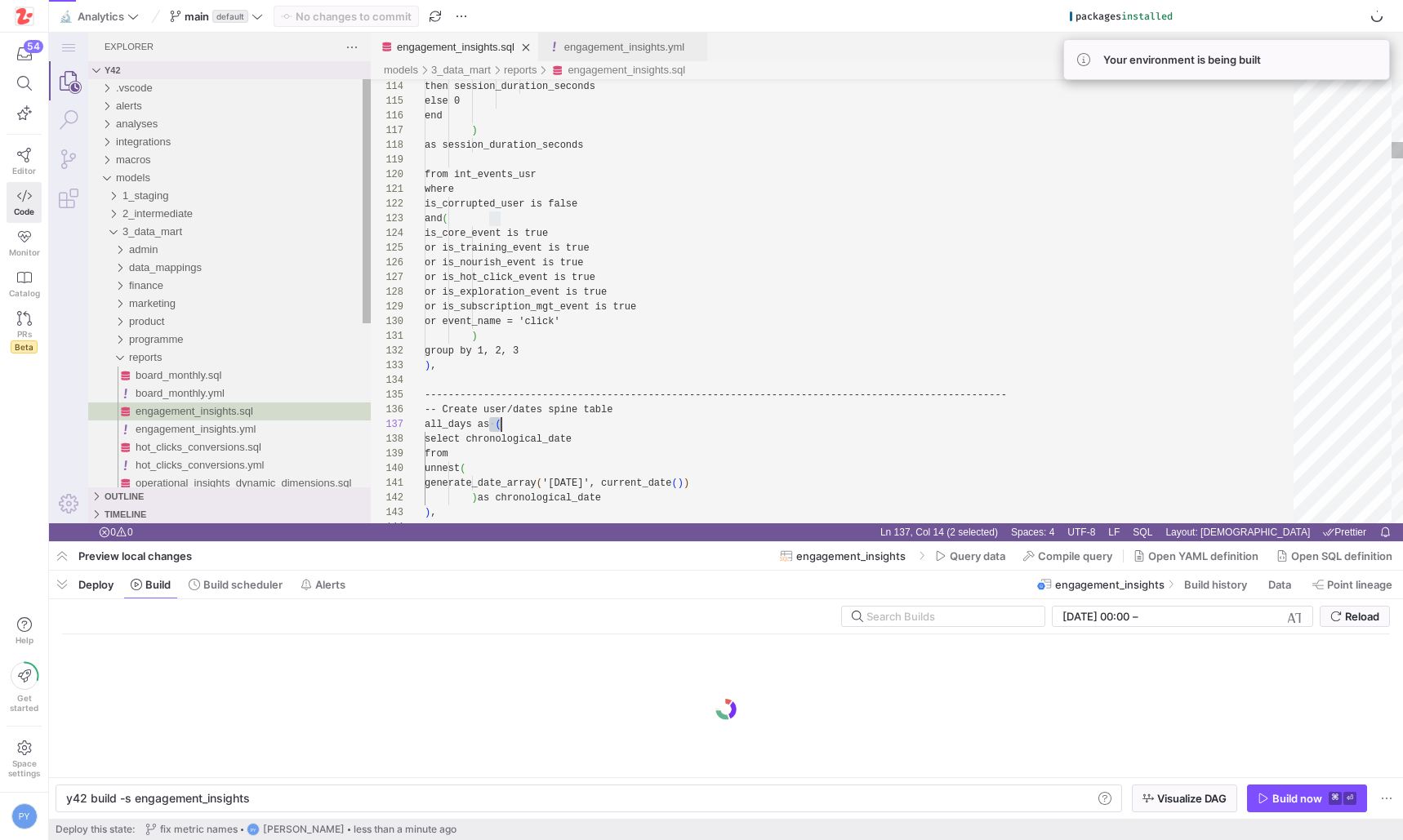
scroll to position [88, 77]
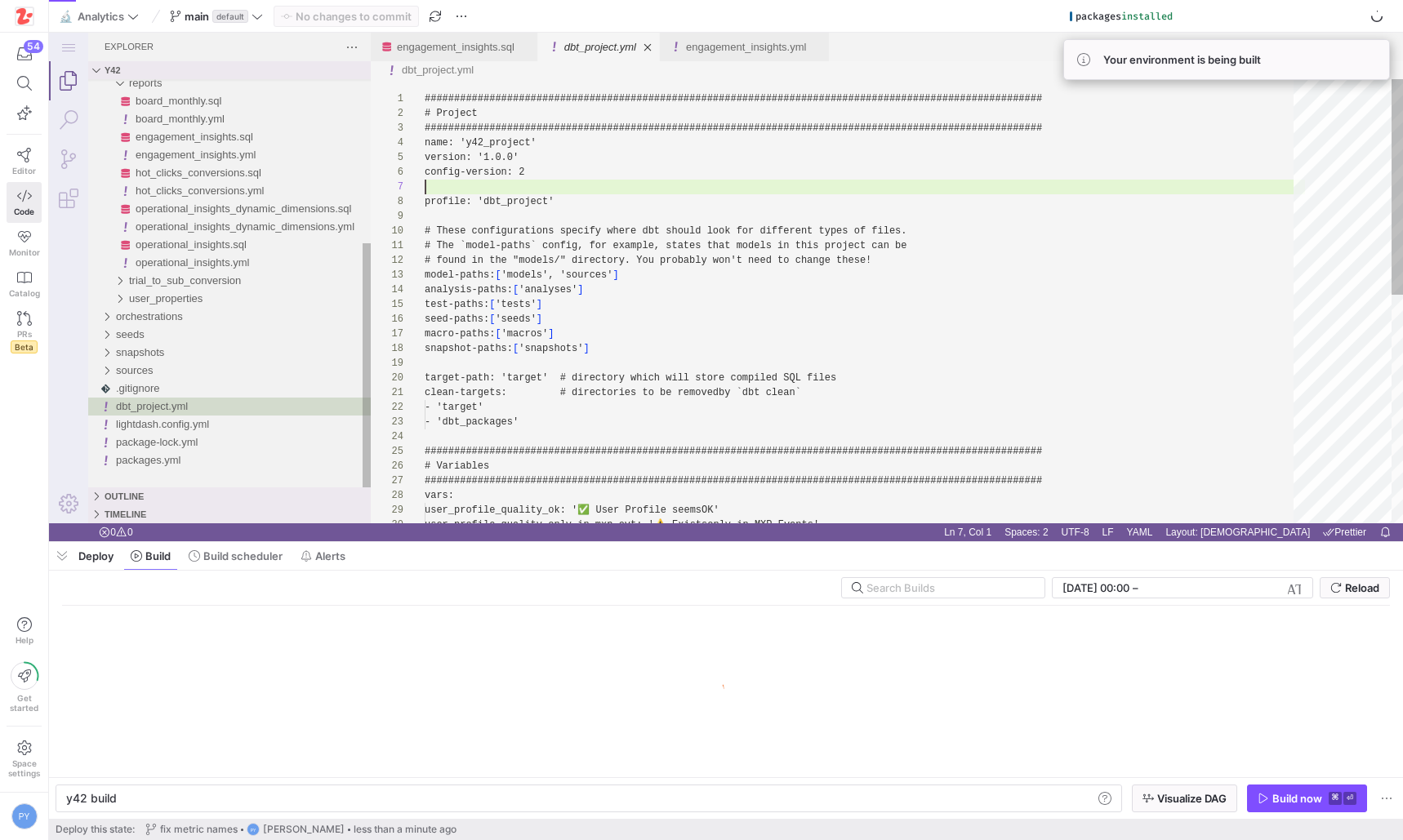
scroll to position [88, 0]
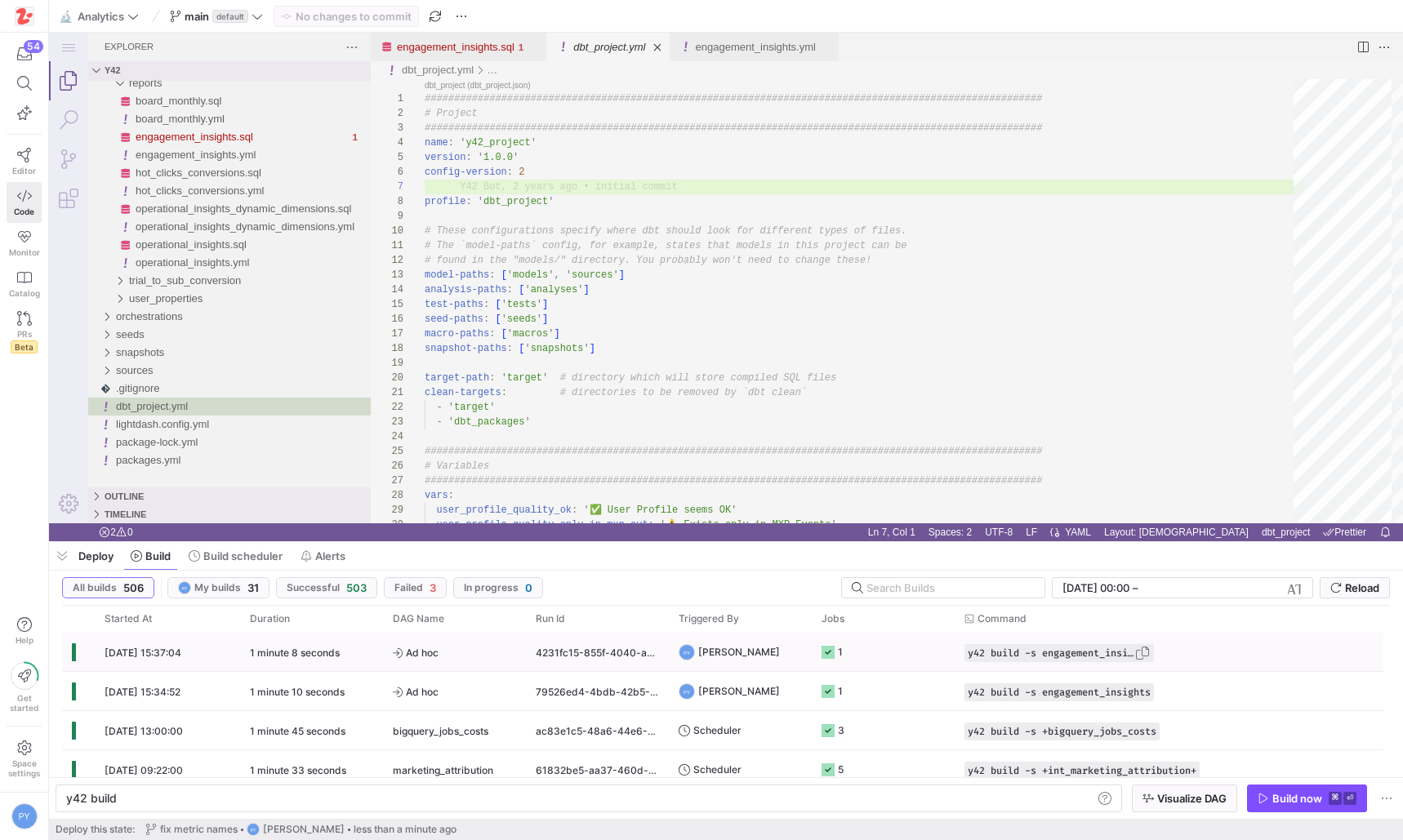
click at [1148, 650] on span "button" at bounding box center [1142, 652] width 16 height 16
click at [838, 800] on div "y42 build" at bounding box center [579, 798] width 1027 height 13
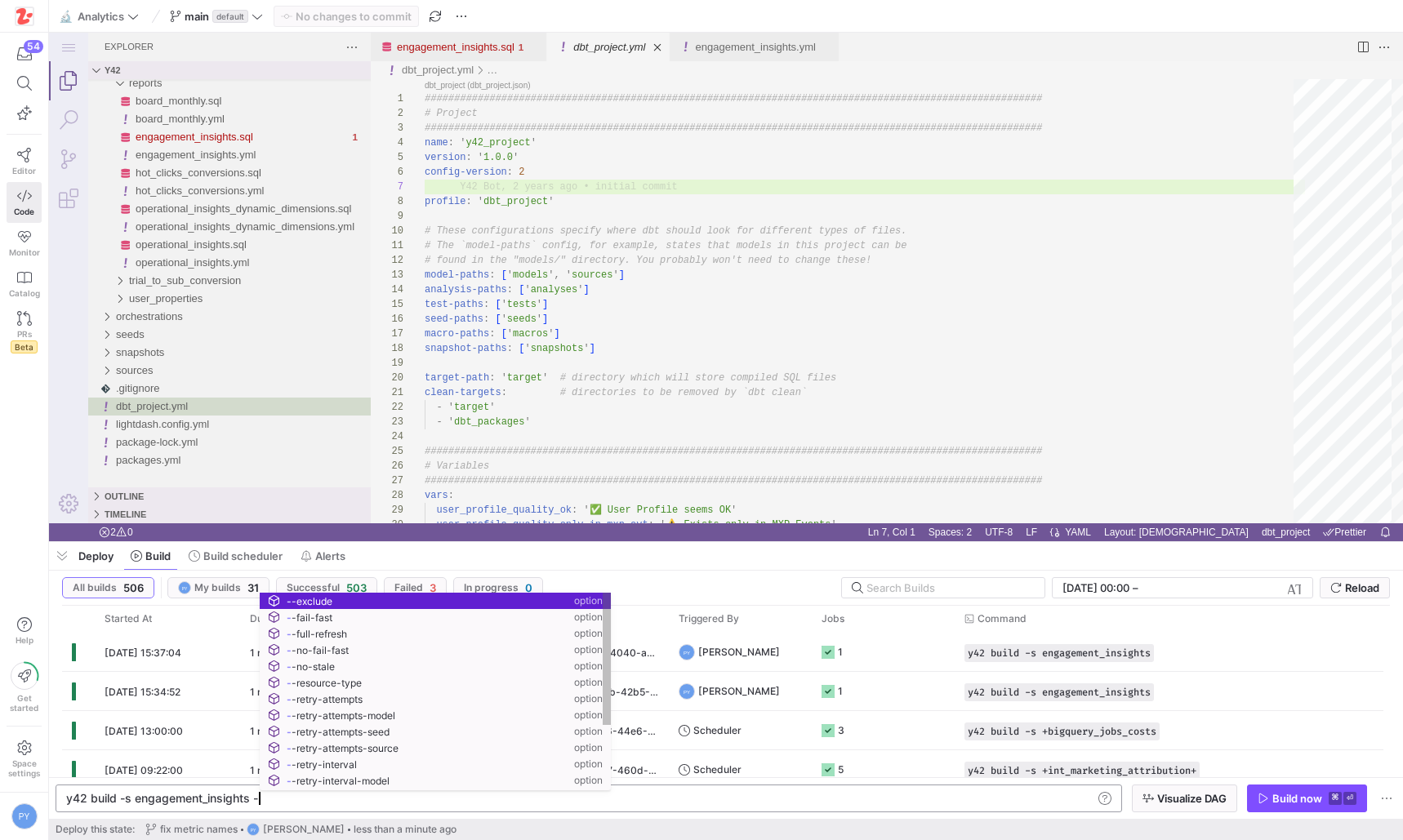
scroll to position [0, 195]
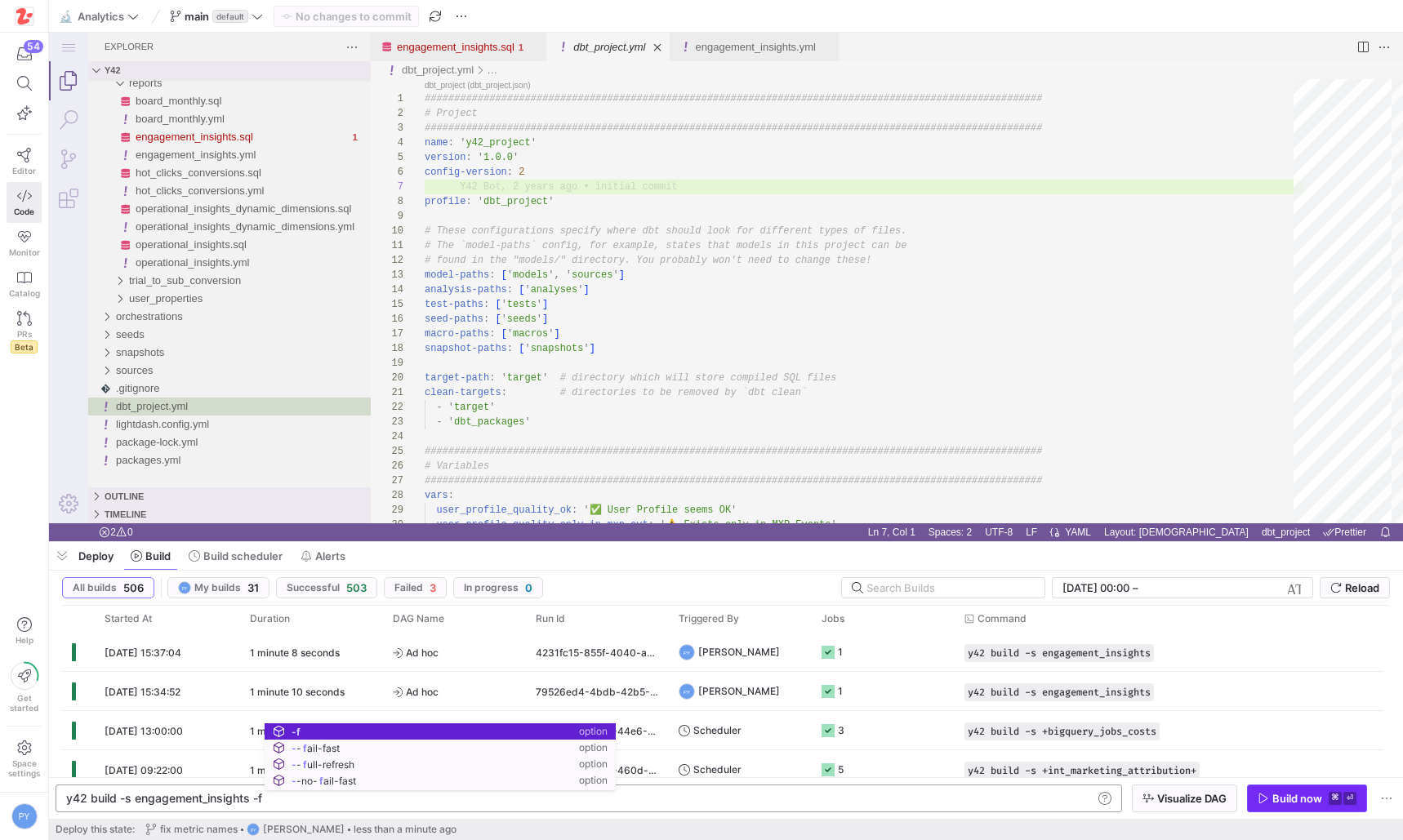
type textarea "y42 build -s engagement_insights -f"
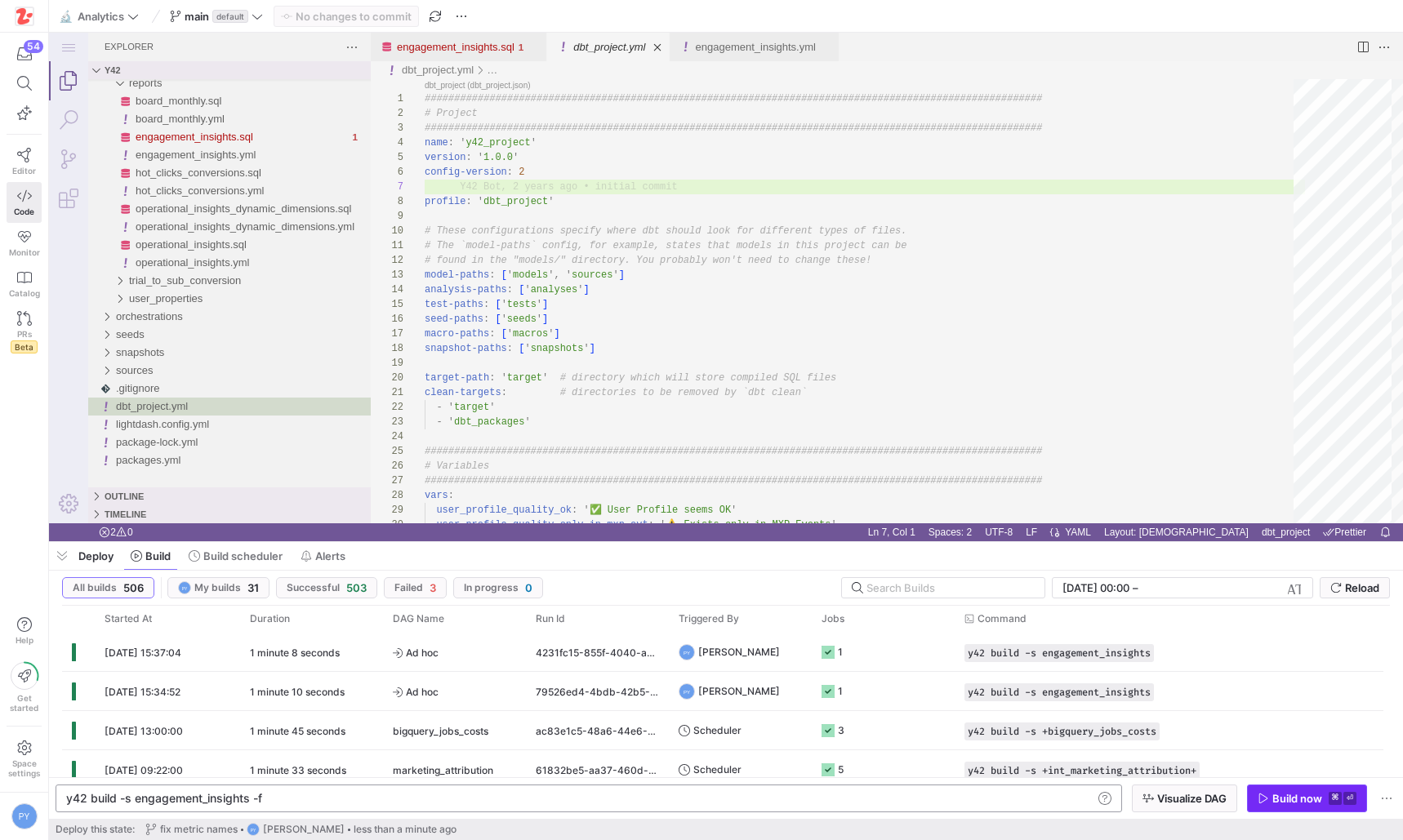
click at [1269, 799] on span "Build now ⌘ ⏎" at bounding box center [1307, 798] width 99 height 13
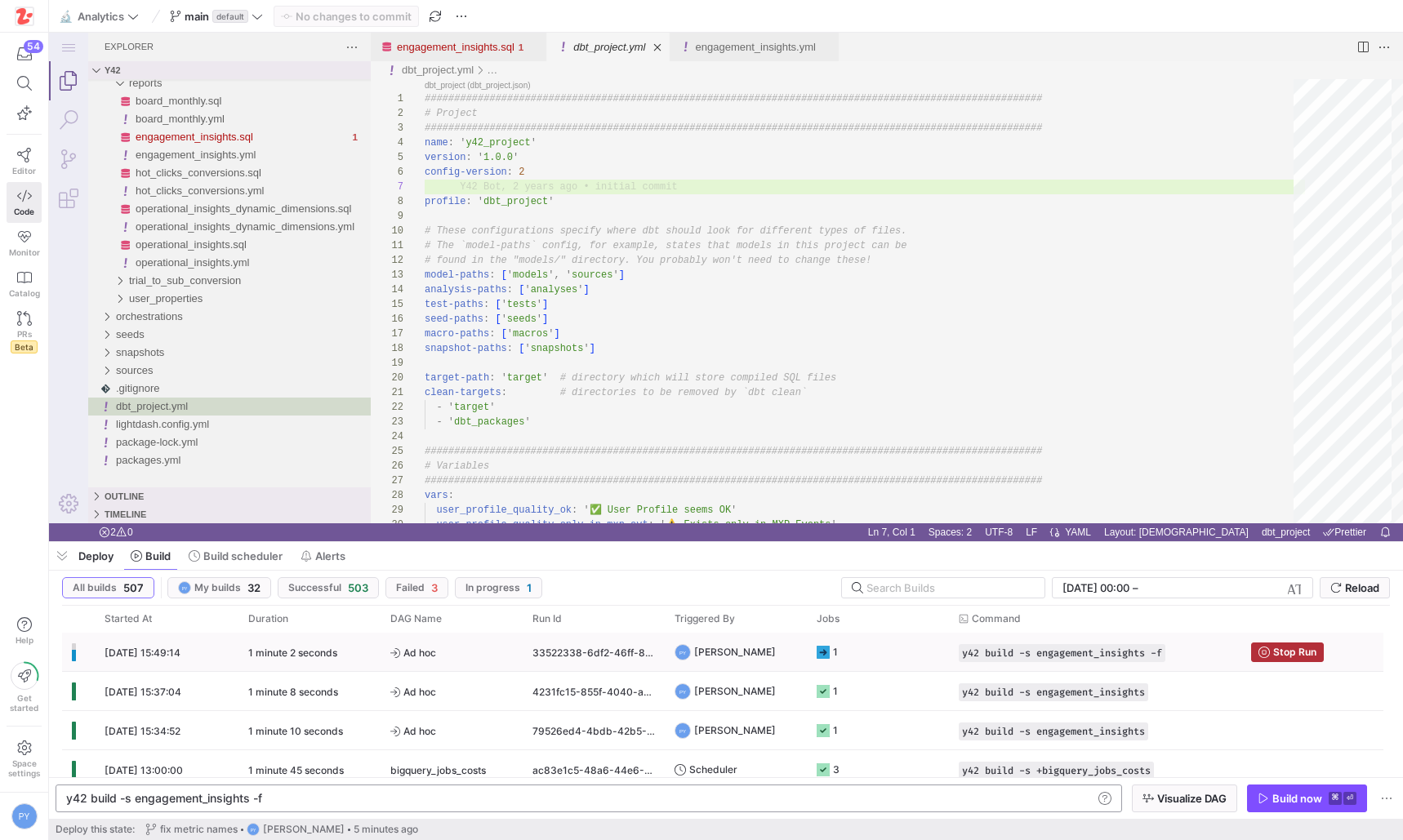
click at [476, 655] on span "Ad hoc" at bounding box center [451, 652] width 123 height 38
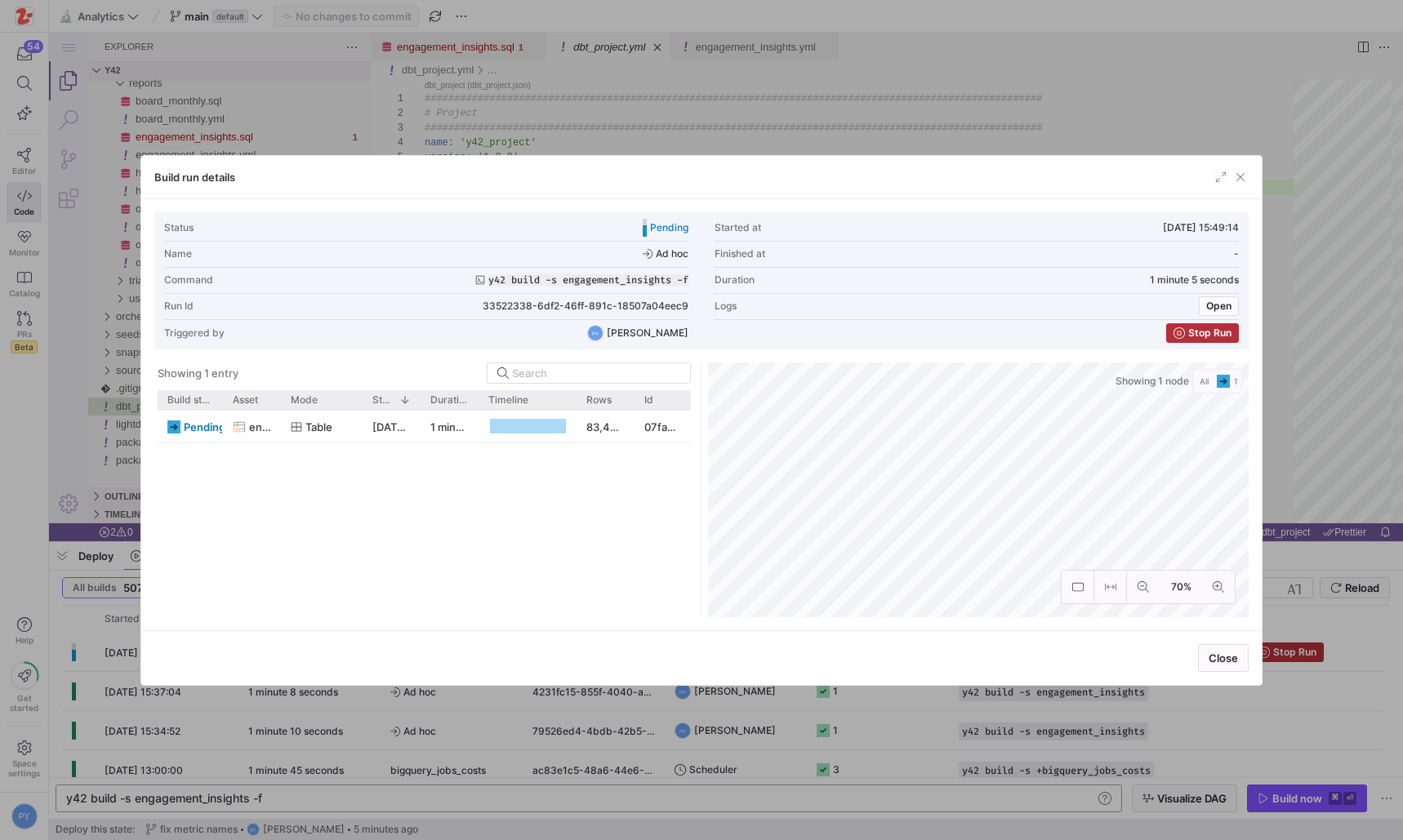
click at [460, 724] on div at bounding box center [702, 420] width 1403 height 840
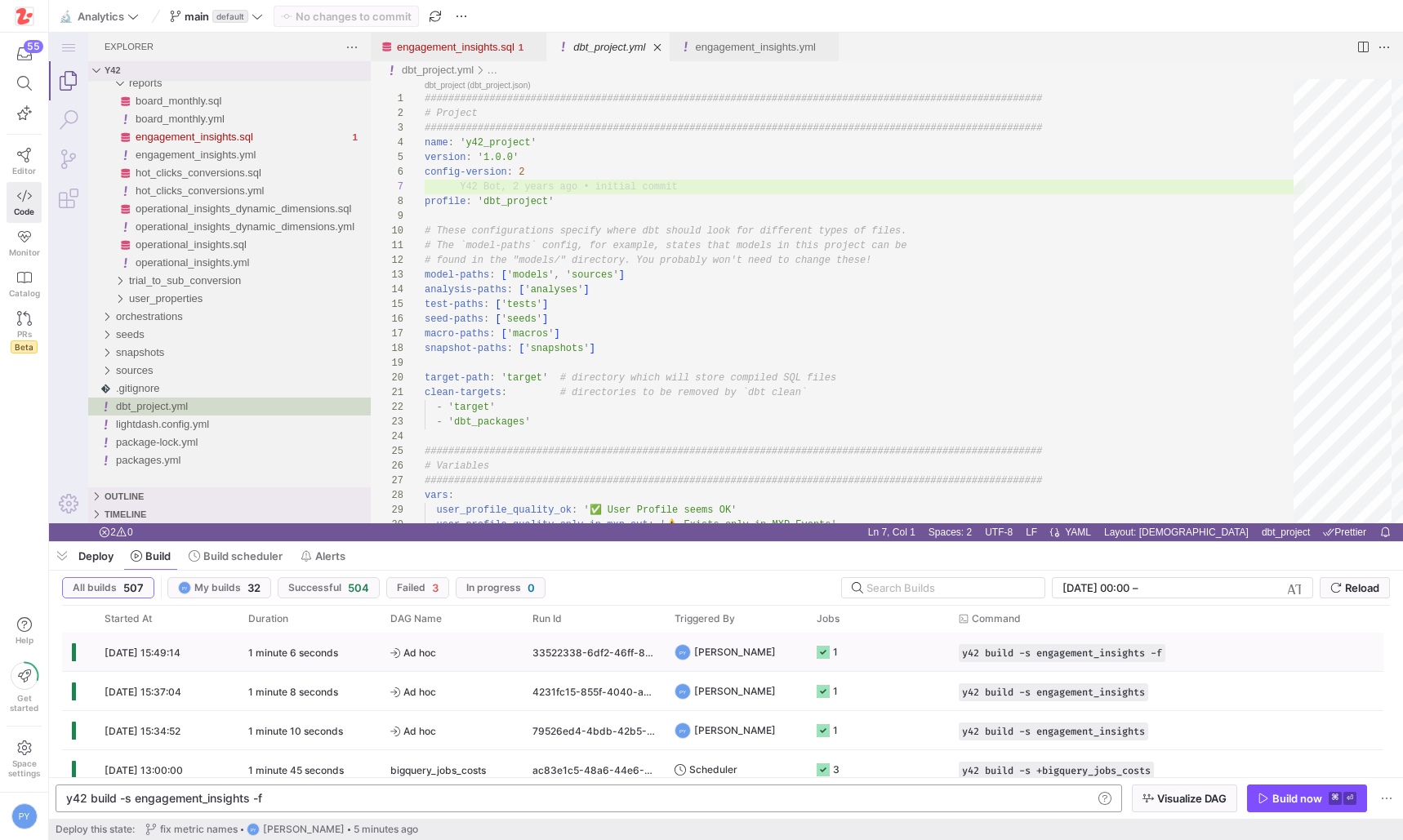
click at [456, 649] on span "Ad hoc" at bounding box center [451, 652] width 123 height 38
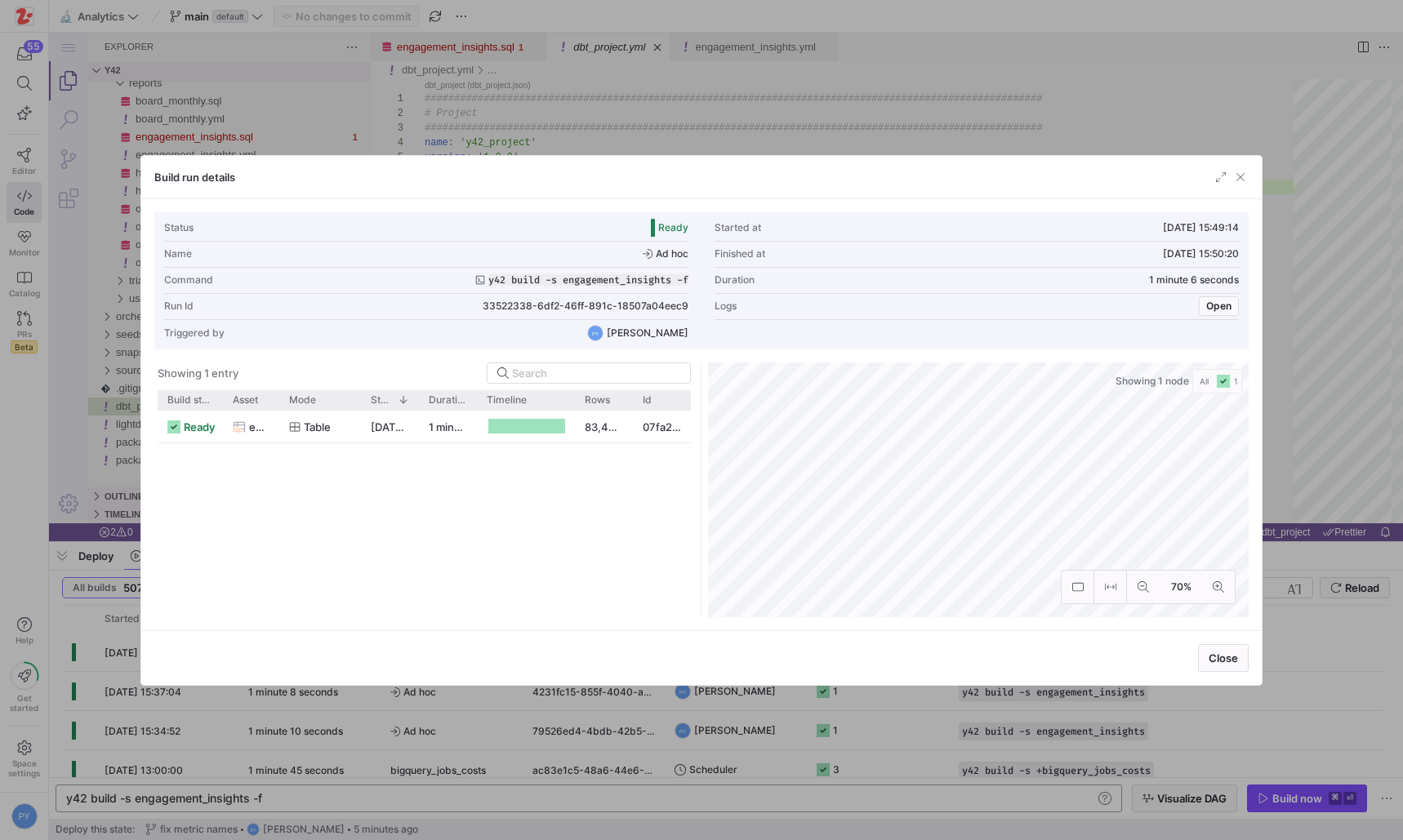
click at [600, 729] on div at bounding box center [702, 420] width 1403 height 840
